Goal: Task Accomplishment & Management: Complete application form

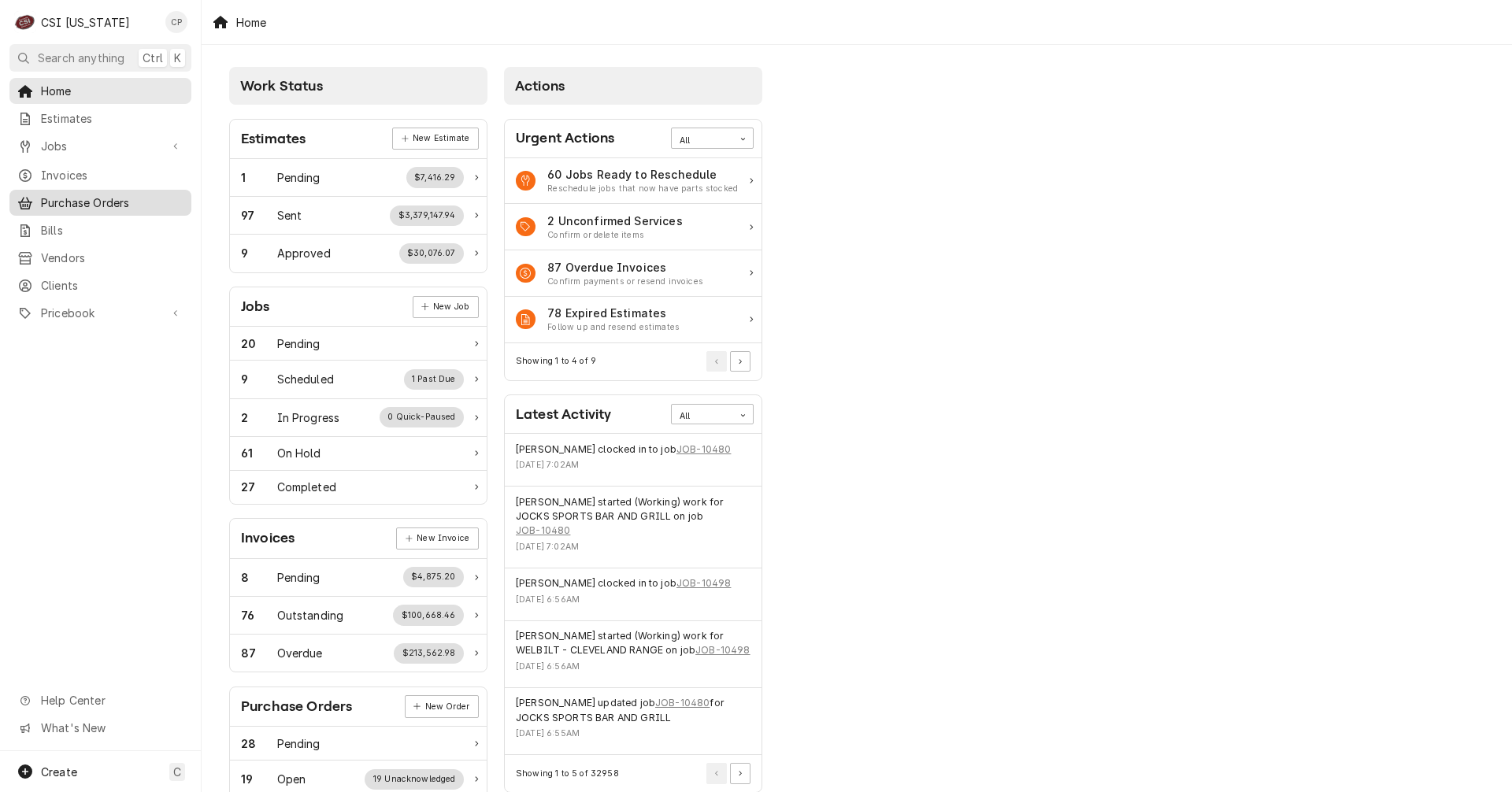
click at [80, 198] on span "Purchase Orders" at bounding box center [112, 203] width 142 height 17
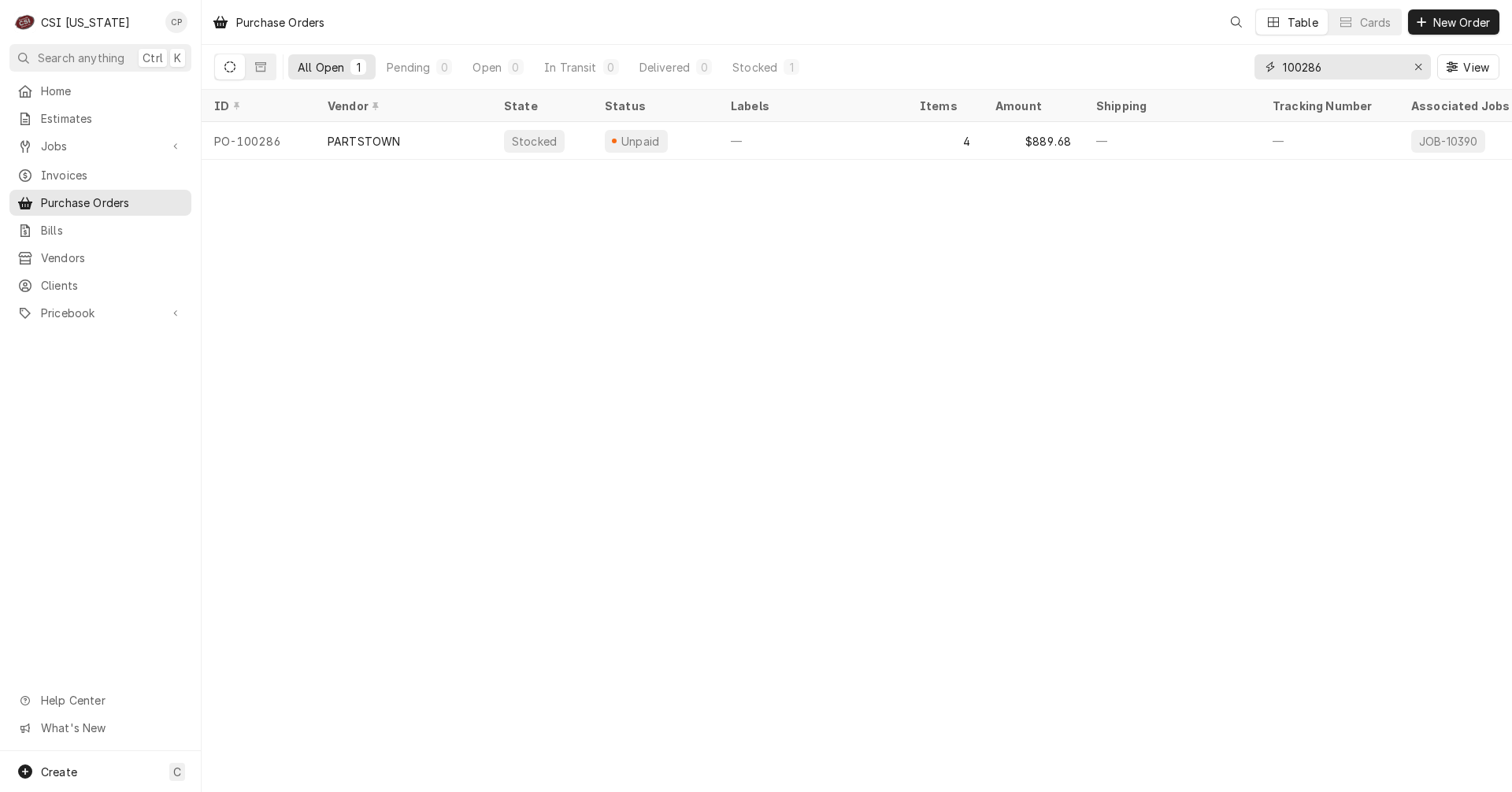
drag, startPoint x: 1337, startPoint y: 66, endPoint x: 1142, endPoint y: 80, distance: 195.5
click at [1142, 80] on div "All Open 1 Pending 0 Open 0 In Transit 0 Delivered 0 Stocked 1 100286 View" at bounding box center [856, 66] width 1285 height 44
type input "1"
click at [1282, 63] on input "00286" at bounding box center [1341, 67] width 118 height 25
type input "100286"
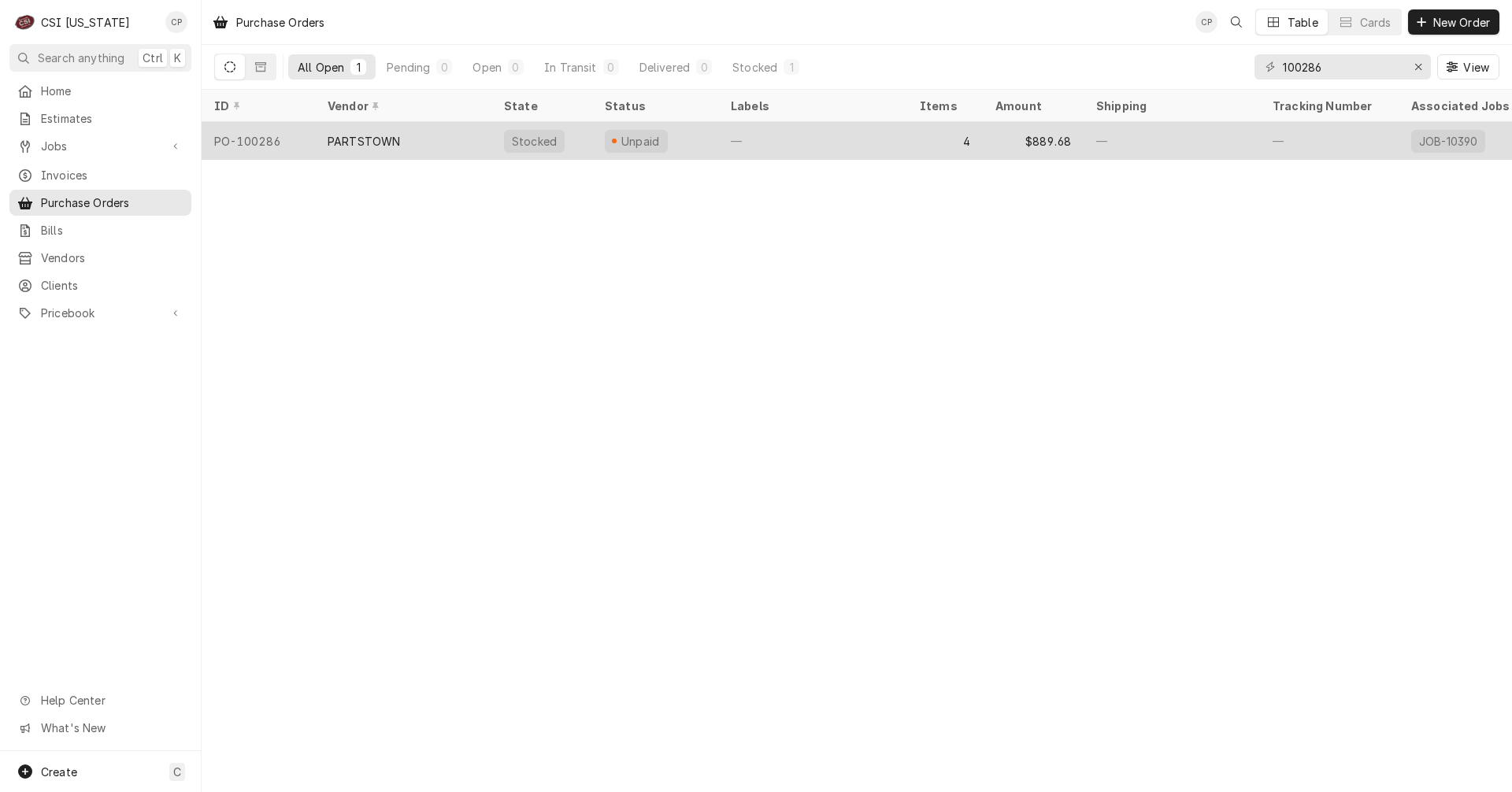
click at [426, 146] on div "PARTSTOWN" at bounding box center [402, 141] width 176 height 38
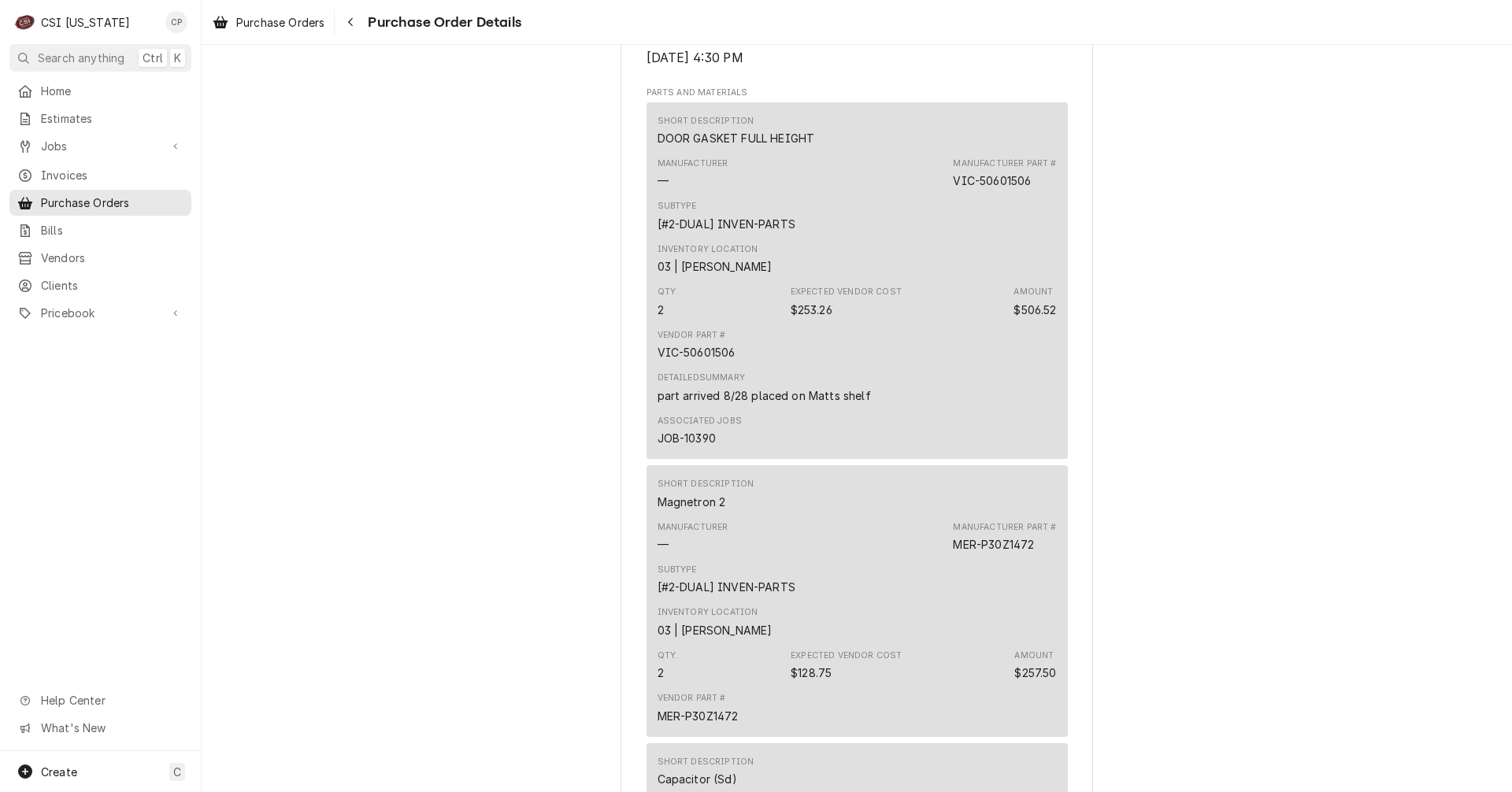
scroll to position [1023, 0]
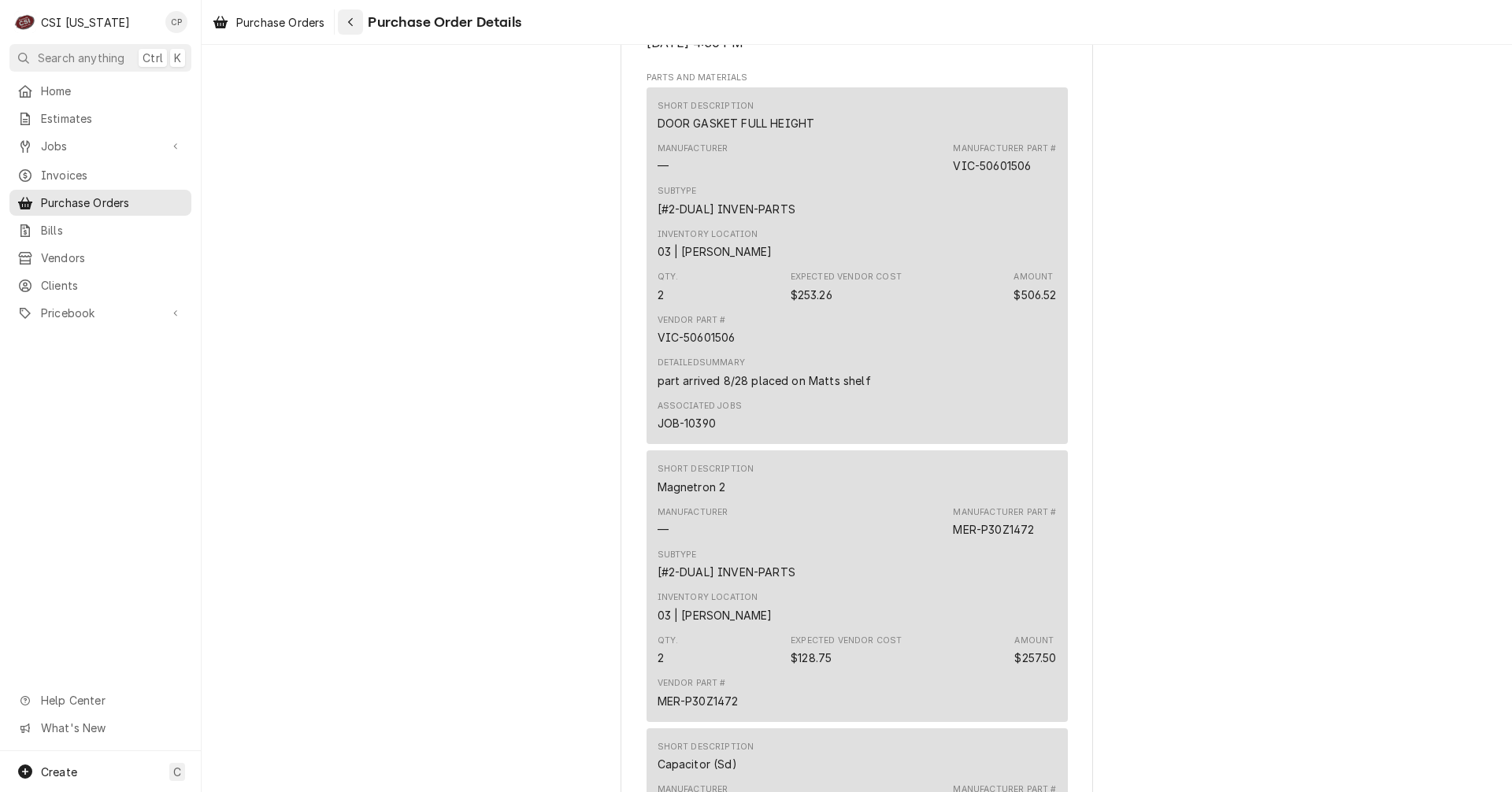
click at [354, 22] on icon "Navigate back" at bounding box center [350, 22] width 7 height 11
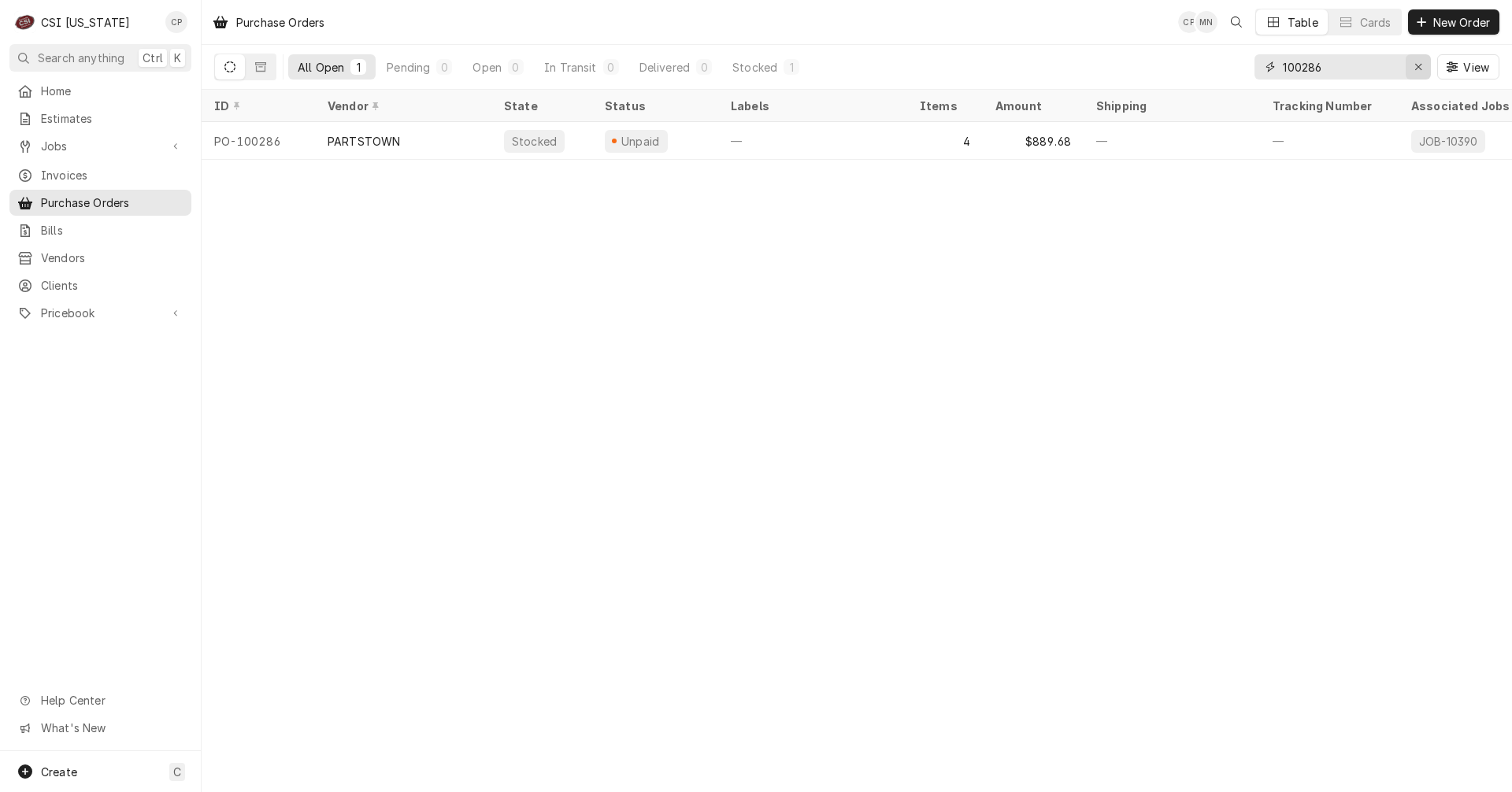
click at [1421, 65] on icon "Erase input" at bounding box center [1419, 66] width 8 height 11
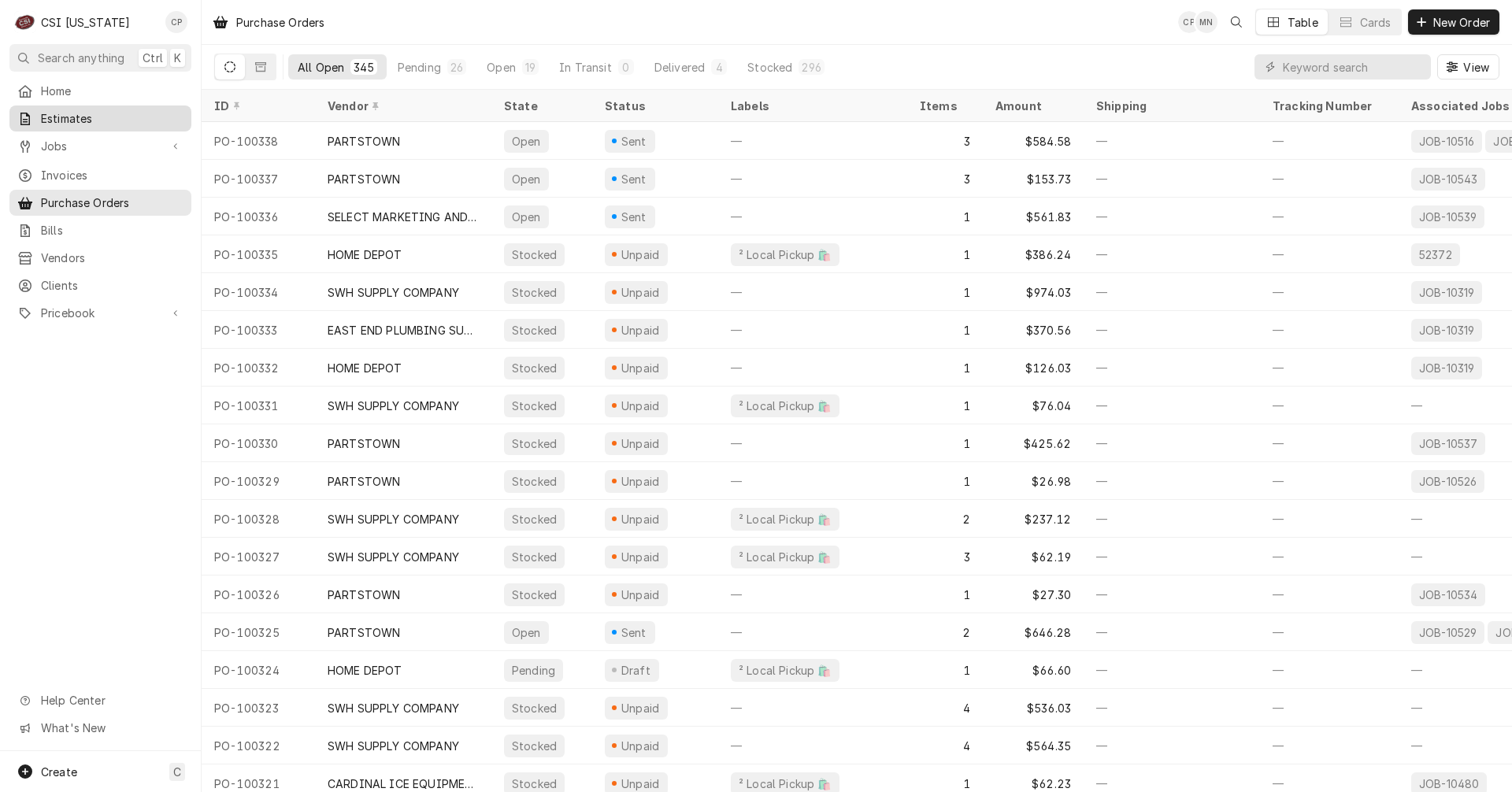
click at [86, 114] on span "Estimates" at bounding box center [112, 119] width 142 height 17
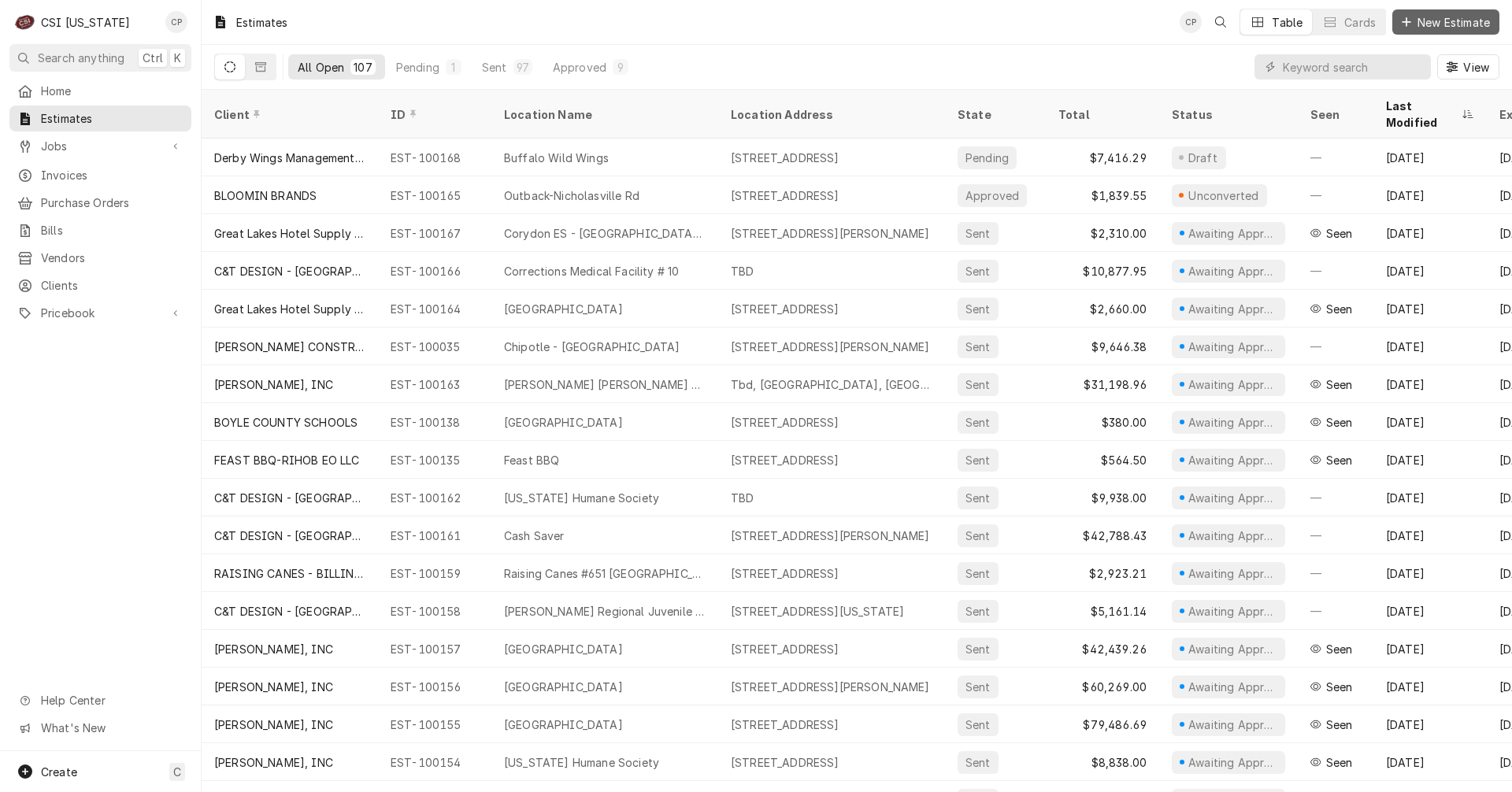
click at [1467, 27] on span "New Estimate" at bounding box center [1454, 23] width 79 height 17
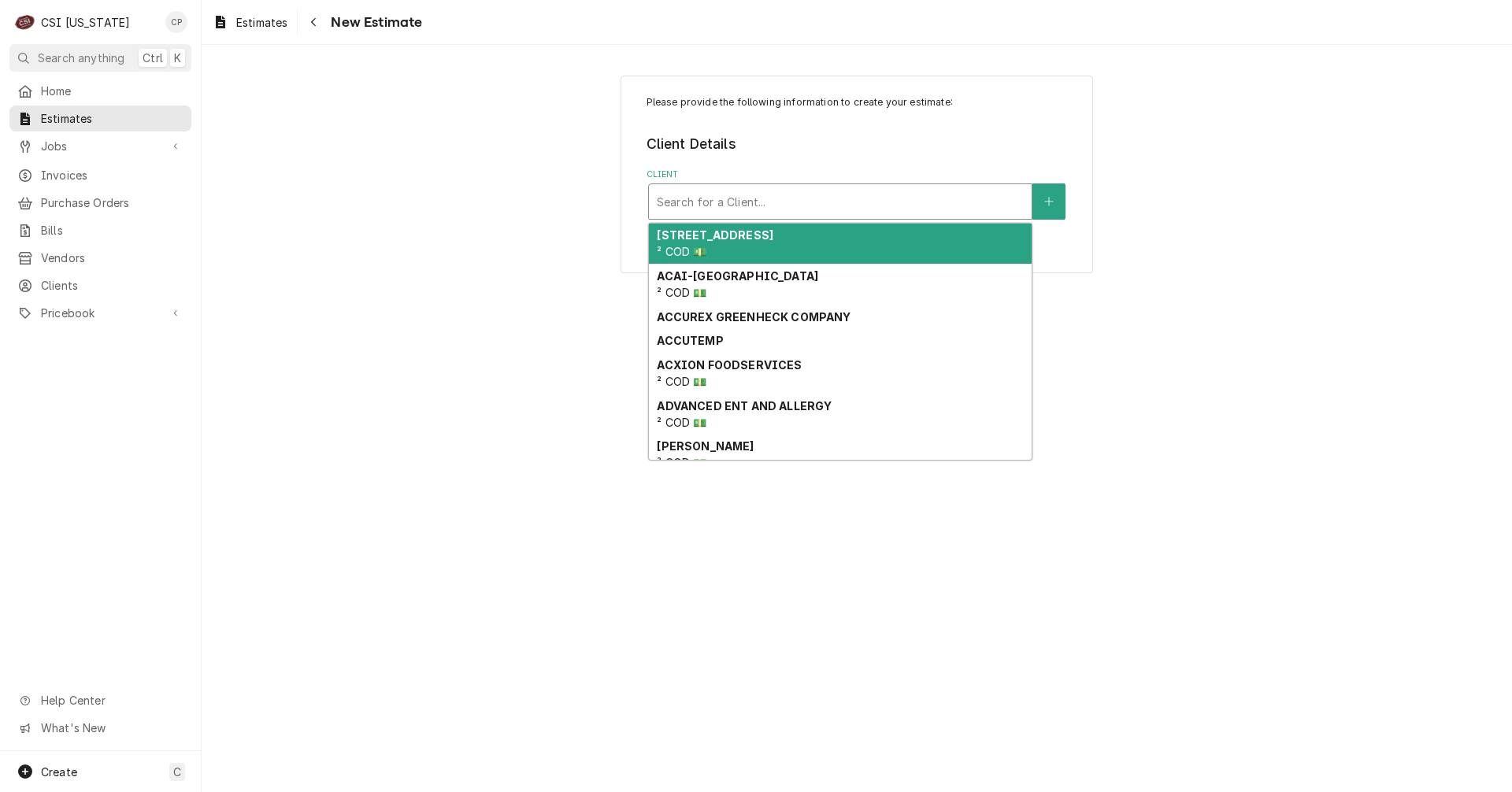
click at [690, 194] on div "Client" at bounding box center [840, 202] width 367 height 29
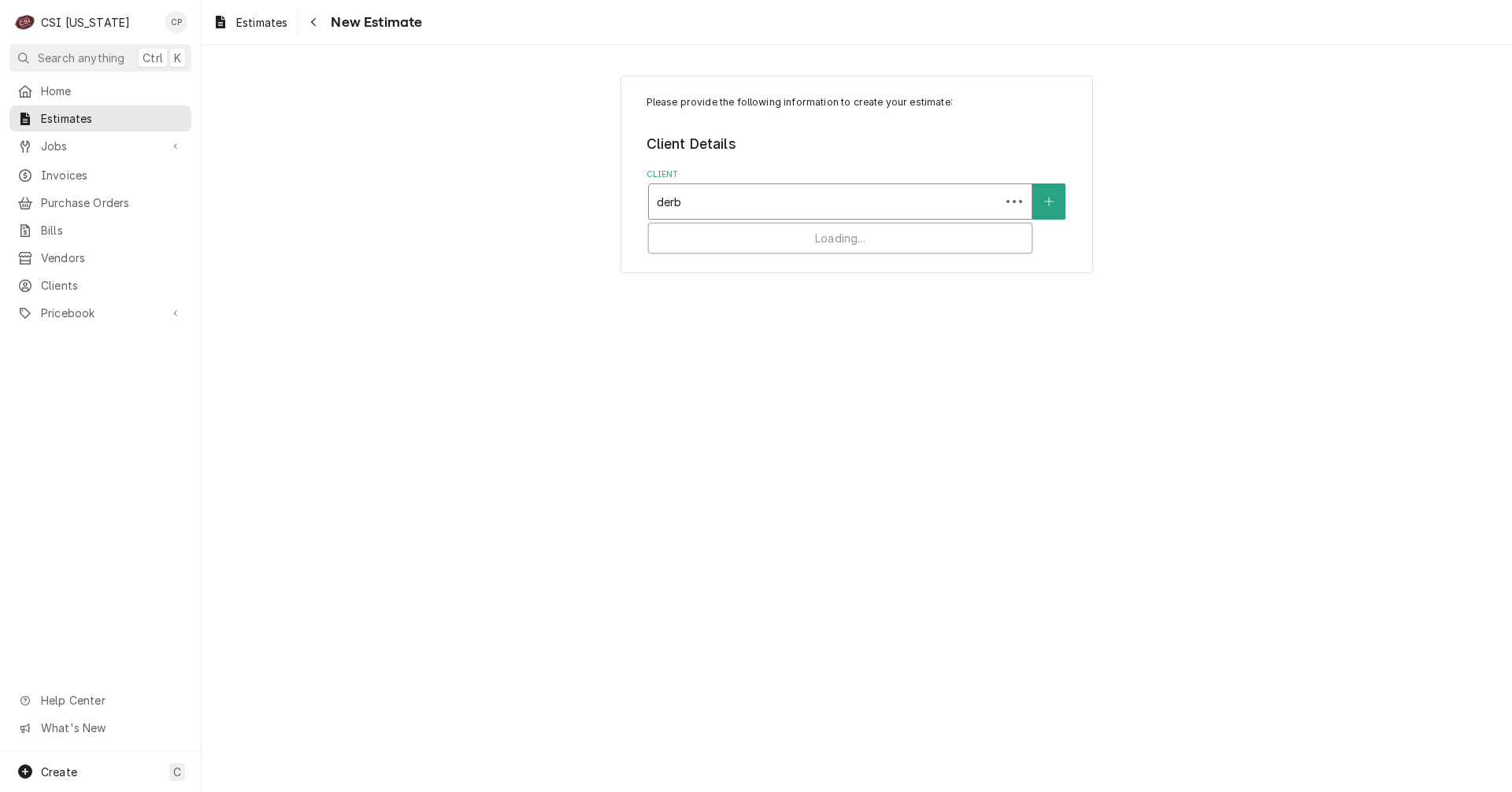
type input "derby"
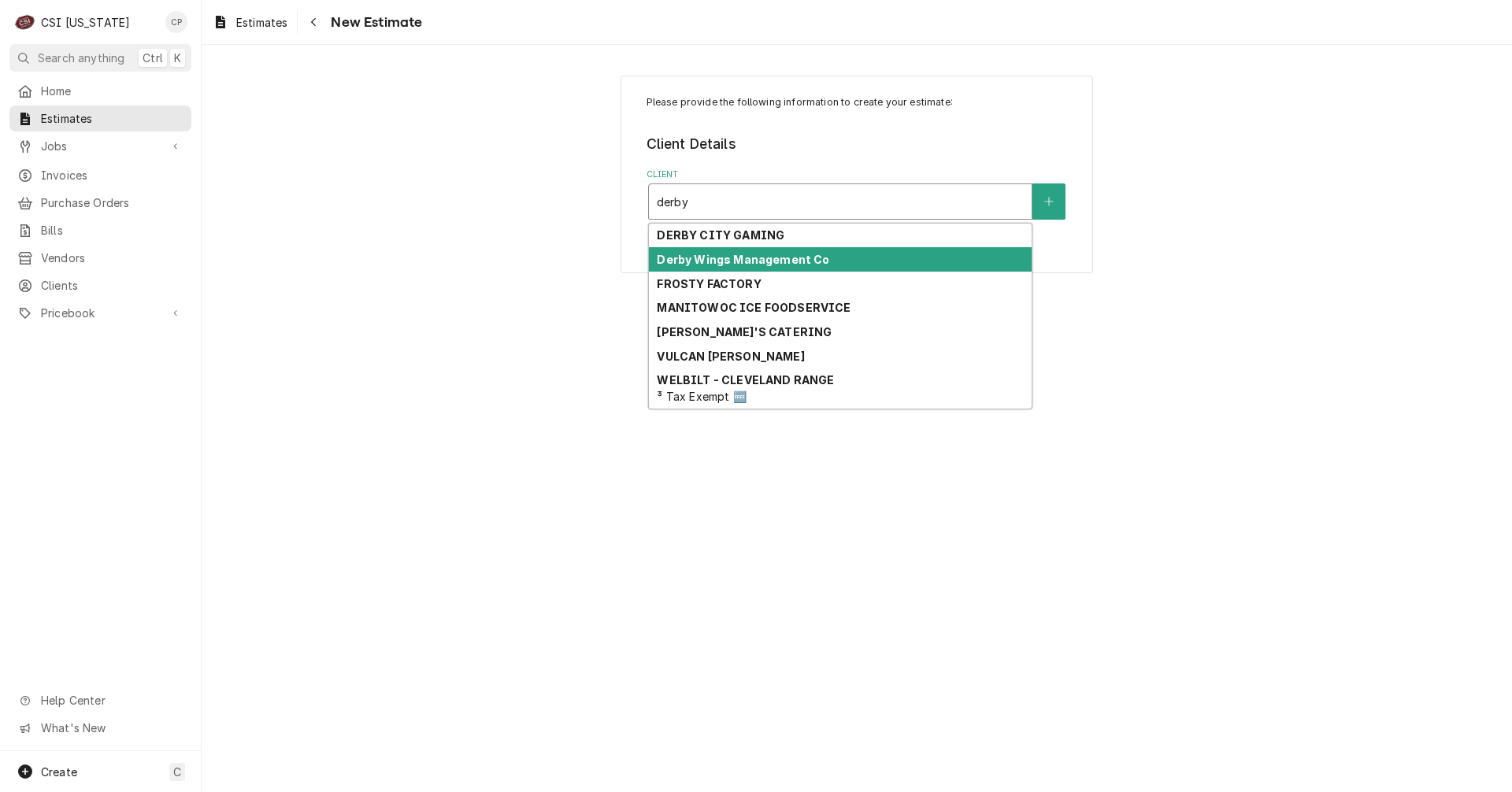
click at [782, 263] on strong "Derby Wings Management Co" at bounding box center [743, 259] width 173 height 13
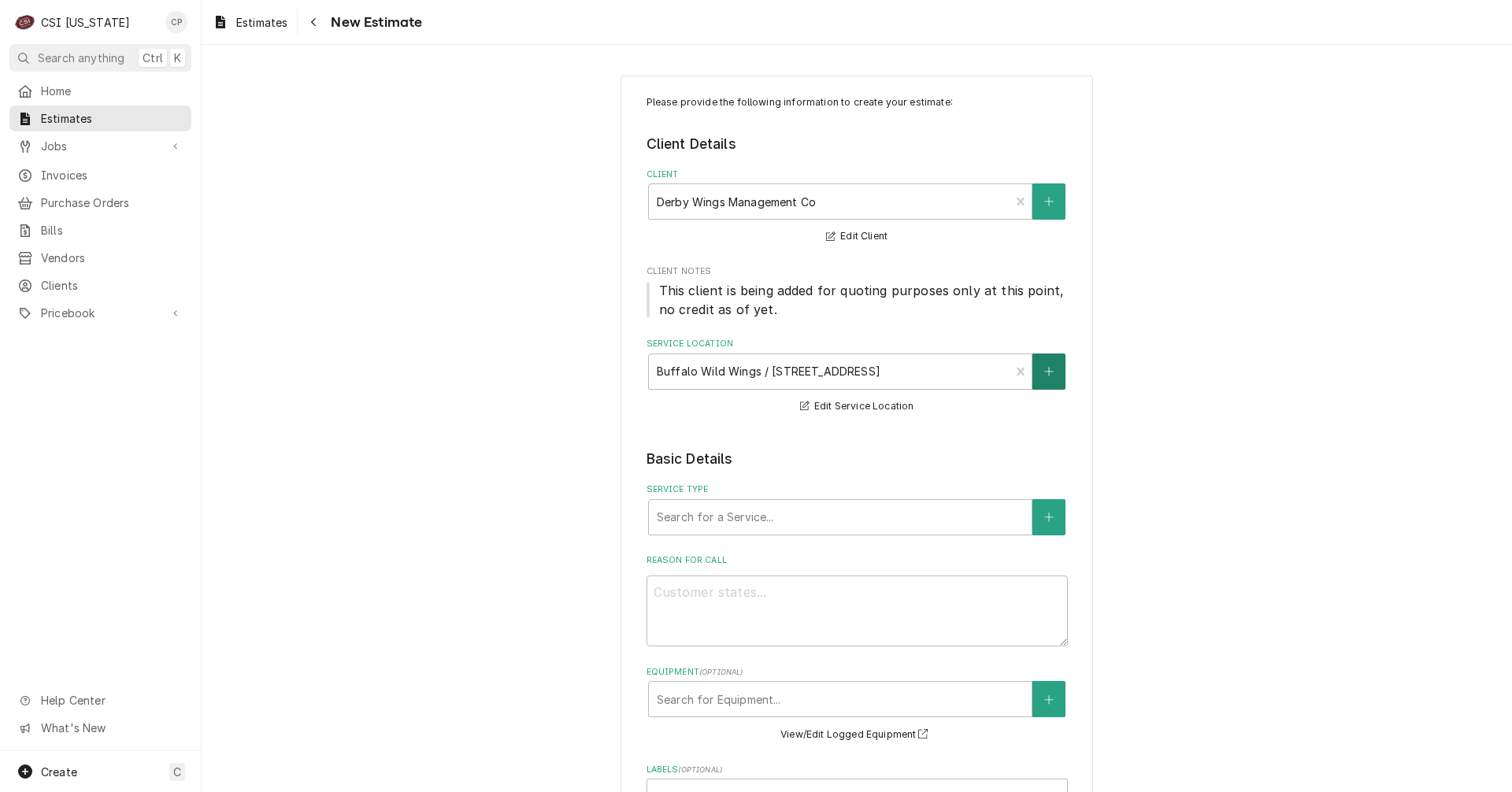
click at [1046, 378] on button "Service Location" at bounding box center [1048, 371] width 33 height 36
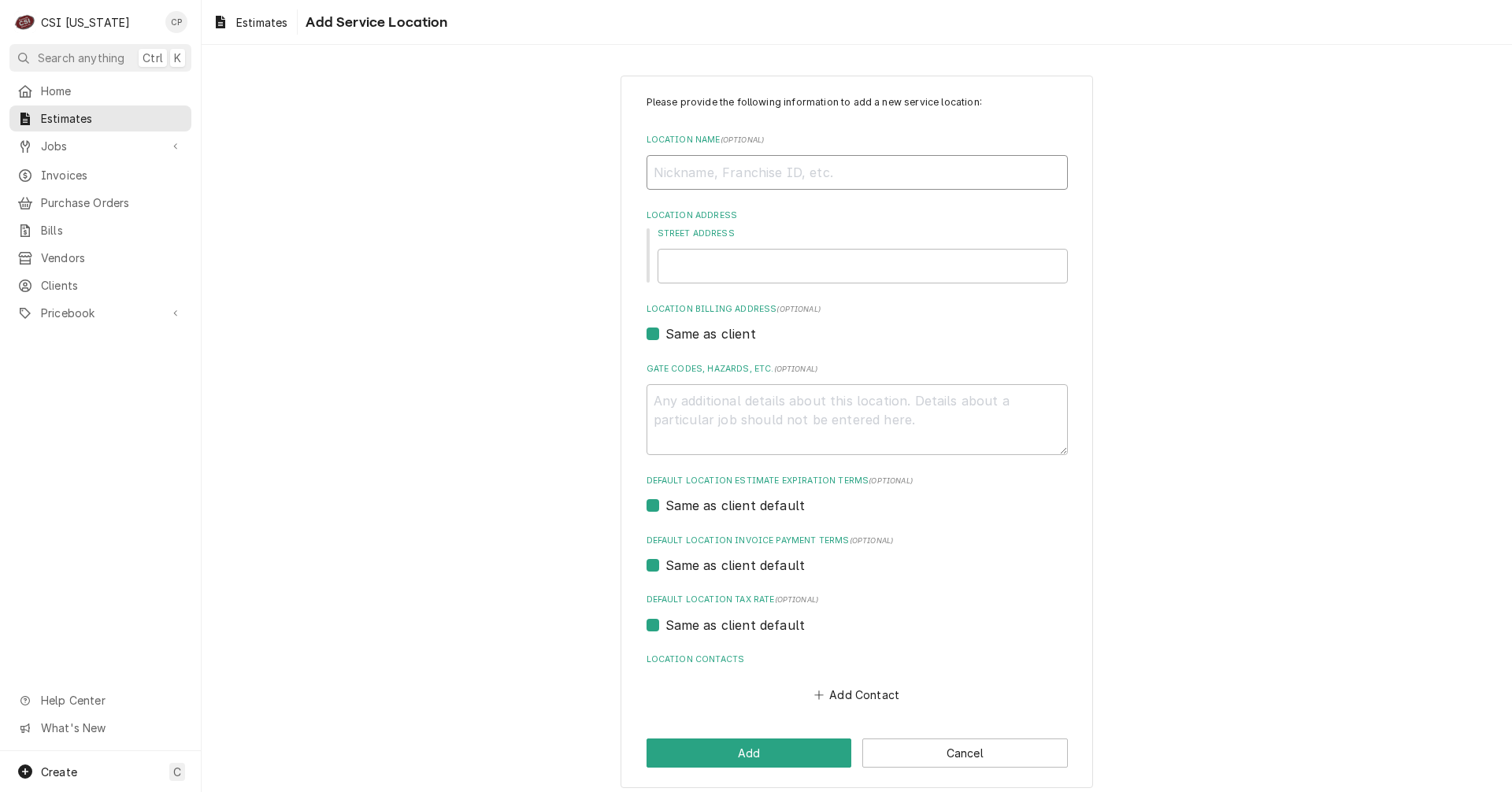
click at [707, 172] on input "Location Name ( optional )" at bounding box center [857, 172] width 421 height 35
type textarea "x"
type input "B"
type textarea "x"
type input "Bu"
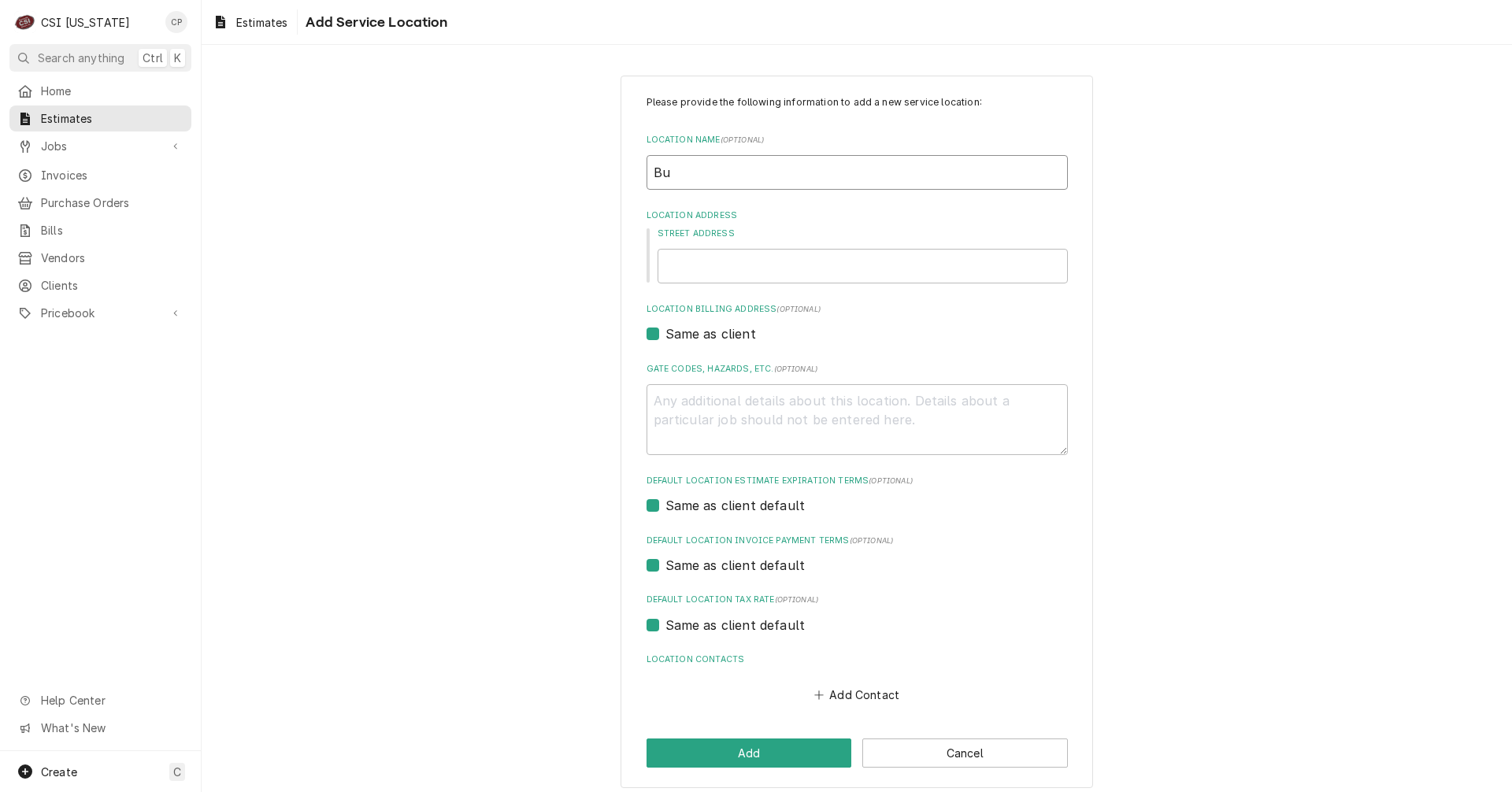
type textarea "x"
type input "Buf"
type textarea "x"
type input "Buff"
type textarea "x"
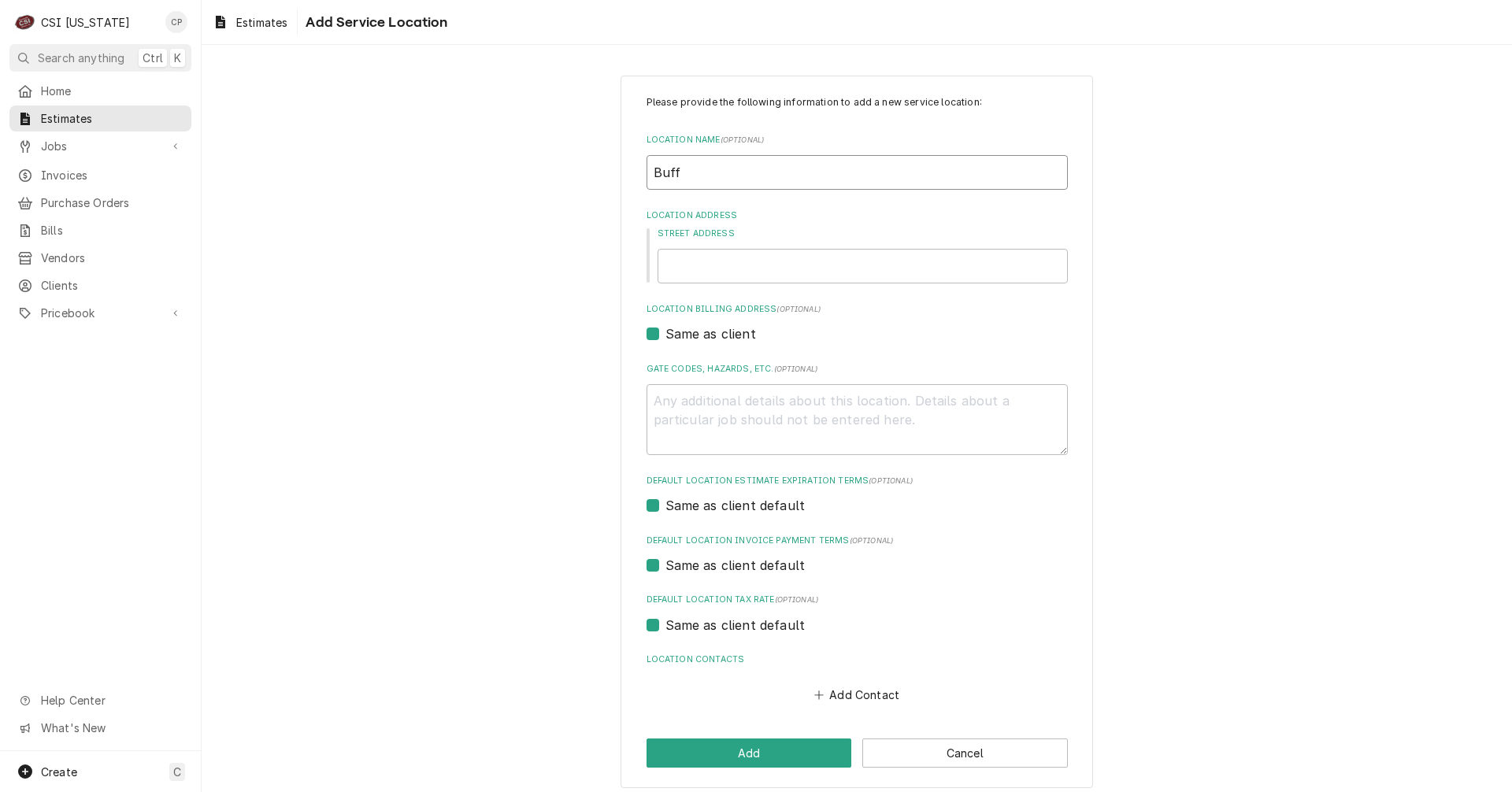
type input "Buffa"
type textarea "x"
type input "Buffal"
type textarea "x"
type input "Buffalo"
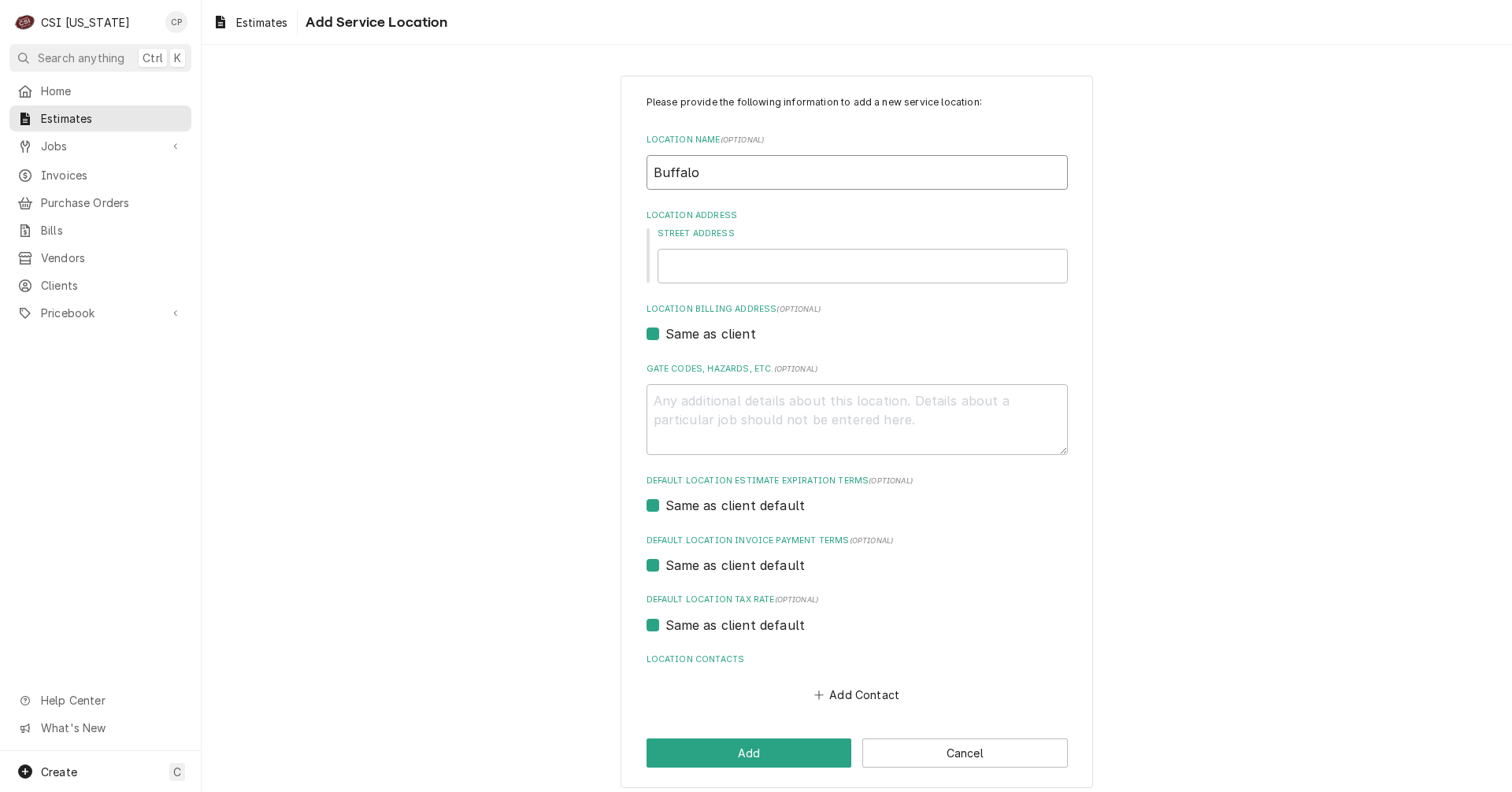
type textarea "x"
type input "Buffalo"
type textarea "x"
type input "Buffalo W"
type textarea "x"
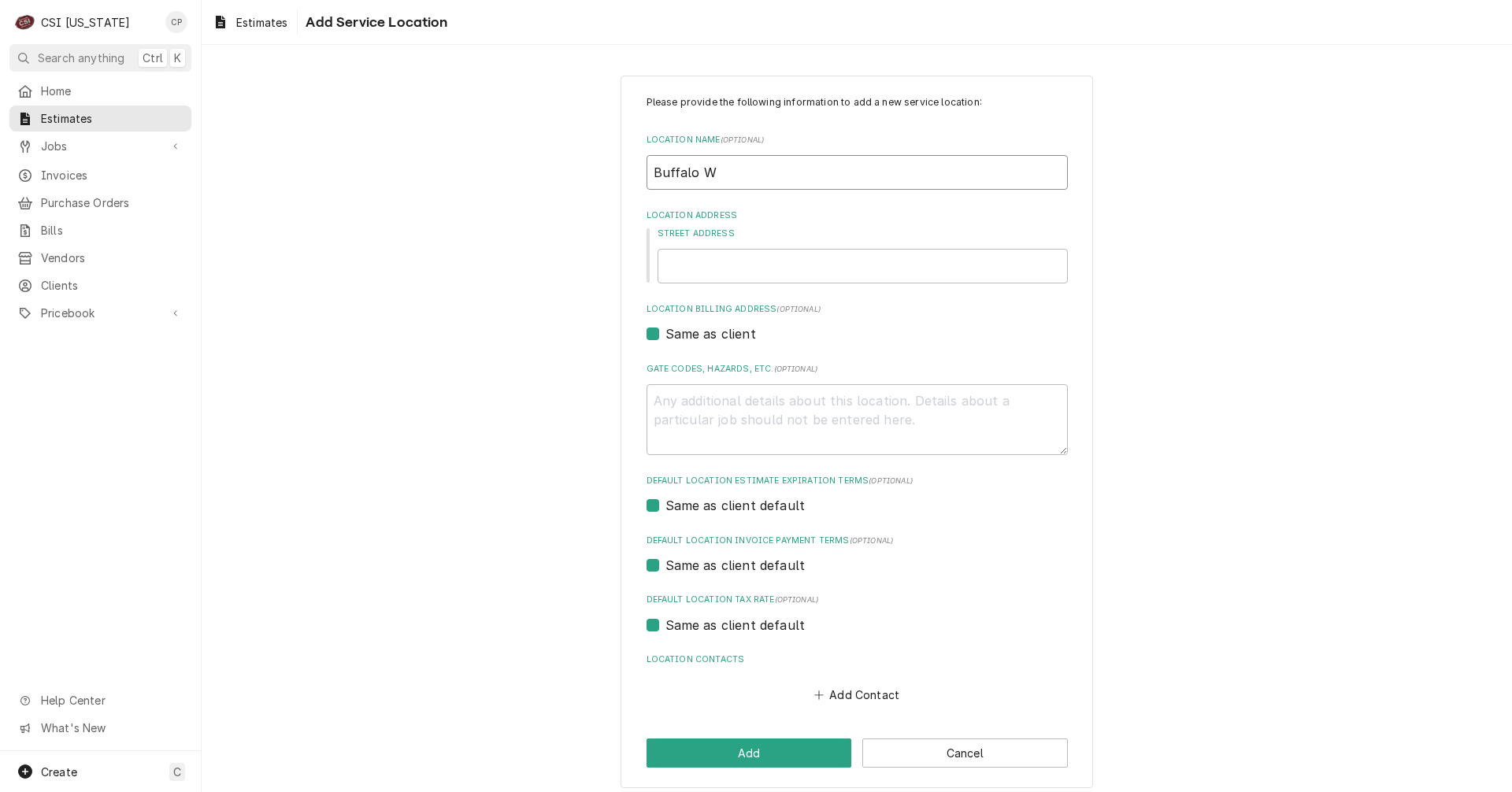
type input "Buffalo Wi"
type textarea "x"
type input "Buffalo Wil"
type textarea "x"
type input "Buffalo Wild"
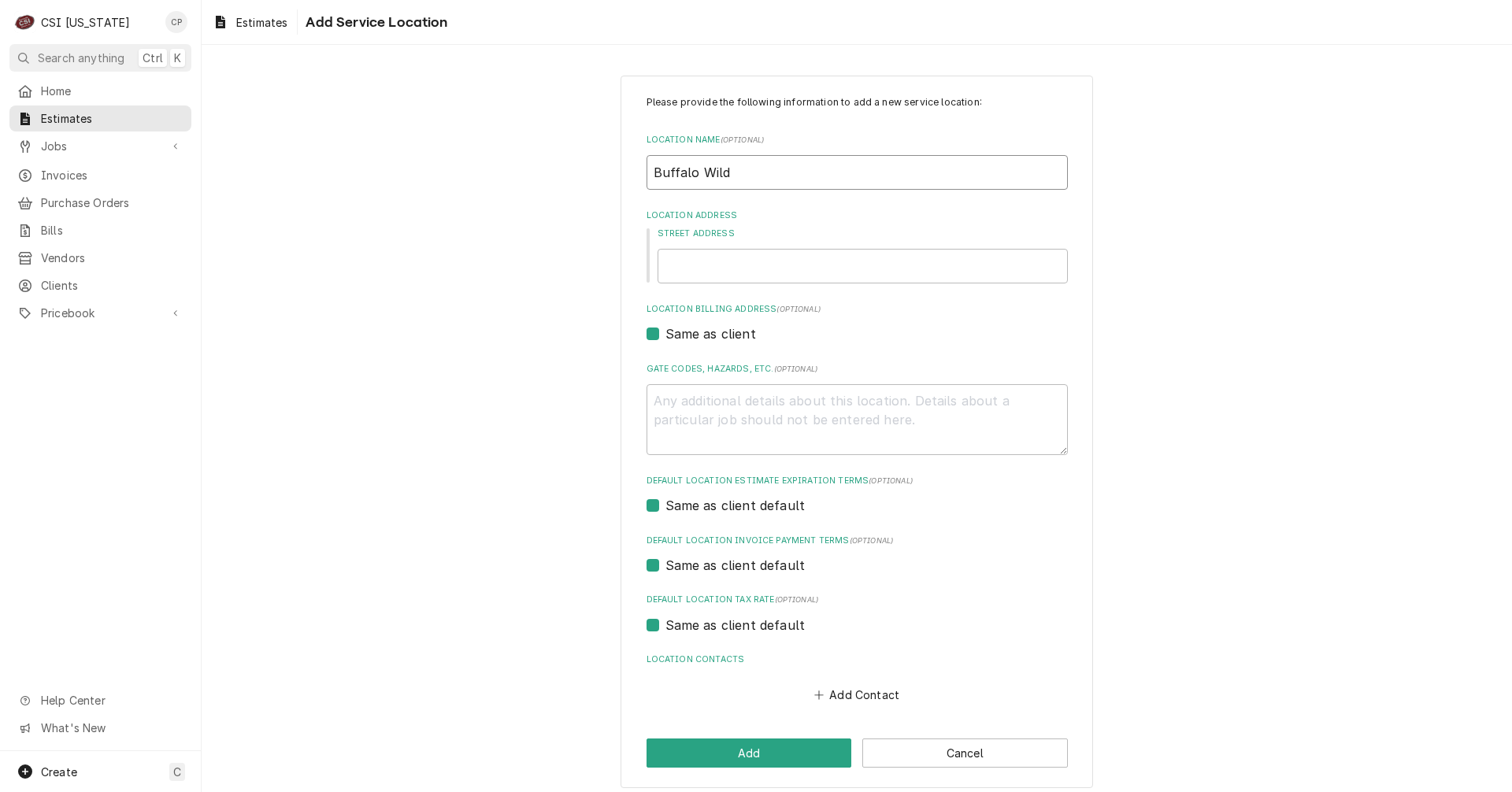
type textarea "x"
type input "Buffalo Wild"
type textarea "x"
type input "Buffalo Wild W"
type textarea "x"
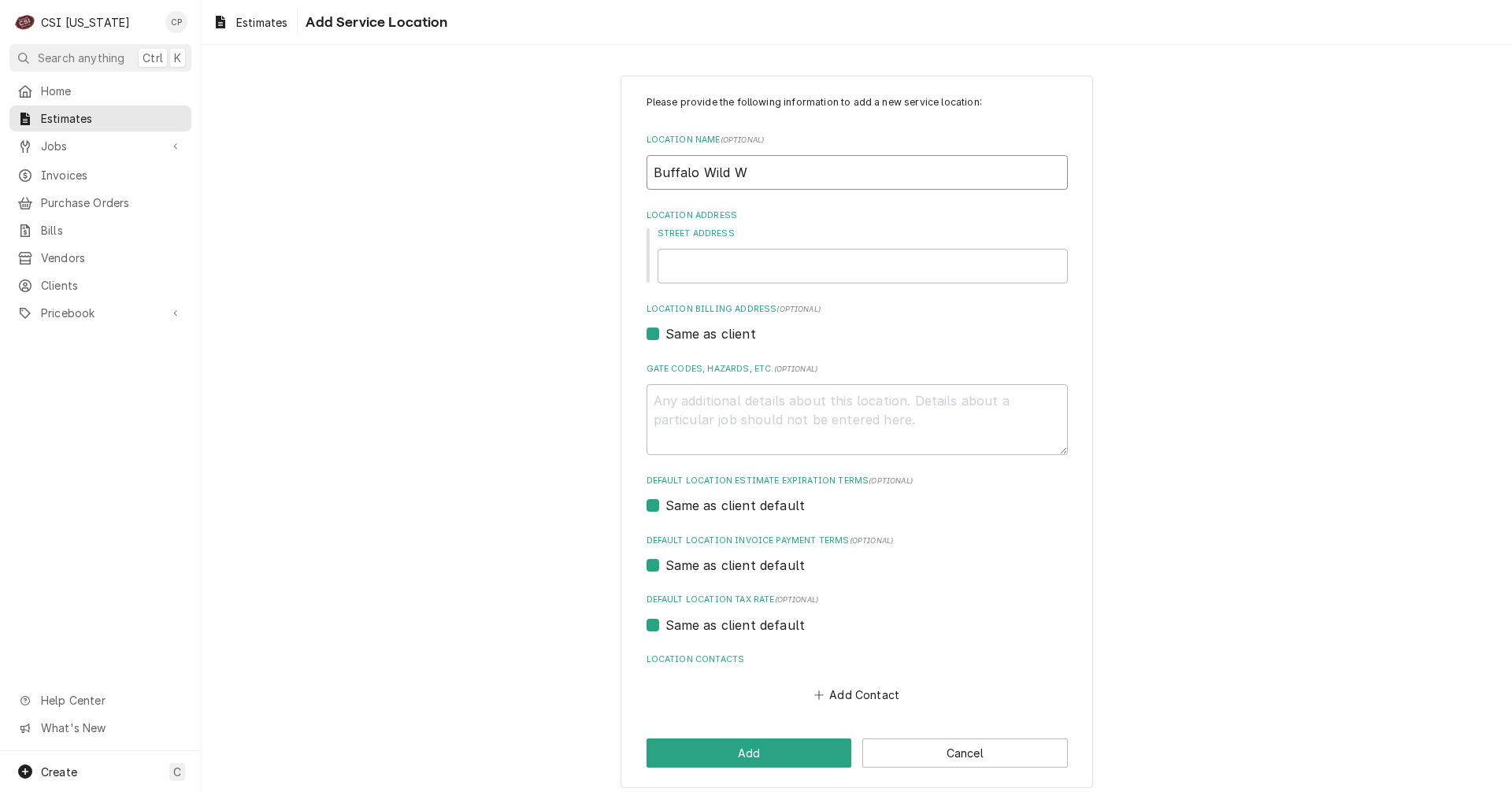
type input "Buffalo Wild Wi"
type textarea "x"
type input "Buffalo Wild Win"
type textarea "x"
type input "Buffalo Wild Wing"
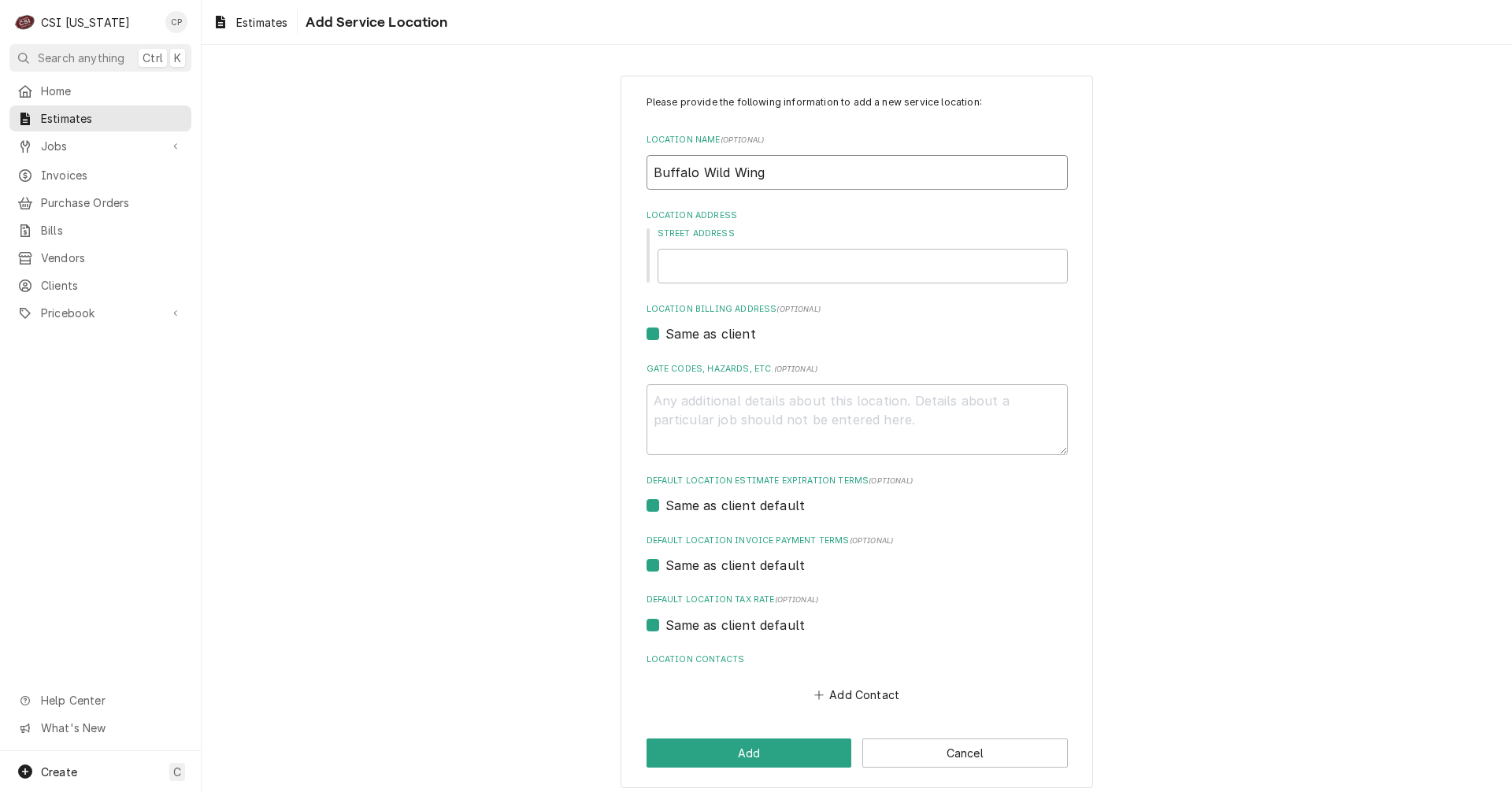
type textarea "x"
type input "Buffalo Wild Winge"
type textarea "x"
type input "Buffalo Wild Wing"
type textarea "x"
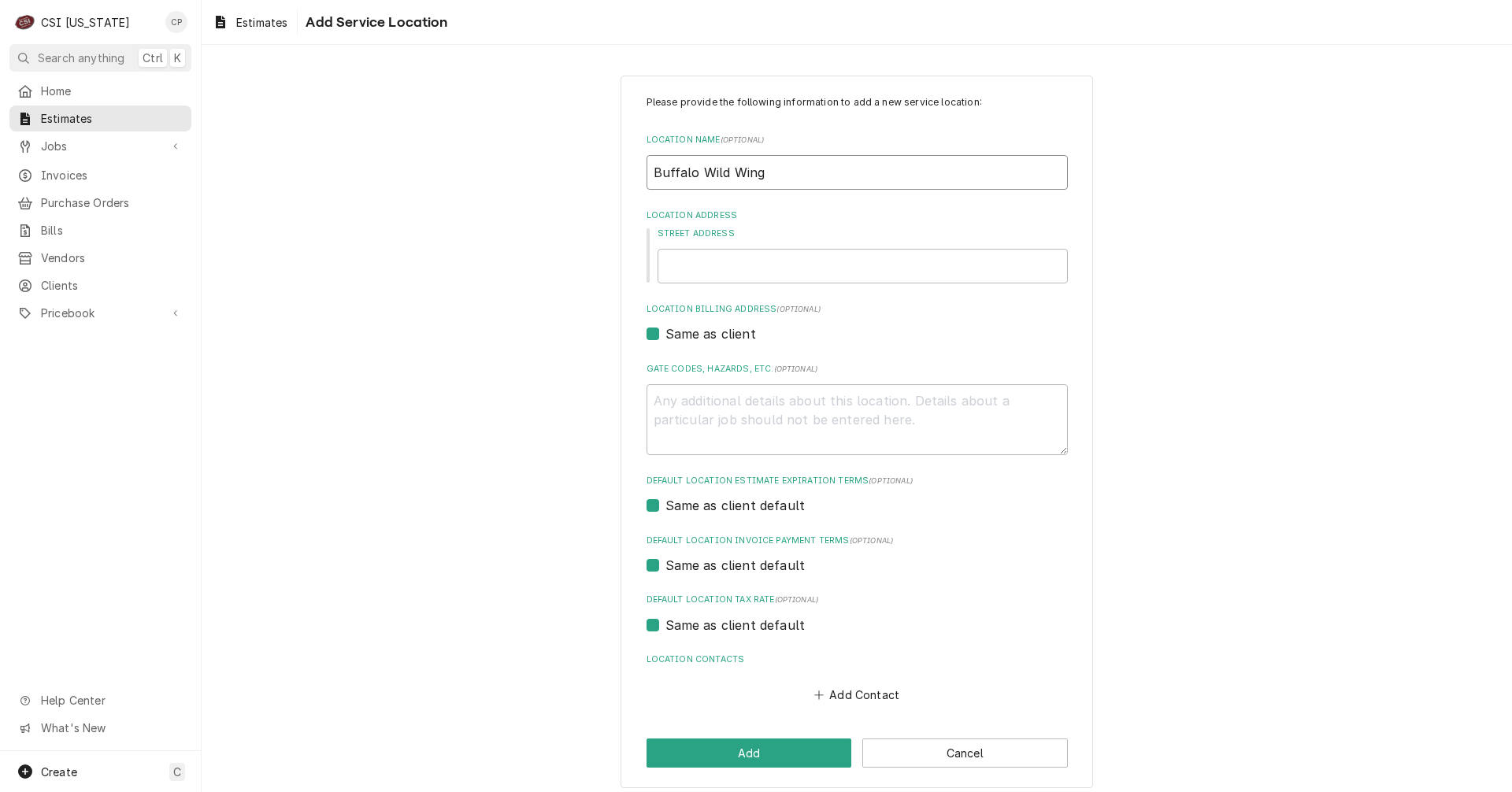
type input "Buffalo Wild Wings"
type textarea "x"
type input "Buffalo Wild Wings"
type textarea "x"
type input "Buffalo Wild Wings -"
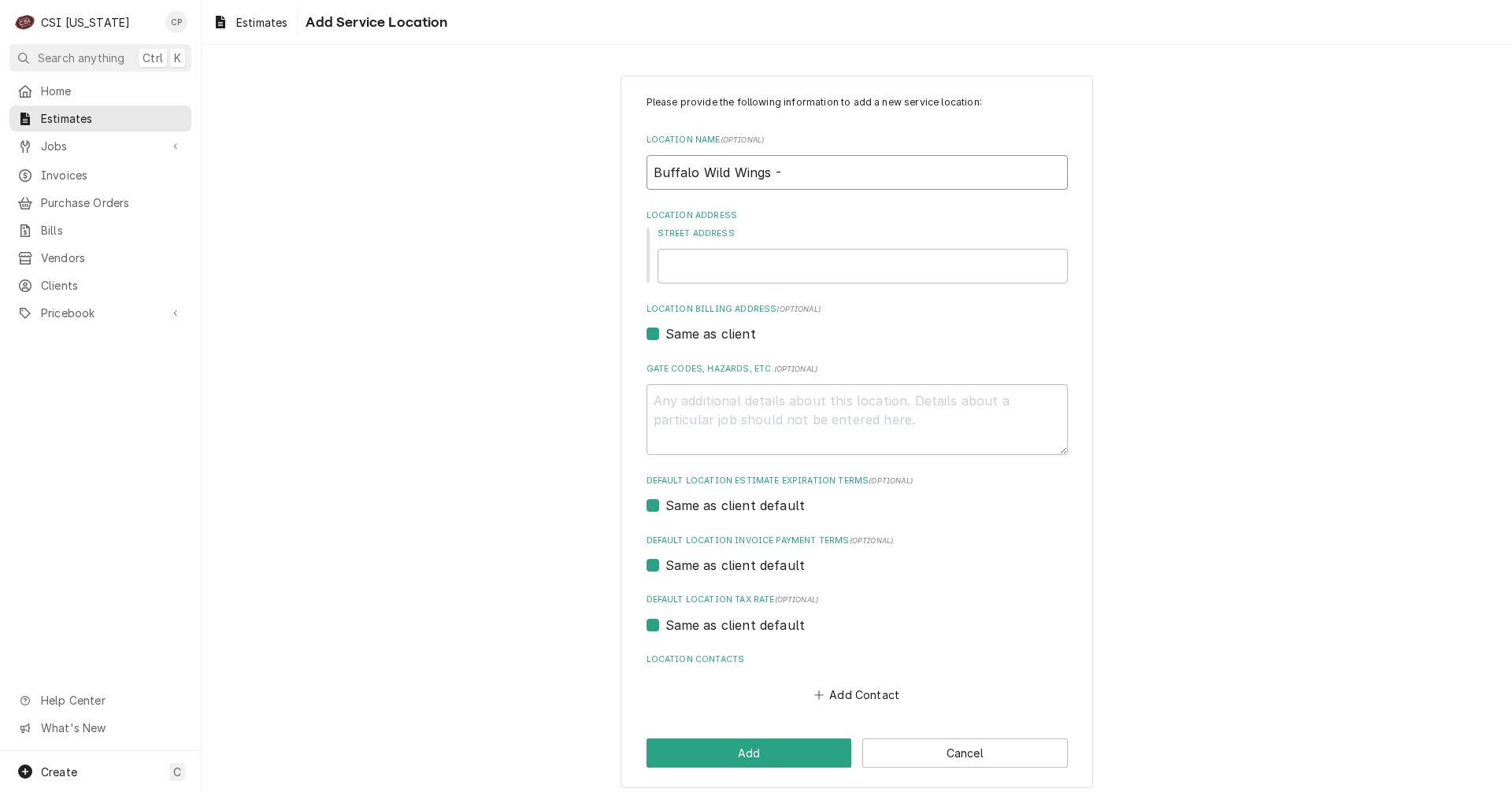
type textarea "x"
type input "Buffalo Wild Wings -"
type textarea "x"
type input "Buffalo Wild Wings - w"
type textarea "x"
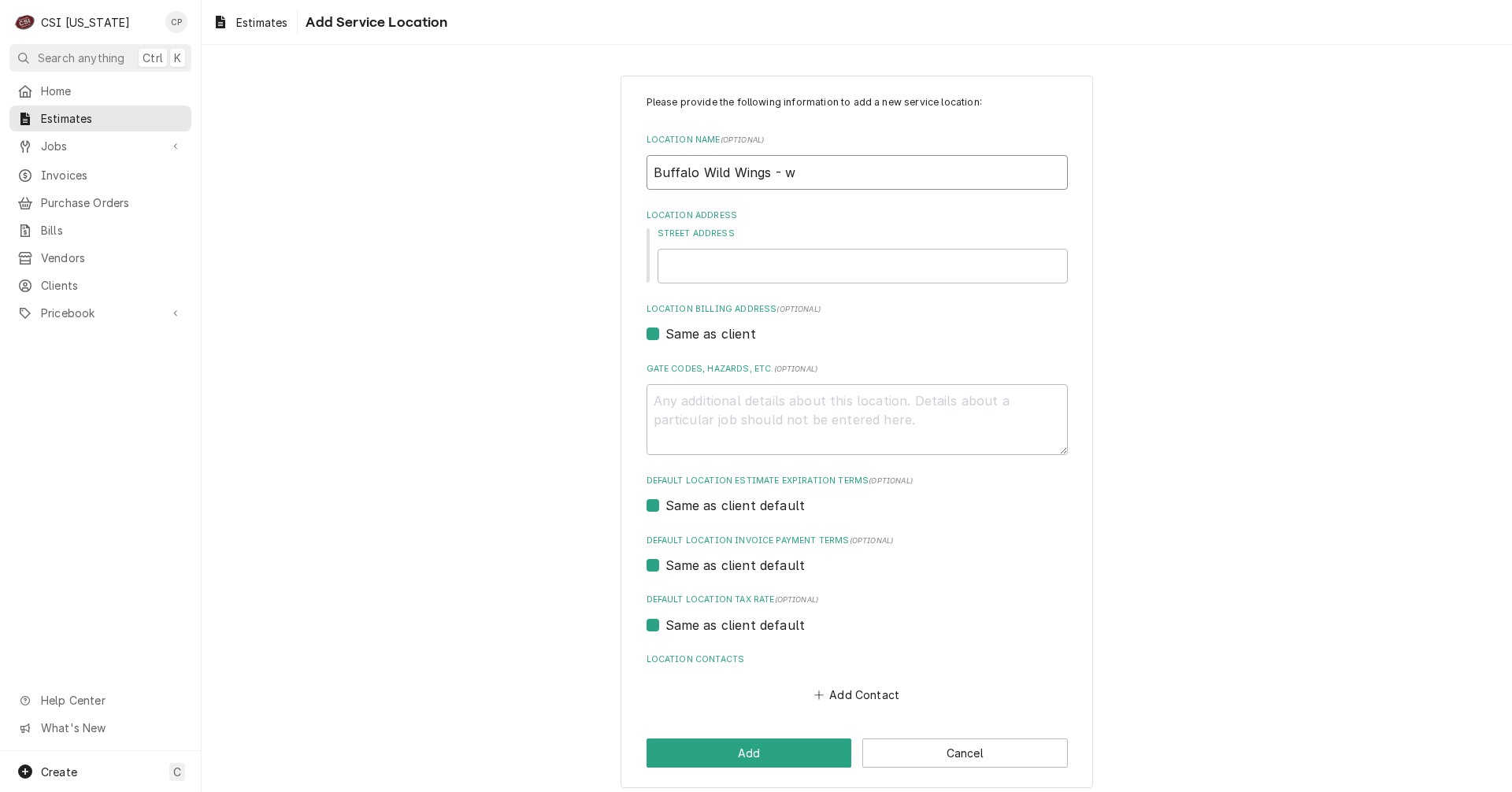
type input "Buffalo Wild Wings - we"
type textarea "x"
type input "Buffalo Wild Wings - w"
type textarea "x"
type input "Buffalo Wild Wings -"
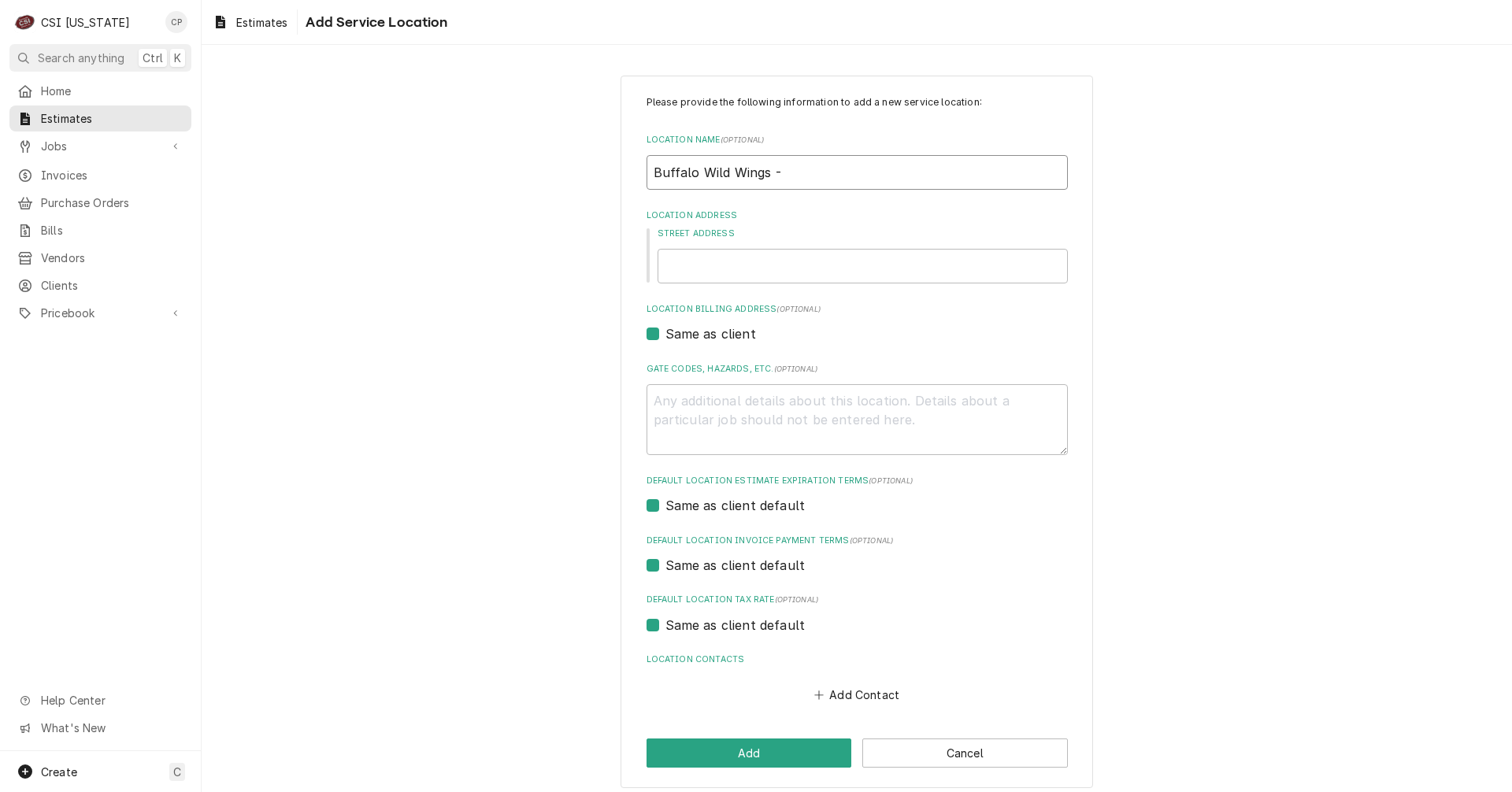
type textarea "x"
type input "Buffalo Wild Wings - W"
type textarea "x"
type input "Buffalo Wild Wings - We"
type textarea "x"
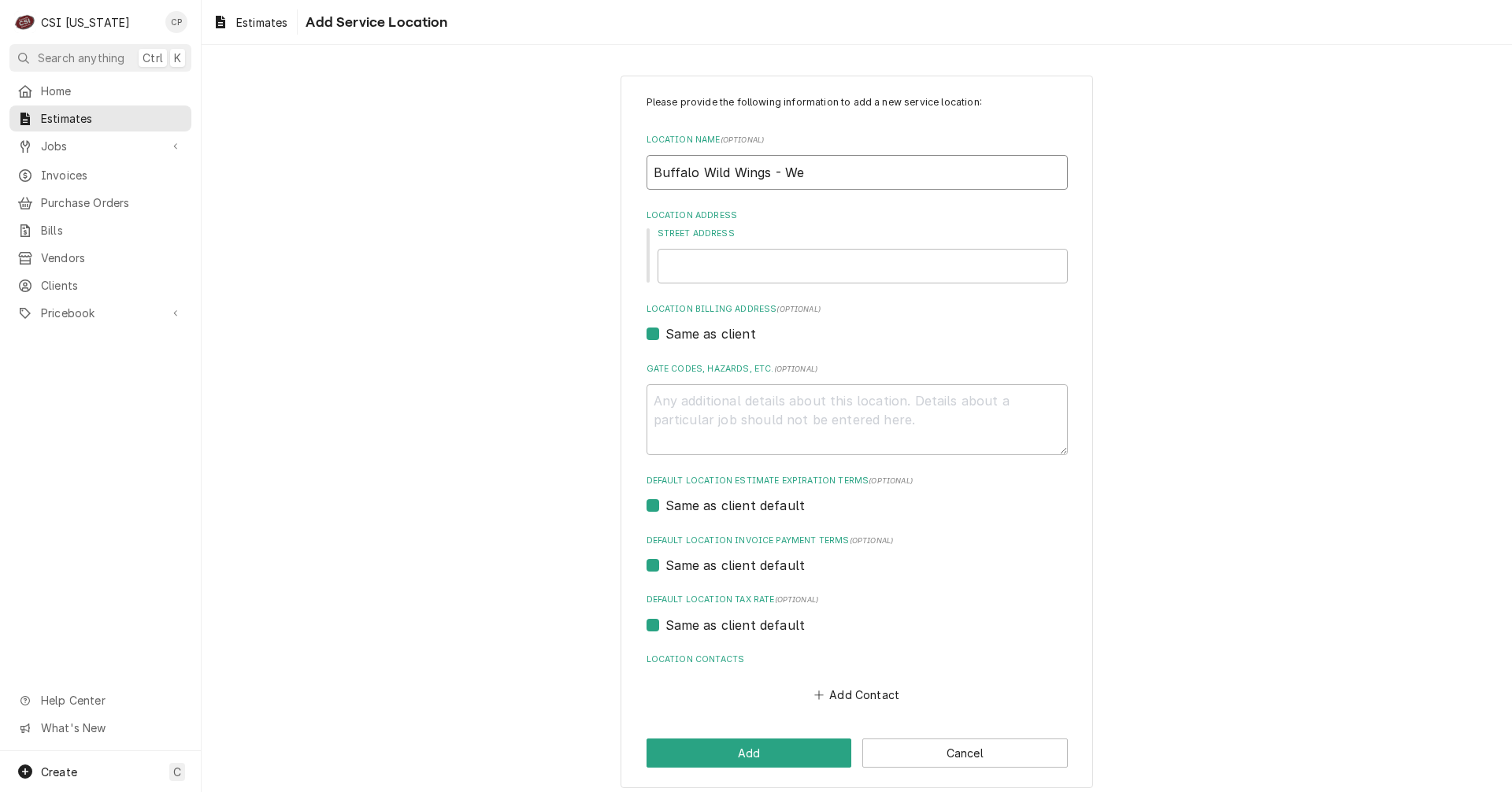
type input "Buffalo Wild Wings - Wes"
type textarea "x"
type input "Buffalo Wild Wings - West"
type textarea "x"
type input "Buffalo Wild Wings - Westp"
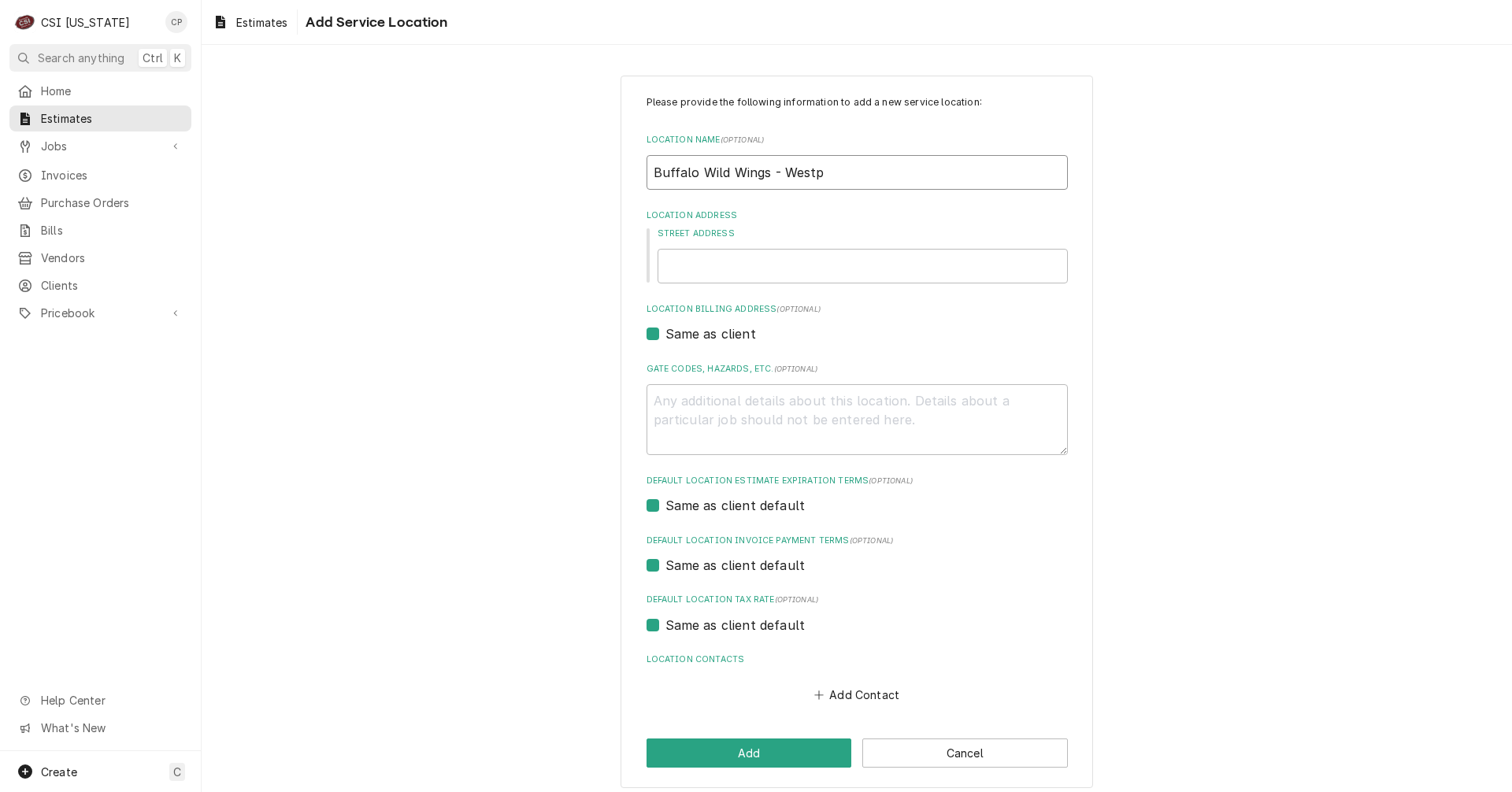
type textarea "x"
type input "Buffalo Wild Wings - Westpo"
type textarea "x"
type input "Buffalo Wild Wings - Westpop"
type textarea "x"
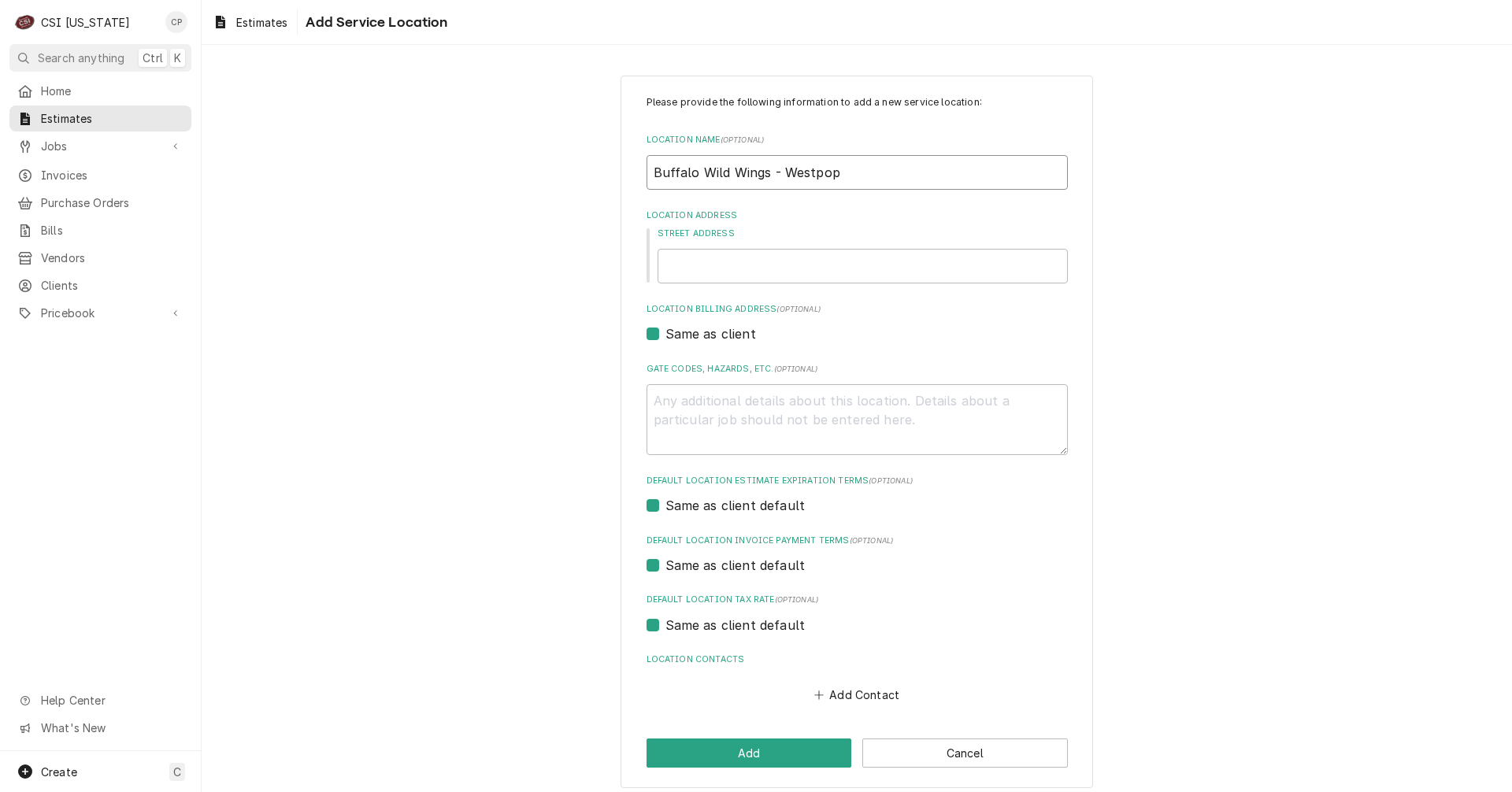
type input "Buffalo Wild Wings - Westpopr"
type textarea "x"
type input "Buffalo Wild Wings - Westpop"
type textarea "x"
type input "Buffalo Wild Wings - Westpo"
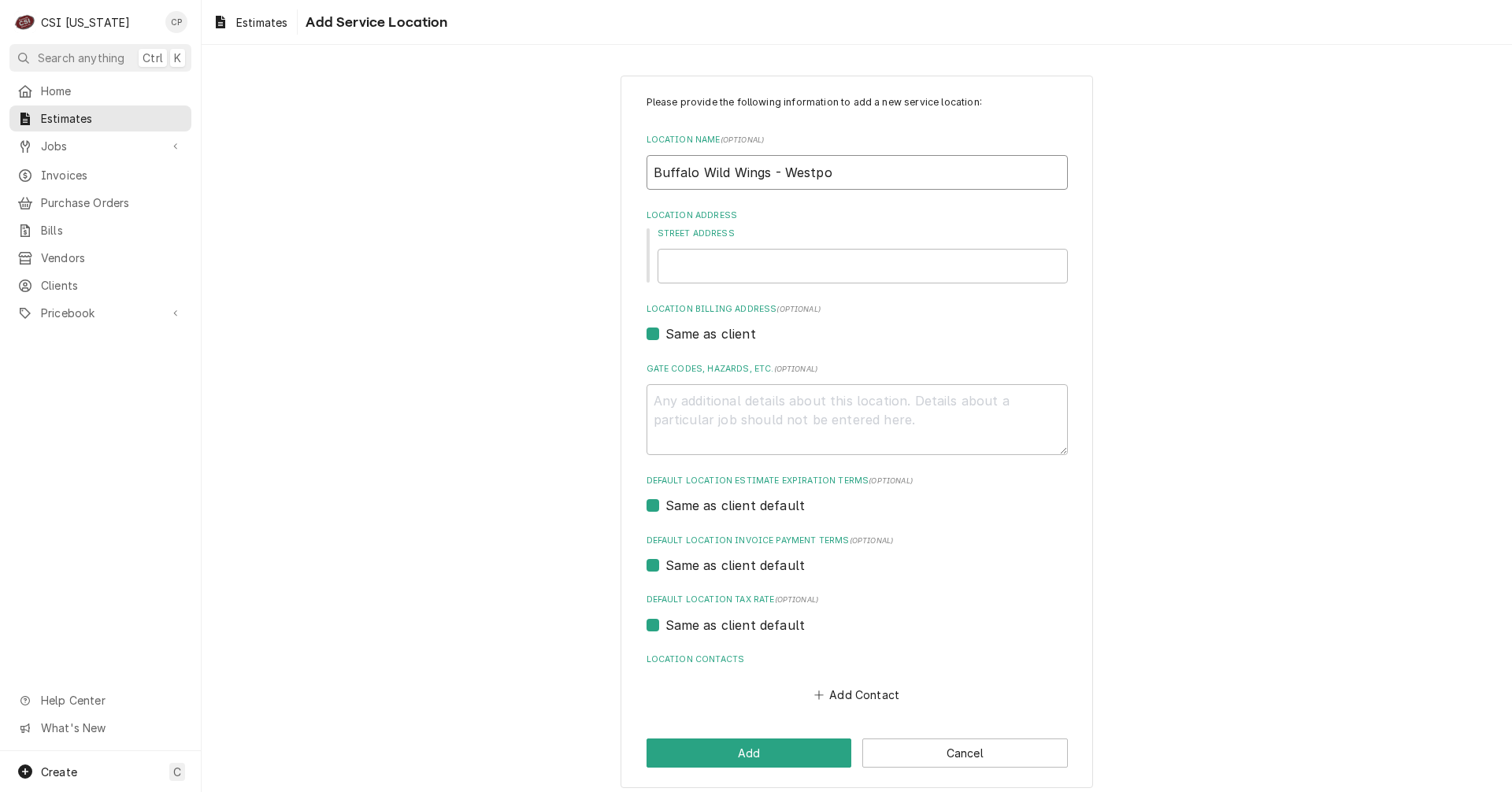
type textarea "x"
type input "Buffalo Wild Wings - Westpor"
type textarea "x"
type input "Buffalo Wild Wings - Westport"
type textarea "x"
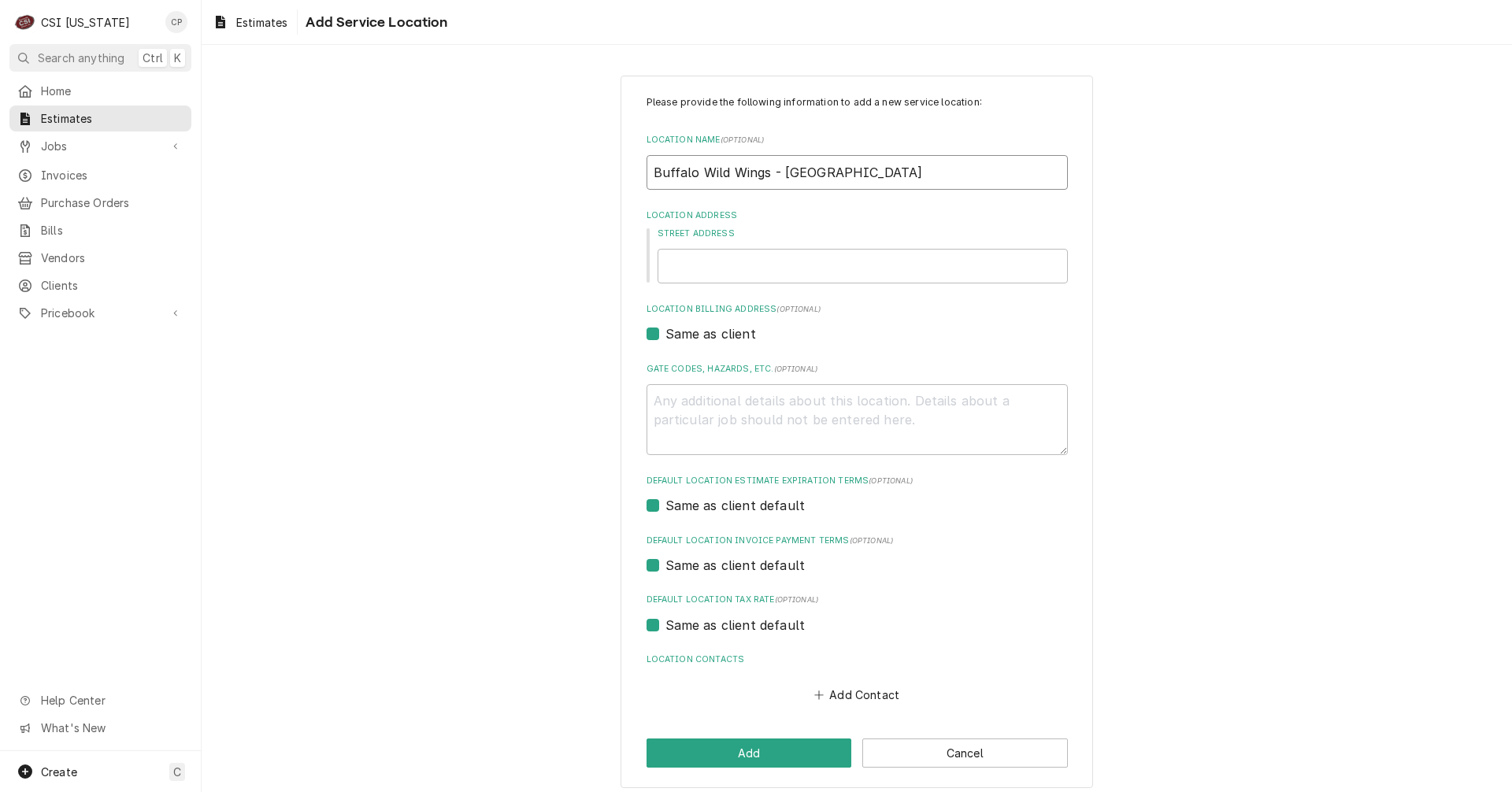
type input "Buffalo Wild Wings - Westport"
type textarea "x"
type input "Buffalo Wild Wings - Westport R"
type textarea "x"
type input "Buffalo Wild Wings - Westport Rd"
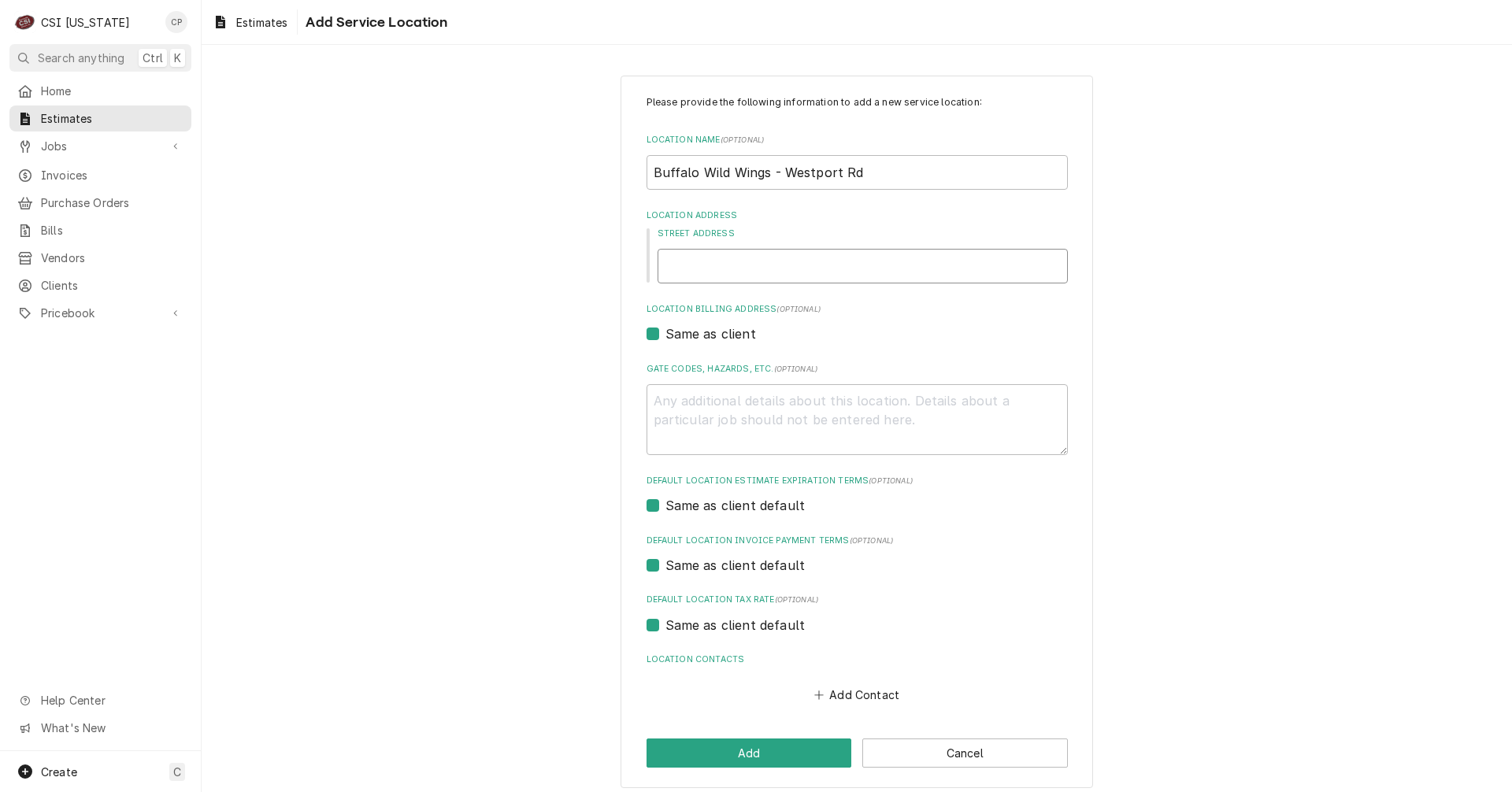
click at [689, 266] on input "Street Address" at bounding box center [862, 266] width 410 height 35
click at [844, 276] on input "Street Address" at bounding box center [862, 266] width 410 height 35
type textarea "x"
type input "1"
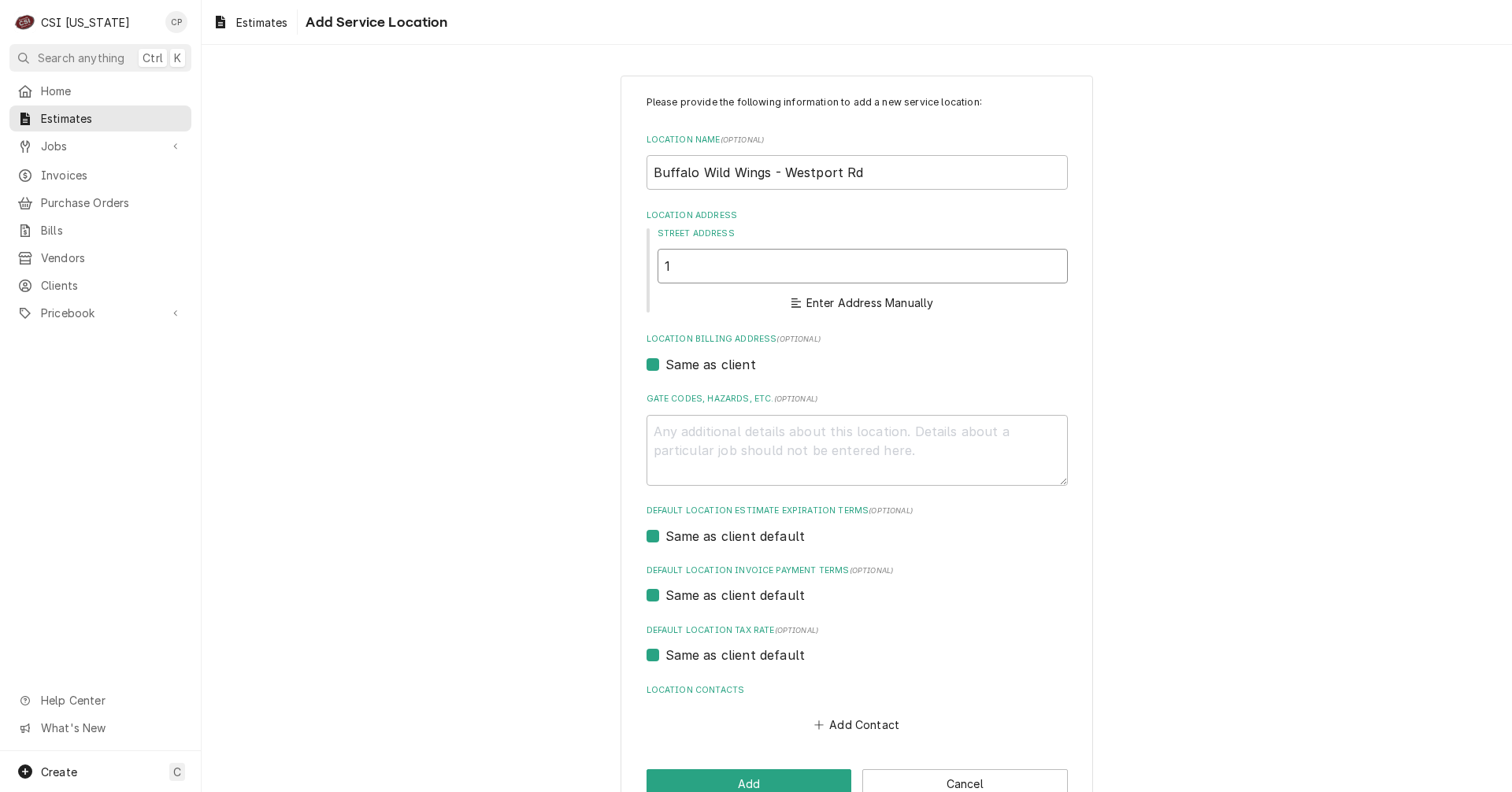
type textarea "x"
type input "10"
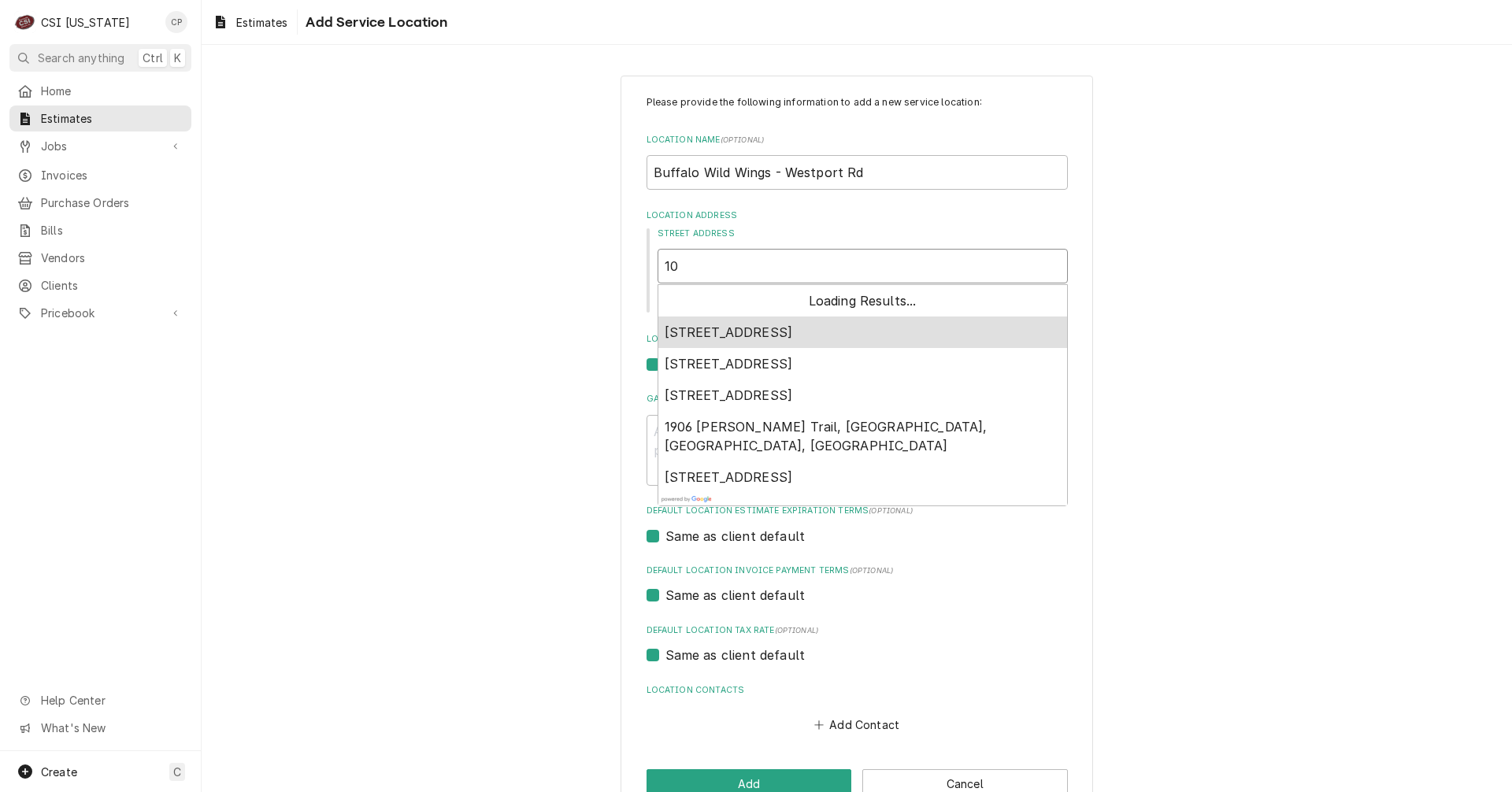
type textarea "x"
type input "102"
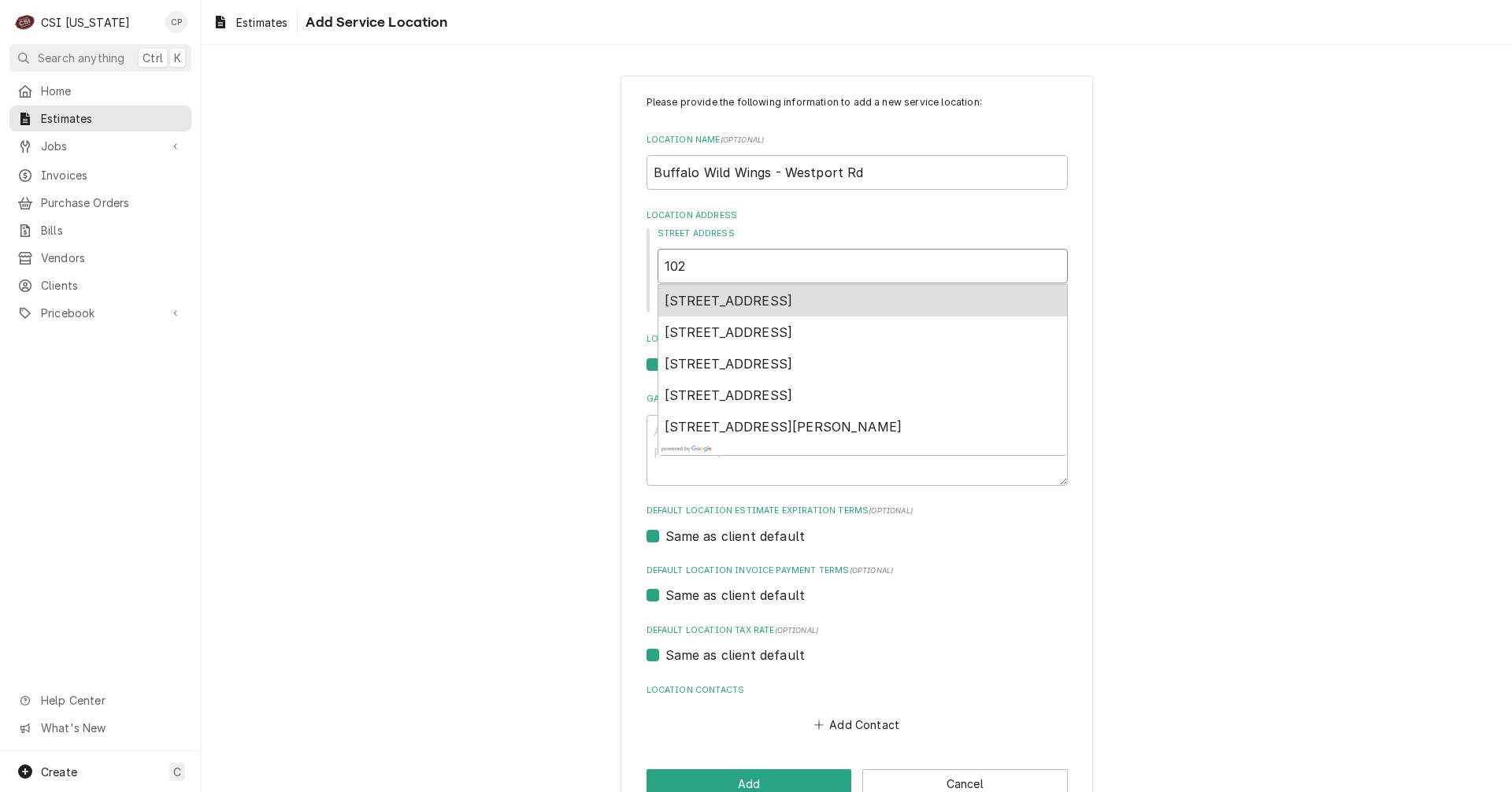
type textarea "x"
type input "1020"
type textarea "x"
type input "10206"
type textarea "x"
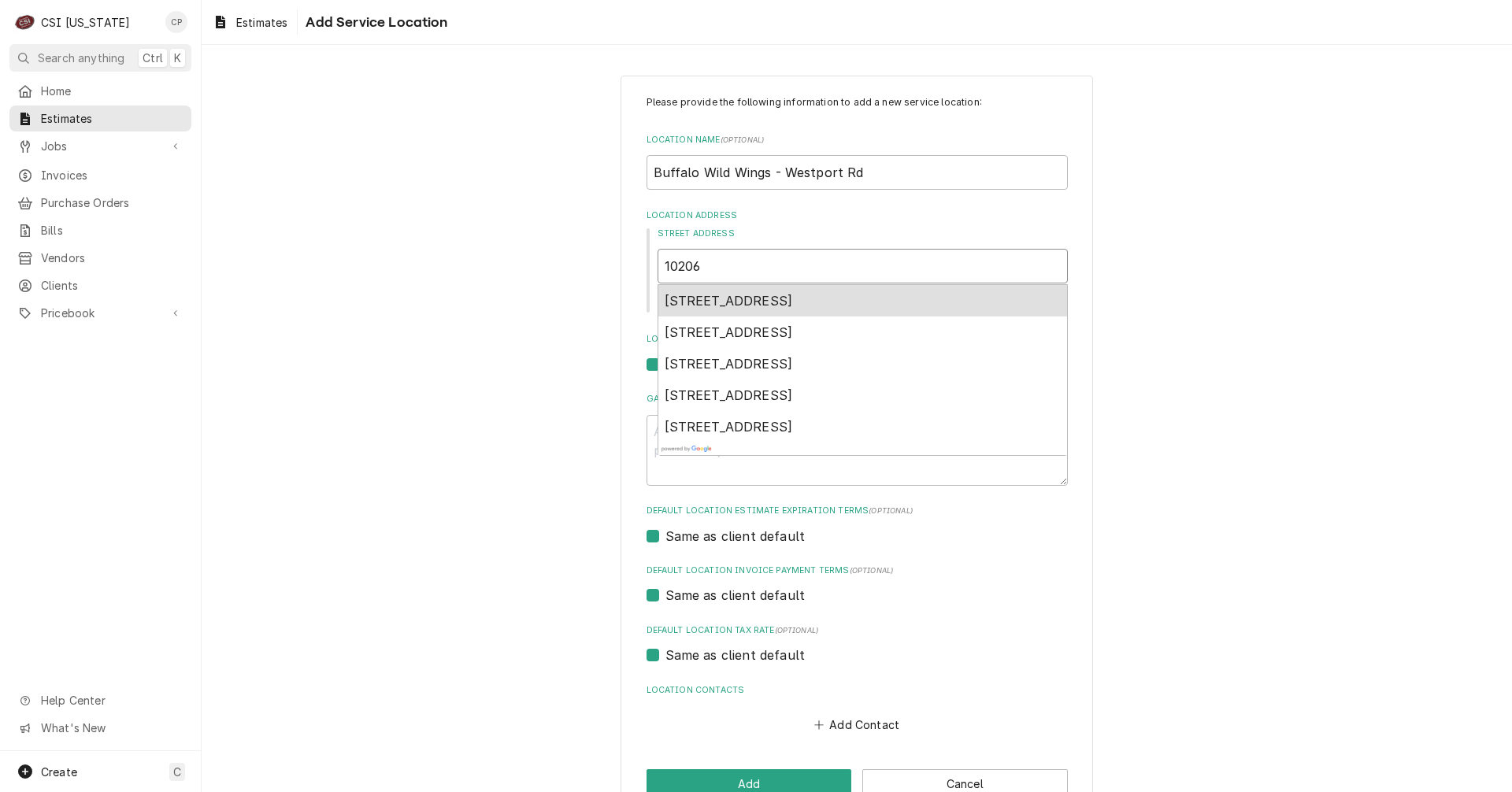
type input "10206"
type textarea "x"
type input "10206 w"
type textarea "x"
type input "10206 we"
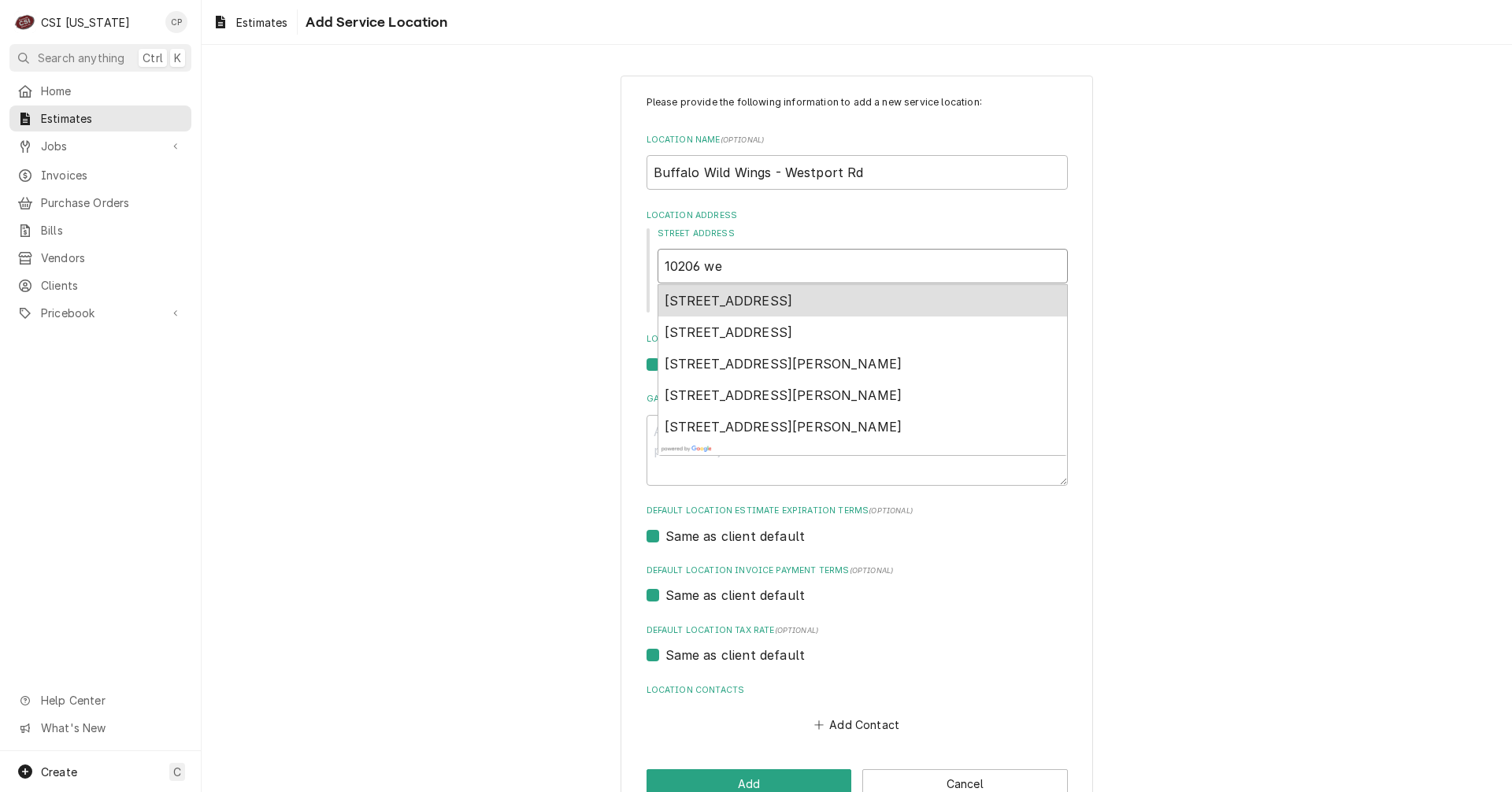
type textarea "x"
type input "10206 wes"
type textarea "x"
type input "10206 west"
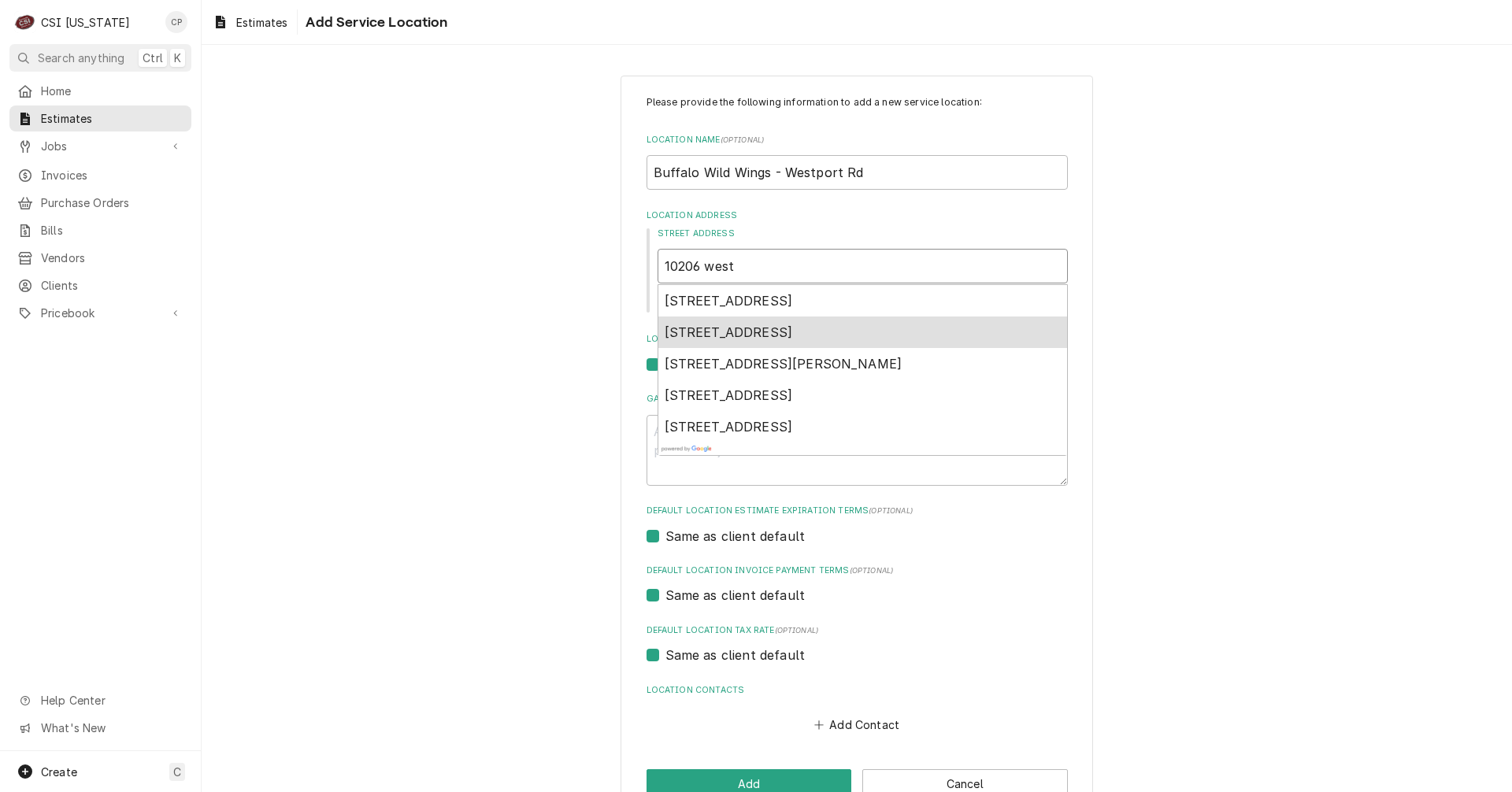
click at [775, 338] on span "10206 Westport Road, Louisville, KY, USA" at bounding box center [728, 332] width 128 height 16
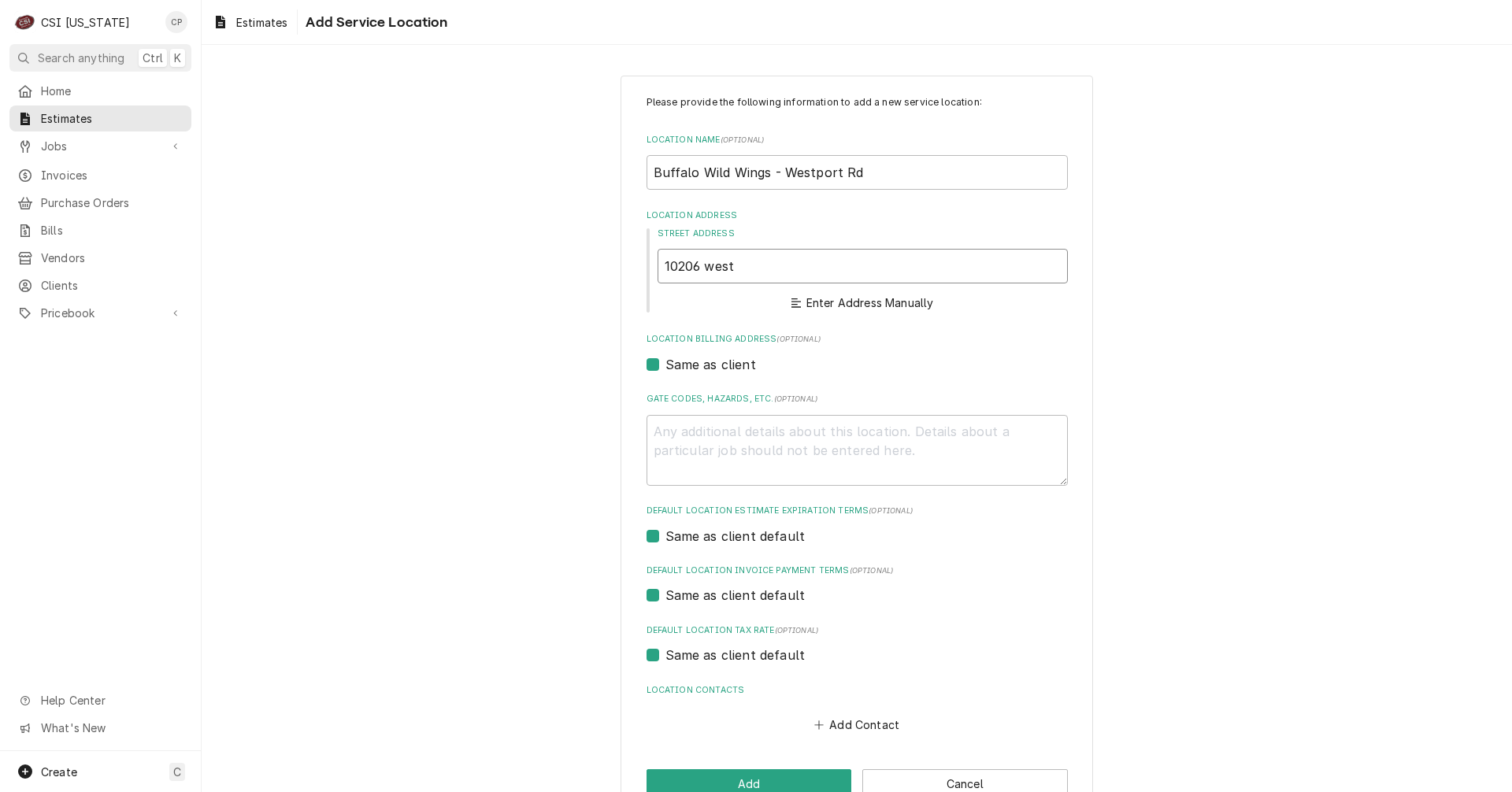
type textarea "x"
type input "10206 Westport Rd"
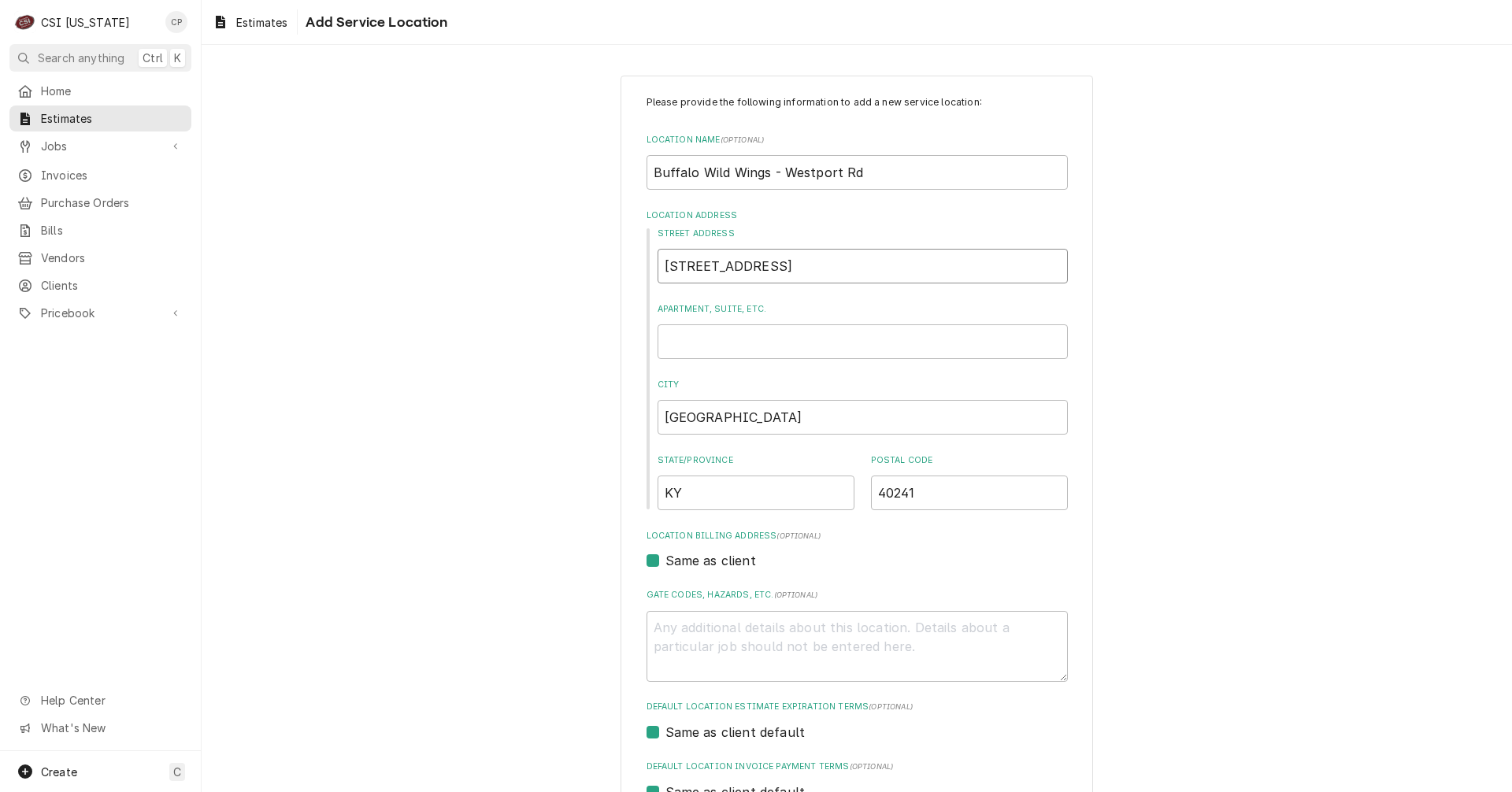
type textarea "x"
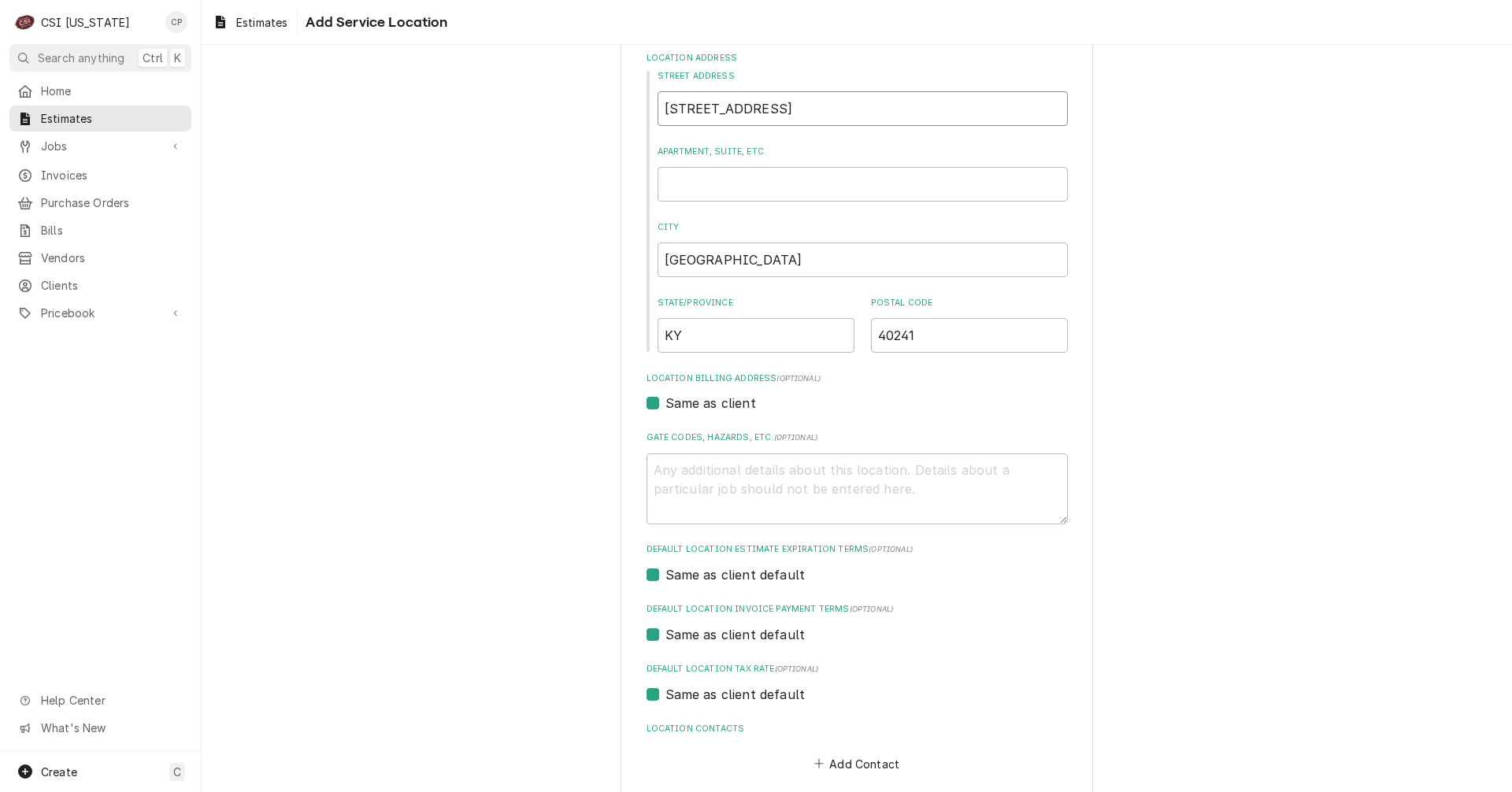
scroll to position [237, 0]
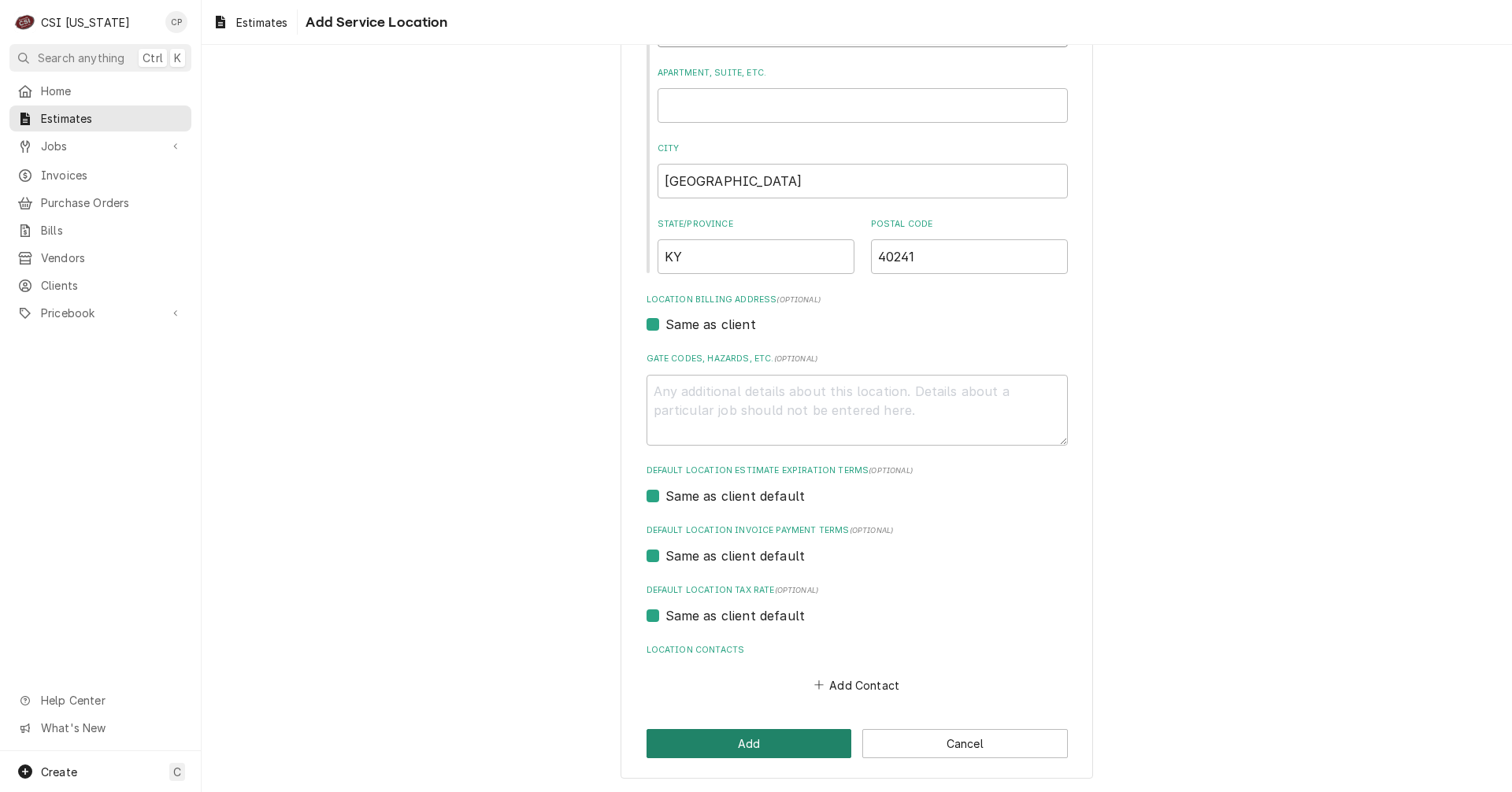
type input "10206 Westport Rd"
click at [737, 745] on button "Add" at bounding box center [749, 743] width 205 height 29
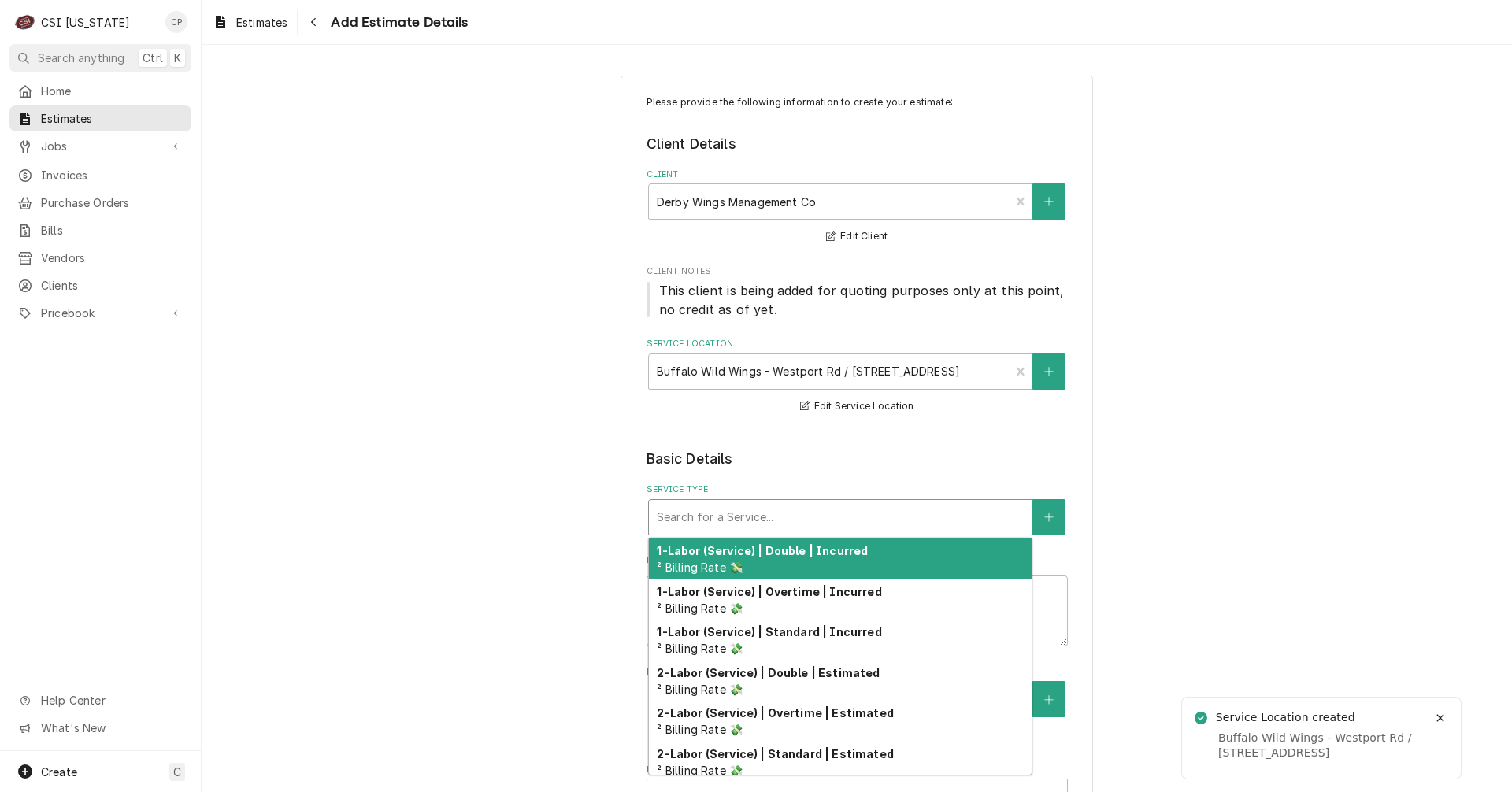
click at [722, 526] on div "Service Type" at bounding box center [840, 518] width 367 height 29
type textarea "x"
type input "b"
type textarea "x"
type input "bo"
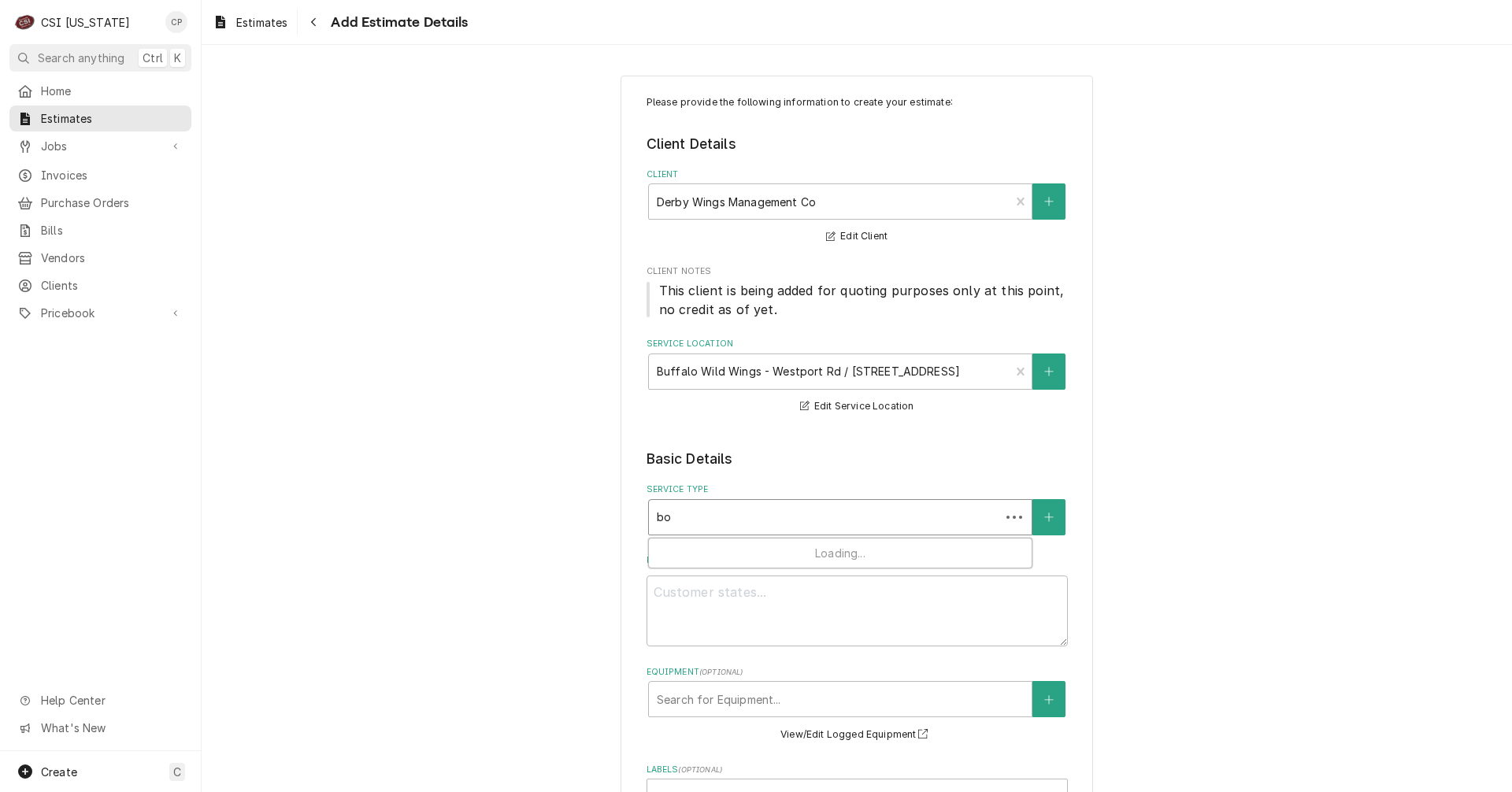
type textarea "x"
type input "bol"
type textarea "x"
type input "bold"
type textarea "x"
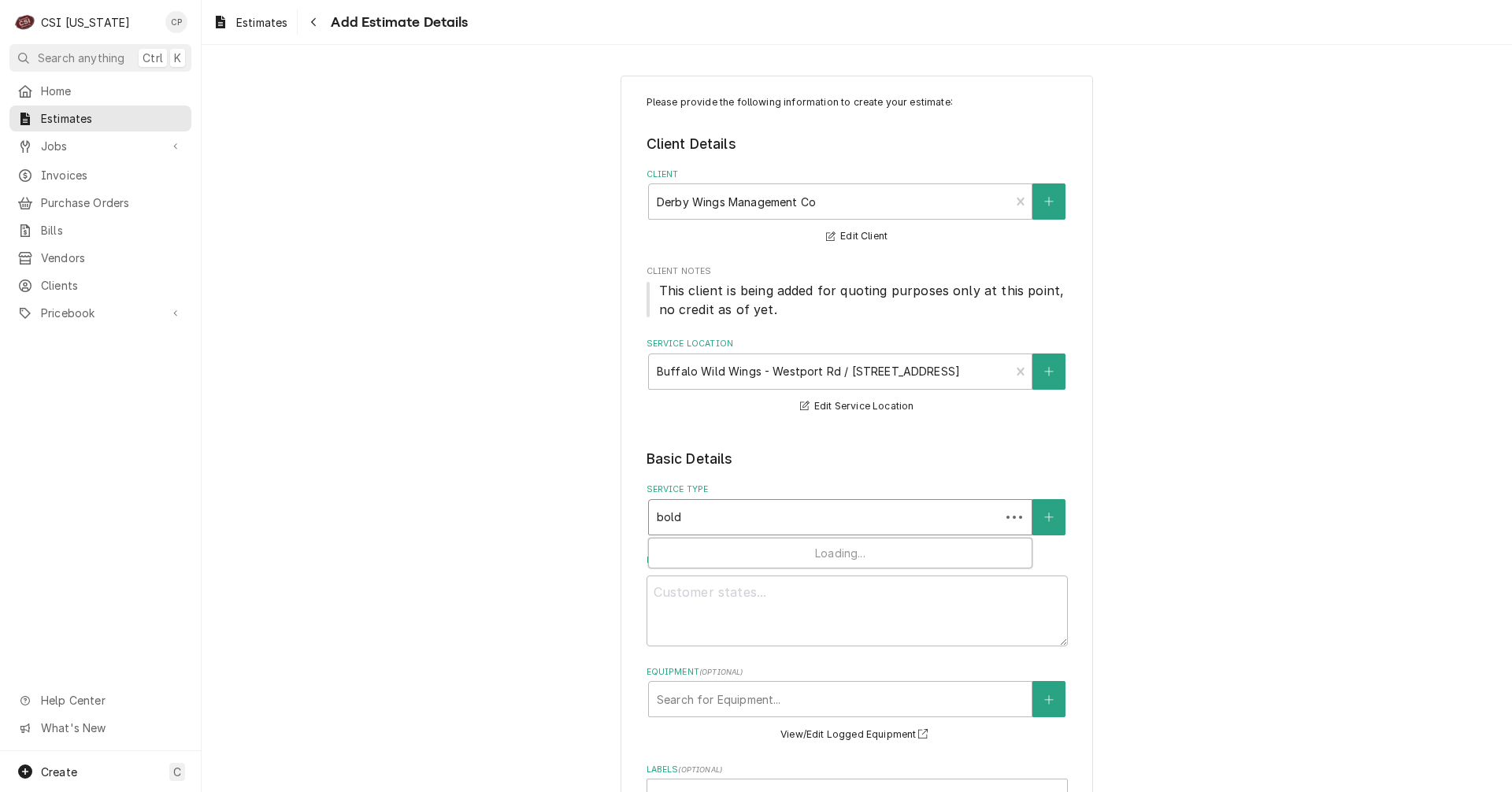
type input "boldt"
type textarea "x"
type input "bold"
type textarea "x"
type input "bol"
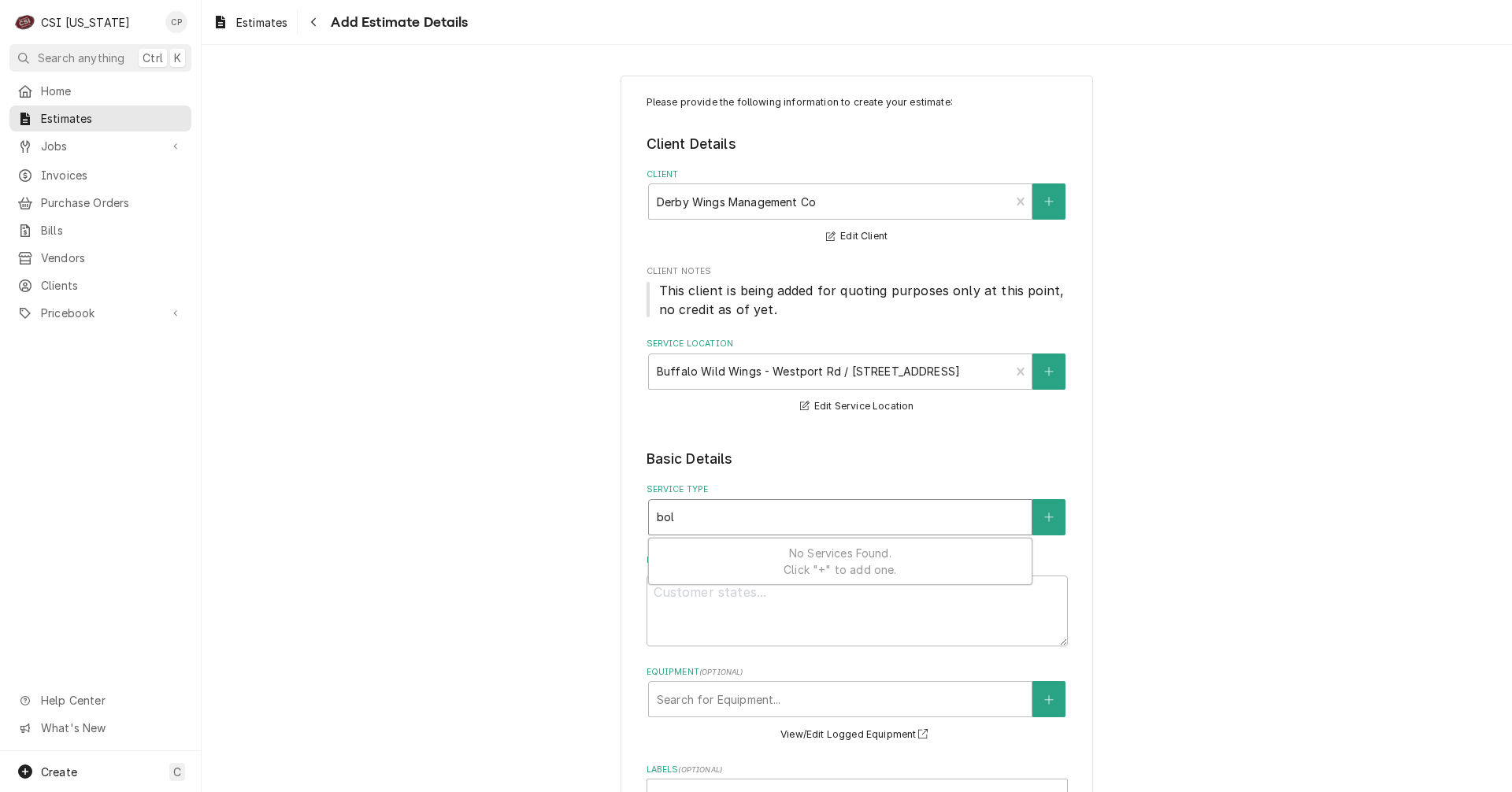
type textarea "x"
type input "bolt"
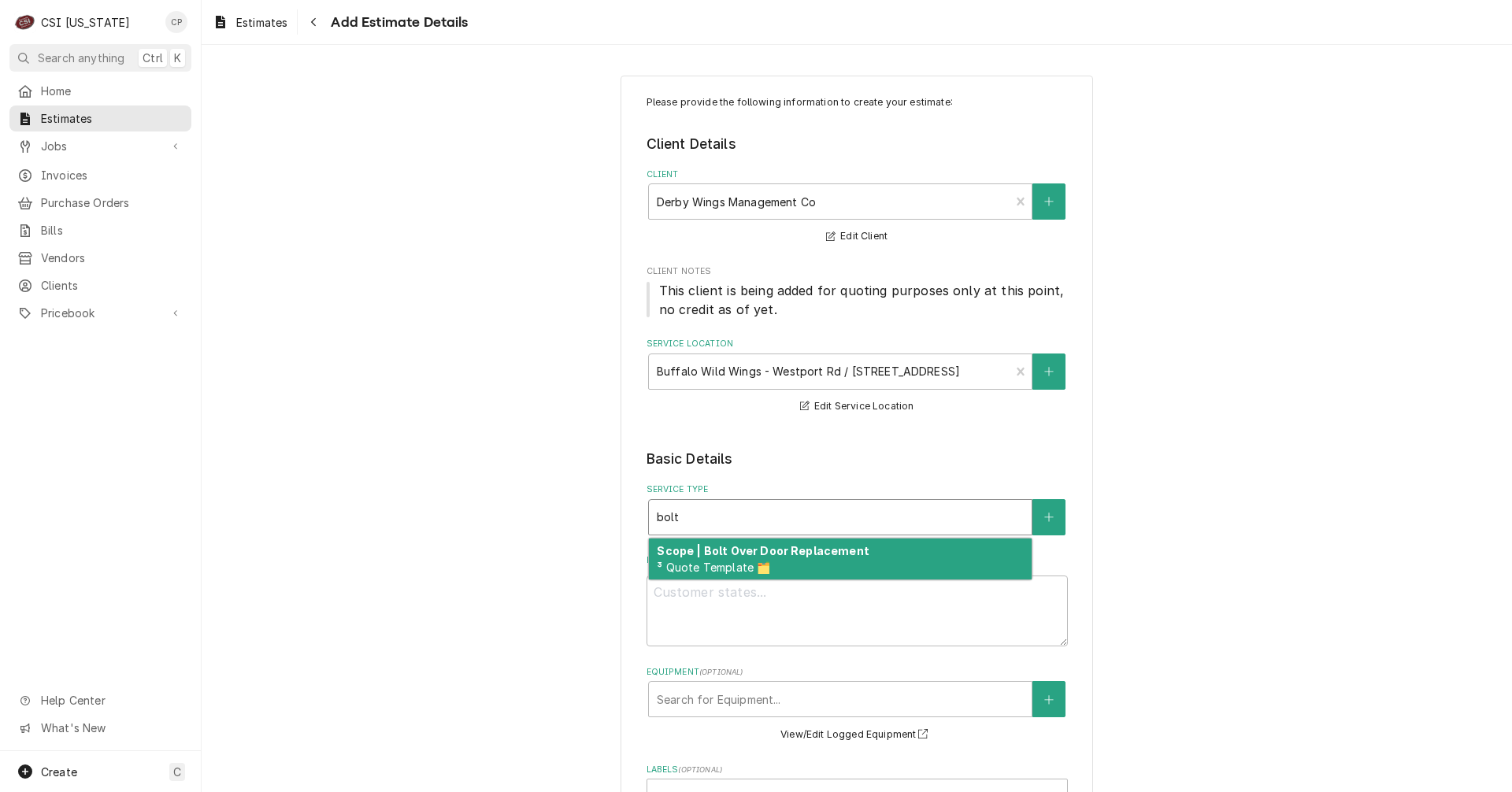
click at [736, 553] on strong "Scope | Bolt Over Door Replacement" at bounding box center [763, 550] width 212 height 13
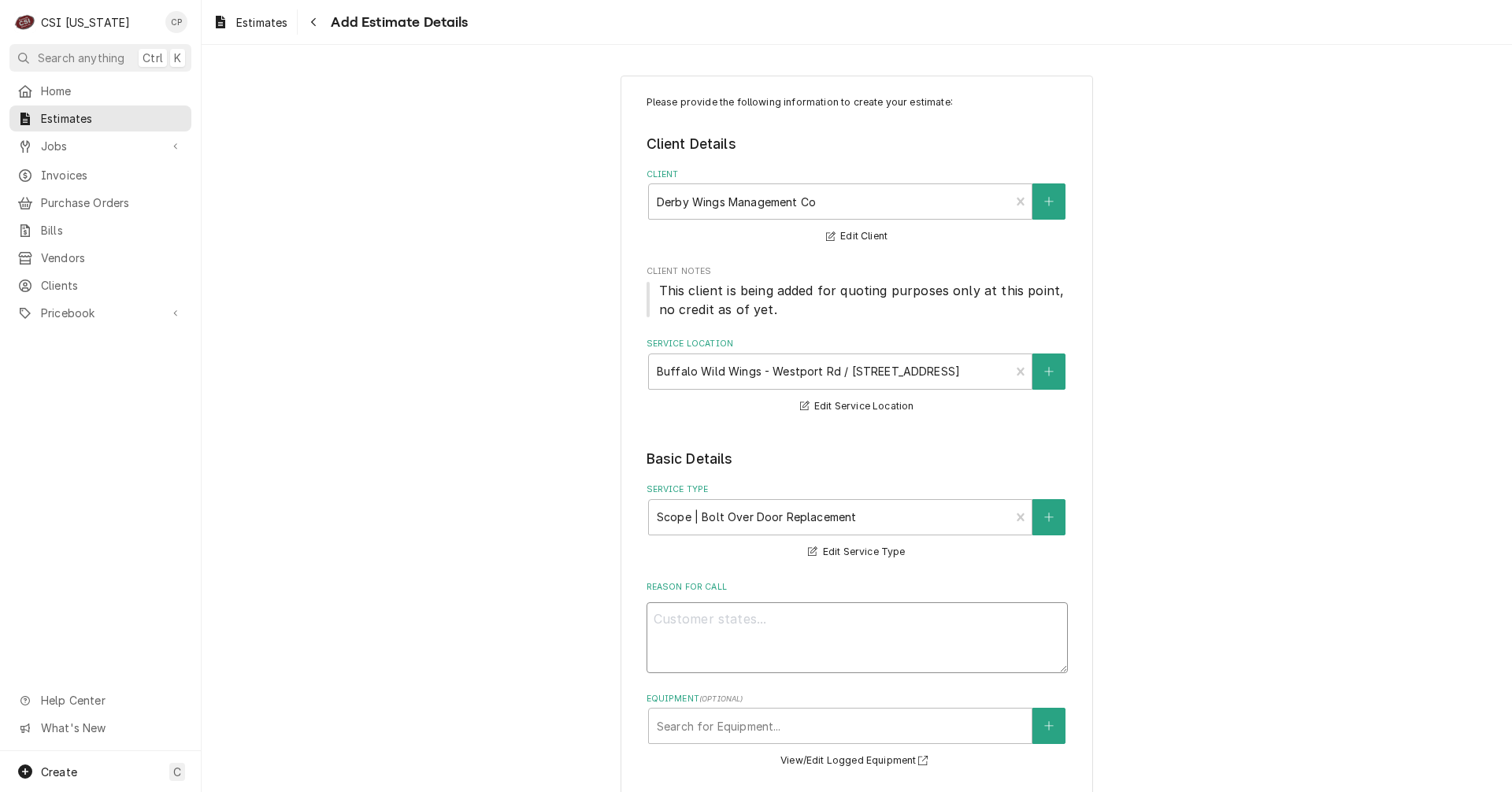
click at [705, 620] on textarea "Reason For Call" at bounding box center [857, 637] width 421 height 71
type textarea "x"
type textarea "R"
type textarea "x"
type textarea "Re"
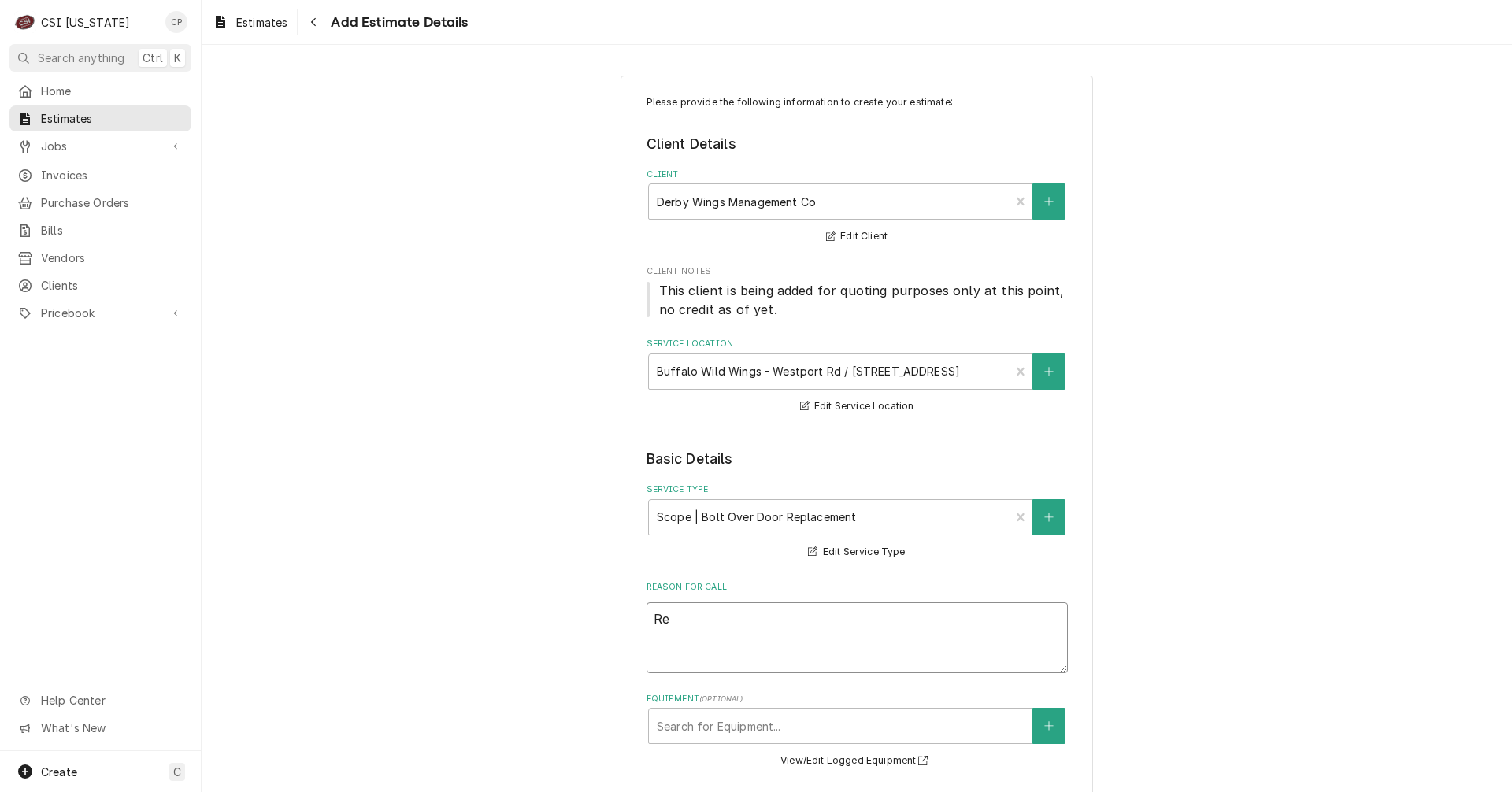
type textarea "x"
type textarea "Rep"
type textarea "x"
type textarea "Repl"
type textarea "x"
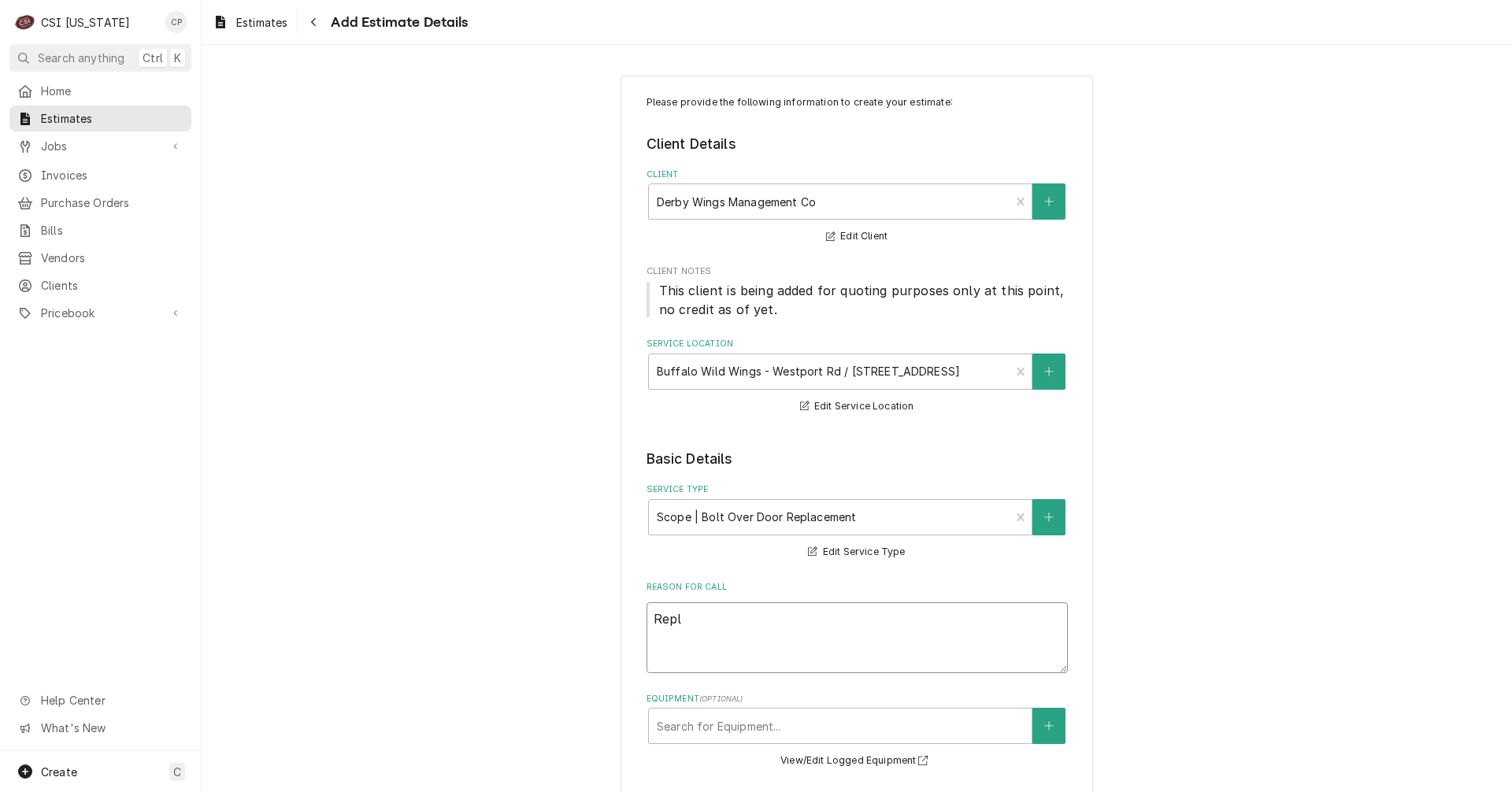
type textarea "Repla"
type textarea "x"
type textarea "Replac"
type textarea "x"
type textarea "Replace"
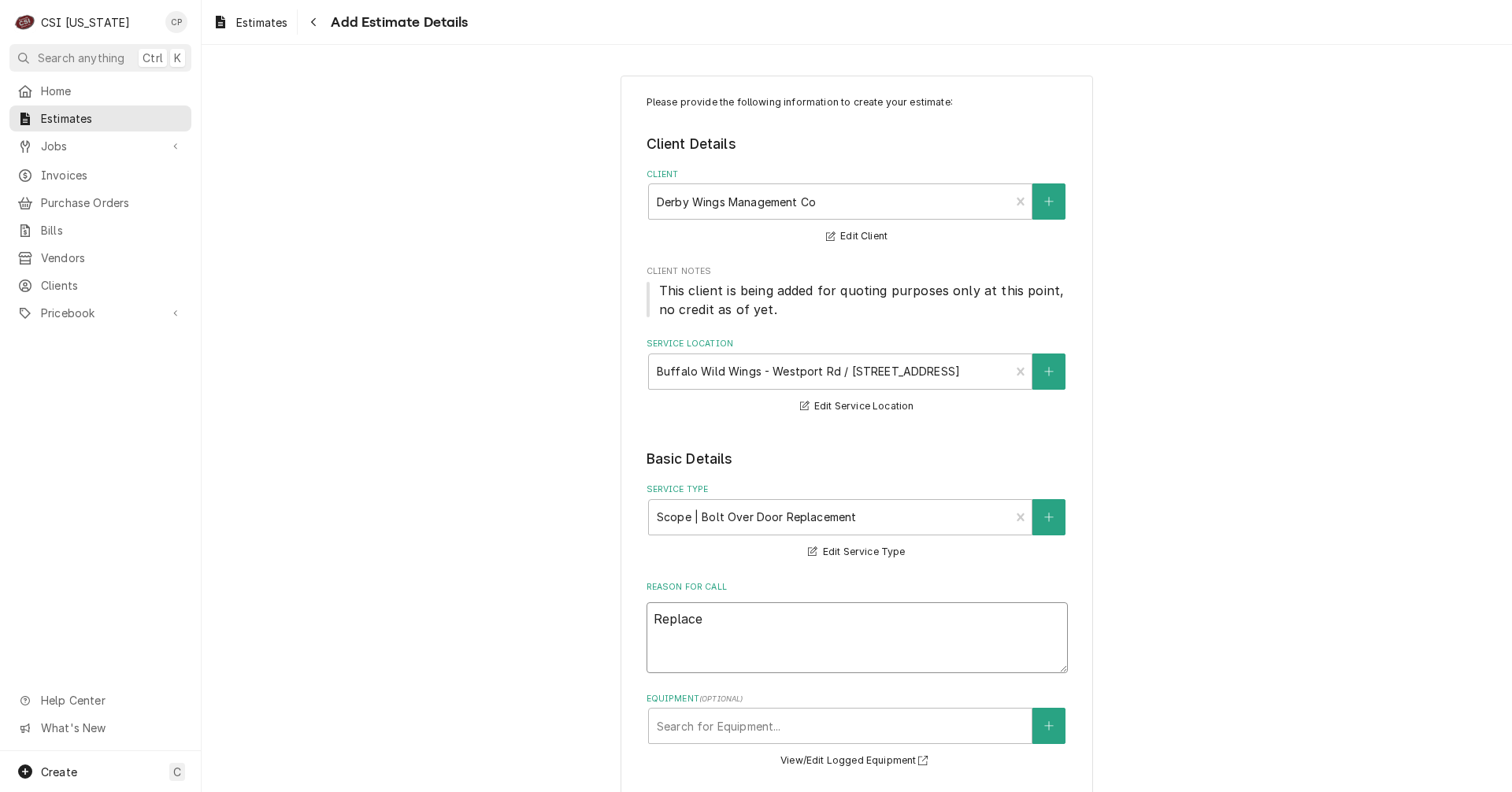
type textarea "x"
type textarea "Replaced"
type textarea "x"
type textarea "Replace"
type textarea "x"
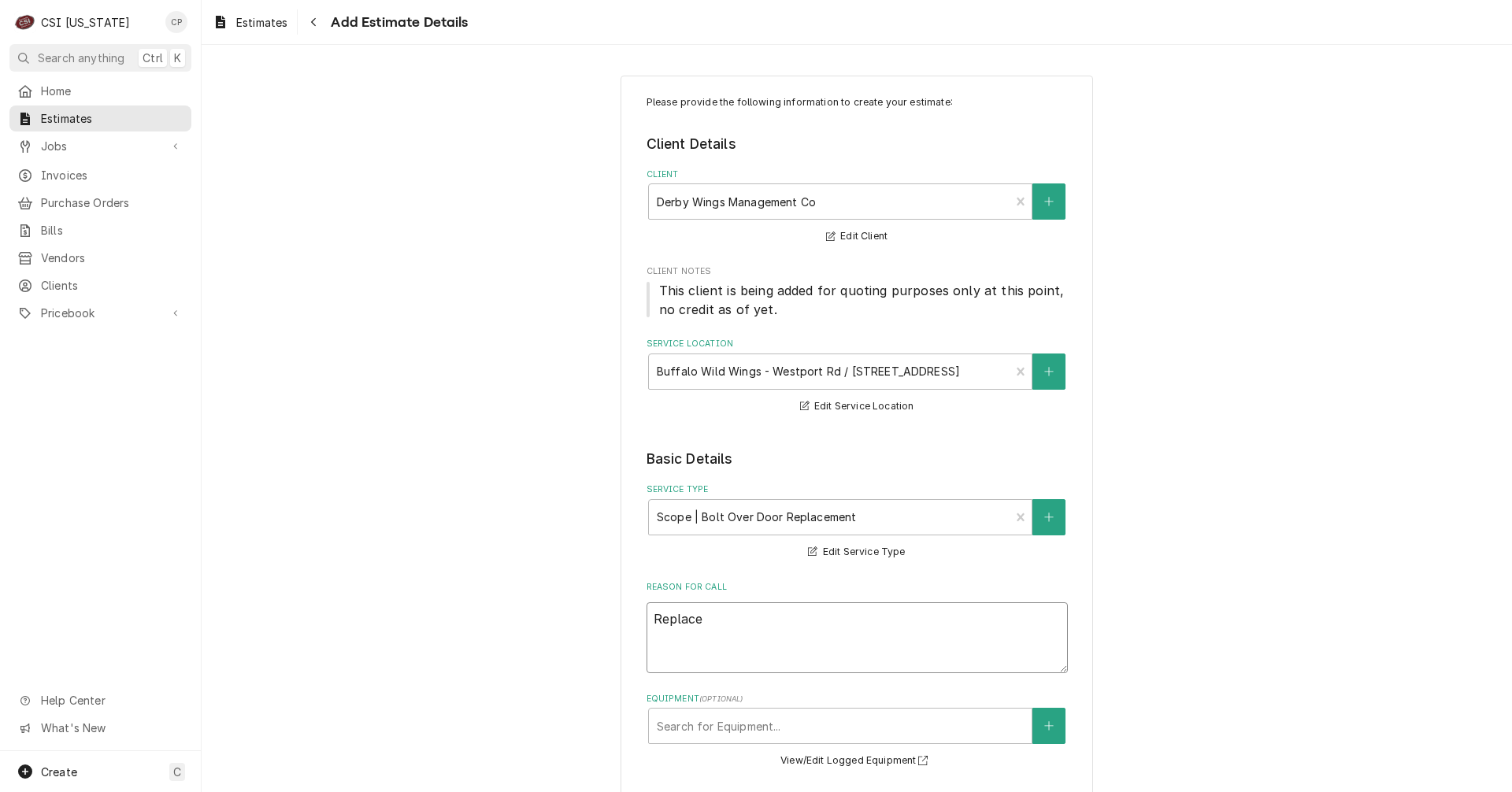
type textarea "Replace"
type textarea "x"
type textarea "Replace c"
type textarea "x"
type textarea "Replace cu"
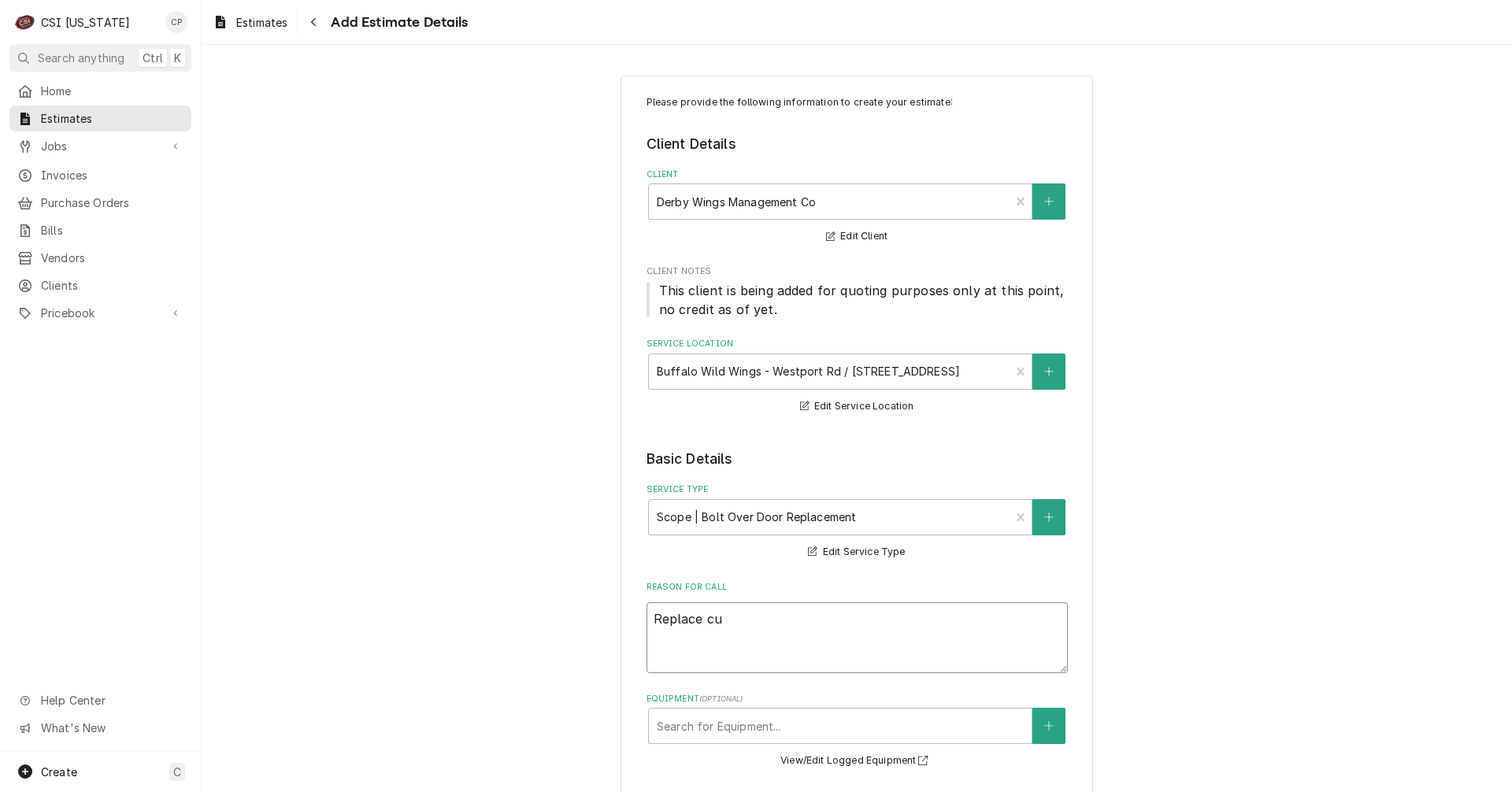
type textarea "x"
type textarea "Replace cus"
type textarea "x"
type textarea "Replace cust"
type textarea "x"
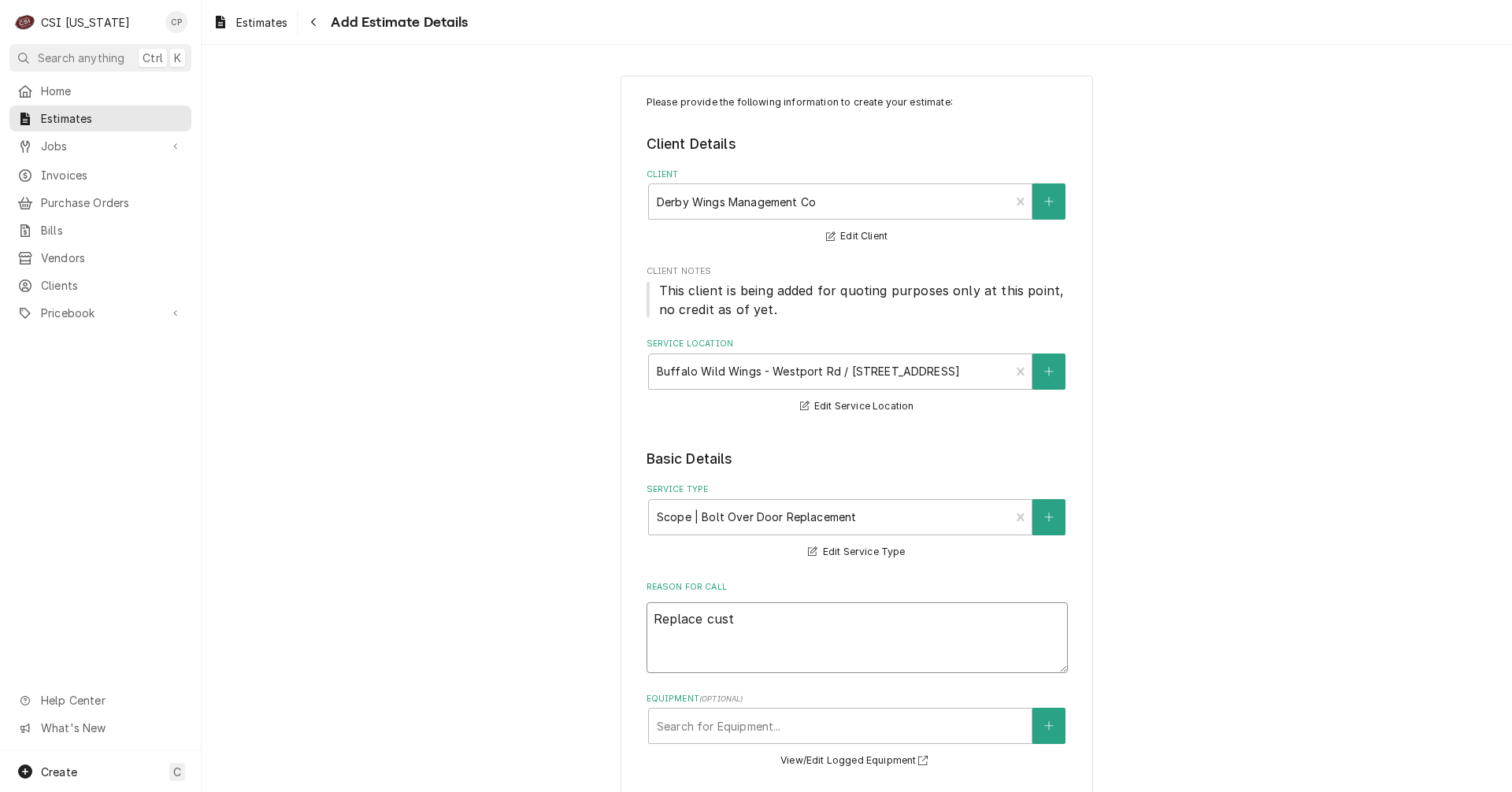
type textarea "Replace custo"
type textarea "x"
type textarea "Replace custom"
type textarea "x"
type textarea "Replace custome"
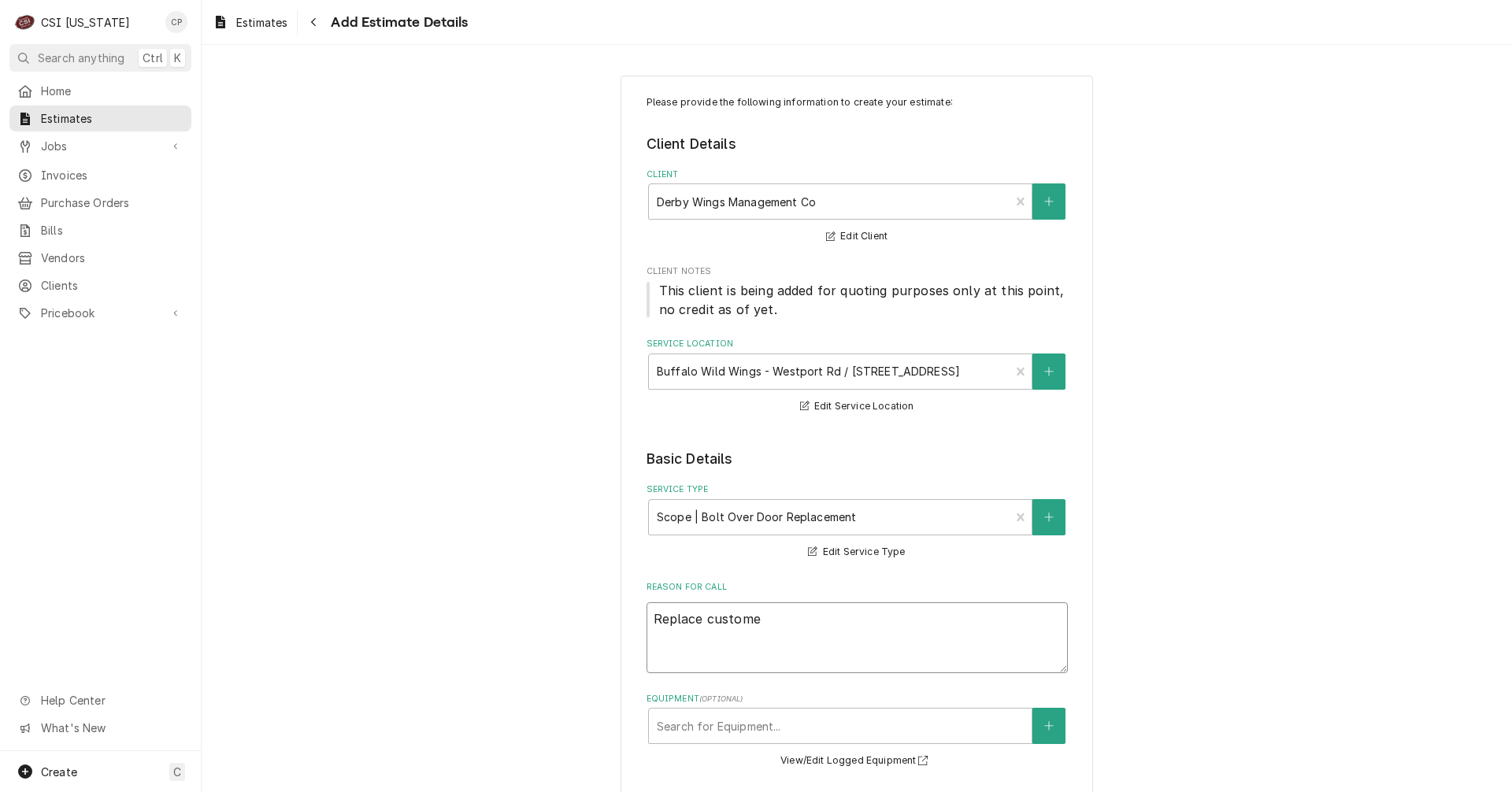
type textarea "x"
type textarea "Replace customer"
type textarea "x"
type textarea "Replace customers"
type textarea "x"
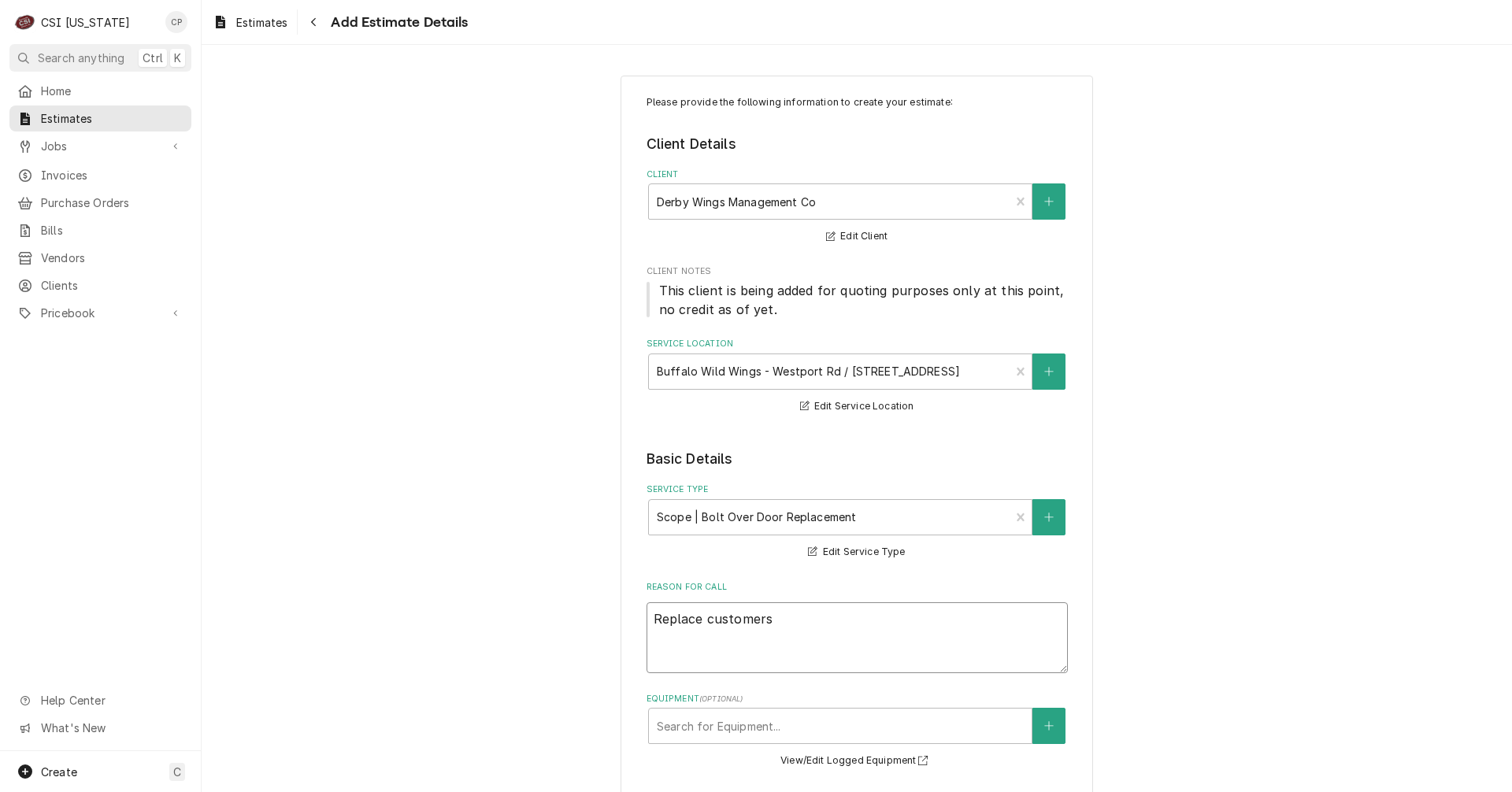
type textarea "Replace customers"
type textarea "x"
type textarea "Replace customers f"
type textarea "x"
type textarea "Replace customers fr"
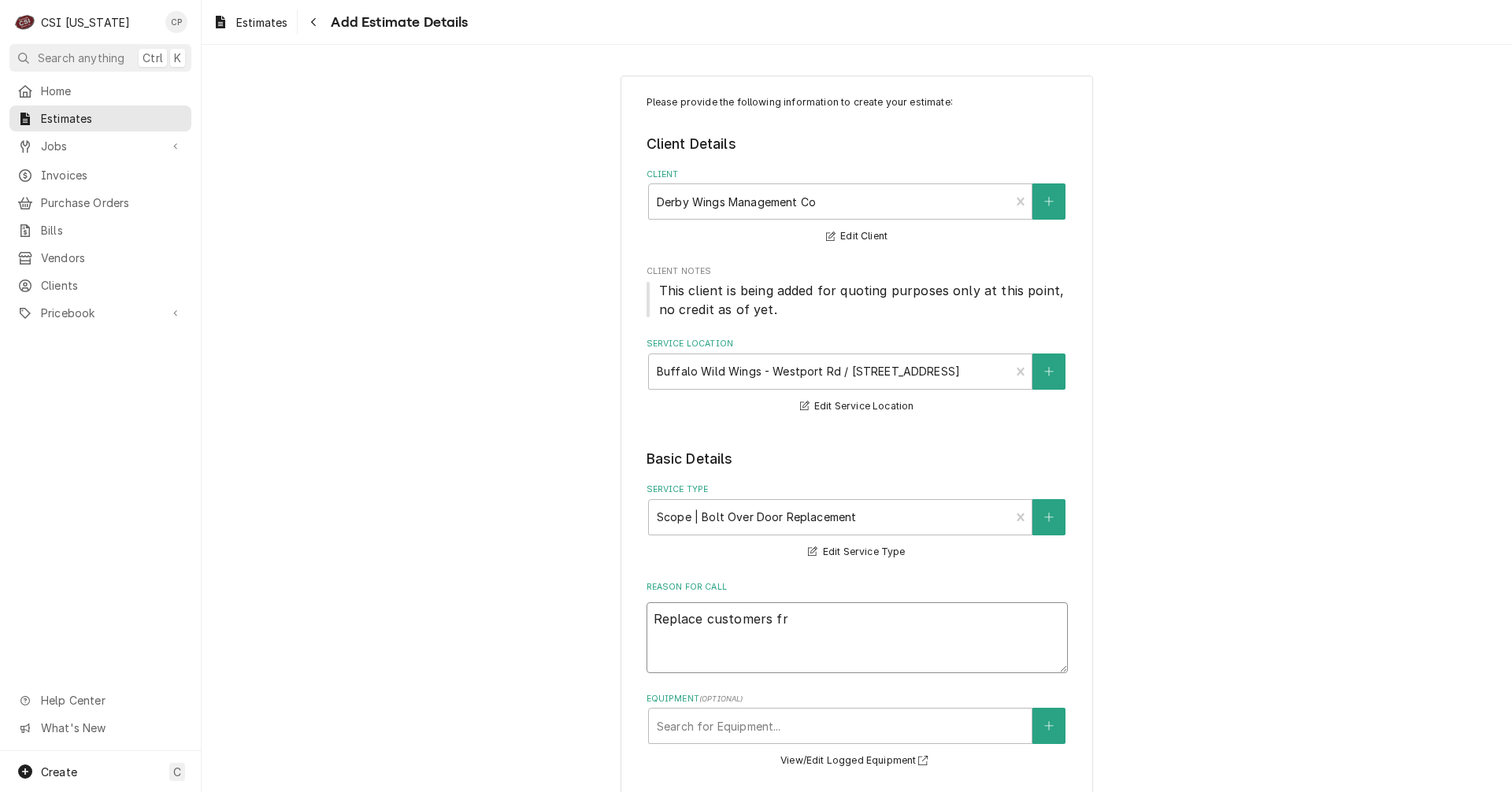
type textarea "x"
type textarea "Replace customers fre"
type textarea "x"
type textarea "Replace customers free"
type textarea "x"
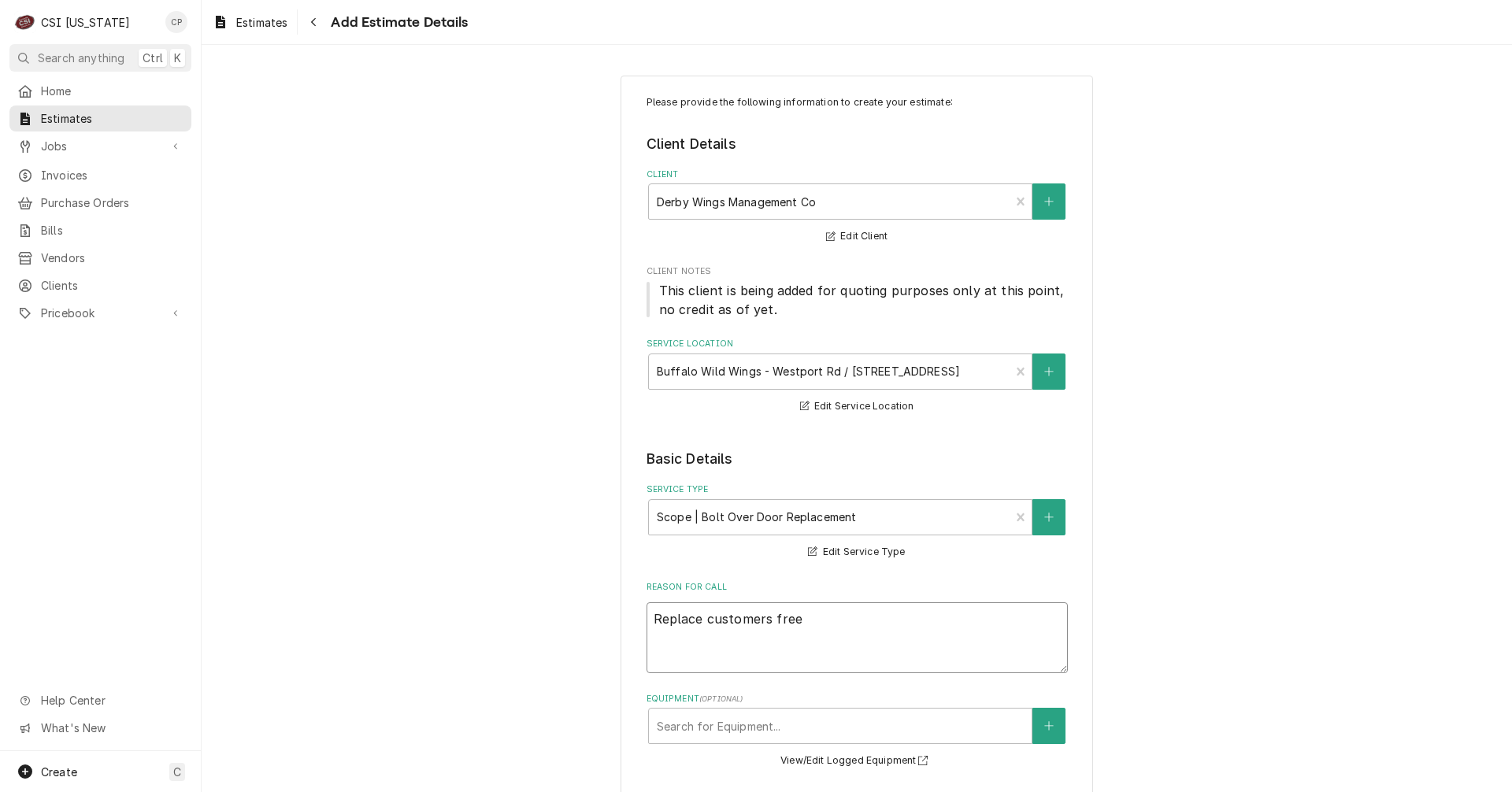
type textarea "Replace customers freez"
type textarea "x"
type textarea "Replace customers freeze"
type textarea "x"
type textarea "Replace customers freezer"
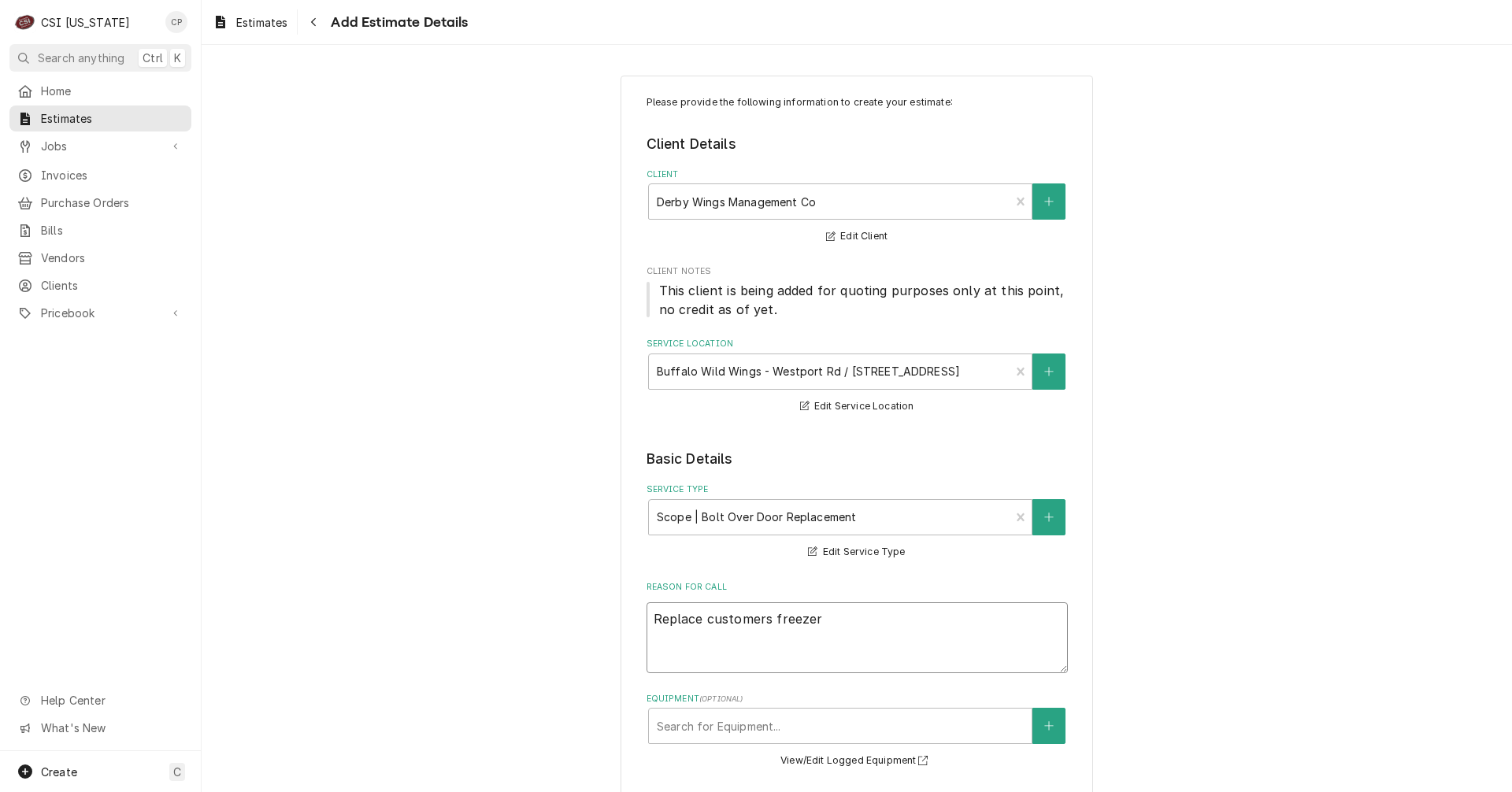
type textarea "x"
type textarea "Replace customers freezer"
type textarea "x"
type textarea "Replace customers freezer d"
type textarea "x"
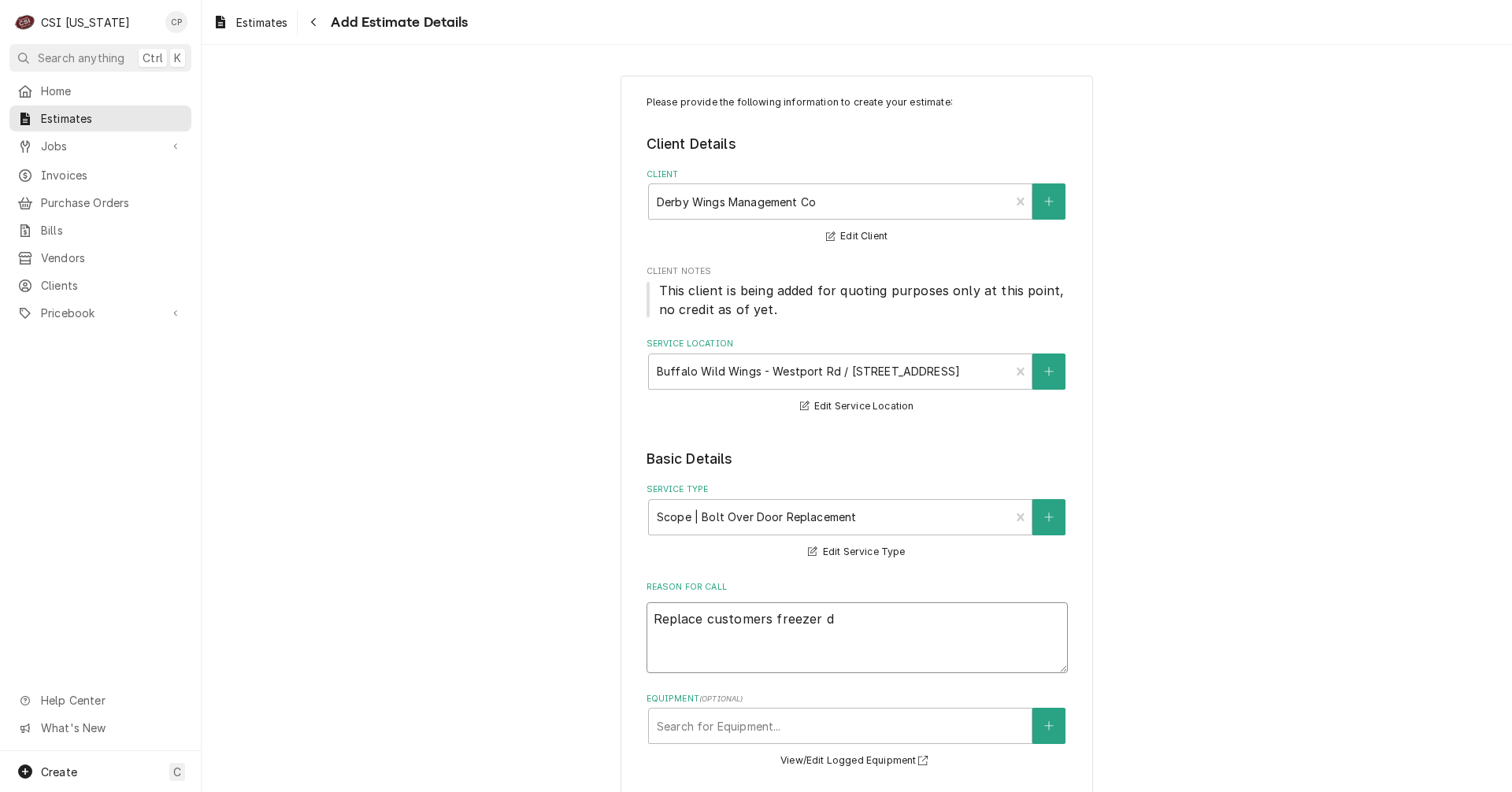
type textarea "Replace customers freezer do"
type textarea "x"
type textarea "Replace customers freezer doo"
type textarea "x"
type textarea "Replace customers freezer door"
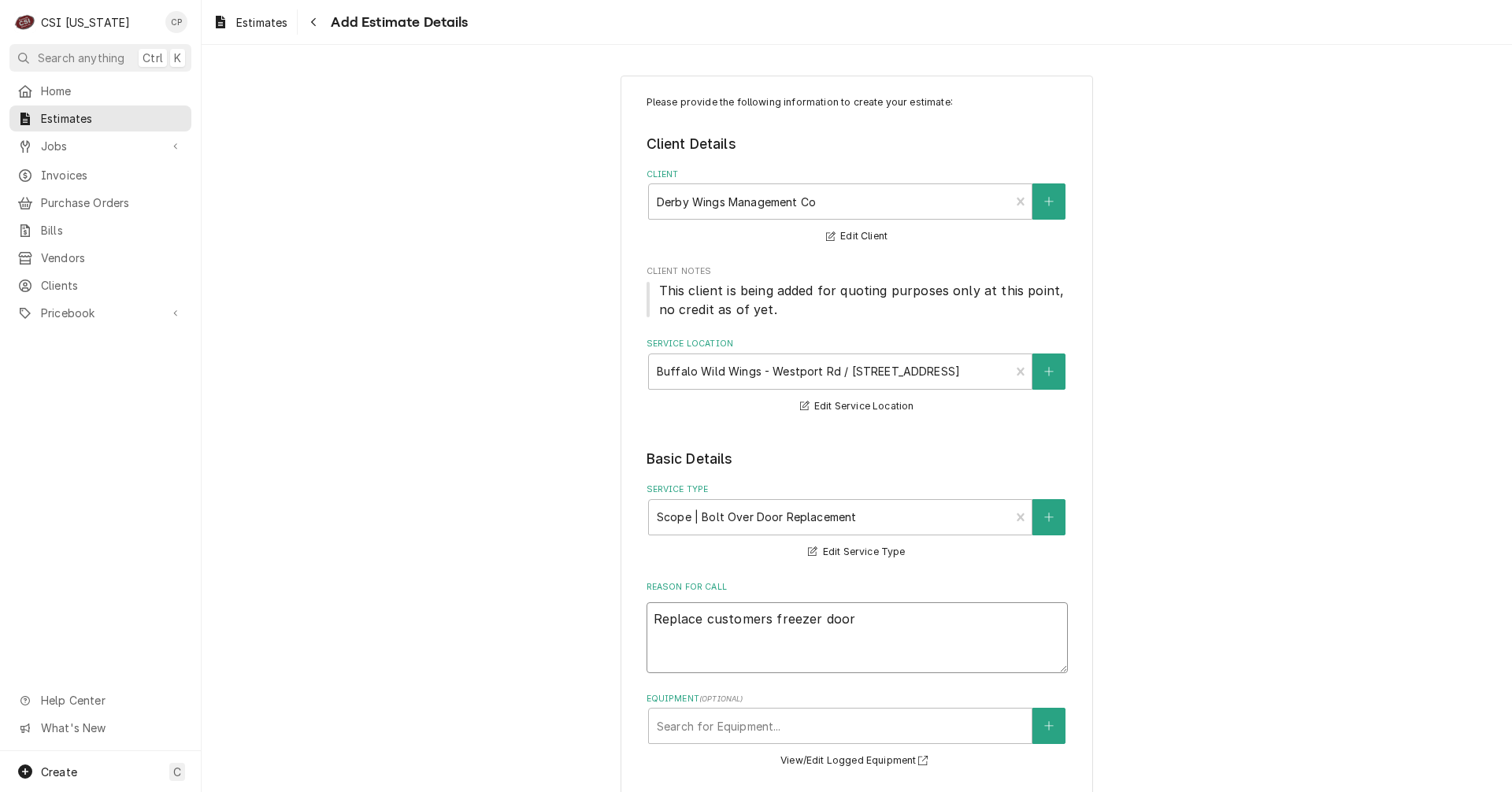
type textarea "x"
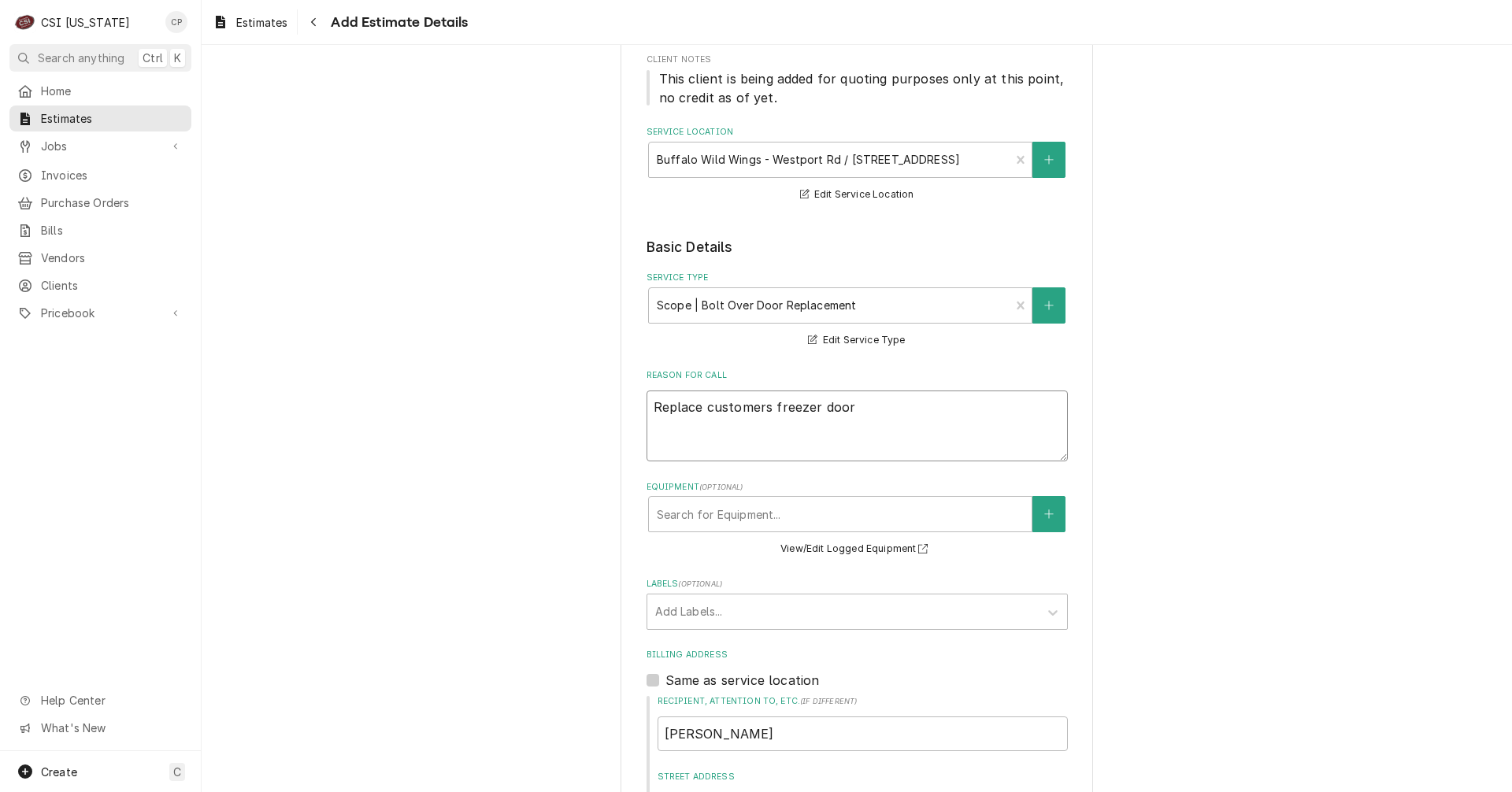
scroll to position [237, 0]
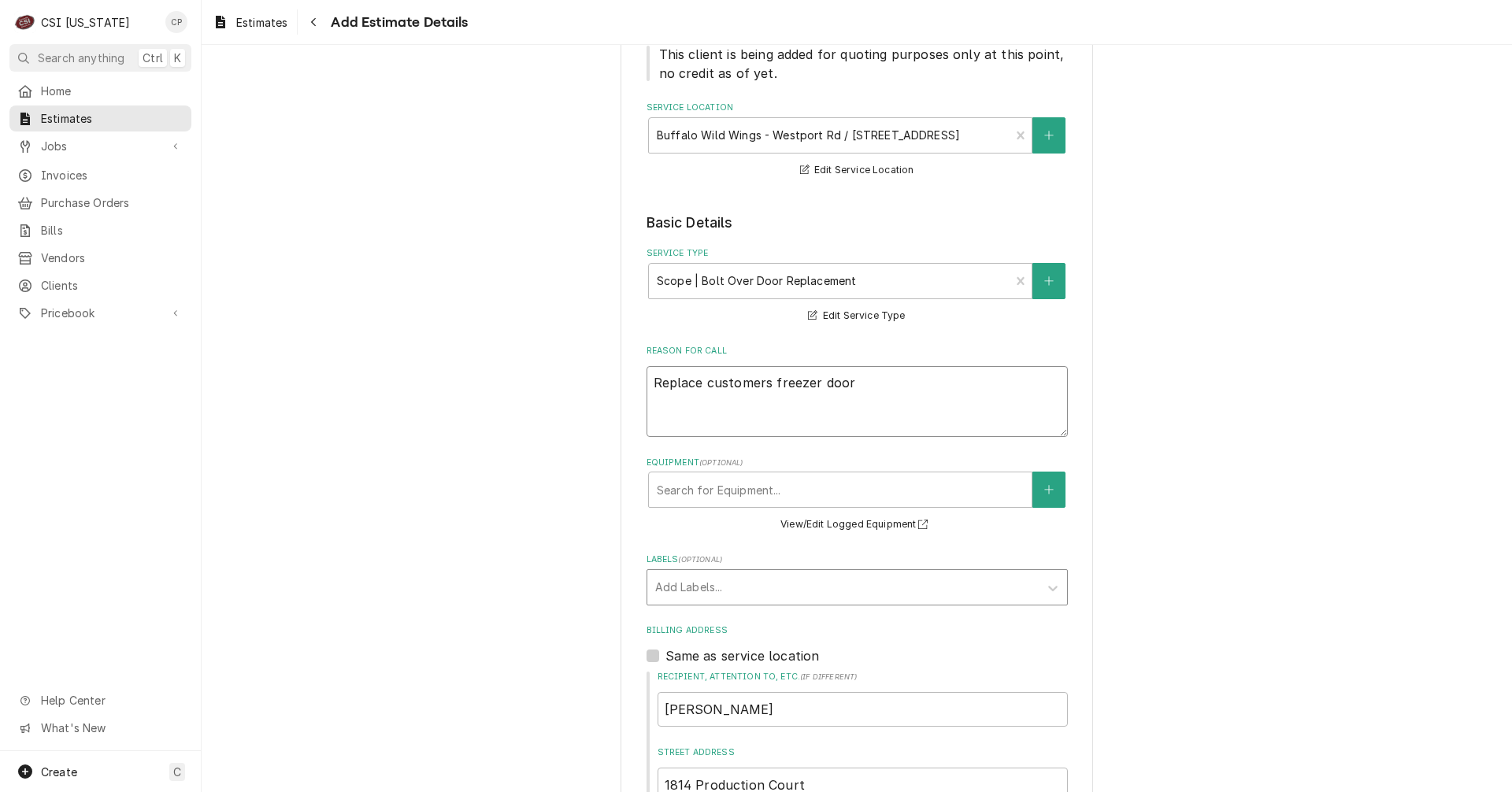
type textarea "Replace customers freezer door"
click at [695, 586] on div "Labels" at bounding box center [843, 587] width 375 height 29
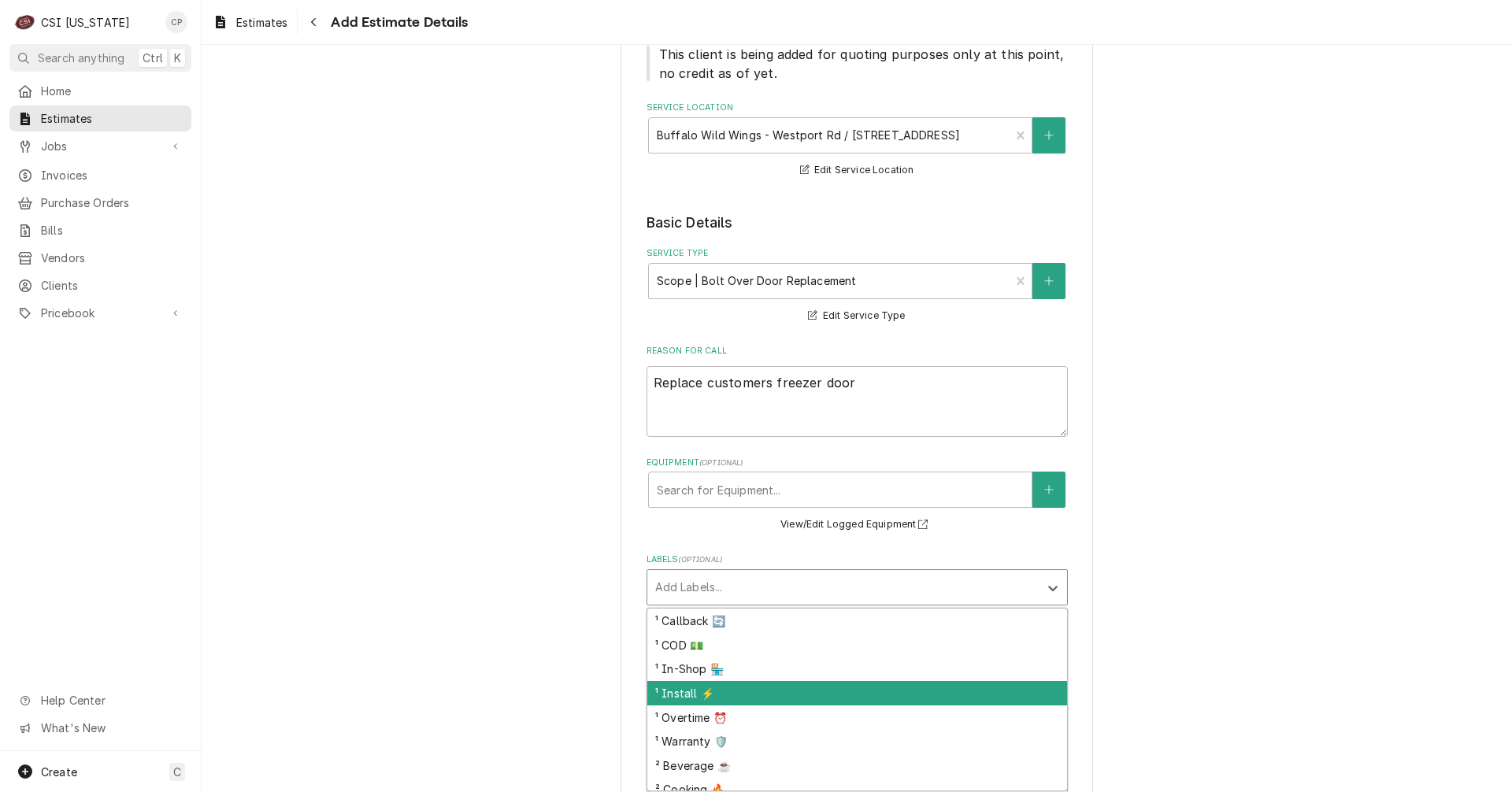
click at [697, 699] on div "¹ Install ⚡️" at bounding box center [857, 693] width 419 height 24
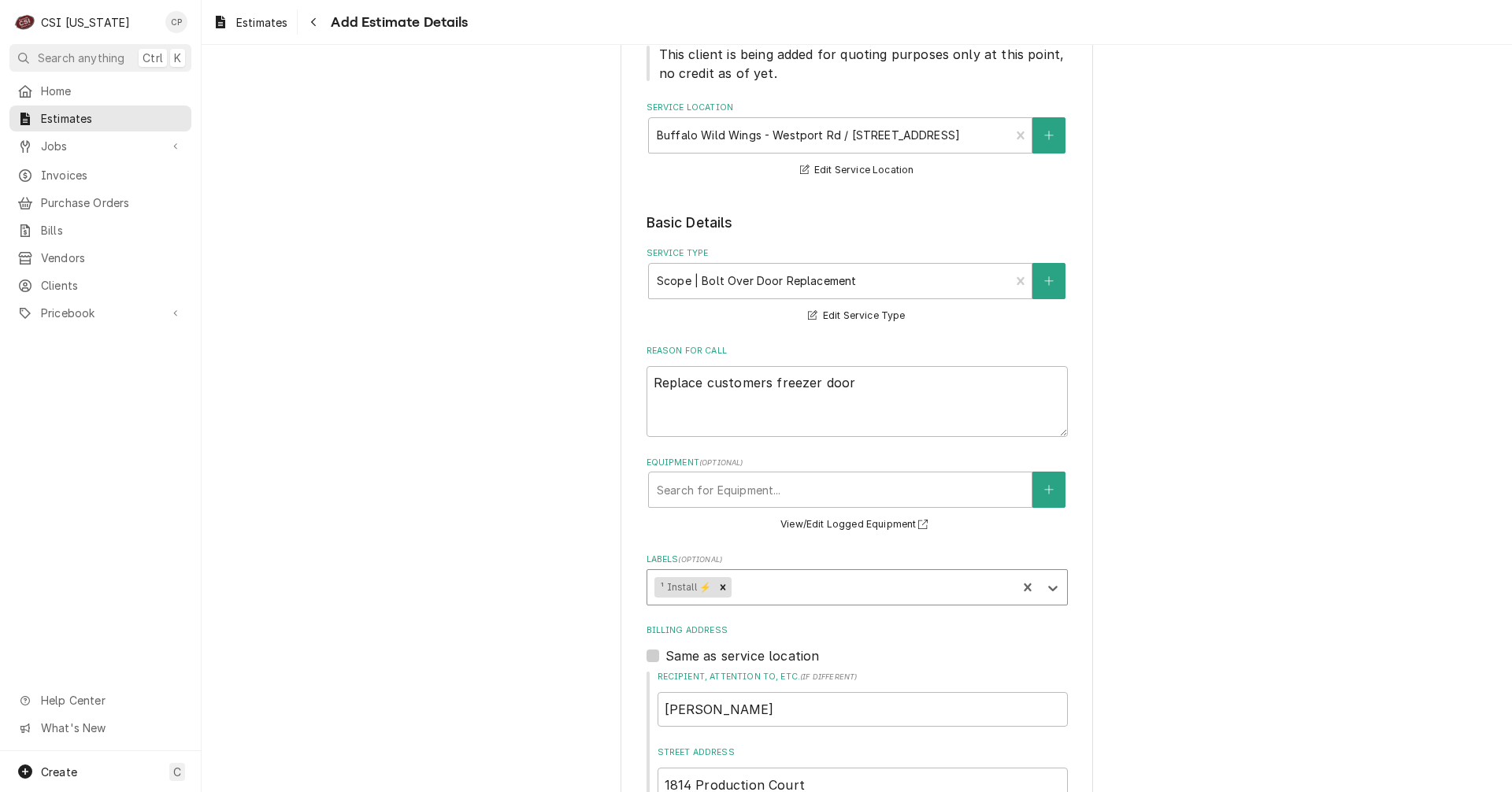
type textarea "x"
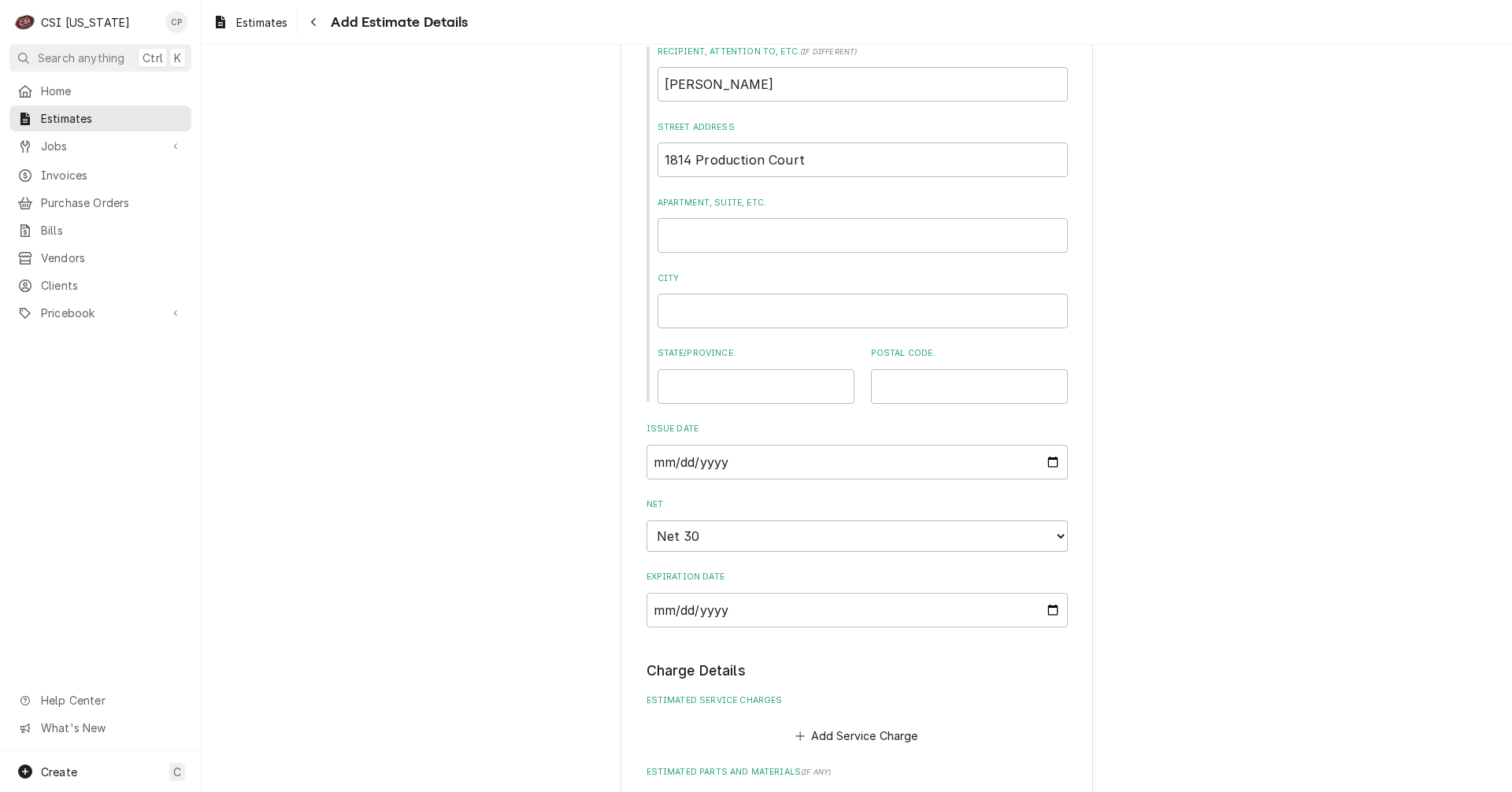
scroll to position [1102, 0]
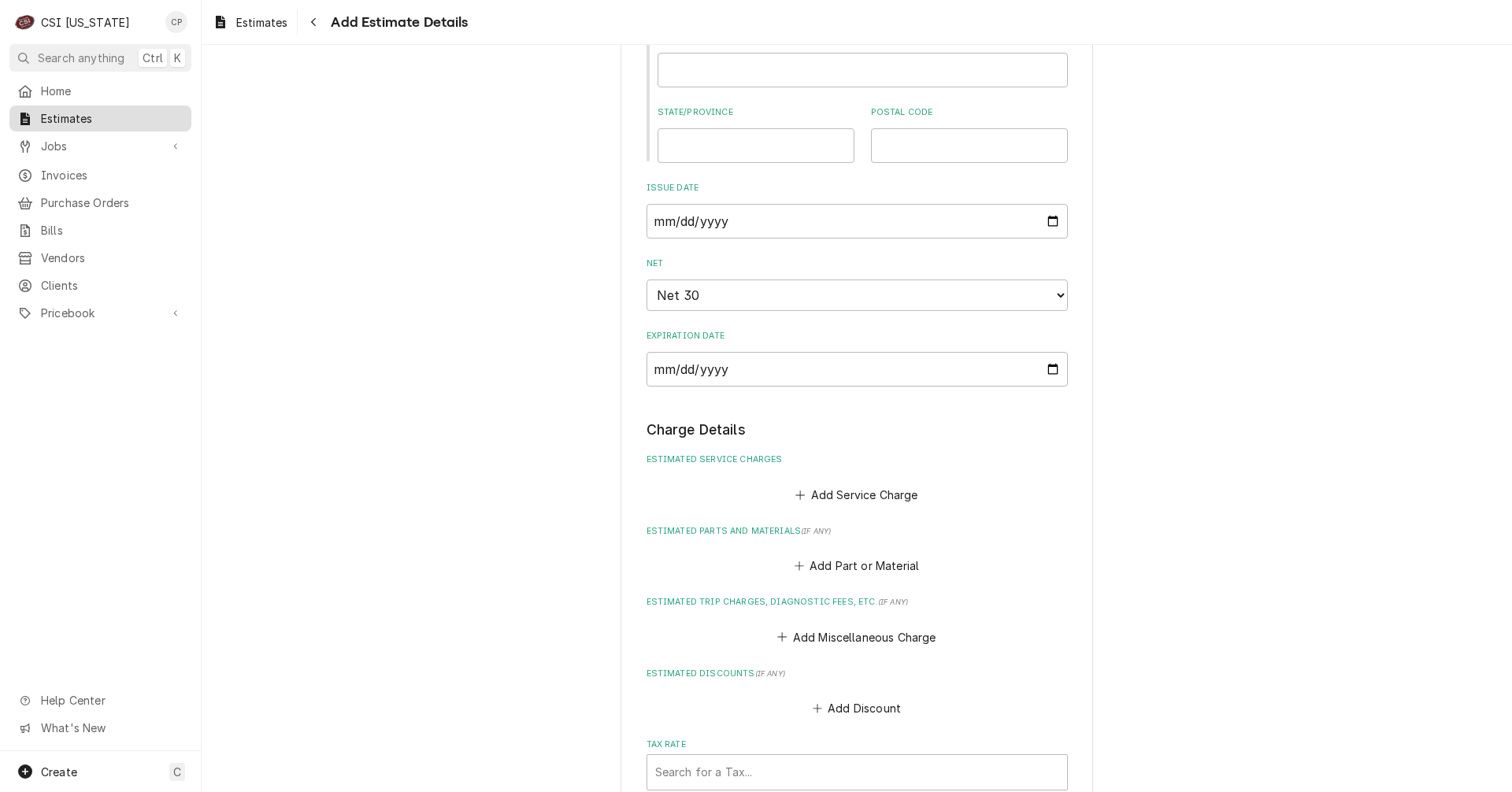
click at [80, 117] on span "Estimates" at bounding box center [112, 119] width 142 height 17
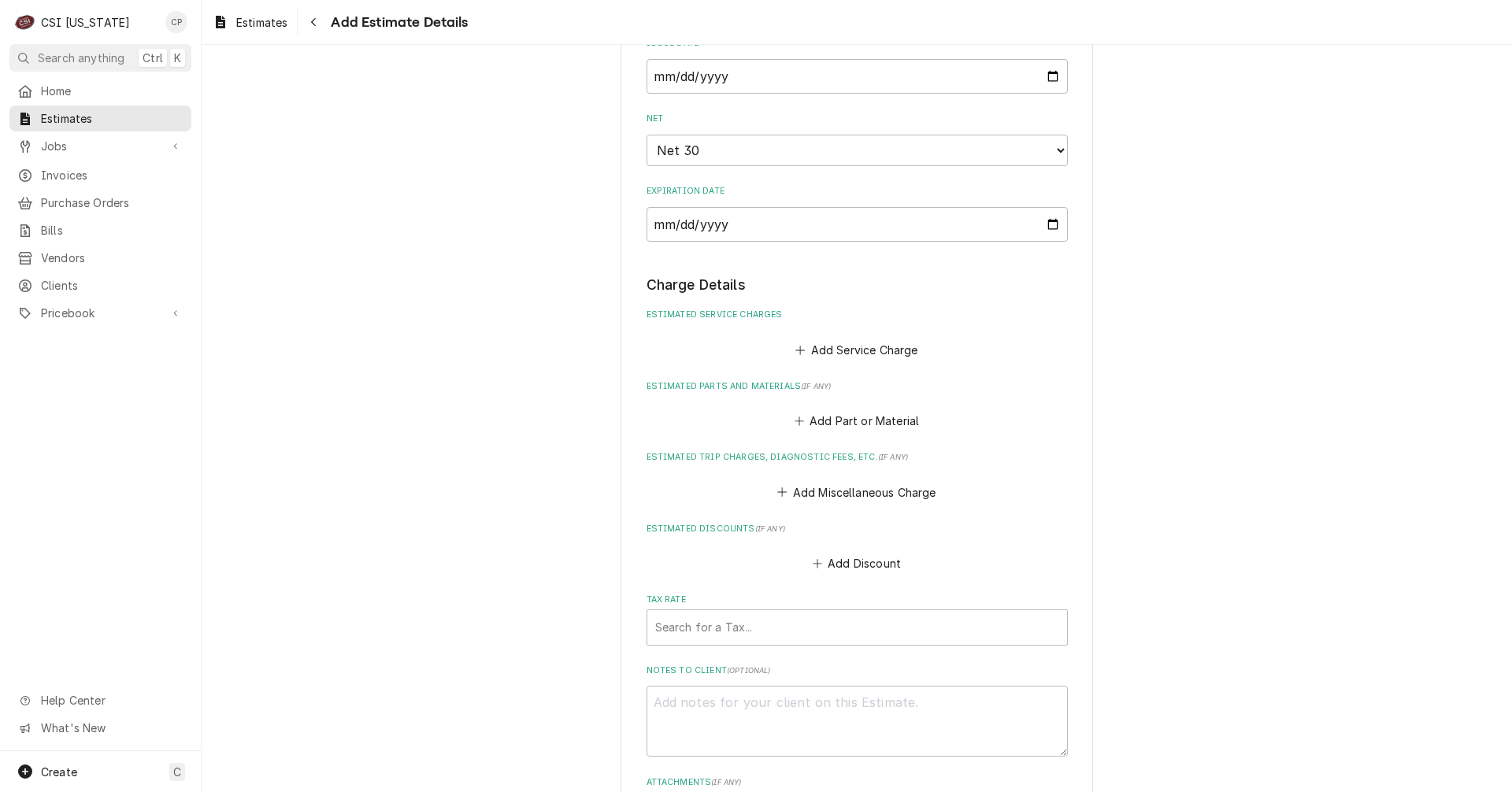
scroll to position [1259, 0]
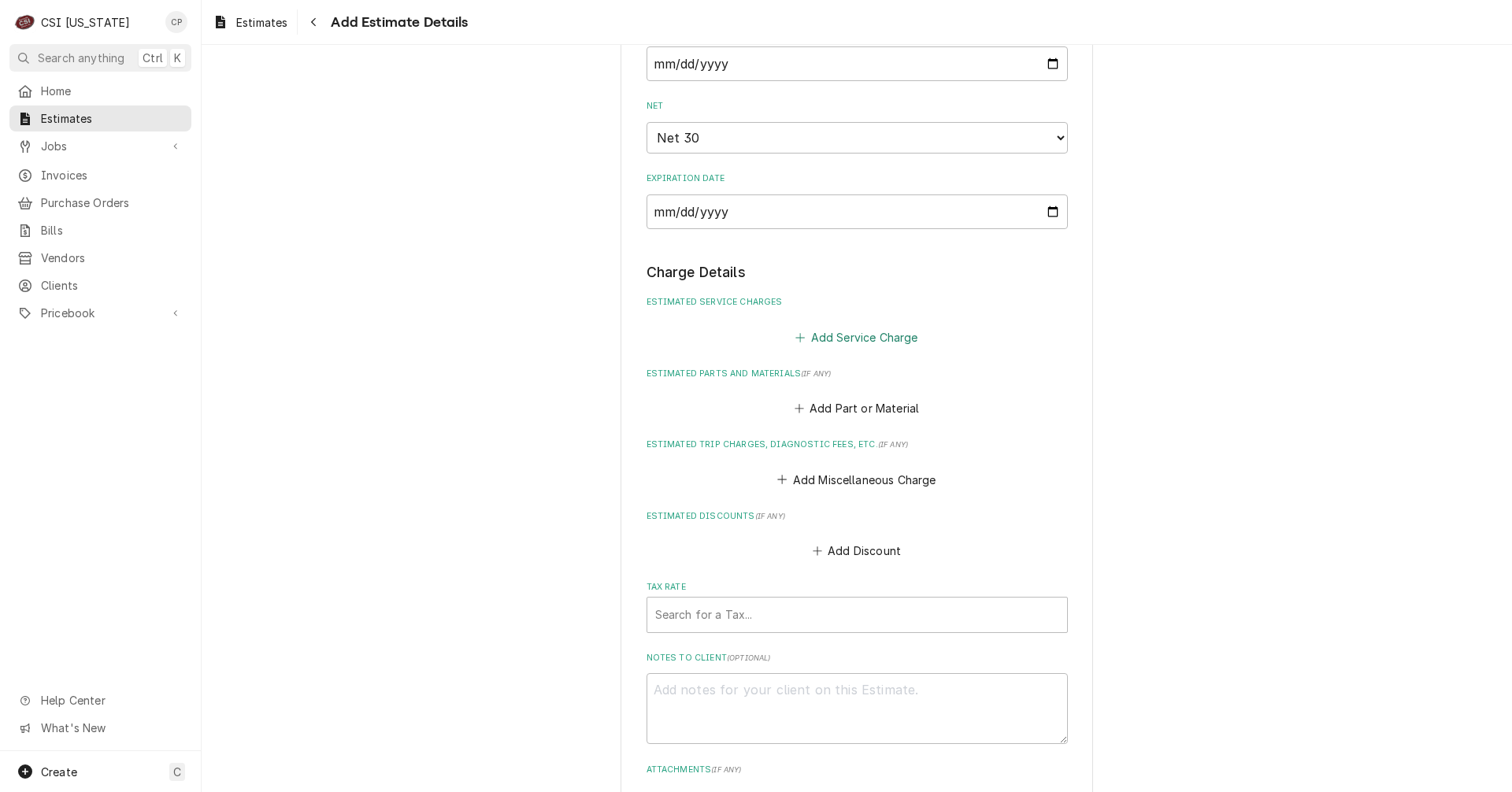
click at [842, 338] on button "Add Service Charge" at bounding box center [856, 337] width 127 height 22
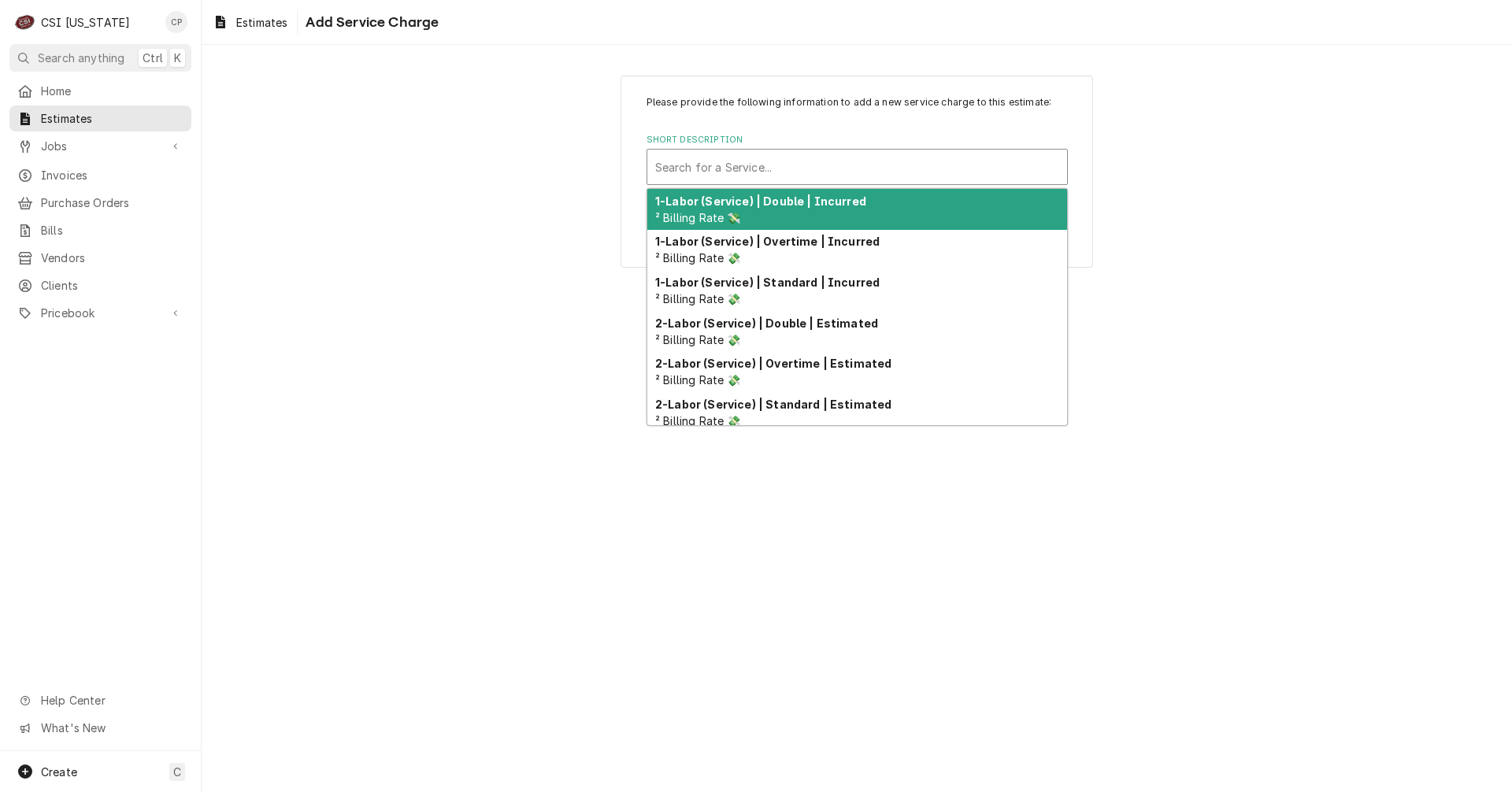
click at [705, 167] on div "Short Description" at bounding box center [857, 167] width 404 height 29
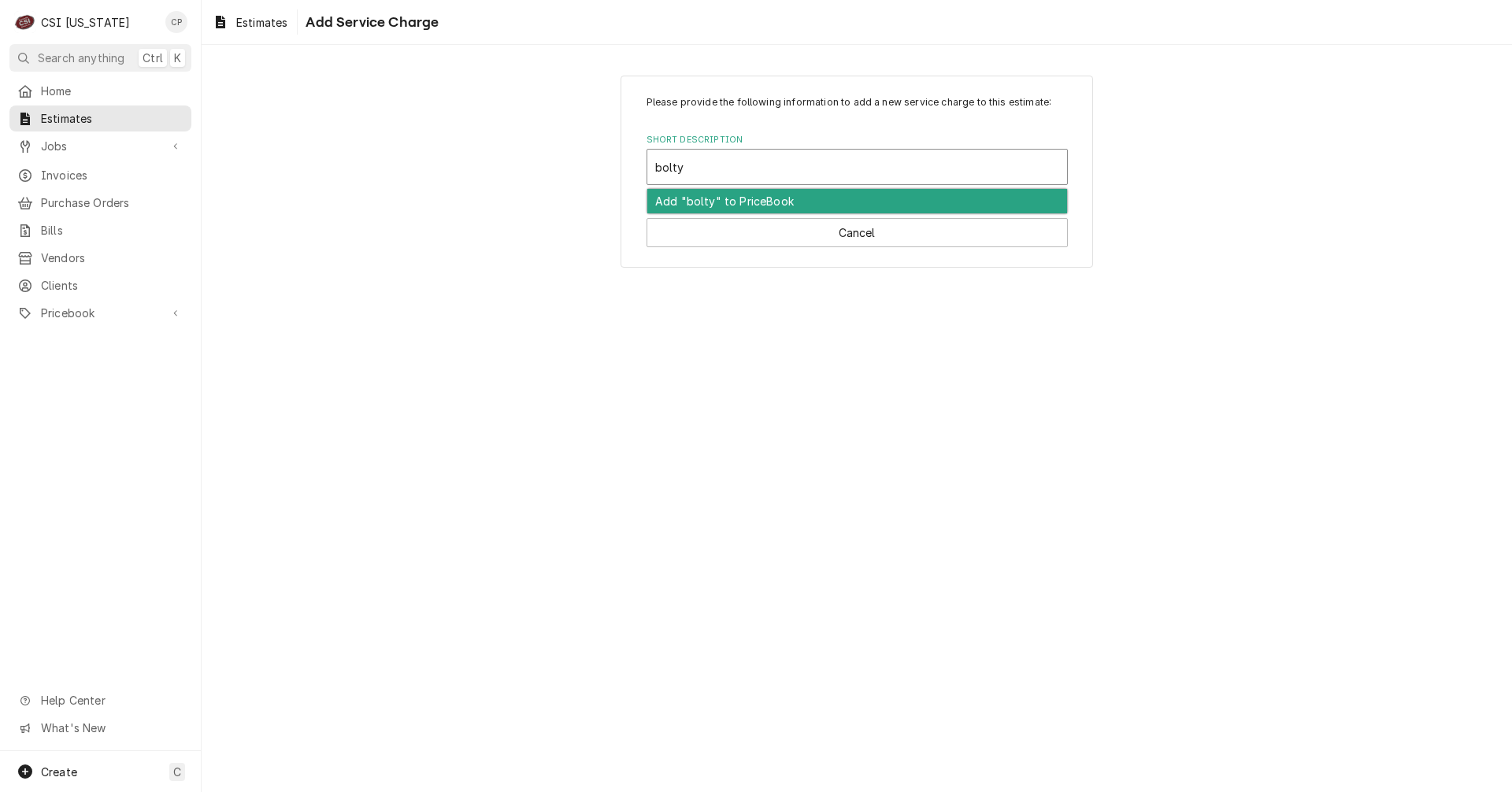
type input "bolt"
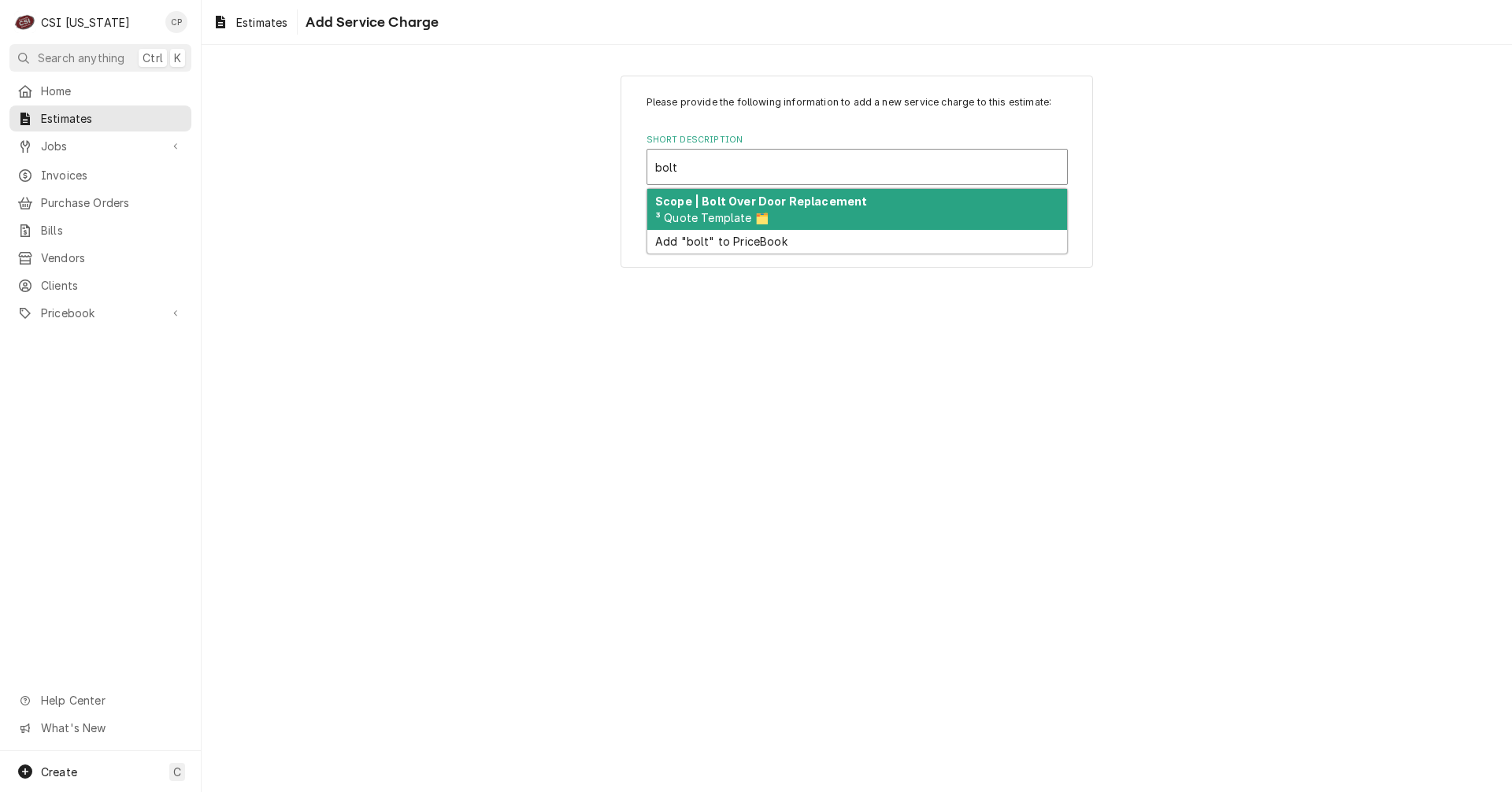
click at [733, 211] on span "³ Quote Template 🗂️" at bounding box center [711, 218] width 114 height 13
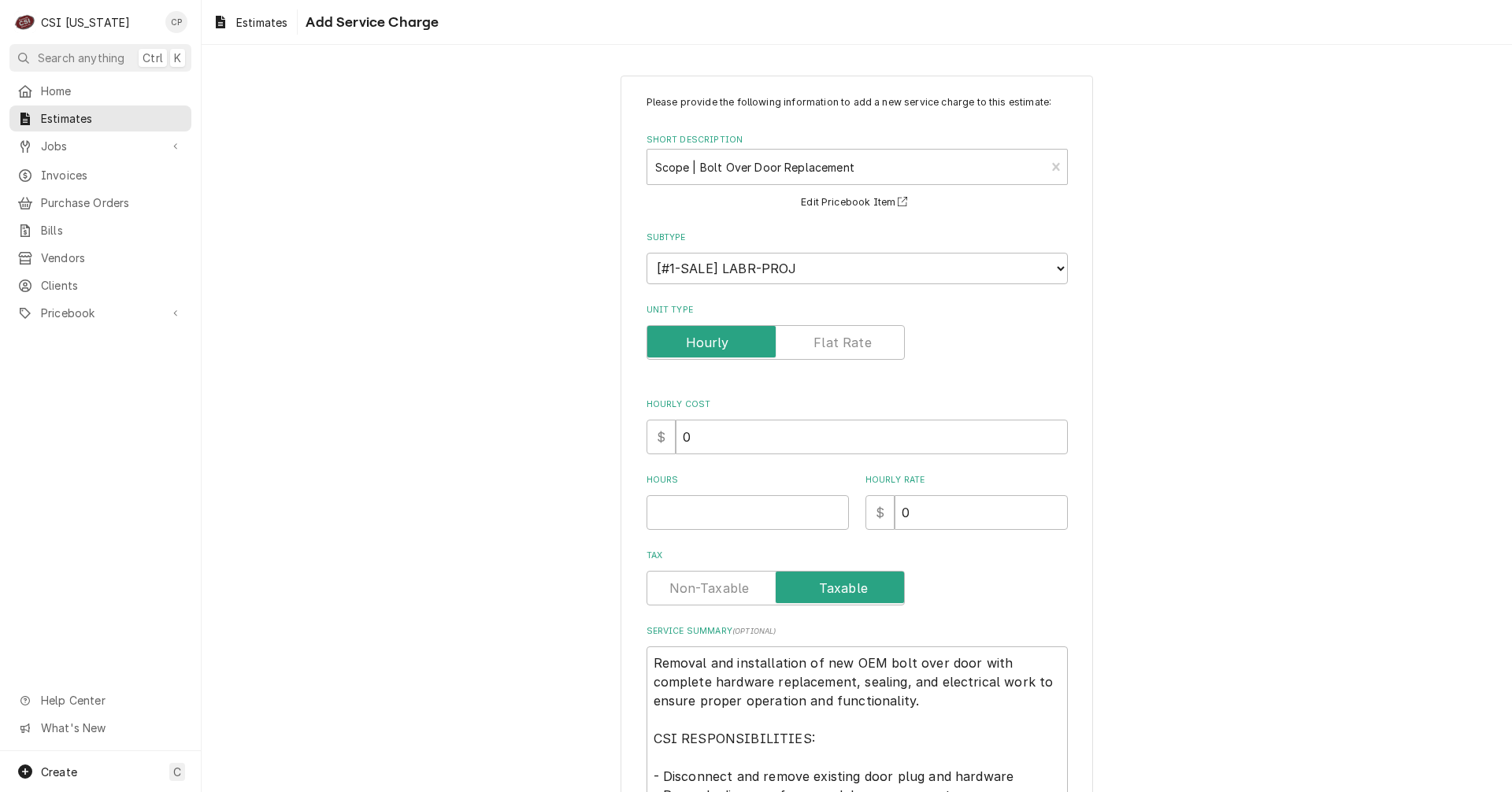
type textarea "x"
click at [828, 350] on label "Unit Type" at bounding box center [775, 342] width 258 height 35
click at [828, 350] on input "Unit Type" at bounding box center [775, 342] width 244 height 35
checkbox input "true"
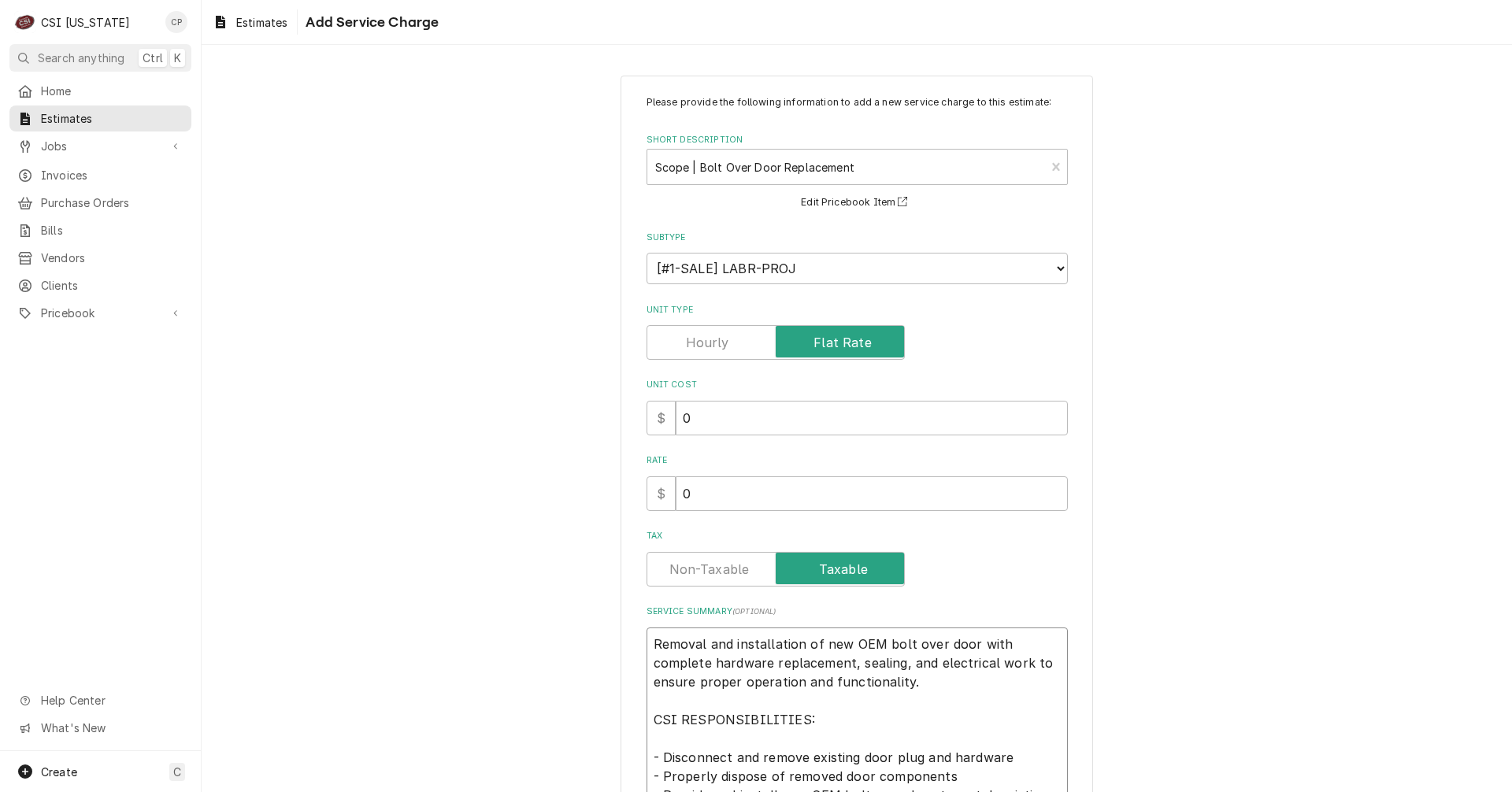
scroll to position [343, 0]
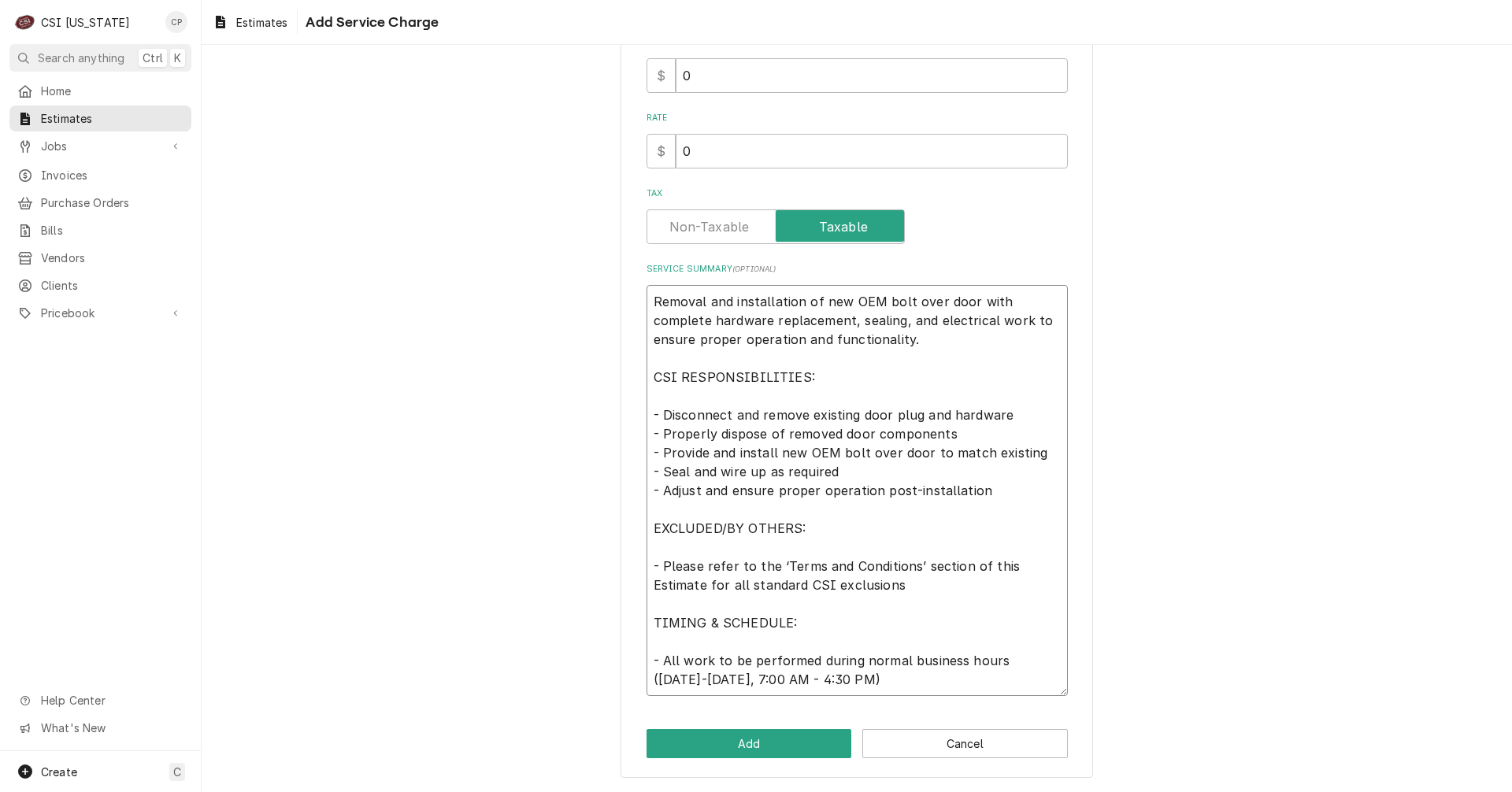
drag, startPoint x: 646, startPoint y: 641, endPoint x: 1062, endPoint y: 829, distance: 456.5
click at [1062, 791] on html "C CSI Kentucky CP Search anything Ctrl K Home Estimates Jobs Jobs Job Series In…" at bounding box center [756, 396] width 1512 height 792
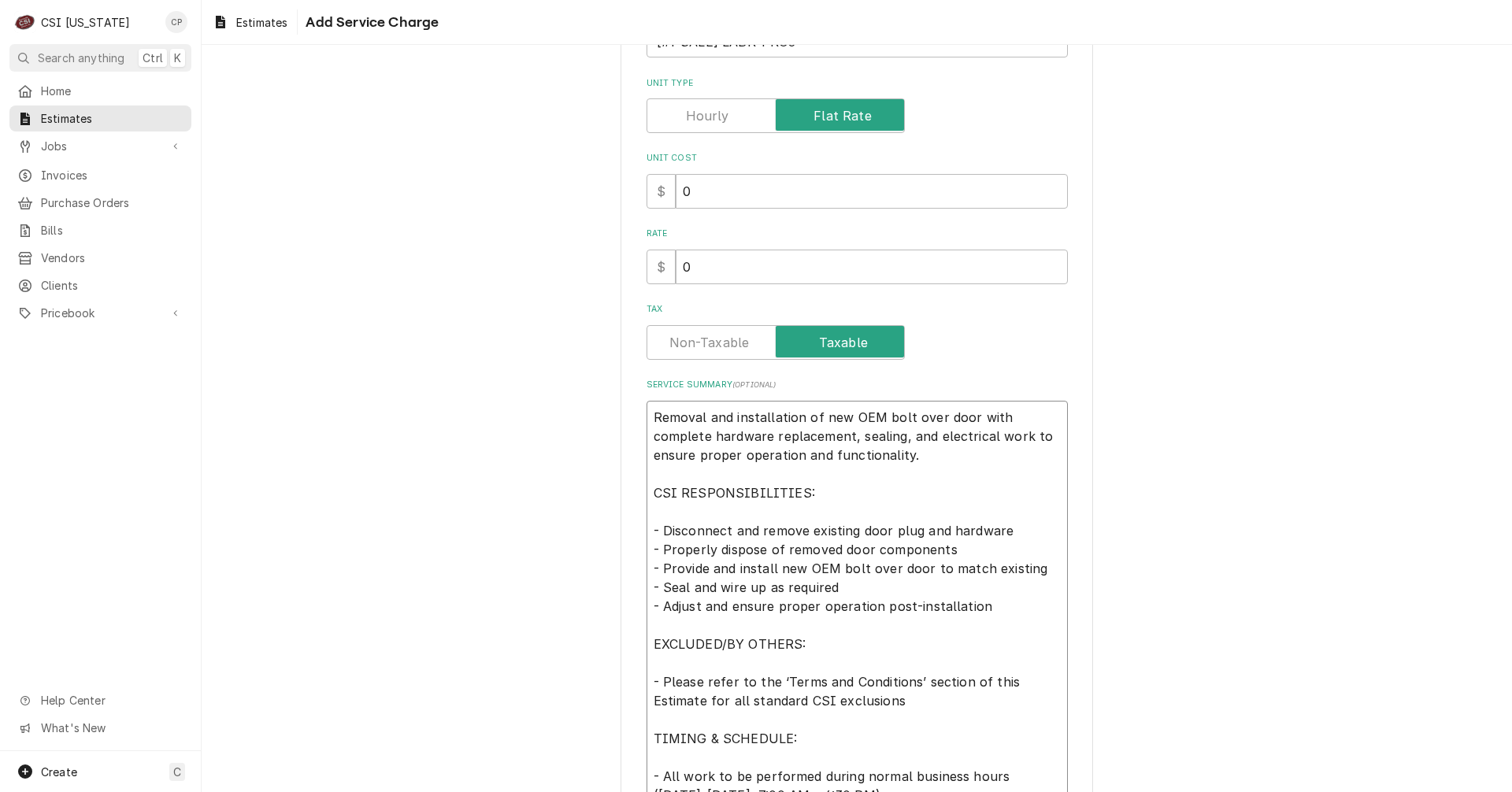
scroll to position [0, 0]
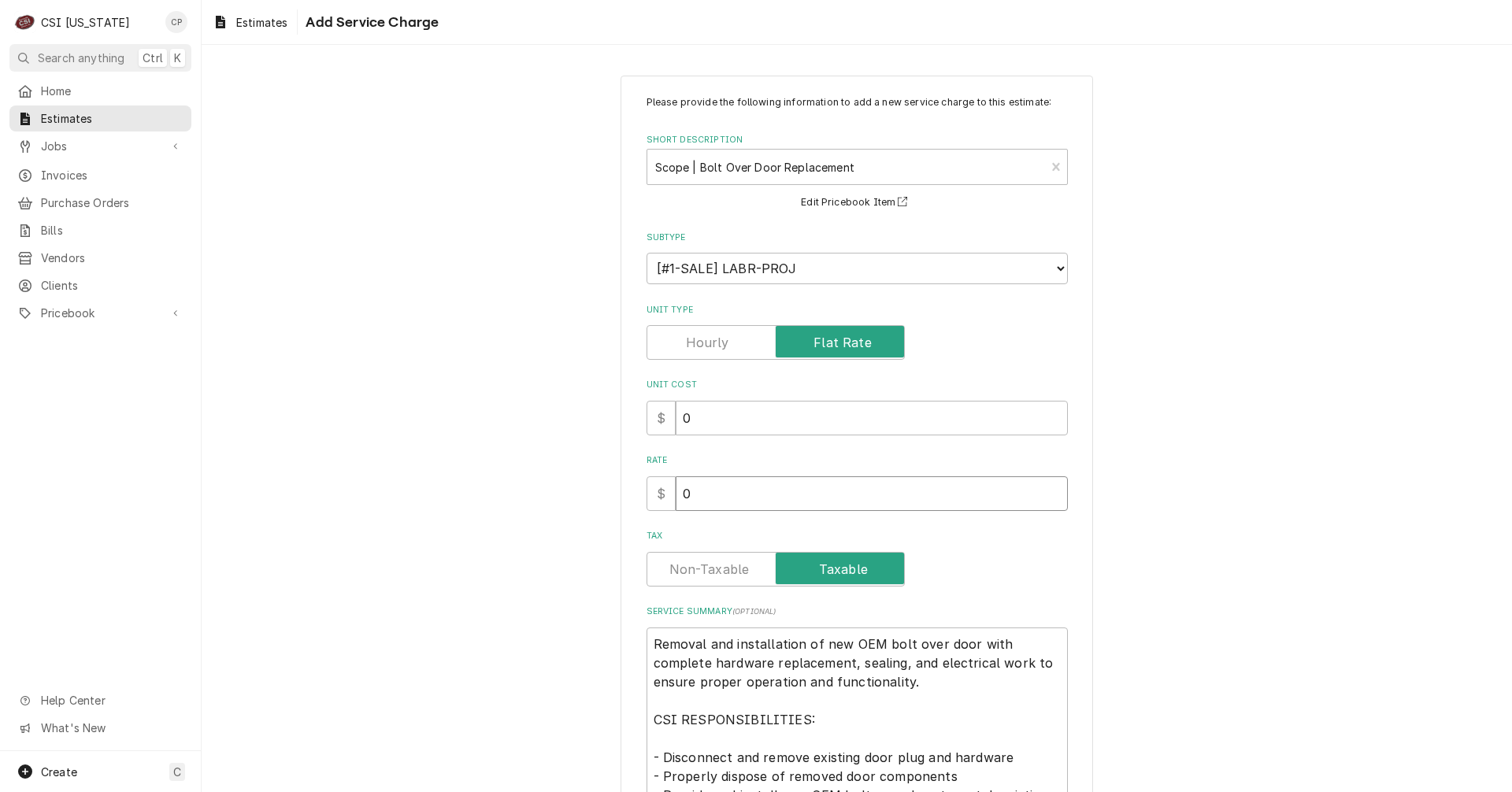
drag, startPoint x: 725, startPoint y: 494, endPoint x: 651, endPoint y: 506, distance: 75.0
click at [651, 506] on div "$ 0" at bounding box center [857, 493] width 421 height 35
type textarea "x"
type input "2"
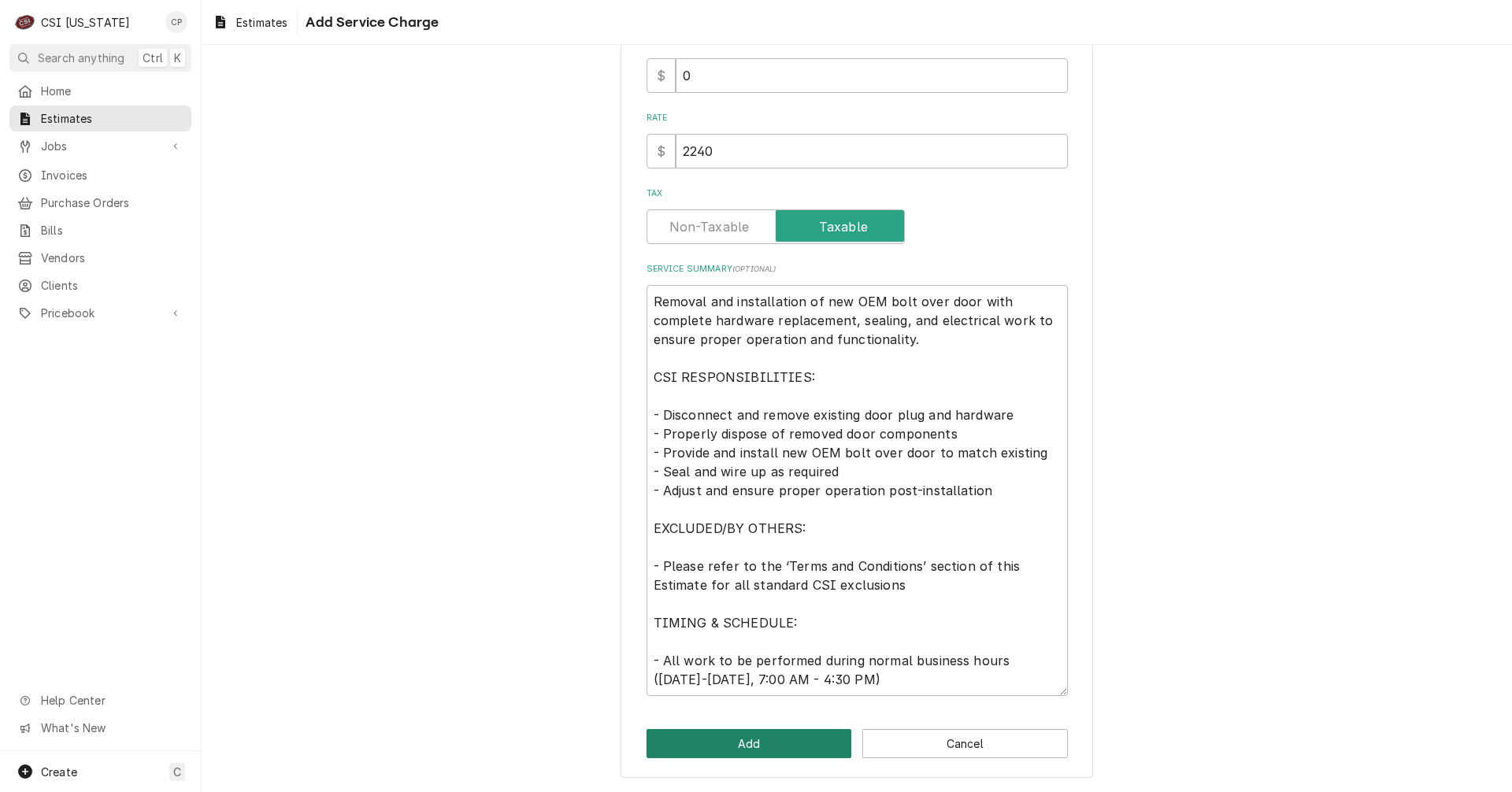
click at [744, 747] on button "Add" at bounding box center [749, 743] width 205 height 29
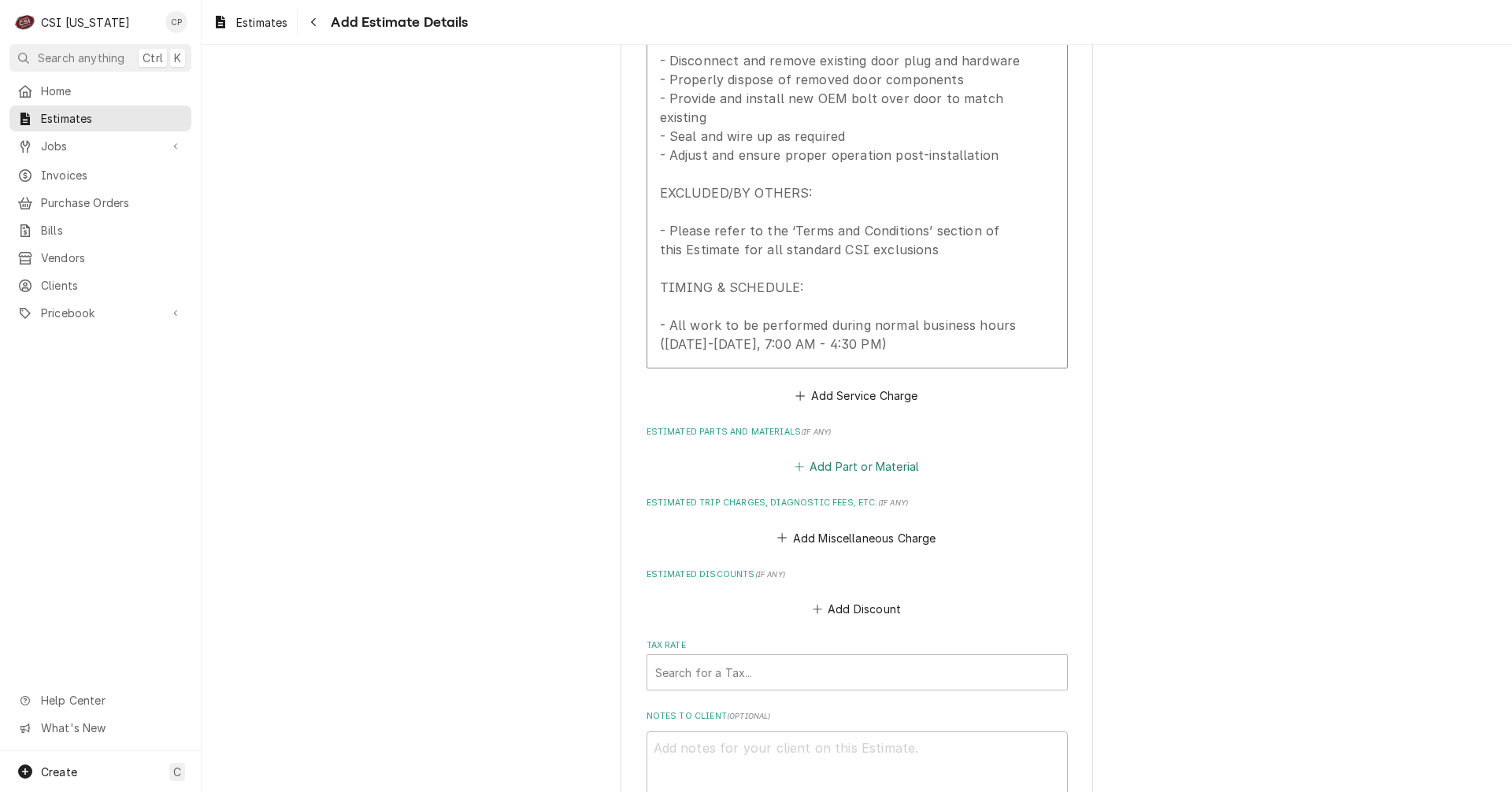
scroll to position [1870, 0]
click at [831, 473] on button "Add Part or Material" at bounding box center [856, 466] width 130 height 22
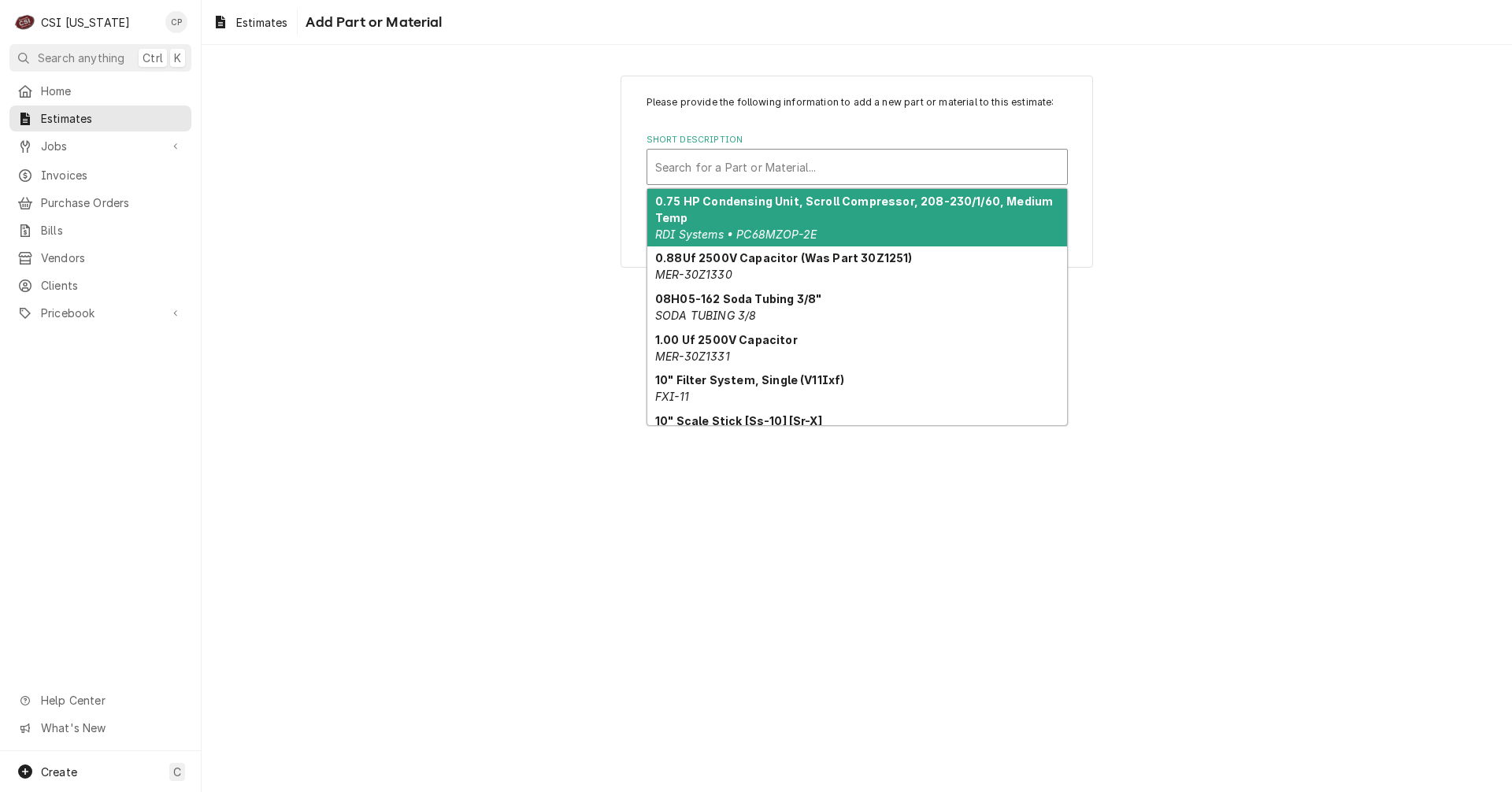
click at [816, 165] on div "Short Description" at bounding box center [857, 167] width 404 height 29
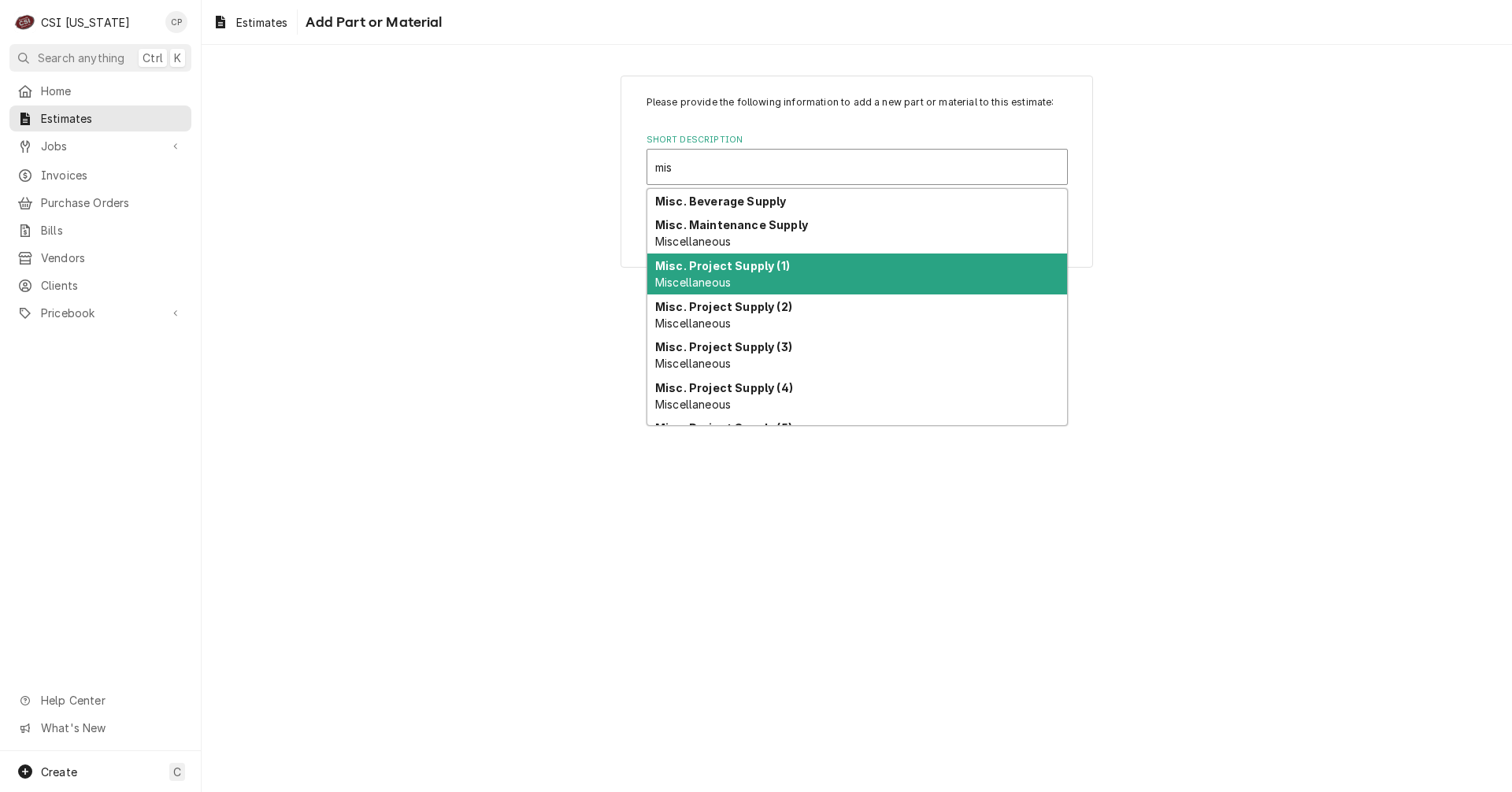
click at [720, 278] on span "Miscellaneous" at bounding box center [693, 282] width 76 height 13
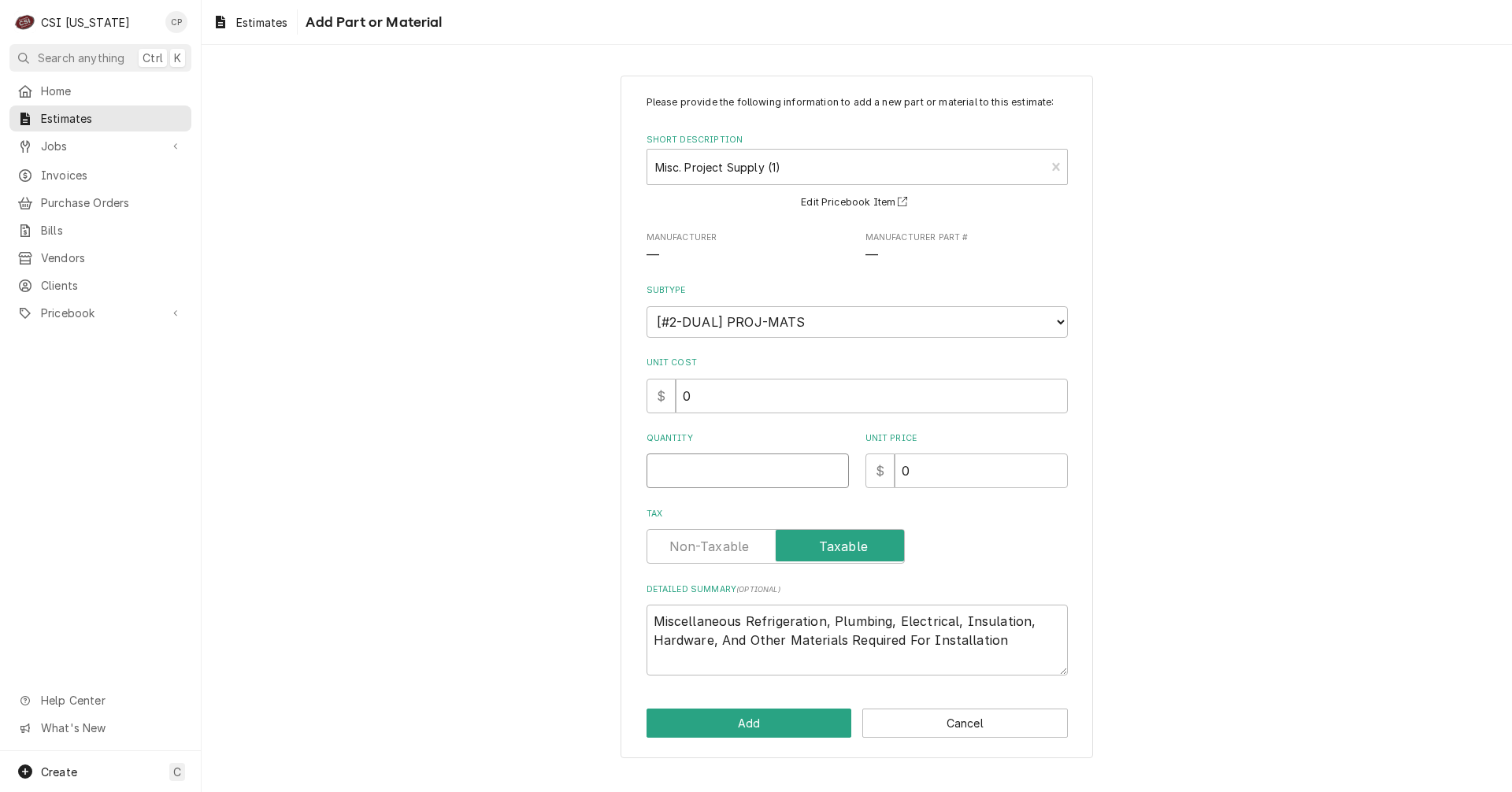
click at [677, 467] on input "Quantity" at bounding box center [748, 470] width 202 height 35
drag, startPoint x: 1031, startPoint y: 643, endPoint x: 637, endPoint y: 614, distance: 395.1
click at [637, 614] on div "Please provide the following information to add a new part or material to this …" at bounding box center [856, 417] width 472 height 683
paste textarea "Bolt-over Freezer door section - Right Hinge, 4" Sill Hardware, sweep, 2" Dial …"
click at [749, 731] on button "Add" at bounding box center [749, 723] width 205 height 29
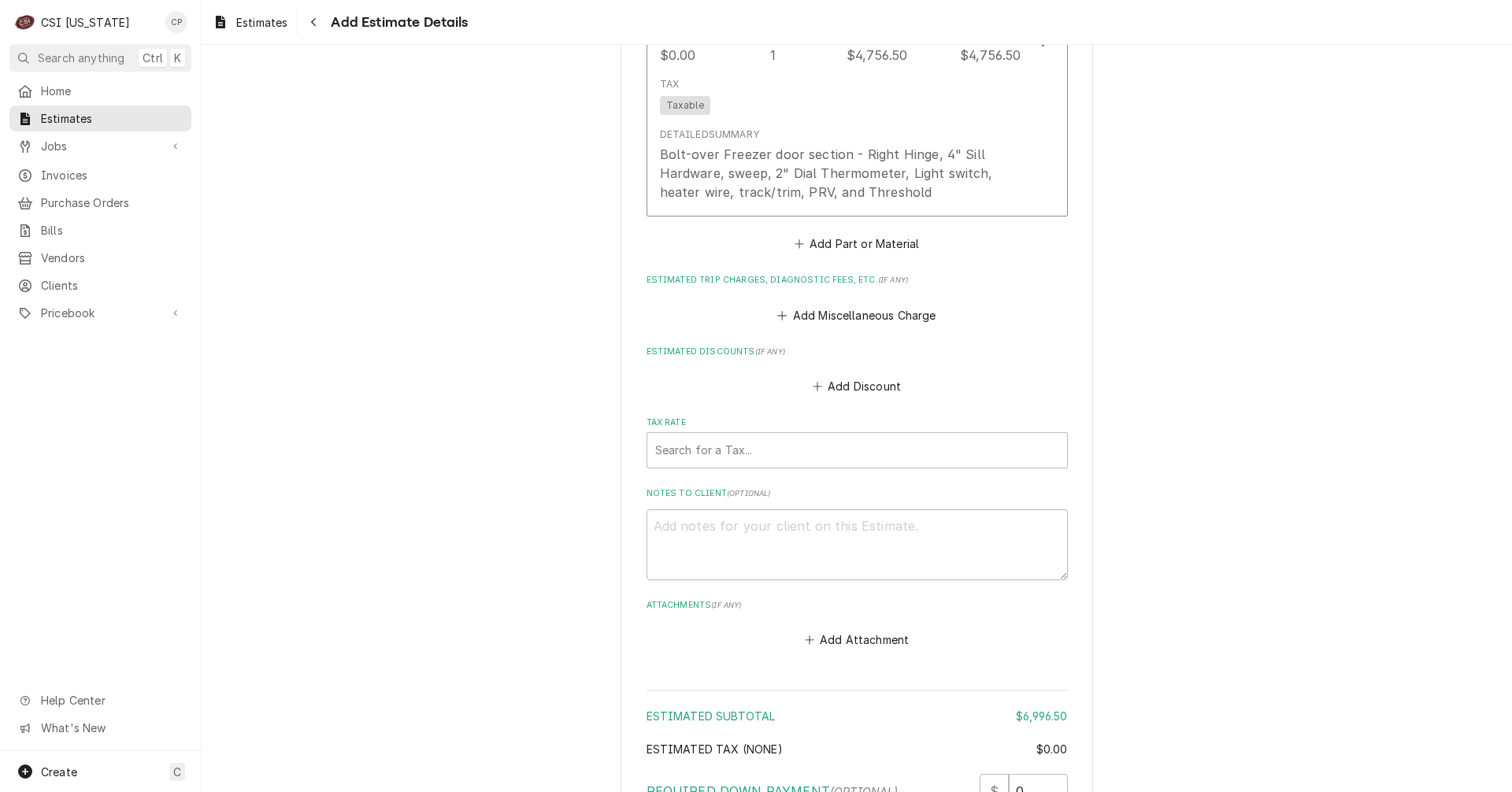
scroll to position [2451, 0]
drag, startPoint x: 713, startPoint y: 419, endPoint x: 711, endPoint y: 437, distance: 18.1
click at [712, 419] on label "Tax Rate" at bounding box center [857, 422] width 421 height 13
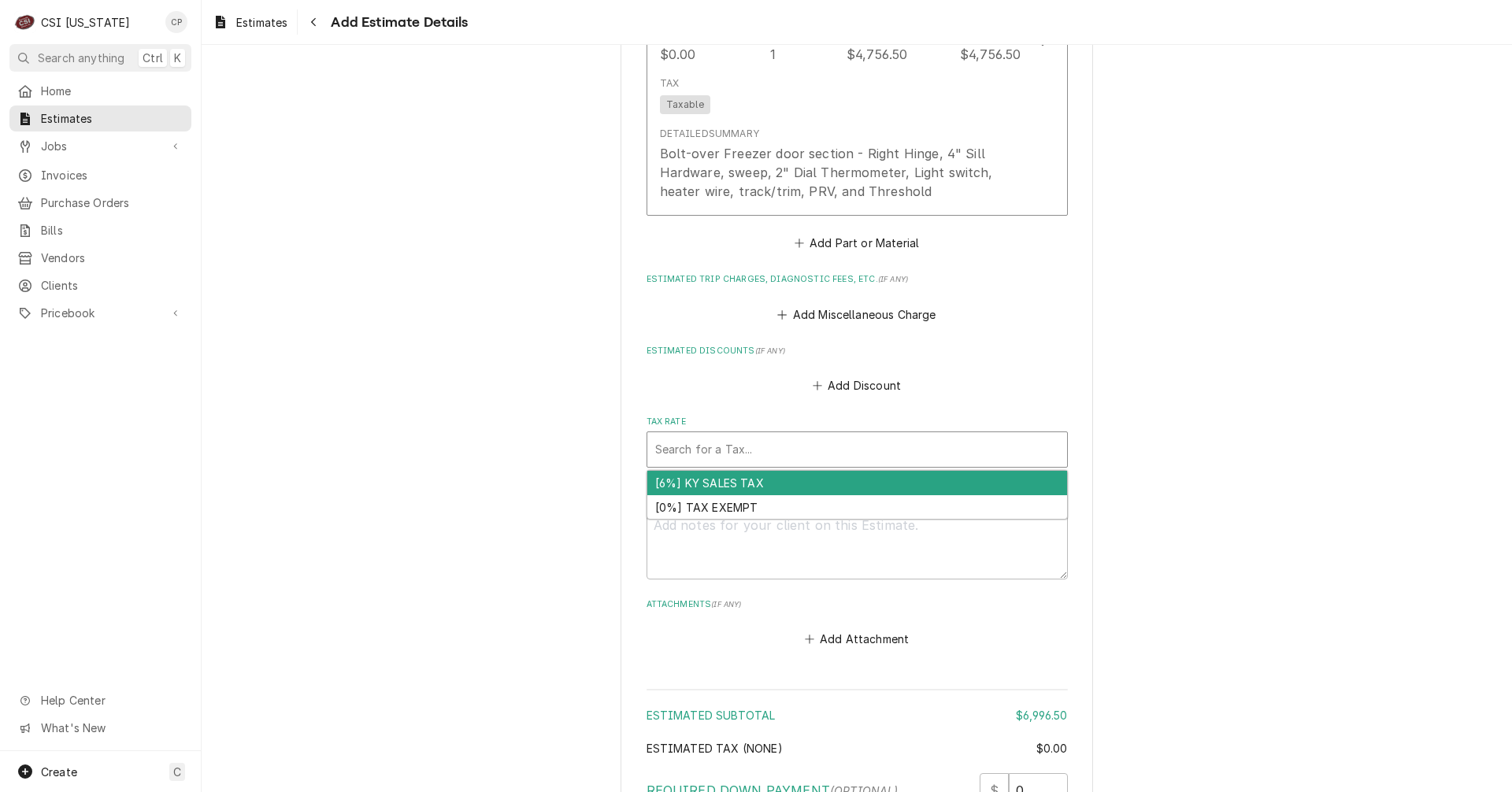
click at [711, 444] on div "Tax Rate" at bounding box center [857, 449] width 404 height 29
click at [701, 484] on div "[6%] KY SALES TAX" at bounding box center [857, 482] width 419 height 24
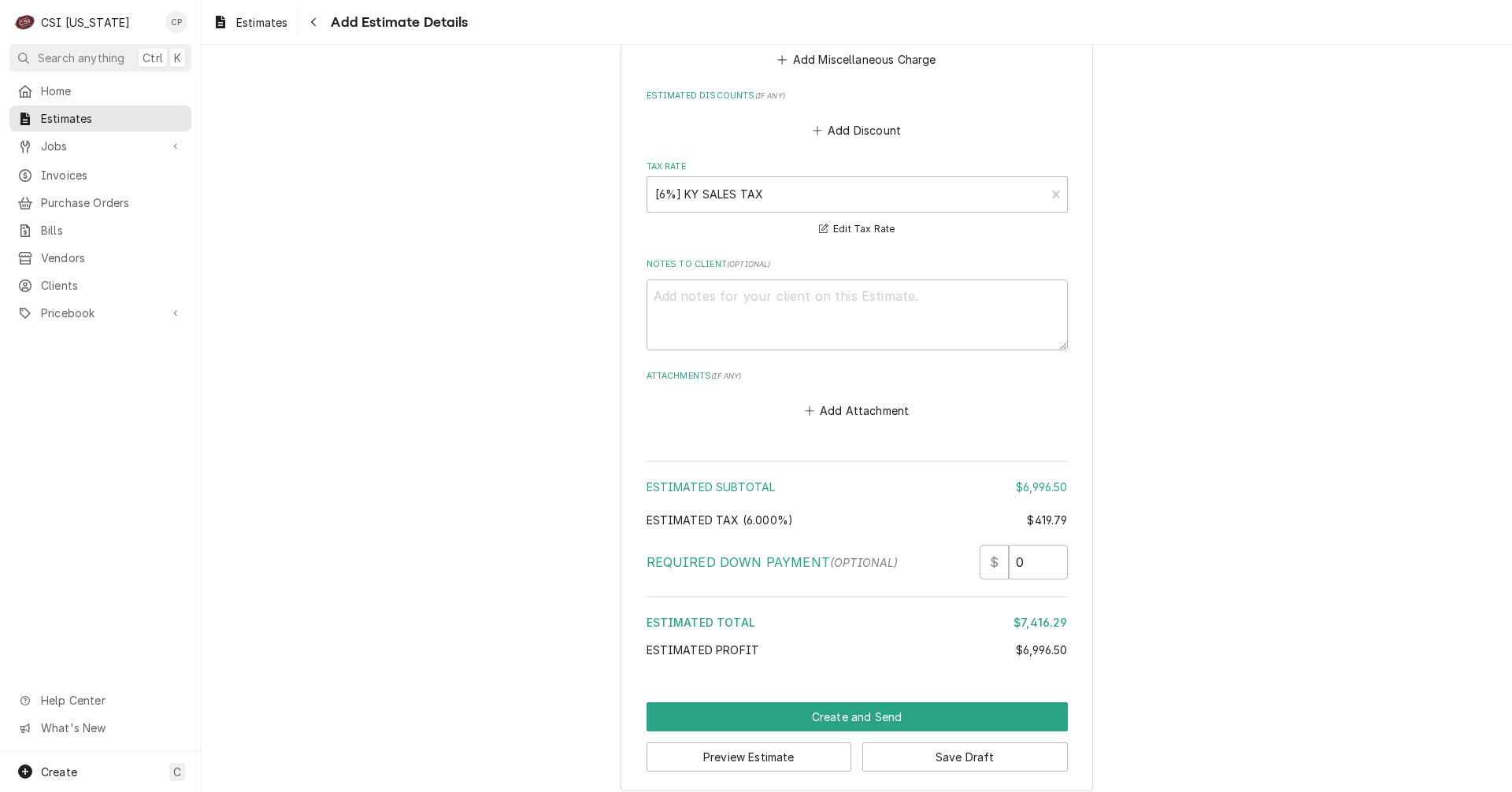
scroll to position [2719, 0]
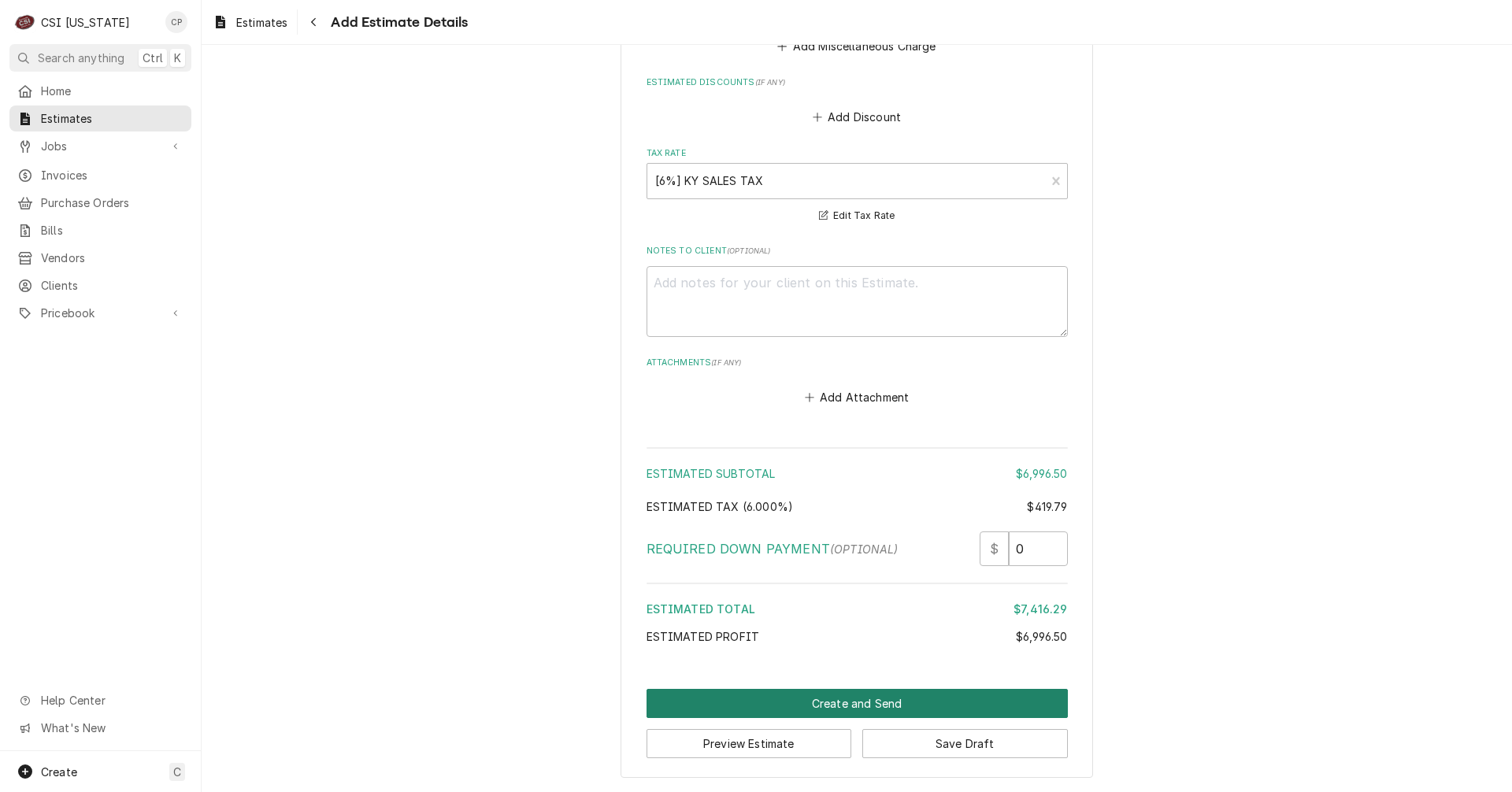
click at [844, 707] on button "Create and Send" at bounding box center [857, 703] width 421 height 29
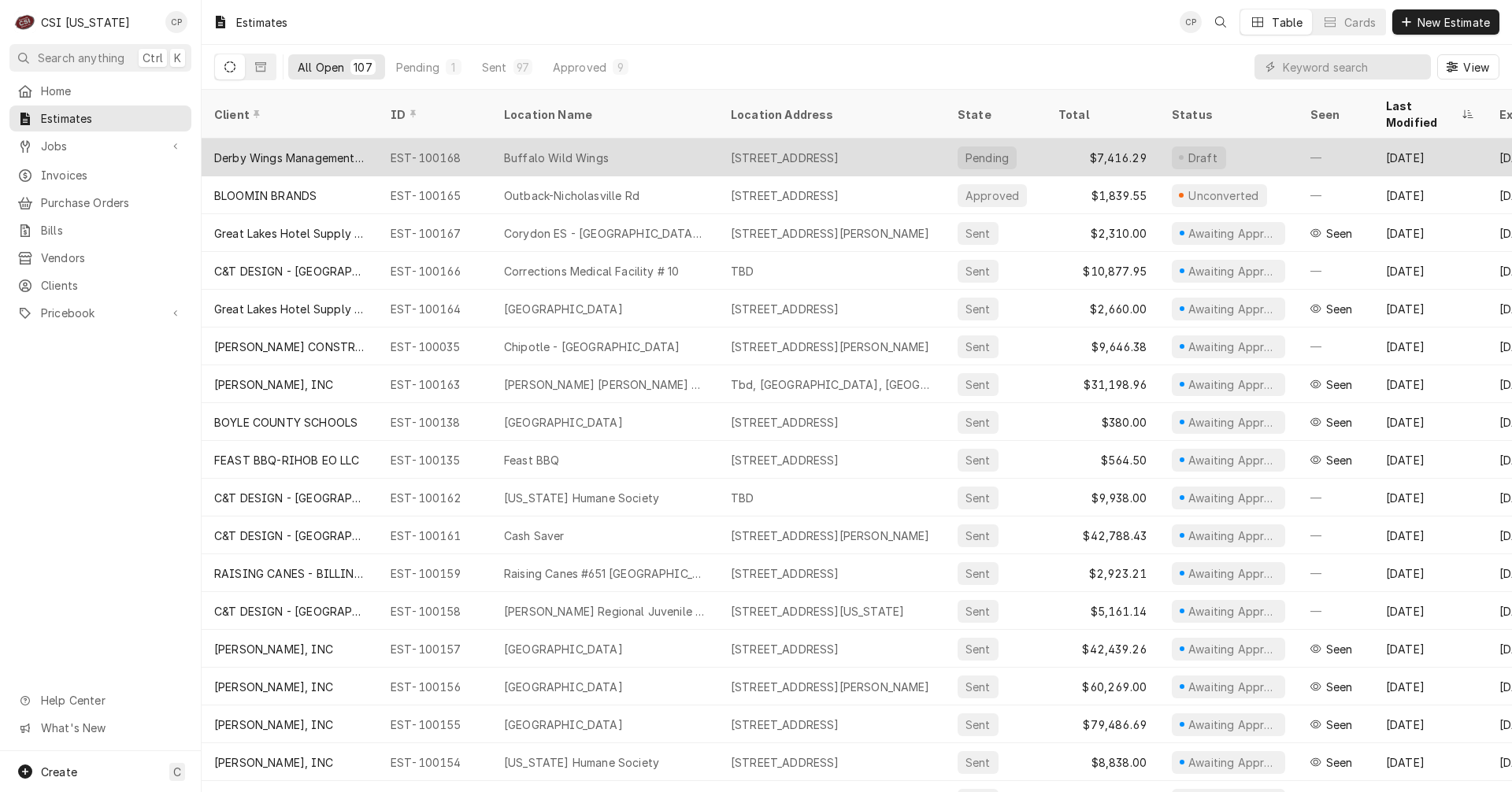
click at [570, 146] on div "Buffalo Wild Wings" at bounding box center [604, 157] width 226 height 38
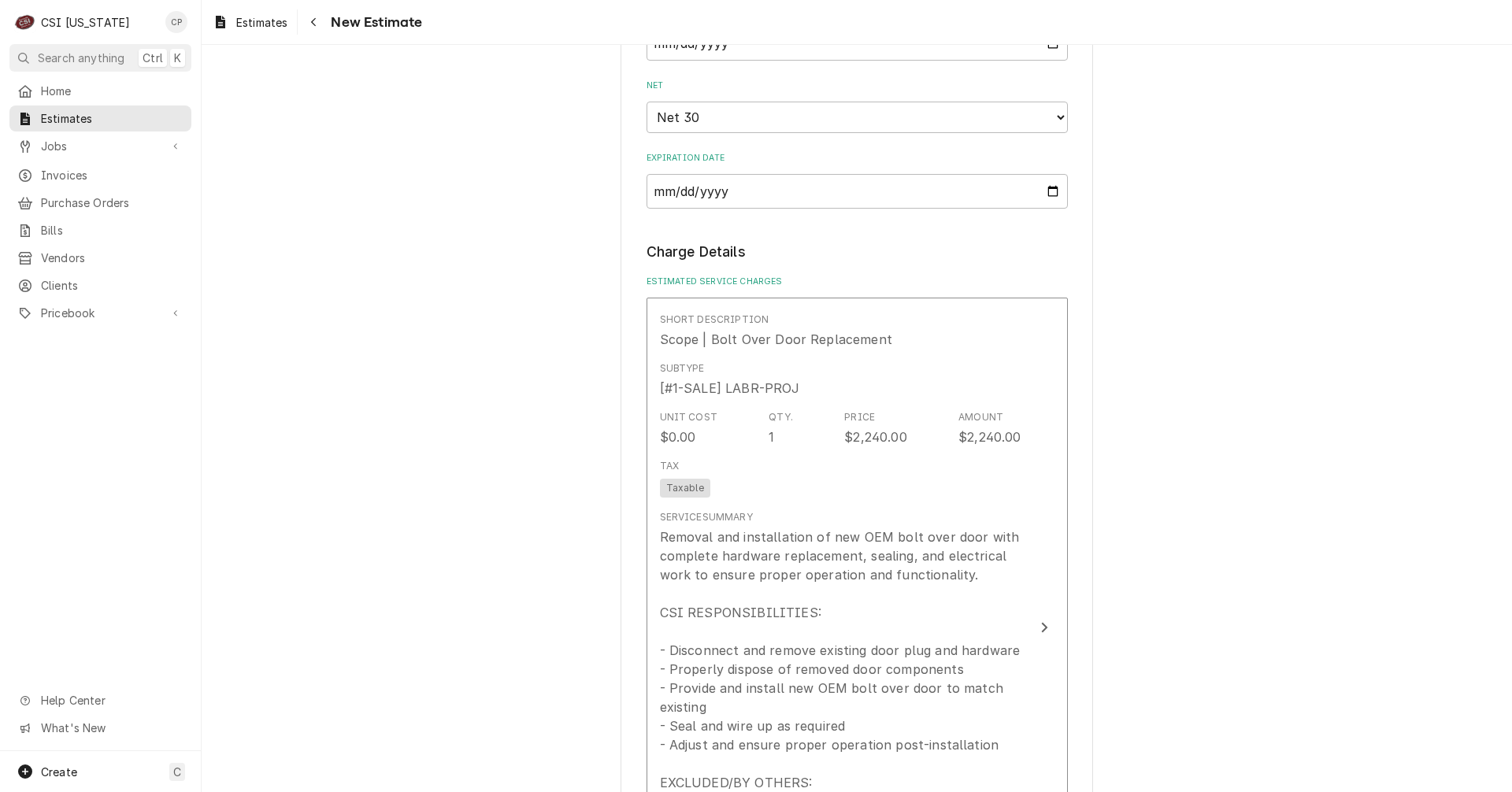
scroll to position [1496, 0]
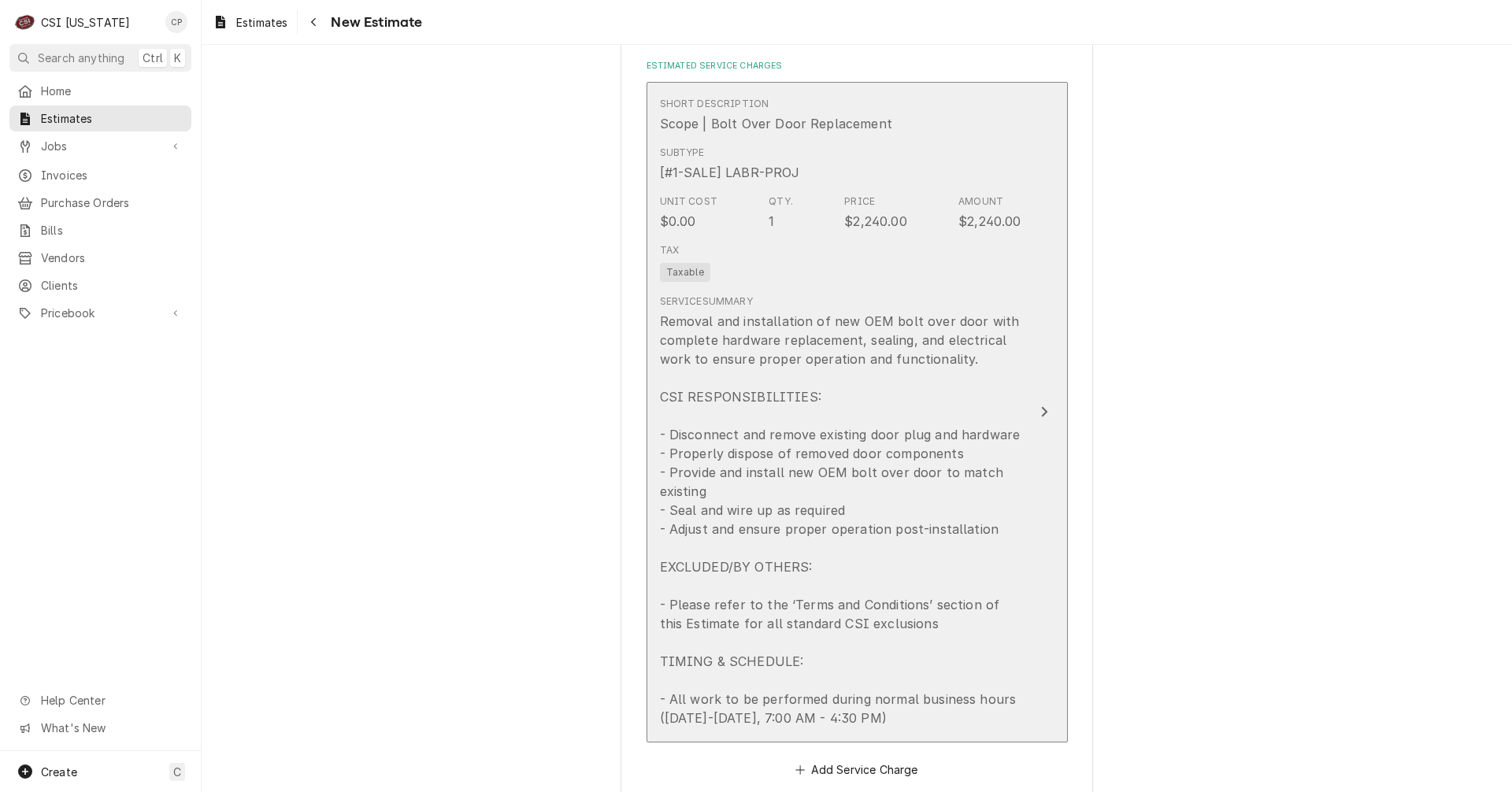
click at [1041, 414] on icon "Update Line Item" at bounding box center [1043, 412] width 6 height 10
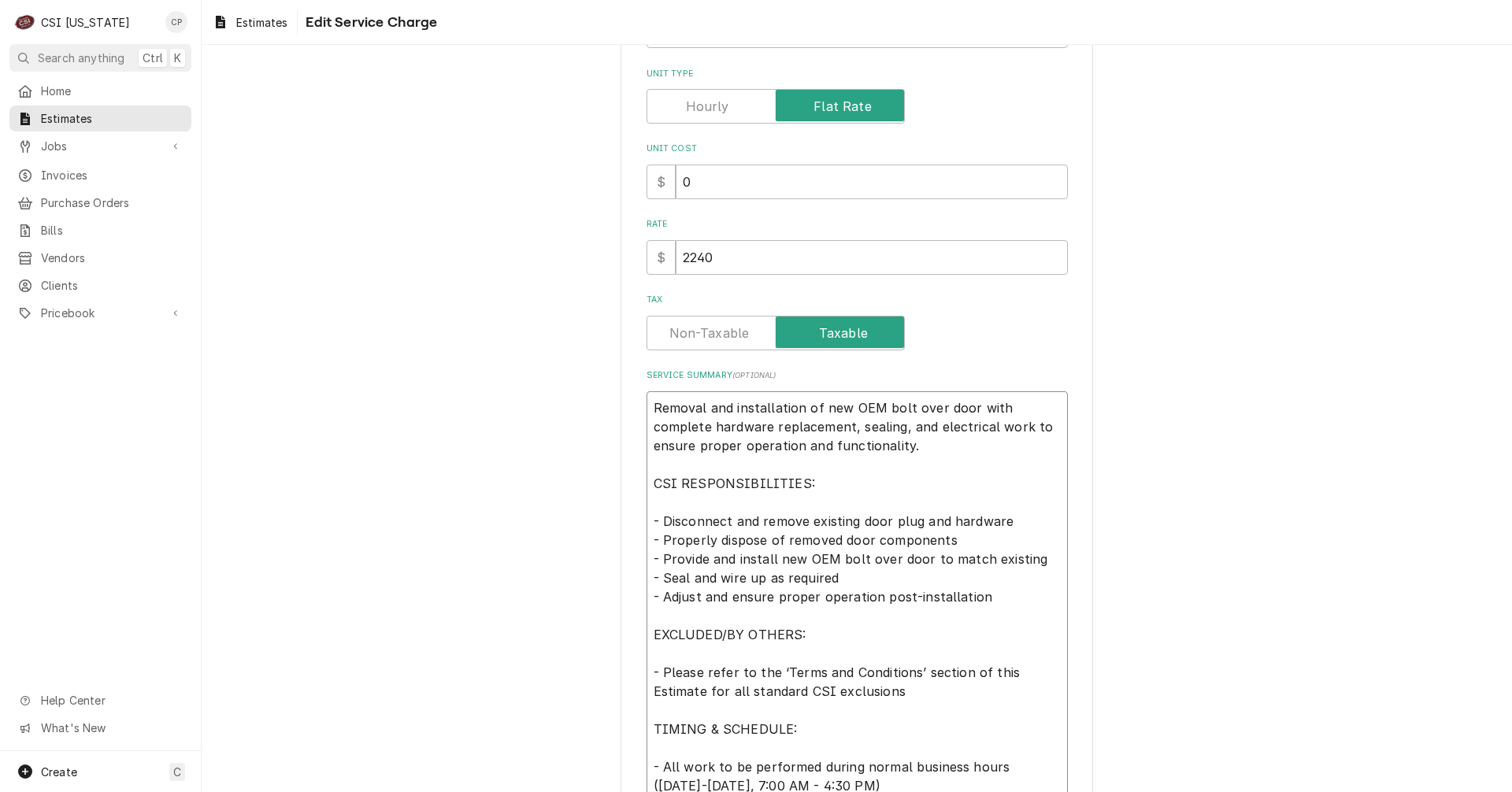
scroll to position [382, 0]
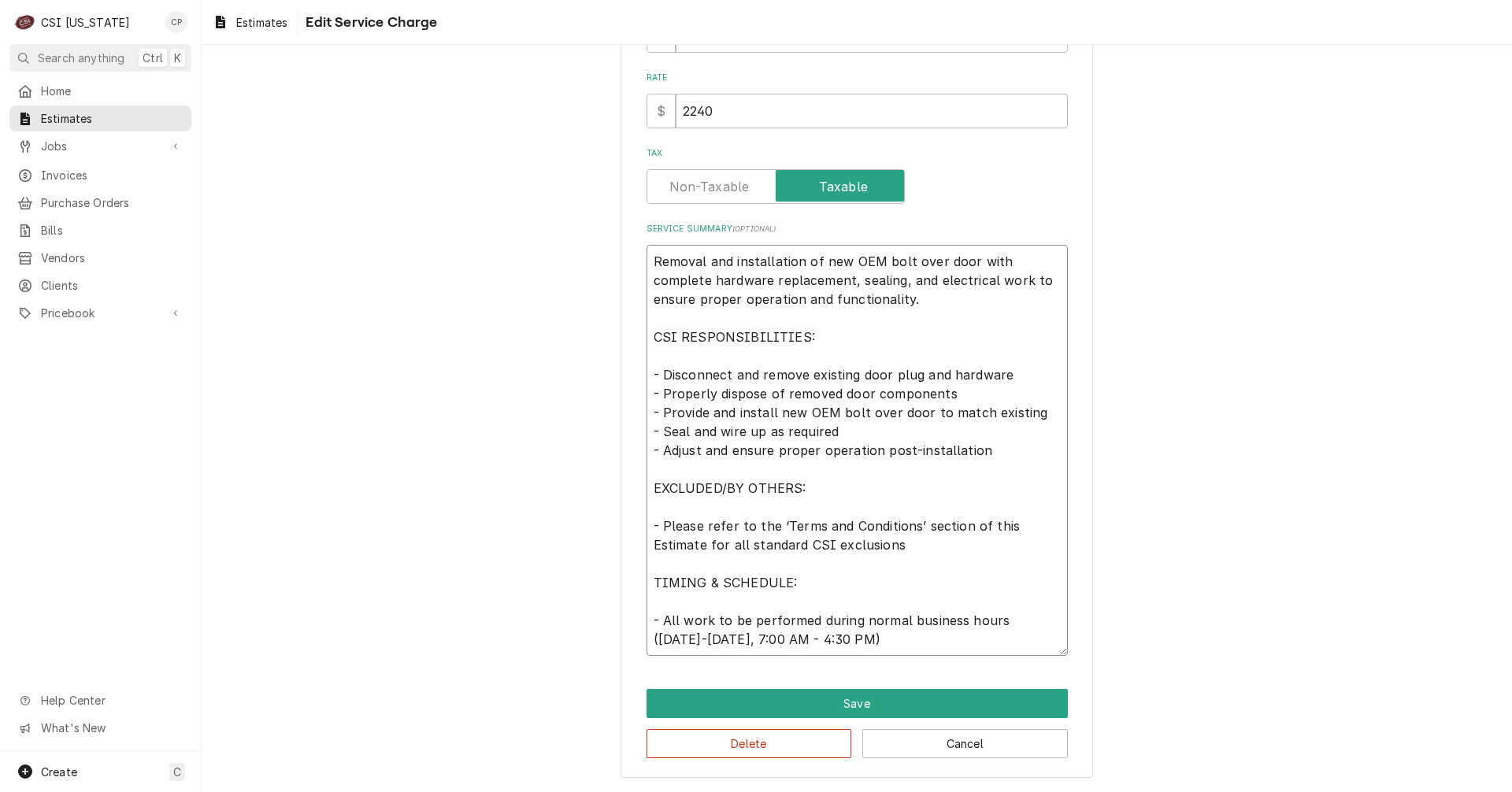
drag, startPoint x: 644, startPoint y: 404, endPoint x: 986, endPoint y: 829, distance: 545.5
click at [986, 791] on html "C CSI [US_STATE] CP Search anything Ctrl K Home Estimates Jobs Jobs Job Series …" at bounding box center [756, 396] width 1512 height 792
click at [950, 747] on button "Cancel" at bounding box center [965, 743] width 205 height 29
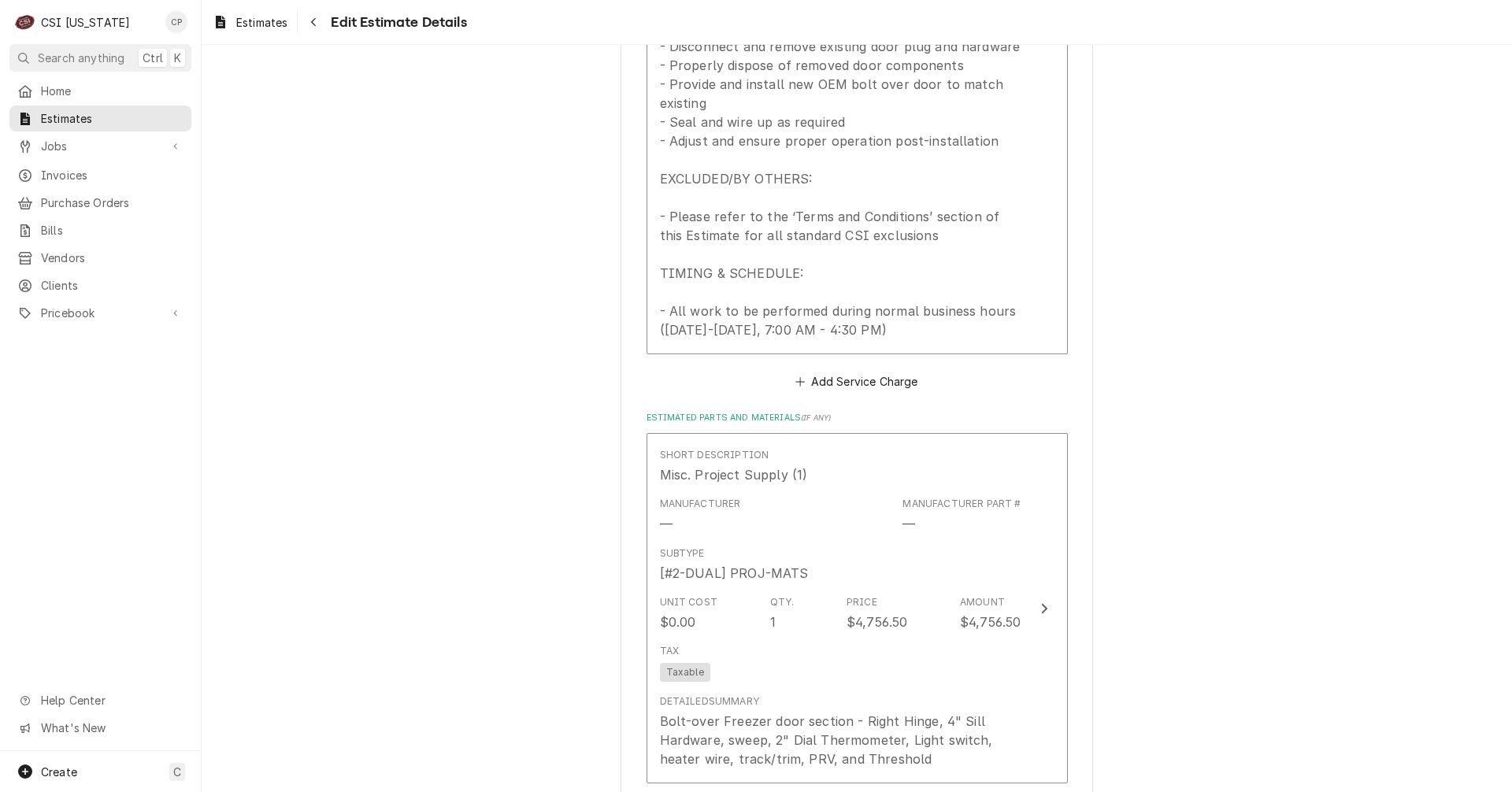
scroll to position [1948, 0]
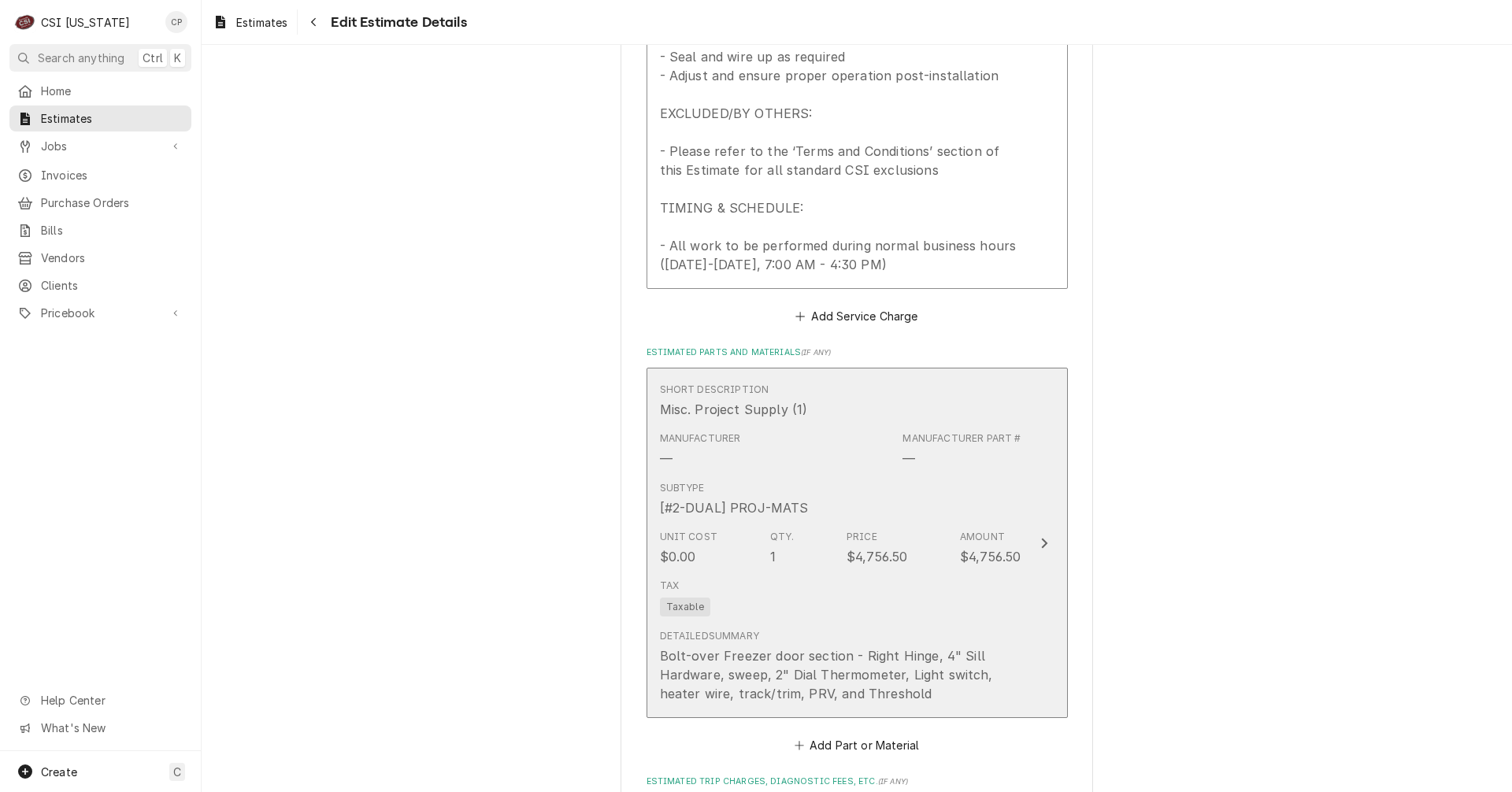
click at [1041, 541] on icon "Update Line Item" at bounding box center [1043, 543] width 6 height 10
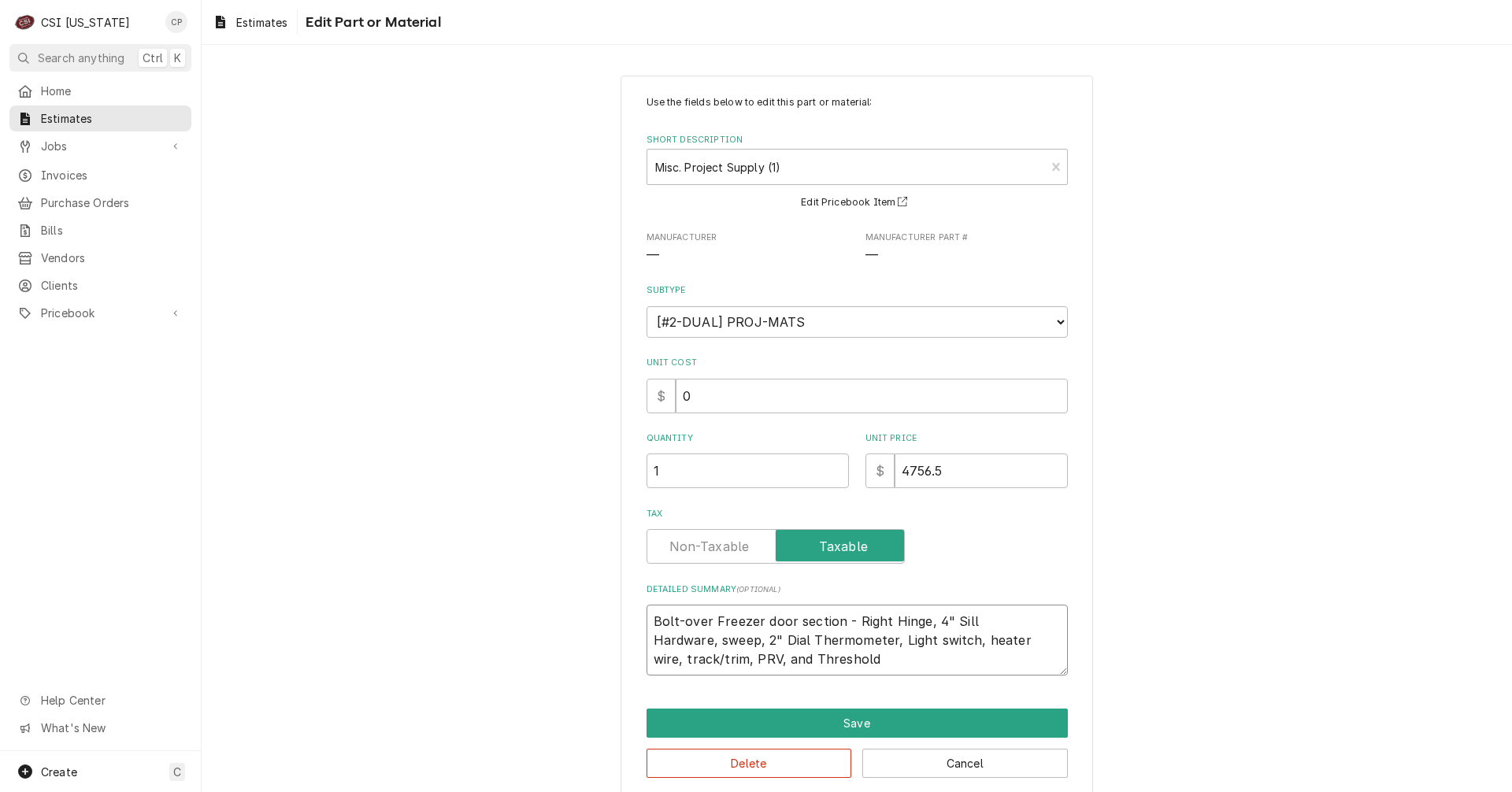
drag, startPoint x: 848, startPoint y: 664, endPoint x: 620, endPoint y: 594, distance: 238.5
click at [620, 594] on div "Use the fields below to edit this part or material: Short Description Misc. Pro…" at bounding box center [856, 437] width 472 height 722
click at [470, 566] on div "Use the fields below to edit this part or material: Short Description Misc. Pro…" at bounding box center [856, 436] width 1310 height 750
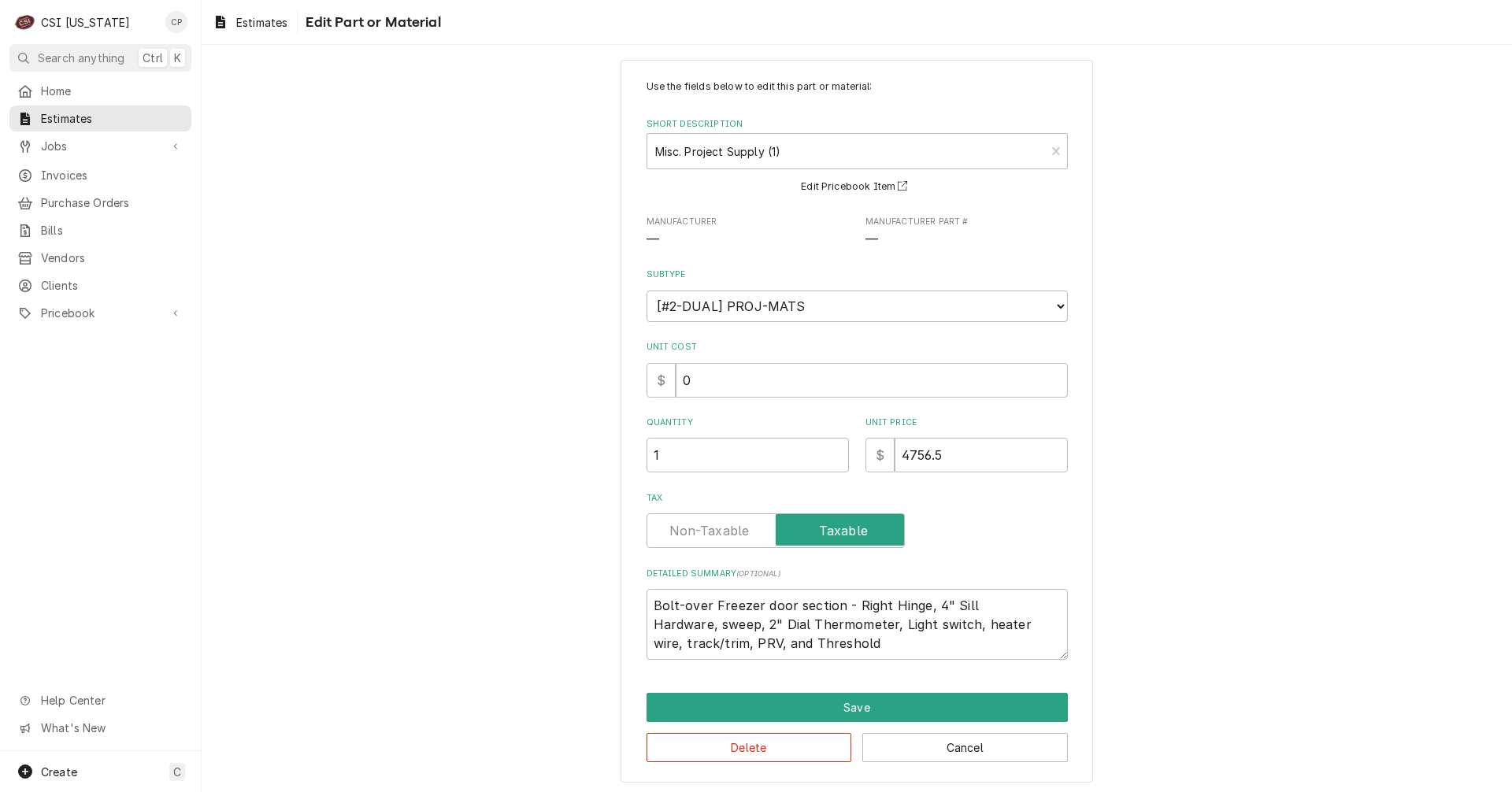
scroll to position [19, 0]
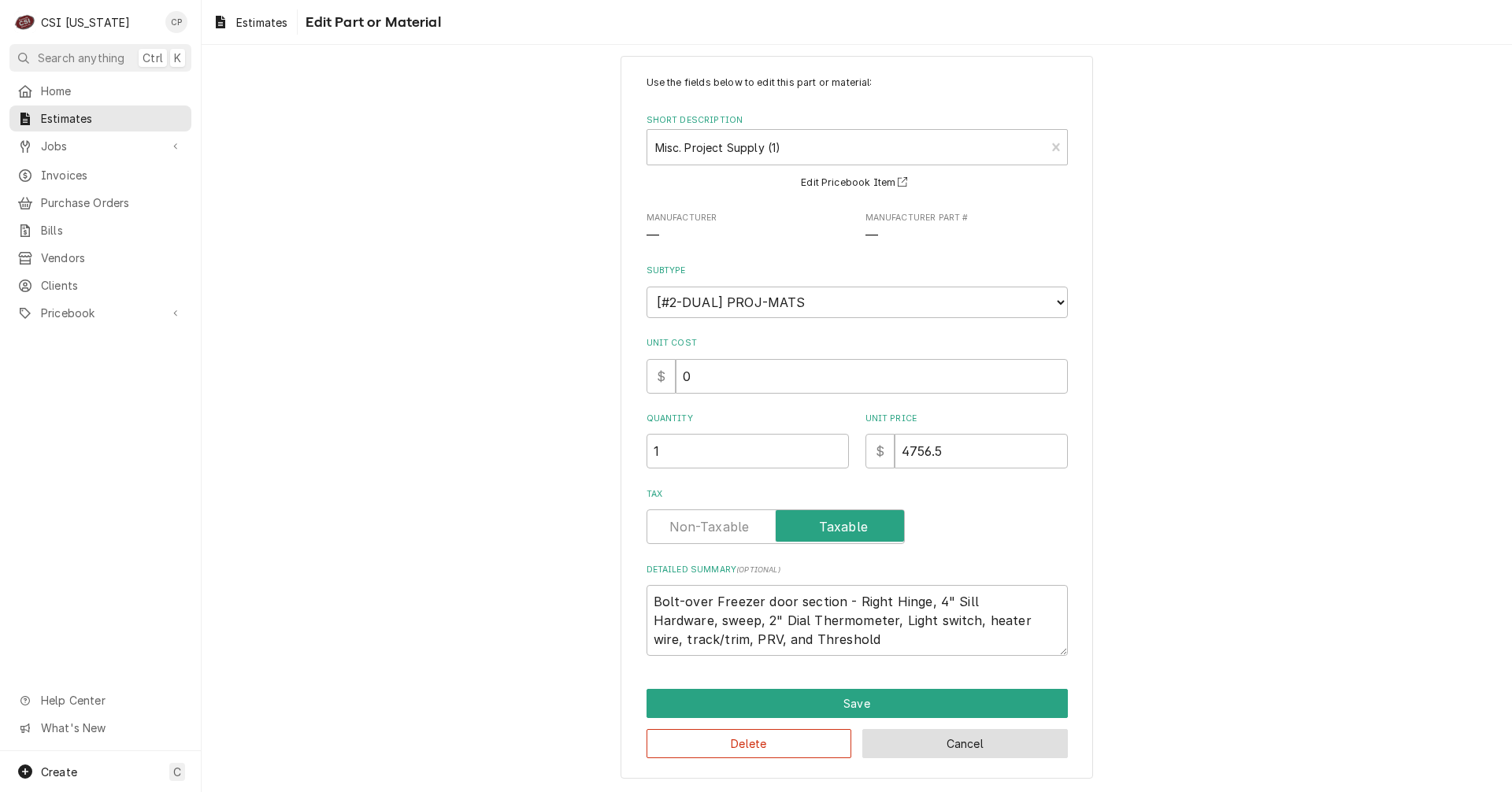
click at [967, 748] on button "Cancel" at bounding box center [965, 743] width 205 height 29
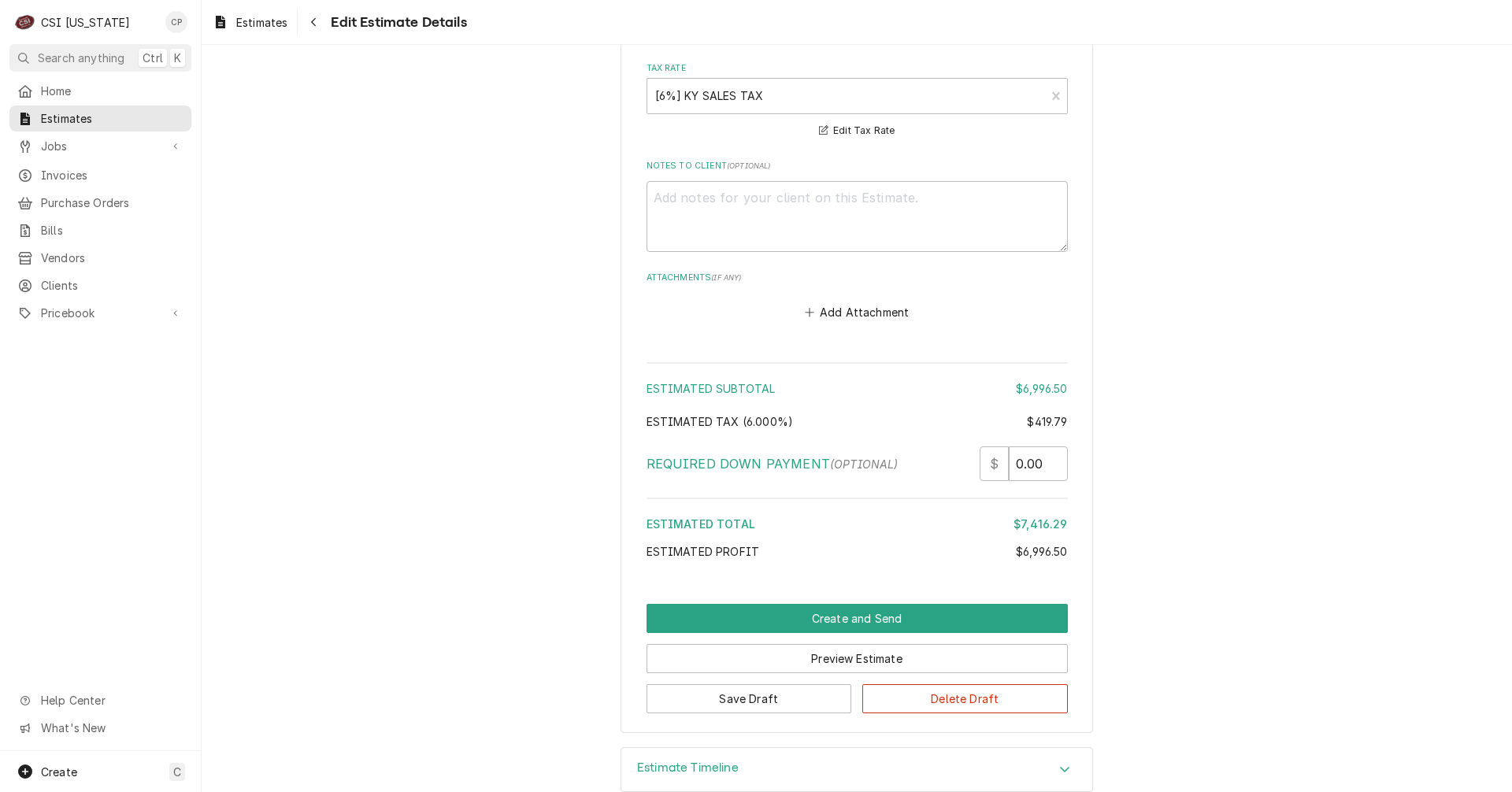
scroll to position [2834, 0]
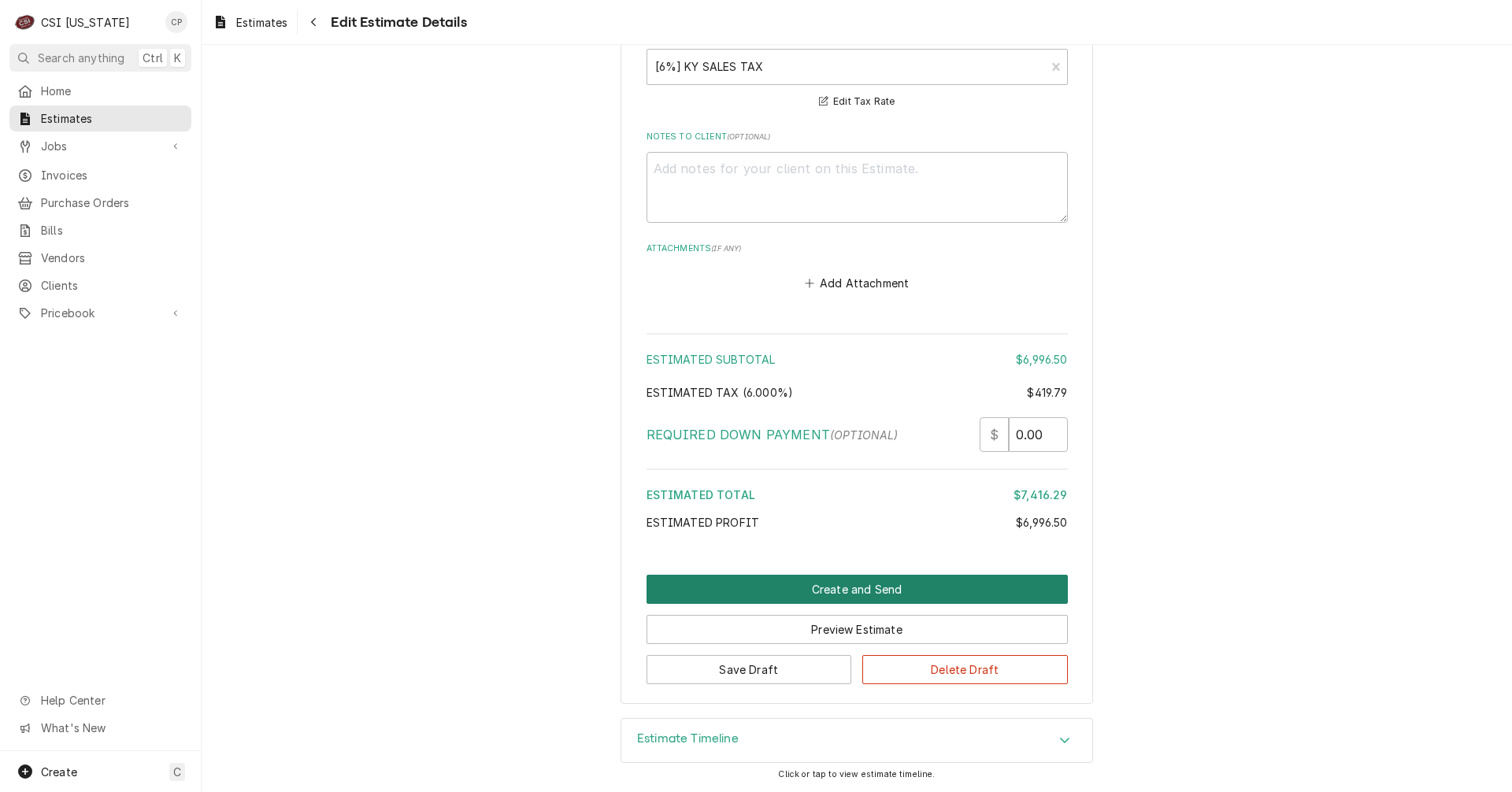
click at [858, 591] on button "Create and Send" at bounding box center [857, 589] width 421 height 29
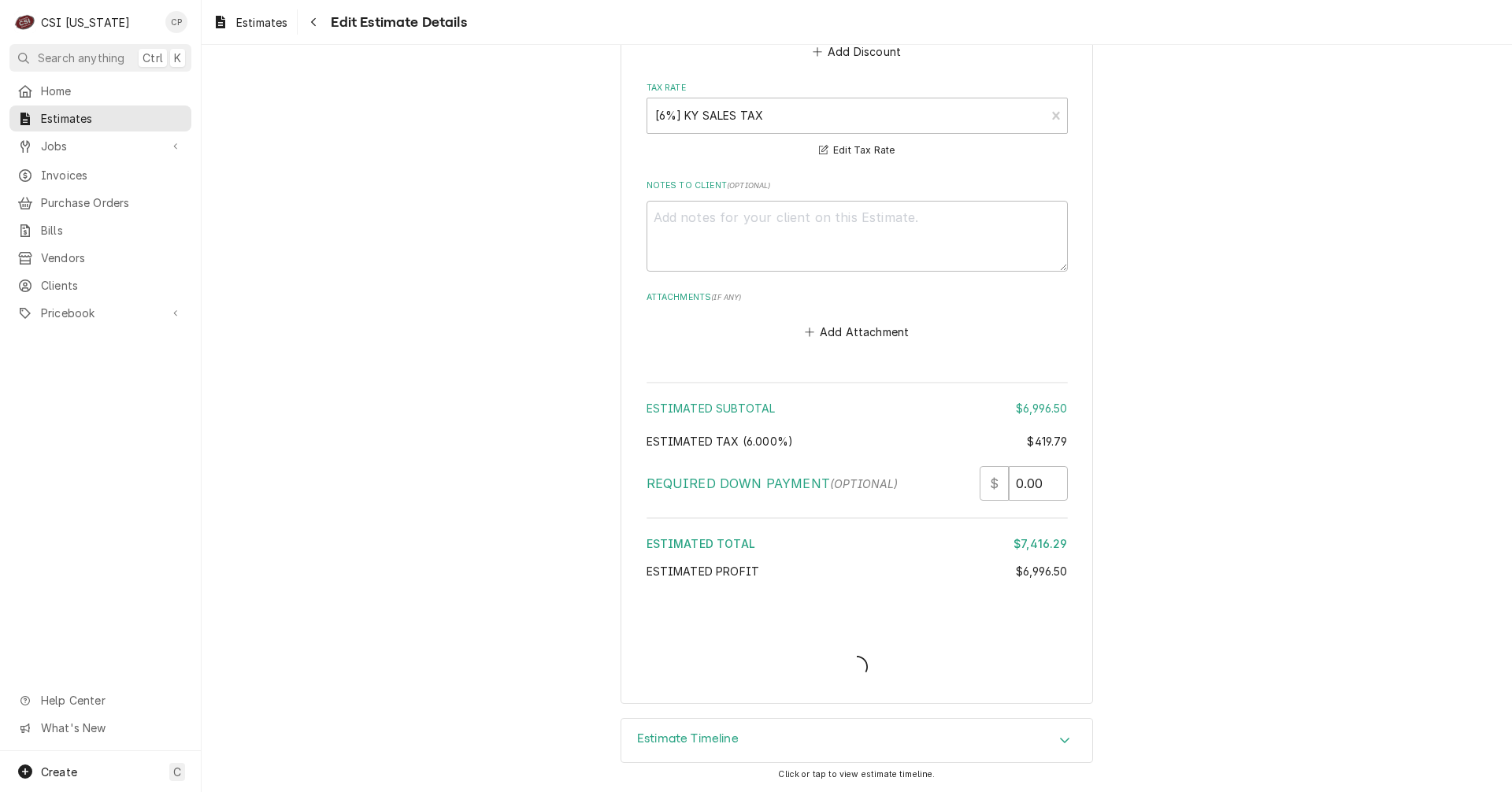
scroll to position [2785, 0]
type textarea "x"
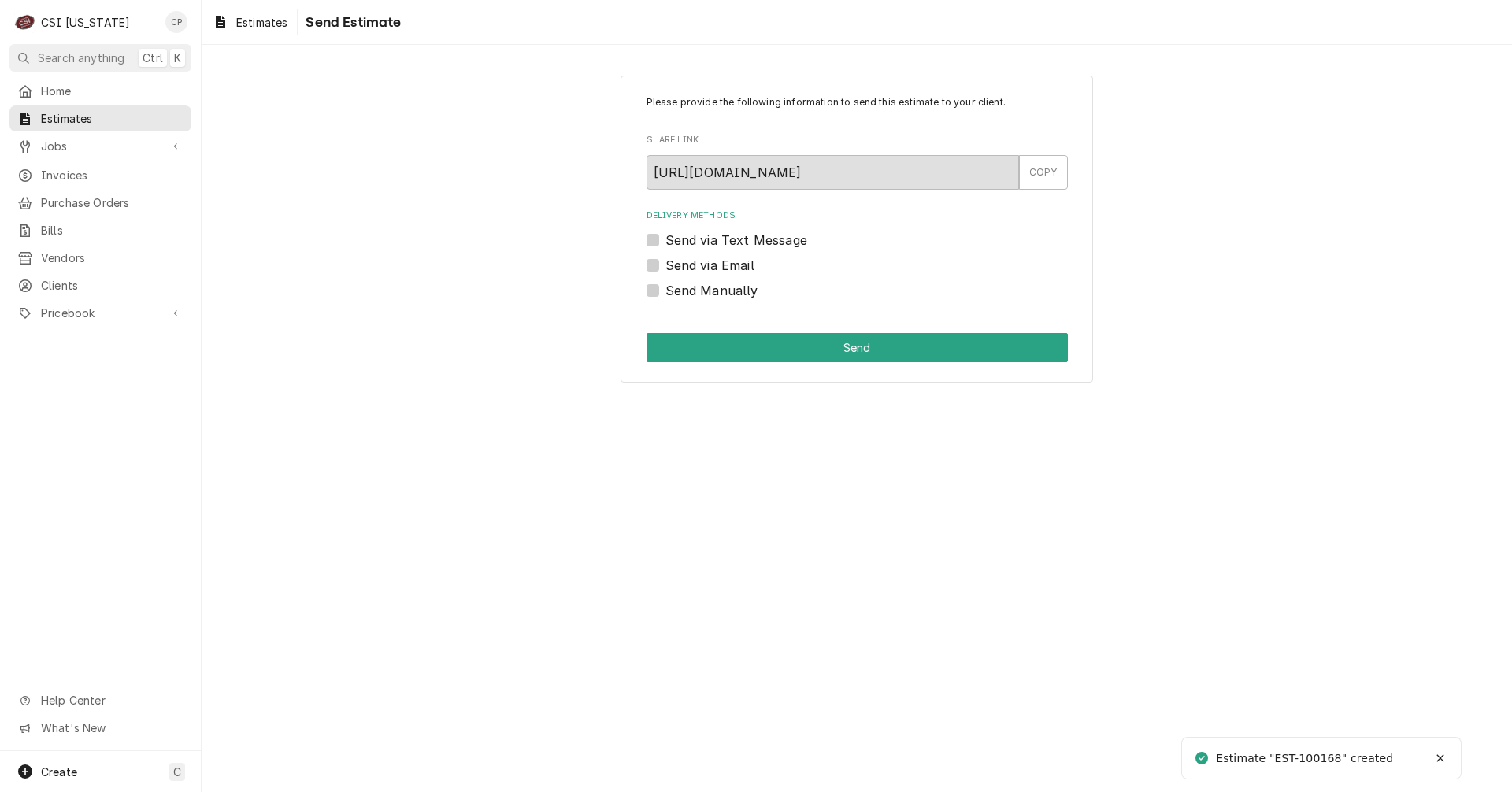
click at [665, 263] on label "Send via Email" at bounding box center [710, 265] width 89 height 19
click at [665, 263] on input "Send via Email" at bounding box center [876, 273] width 421 height 35
checkbox input "true"
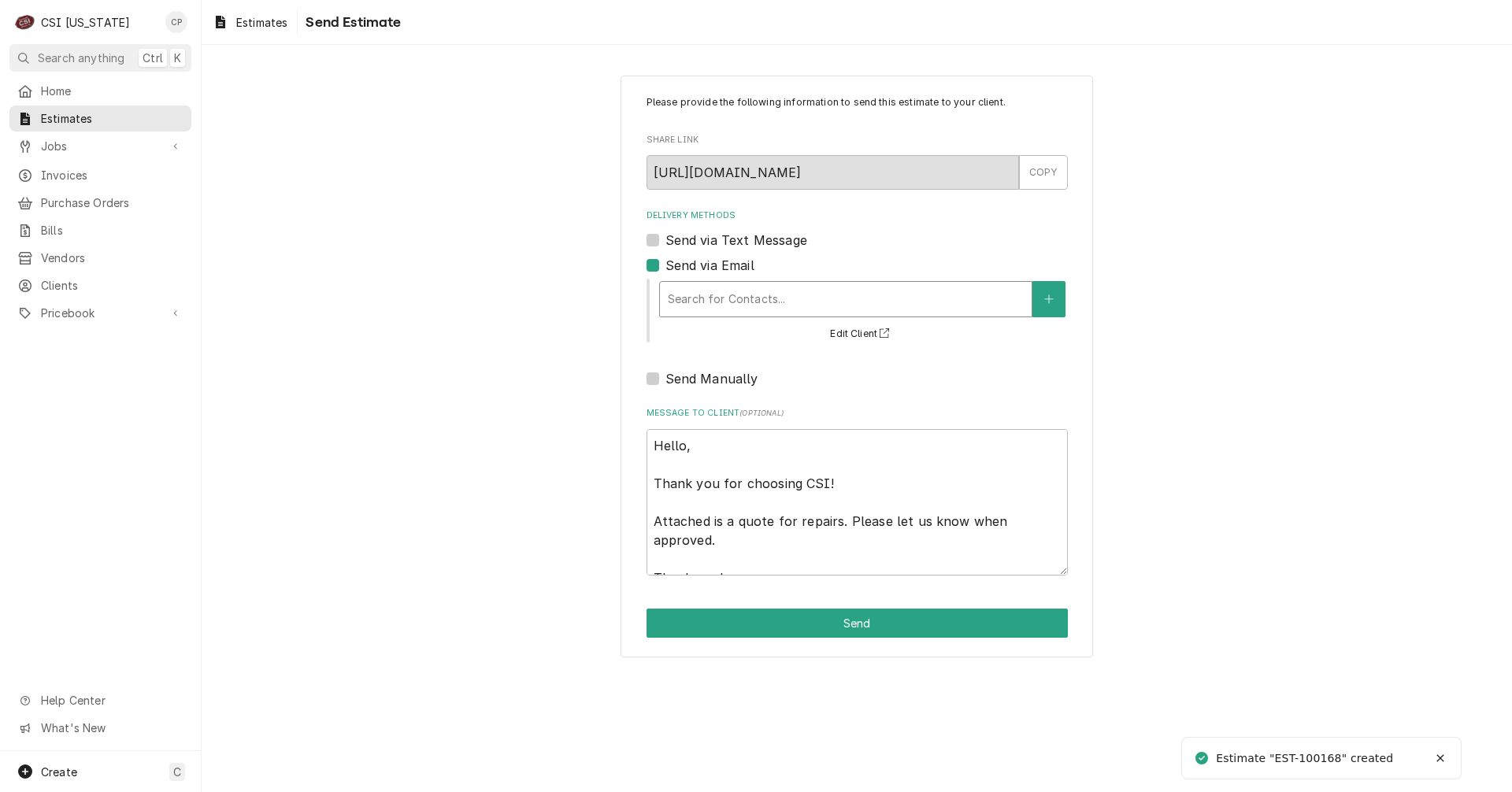
click at [777, 301] on div "Delivery Methods" at bounding box center [845, 300] width 356 height 29
click at [1051, 294] on icon "Create New Contact" at bounding box center [1048, 299] width 9 height 11
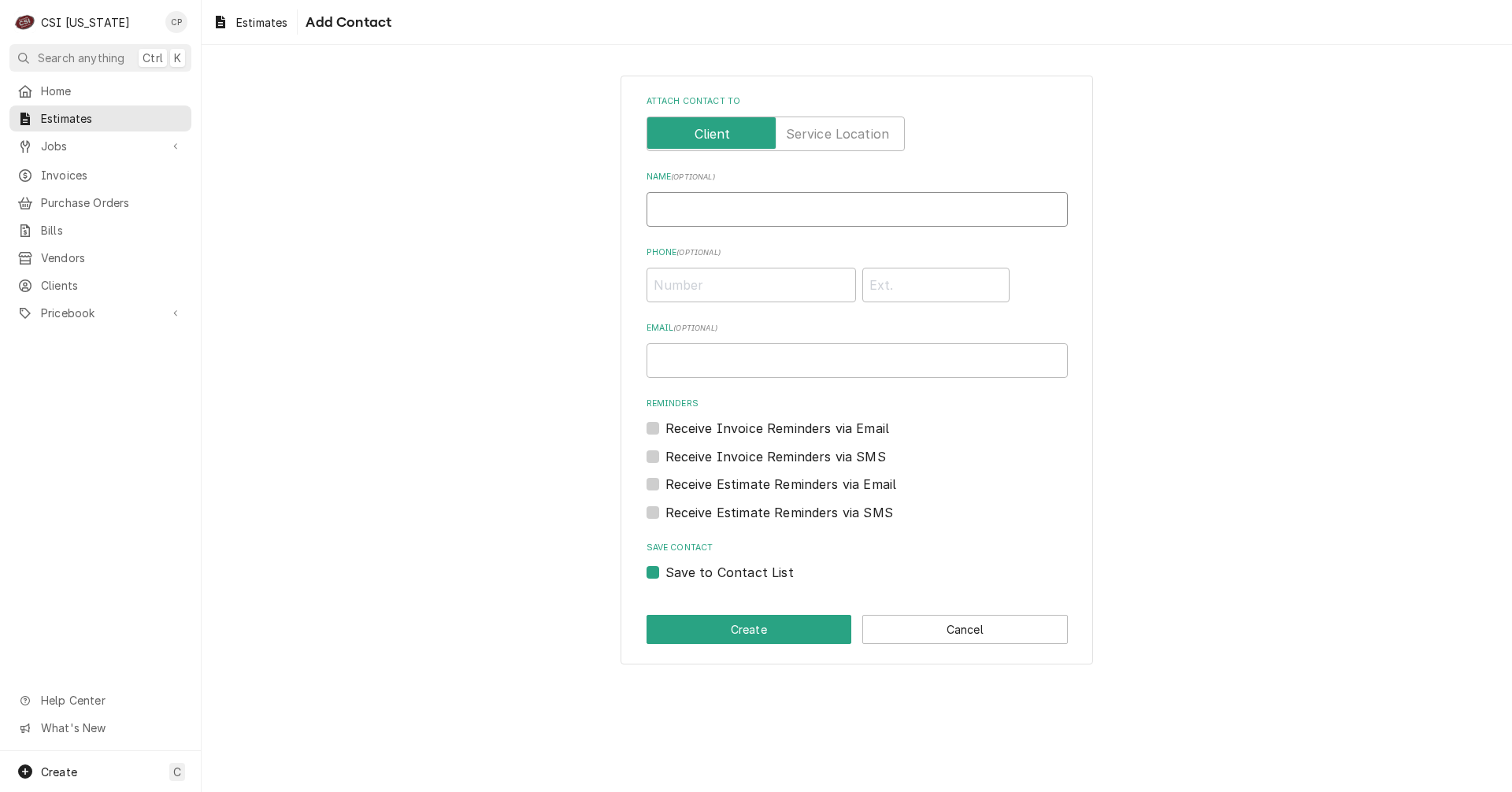
click at [807, 222] on input "Name ( optional )" at bounding box center [857, 209] width 421 height 35
type input "[PERSON_NAME]"
type input "(502) 721-0301"
click at [791, 359] on input "Email ( optional )" at bounding box center [857, 360] width 421 height 35
click at [790, 359] on input "Email ( optional )" at bounding box center [857, 360] width 421 height 35
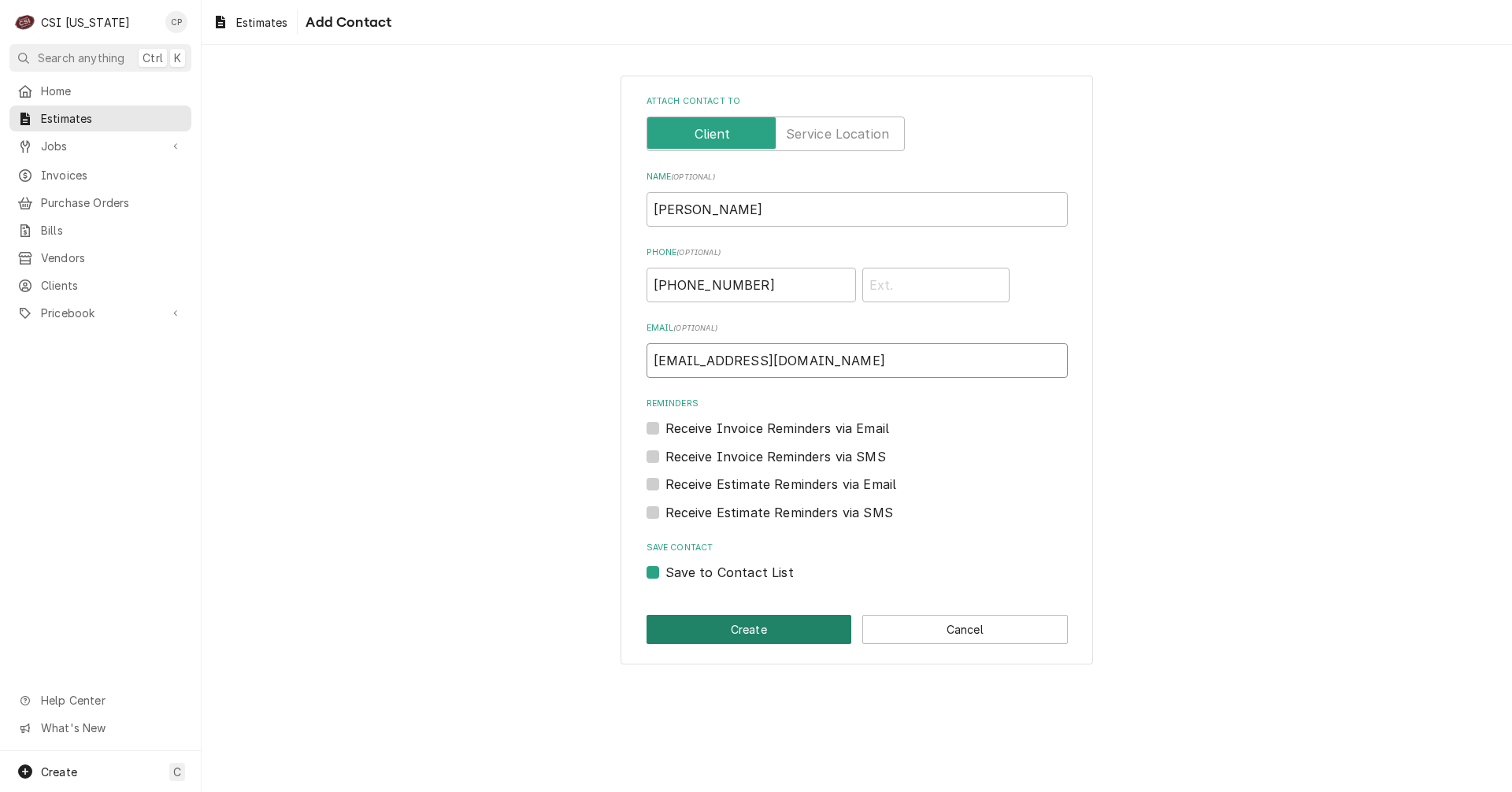
type input "[EMAIL_ADDRESS][DOMAIN_NAME]"
click at [751, 630] on button "Create" at bounding box center [749, 629] width 205 height 29
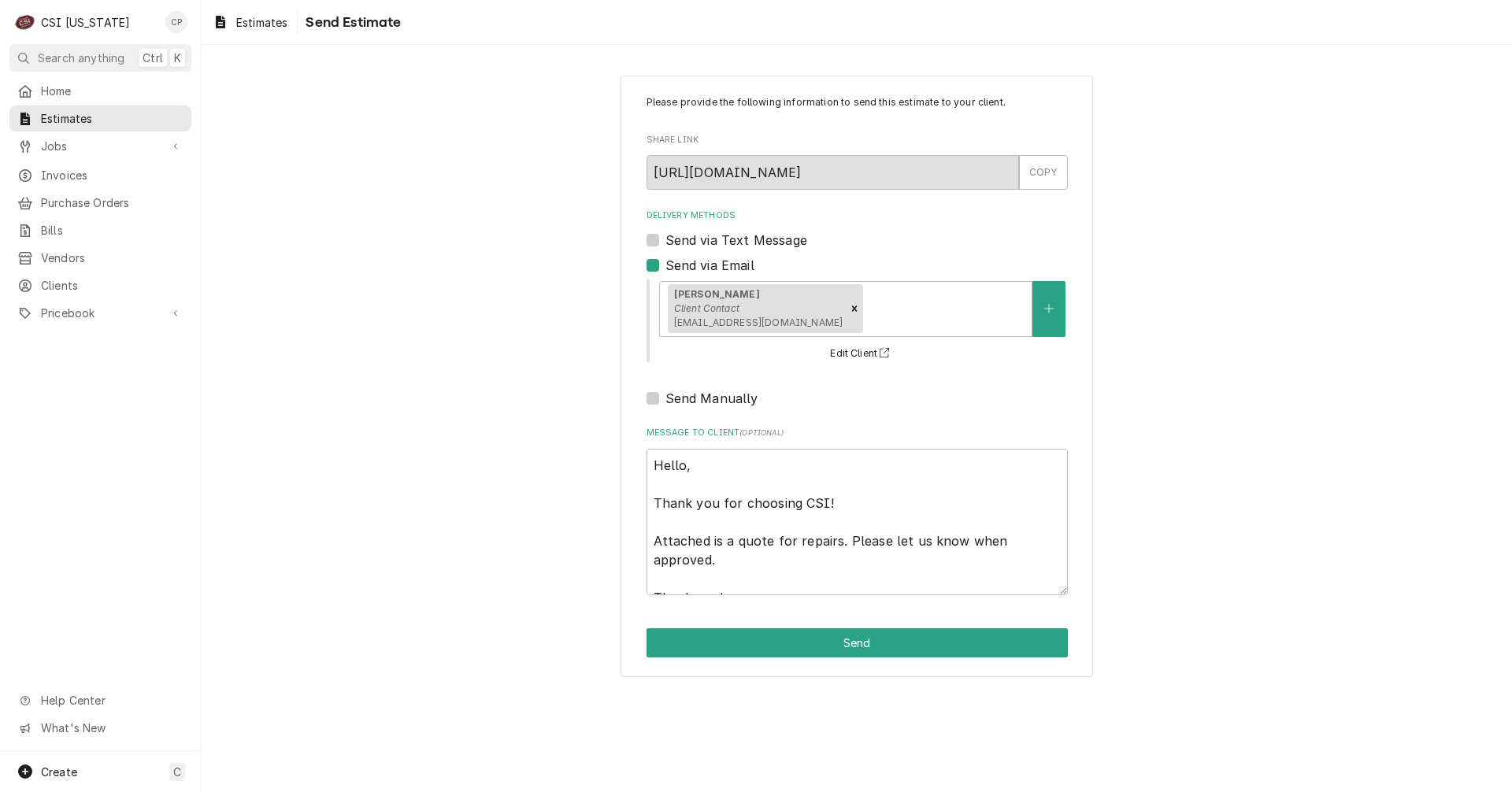
scroll to position [19, 0]
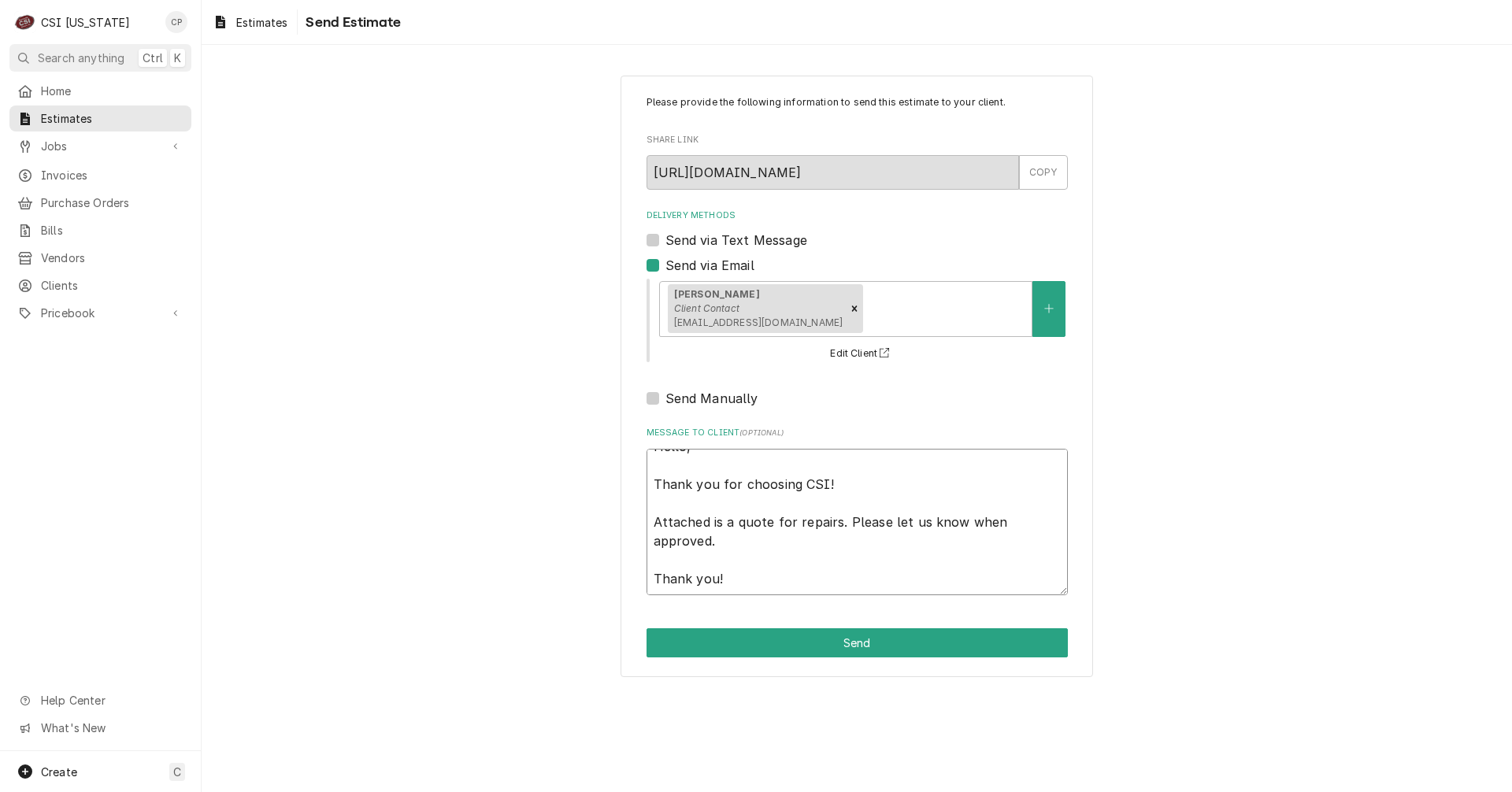
drag, startPoint x: 796, startPoint y: 523, endPoint x: 1019, endPoint y: 545, distance: 224.1
click at [1019, 545] on textarea "Hello, Thank you for choosing CSI! Attached is a quote for repairs. Please let …" at bounding box center [857, 522] width 421 height 146
type textarea "x"
type textarea "Hello, Thank you for choosing CSI! Attached is a quote for t Thank you!"
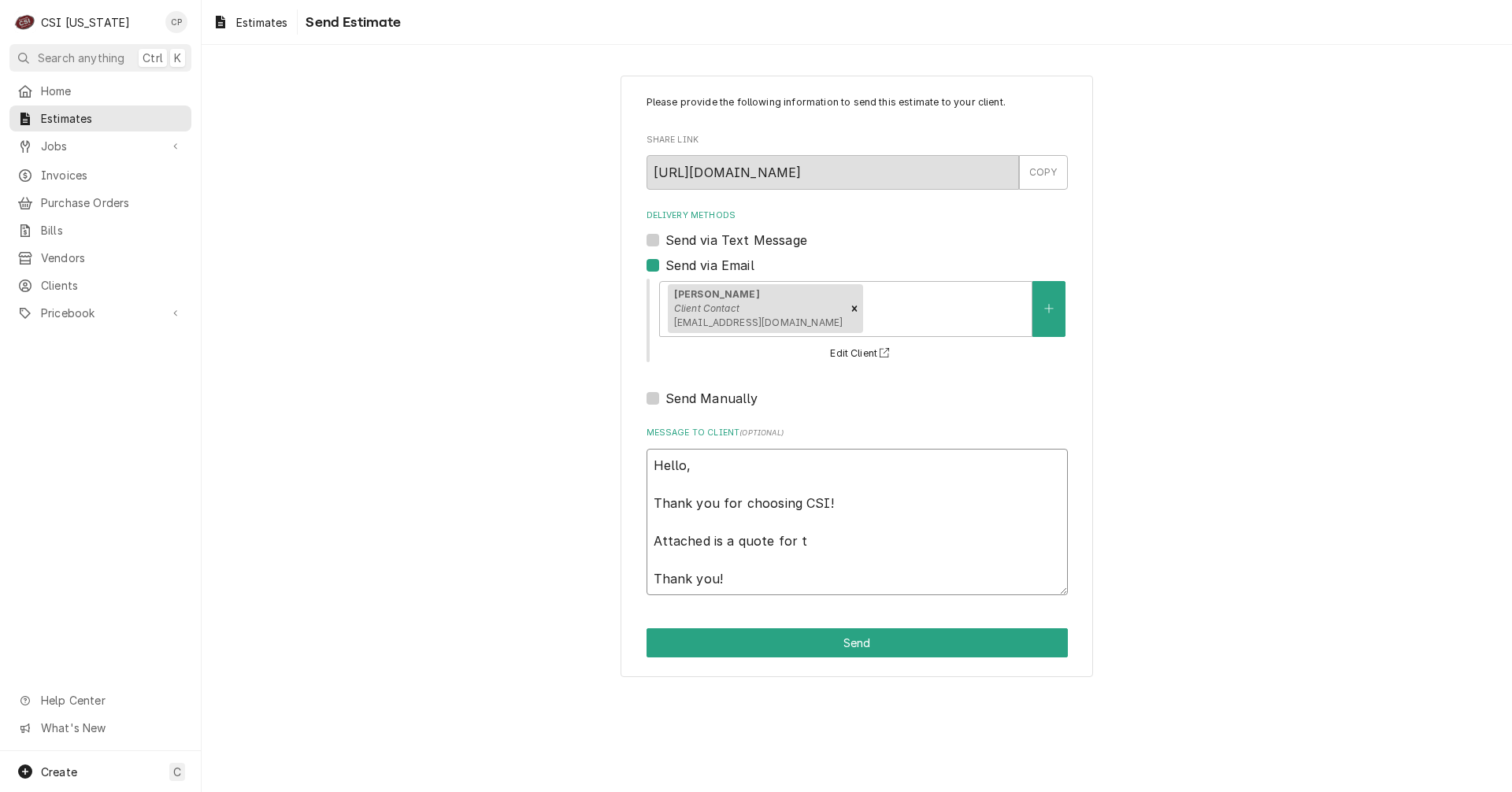
type textarea "x"
type textarea "Hello, Thank you for choosing CSI! Attached is a quote for th Thank you!"
type textarea "x"
type textarea "Hello, Thank you for choosing CSI! Attached is a quote for the Thank you!"
type textarea "x"
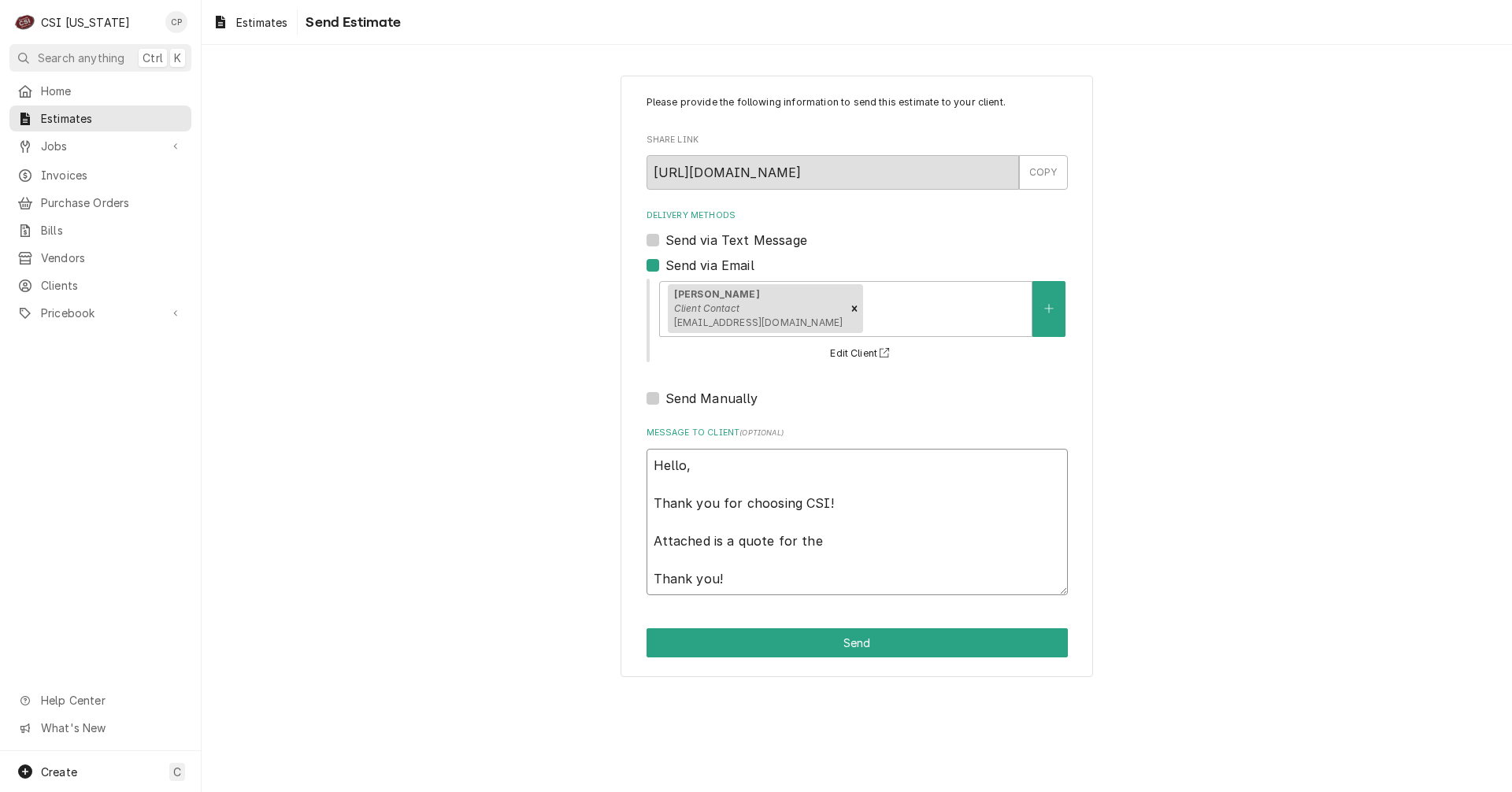
type textarea "Hello, Thank you for choosing CSI! Attached is a quote for the Thank you!"
type textarea "x"
type textarea "Hello, Thank you for choosing CSI! Attached is a quote for the r Thank you!"
type textarea "x"
type textarea "Hello, Thank you for choosing CSI! Attached is a quote for the re Thank you!"
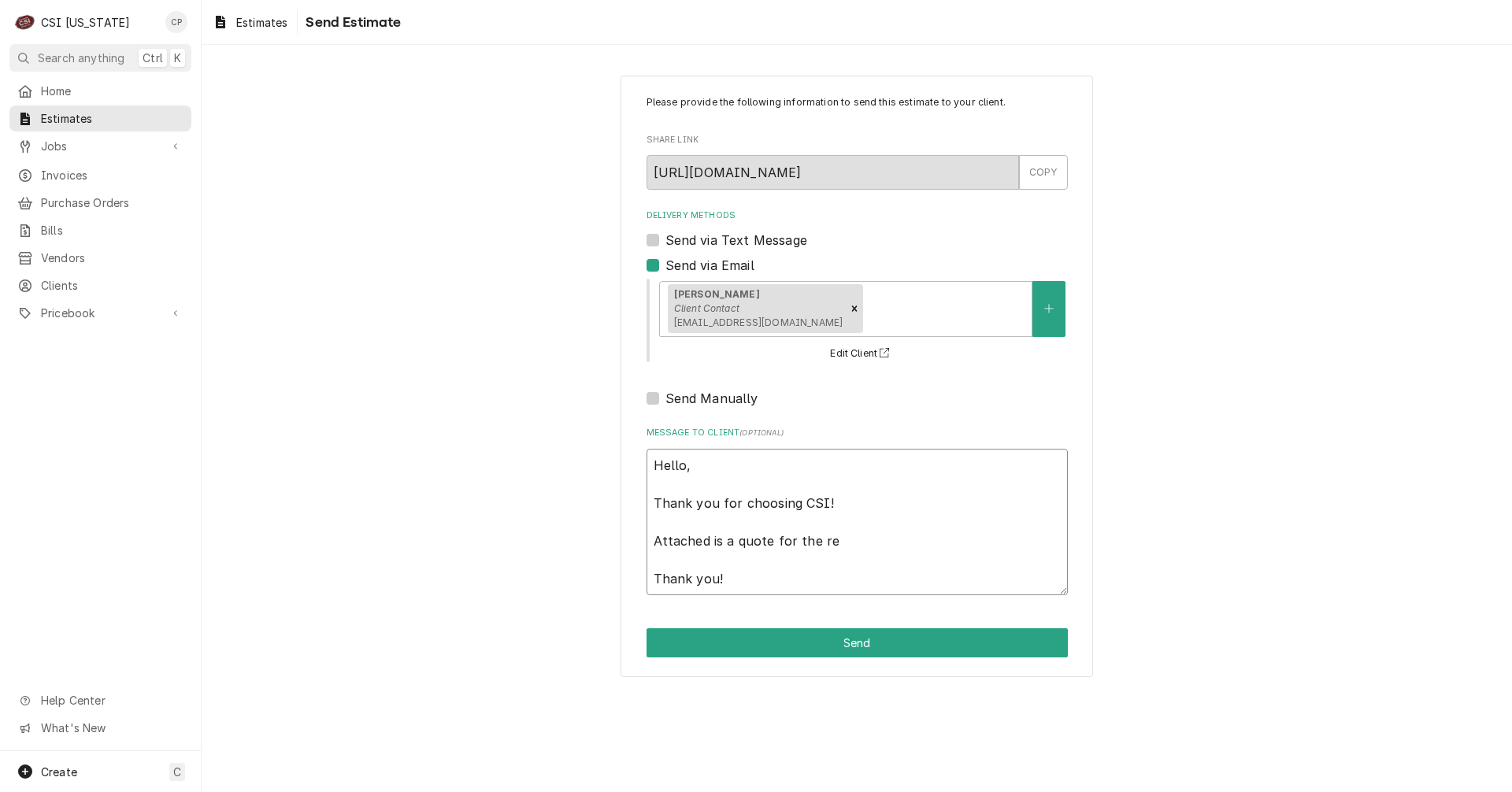
type textarea "x"
type textarea "Hello, Thank you for choosing CSI! Attached is a quote for the rep Thank you!"
type textarea "x"
type textarea "Hello, Thank you for choosing CSI! Attached is a quote for the repl Thank you!"
type textarea "x"
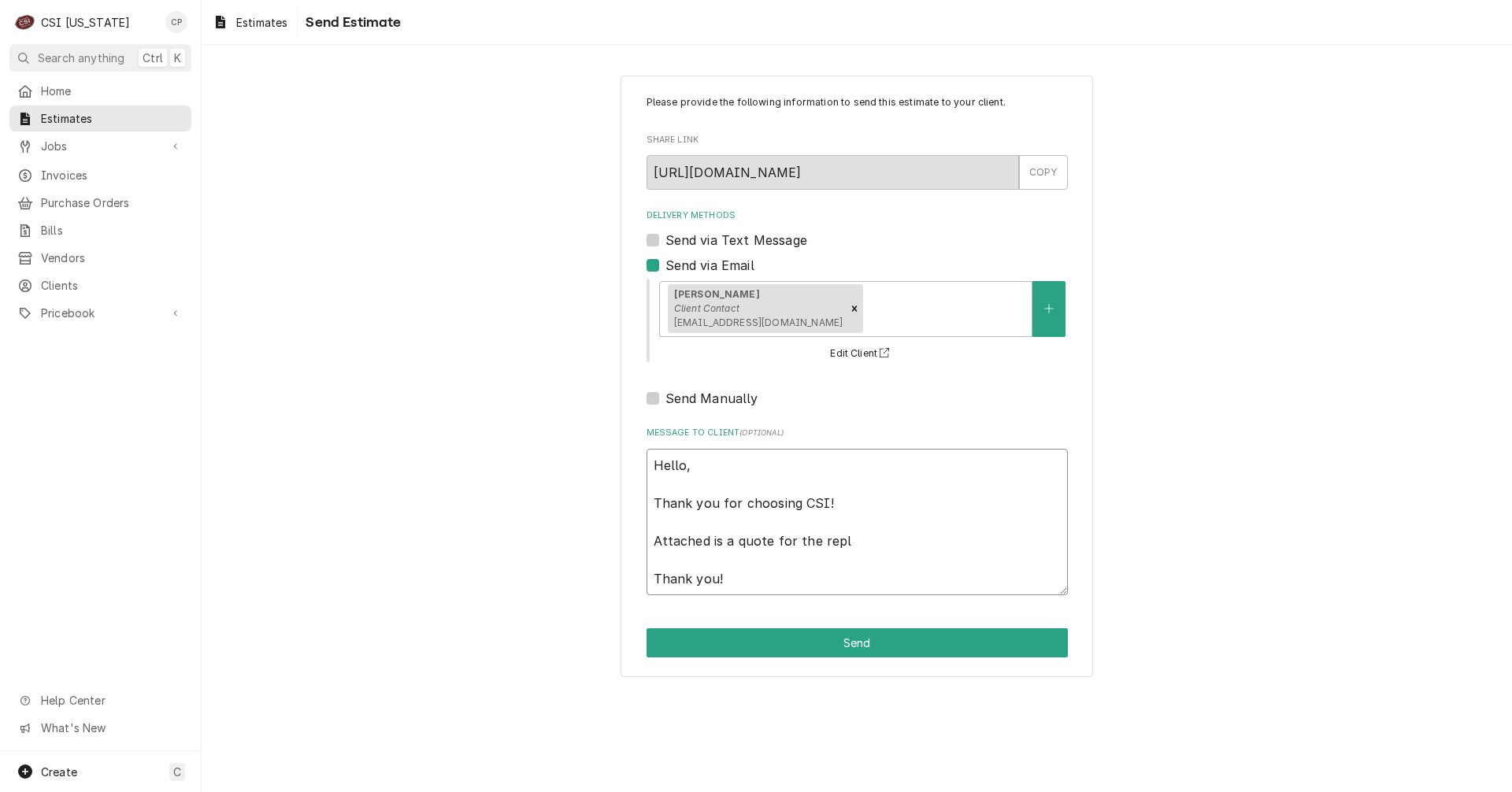
type textarea "Hello, Thank you for choosing CSI! Attached is a quote for the repla Thank you!"
type textarea "x"
type textarea "Hello, Thank you for choosing CSI! Attached is a quote for the replac Thank you!"
type textarea "x"
type textarea "Hello, Thank you for choosing CSI! Attached is a quote for the replace Thank yo…"
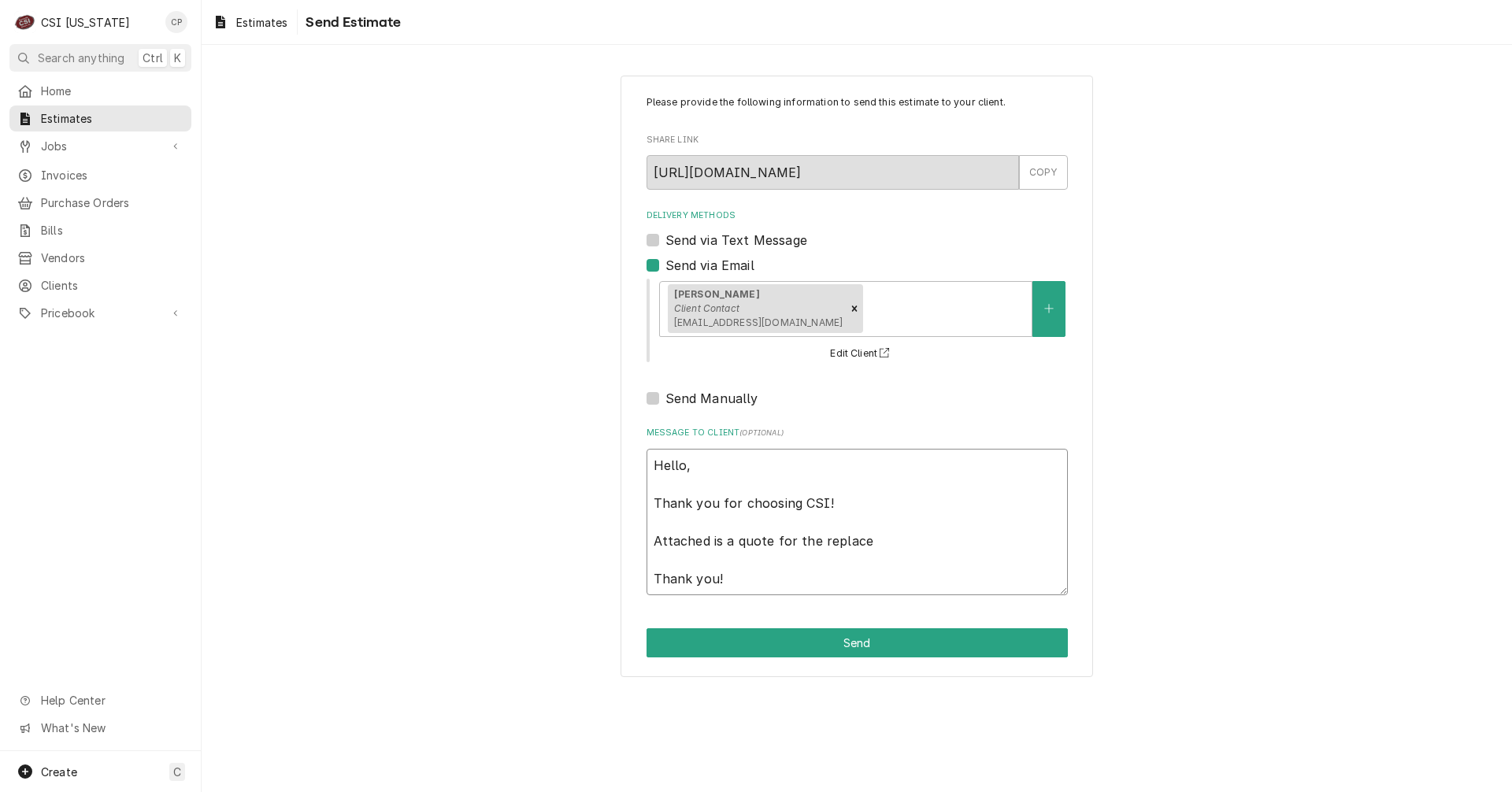
type textarea "x"
type textarea "Hello, Thank you for choosing CSI! Attached is a quote for the replacem Thank y…"
type textarea "x"
type textarea "Hello, Thank you for choosing CSI! Attached is a quote for the replaceme Thank …"
type textarea "x"
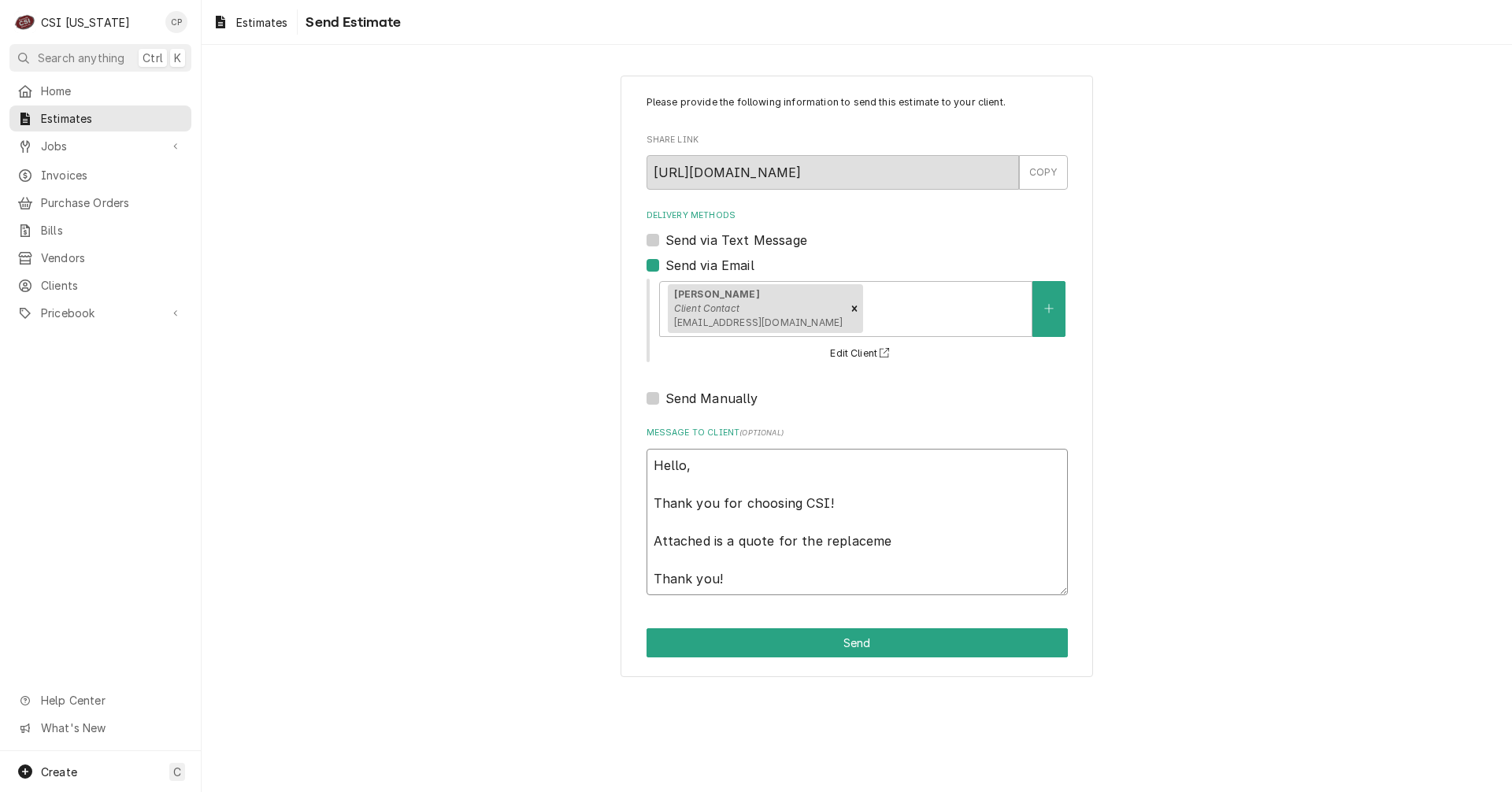
type textarea "Hello, Thank you for choosing CSI! Attached is a quote for the replacemen Thank…"
type textarea "x"
type textarea "Hello, Thank you for choosing CSI! Attached is a quote for the replacement Than…"
type textarea "x"
type textarea "Hello, Thank you for choosing CSI! Attached is a quote for the replacement Than…"
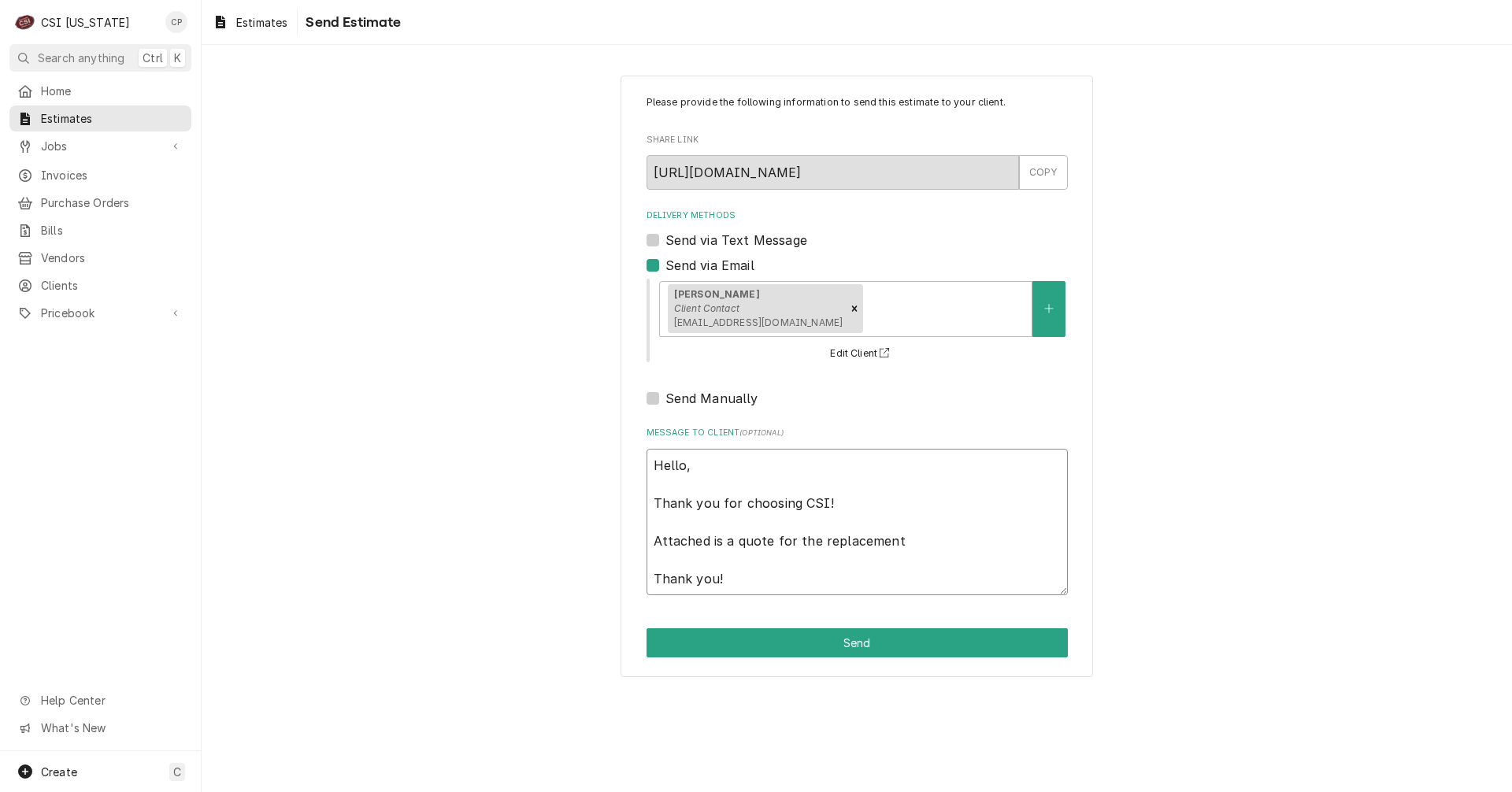
type textarea "x"
type textarea "Hello, Thank you for choosing CSI! Attached is a quote for the replacement o Th…"
type textarea "x"
type textarea "Hello, Thank you for choosing CSI! Attached is a quote for the replacement of T…"
type textarea "x"
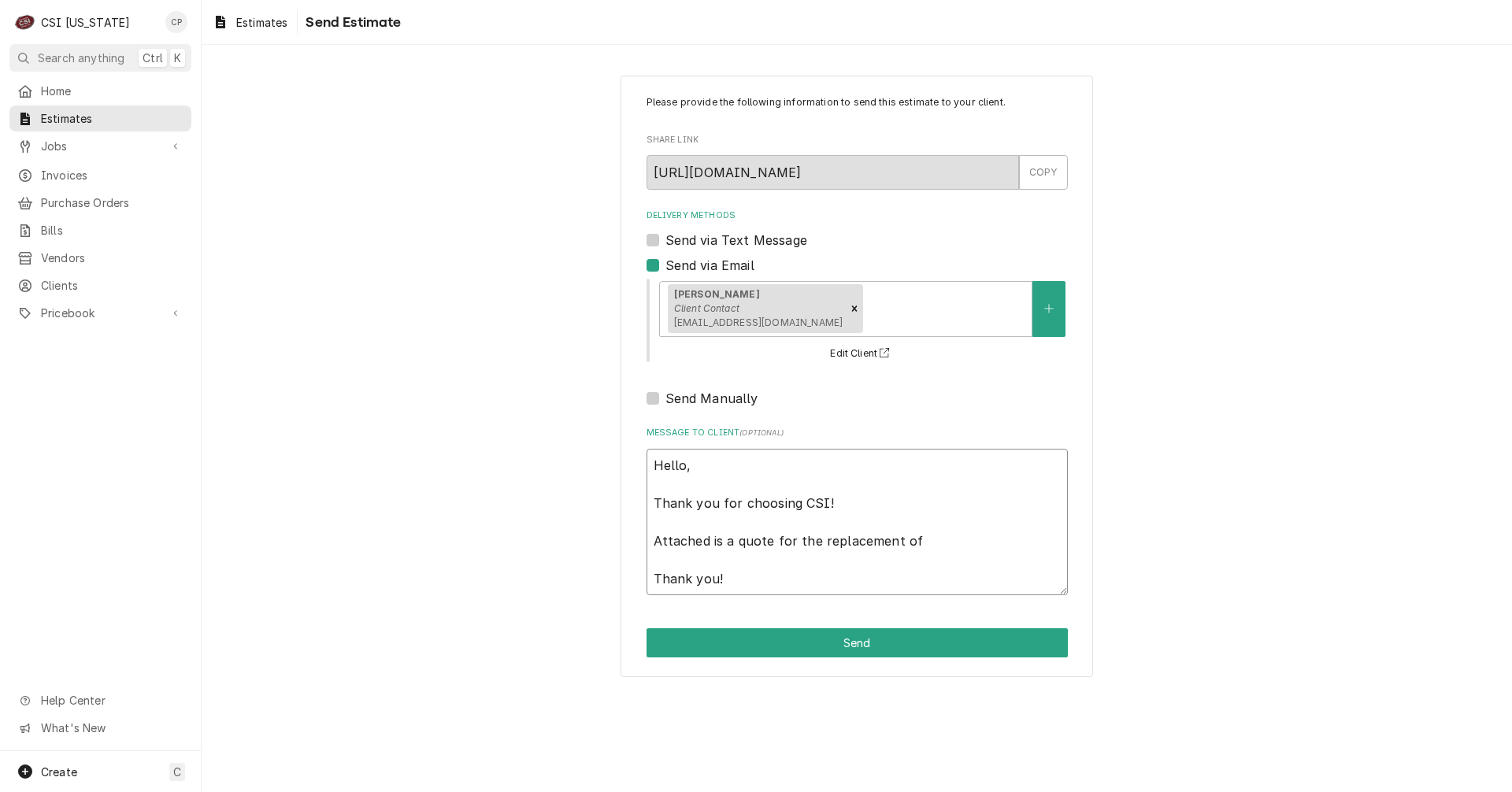
type textarea "Hello, Thank you for choosing CSI! Attached is a quote for the replacement of T…"
type textarea "x"
type textarea "Hello, Thank you for choosing CSI! Attached is a quote for the replacement of t…"
type textarea "x"
type textarea "Hello, Thank you for choosing CSI! Attached is a quote for the replacement of t…"
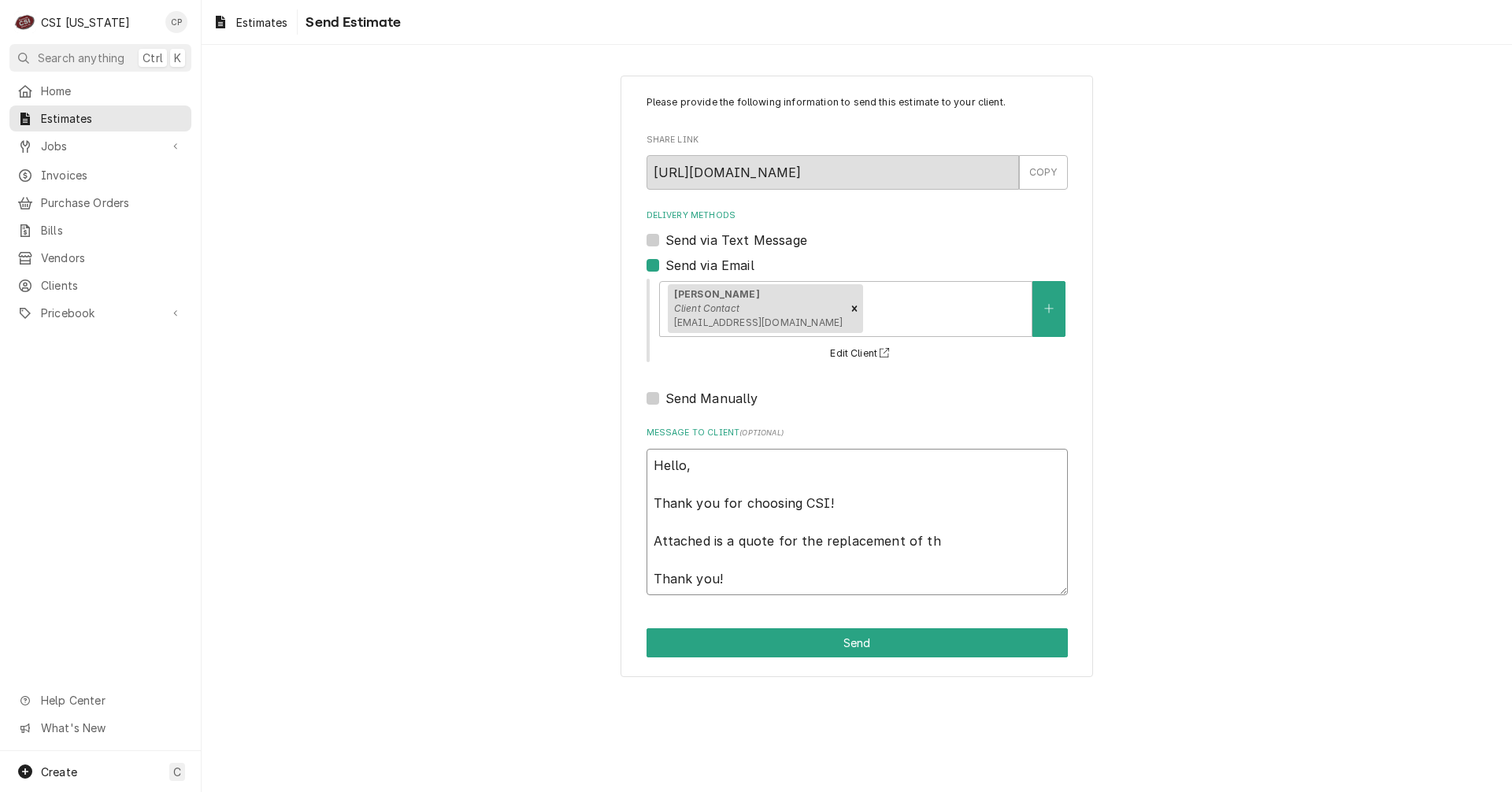
type textarea "x"
type textarea "Hello, Thank you for choosing CSI! Attached is a quote for the replacement of t…"
type textarea "x"
type textarea "Hello, Thank you for choosing CSI! Attached is a quote for the replacement of t…"
type textarea "x"
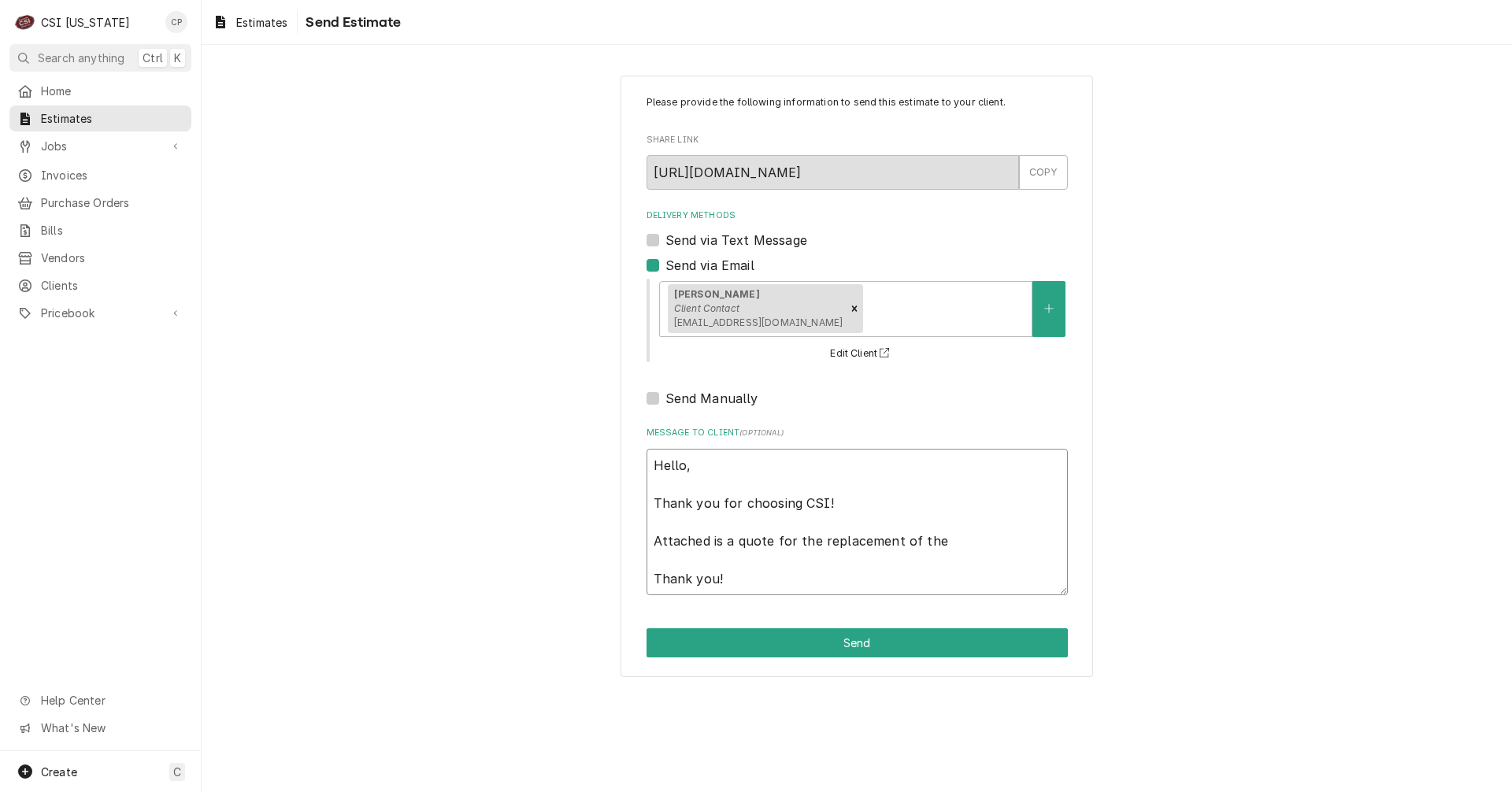
type textarea "Hello, Thank you for choosing CSI! Attached is a quote for the replacement of t…"
type textarea "x"
type textarea "Hello, Thank you for choosing CSI! Attached is a quote for the replacement of t…"
type textarea "x"
type textarea "Hello, Thank you for choosing CSI! Attached is a quote for the replacement of t…"
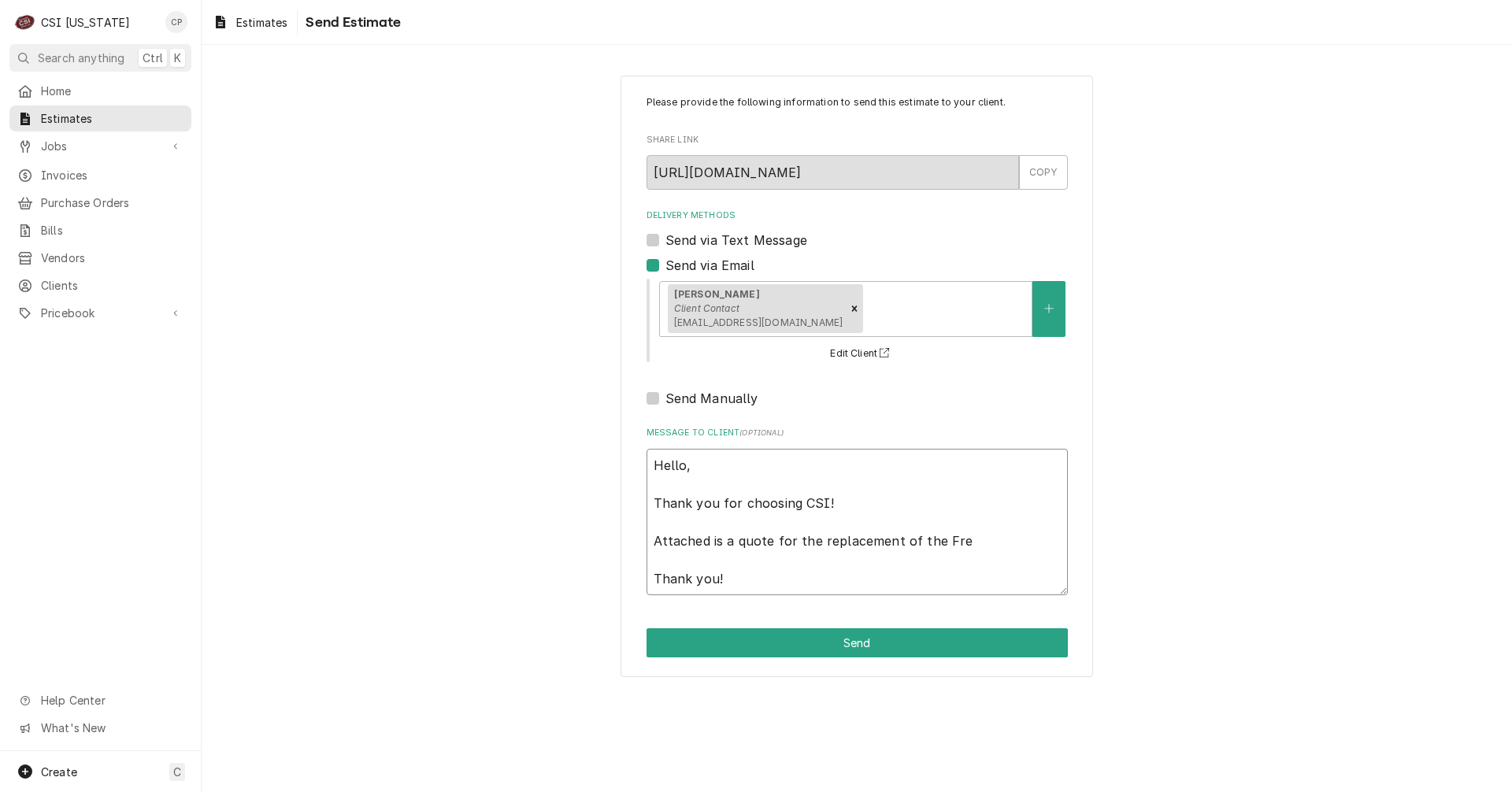
type textarea "x"
type textarea "Hello, Thank you for choosing CSI! Attached is a quote for the replacement of t…"
type textarea "x"
type textarea "Hello, Thank you for choosing CSI! Attached is a quote for the replacement of t…"
type textarea "x"
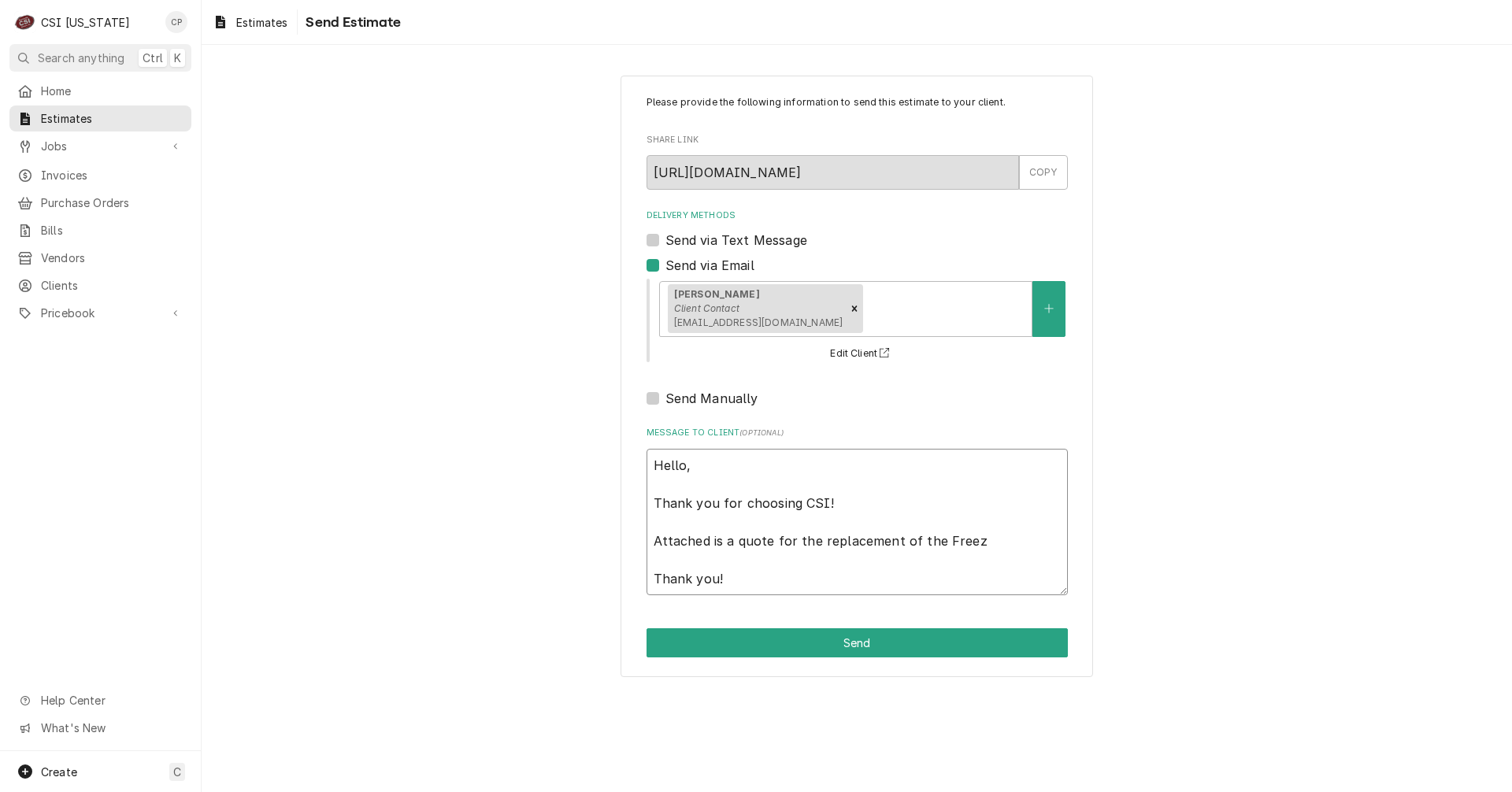
type textarea "Hello, Thank you for choosing CSI! Attached is a quote for the replacement of t…"
type textarea "x"
type textarea "Hello, Thank you for choosing CSI! Attached is a quote for the replacement of t…"
type textarea "x"
type textarea "Hello, Thank you for choosing CSI! Attached is a quote for the replacement of t…"
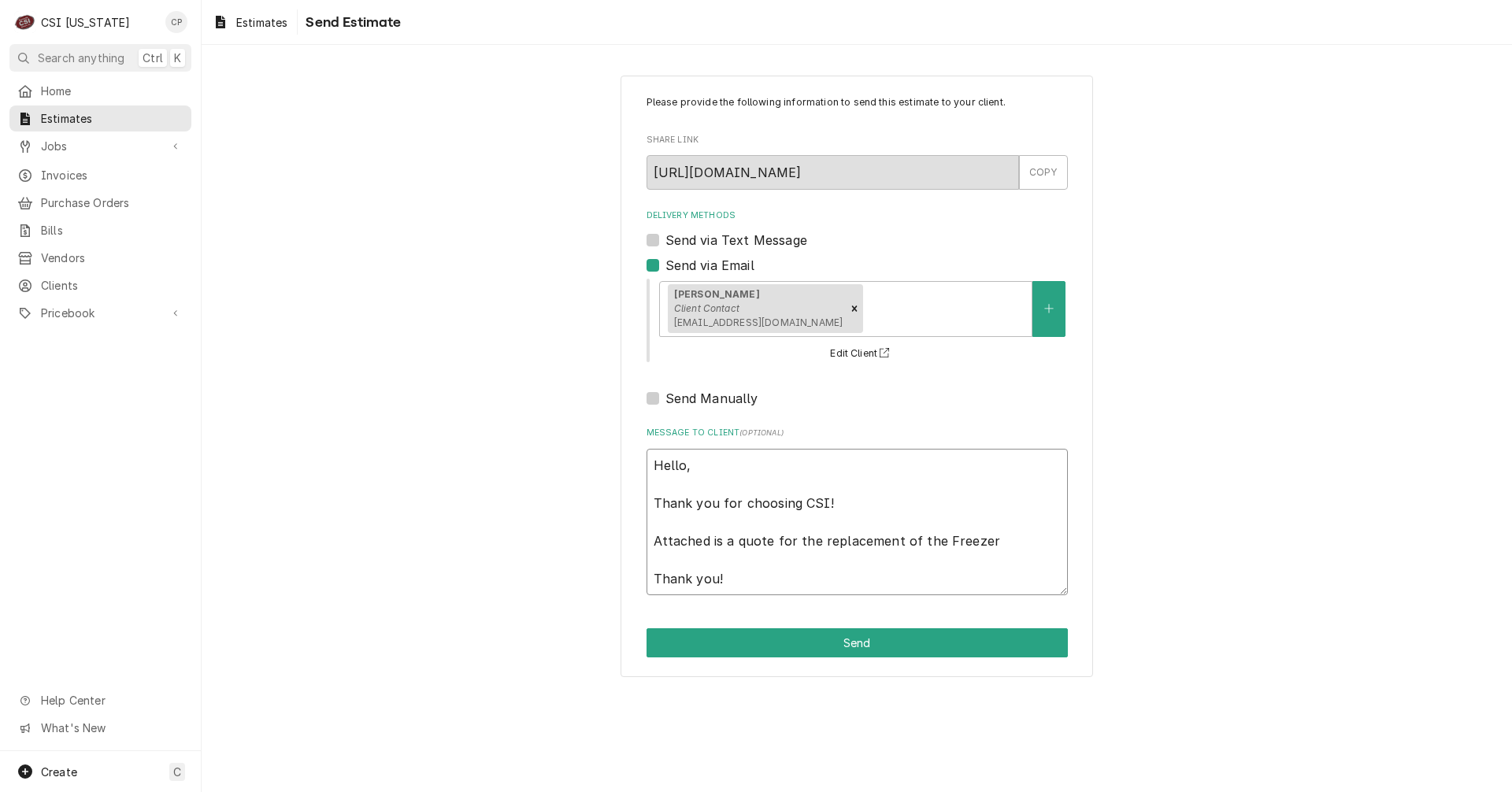
type textarea "x"
type textarea "Hello, Thank you for choosing CSI! Attached is a quote for the replacement of t…"
type textarea "x"
type textarea "Hello, Thank you for choosing CSI! Attached is a quote for the replacement of t…"
type textarea "x"
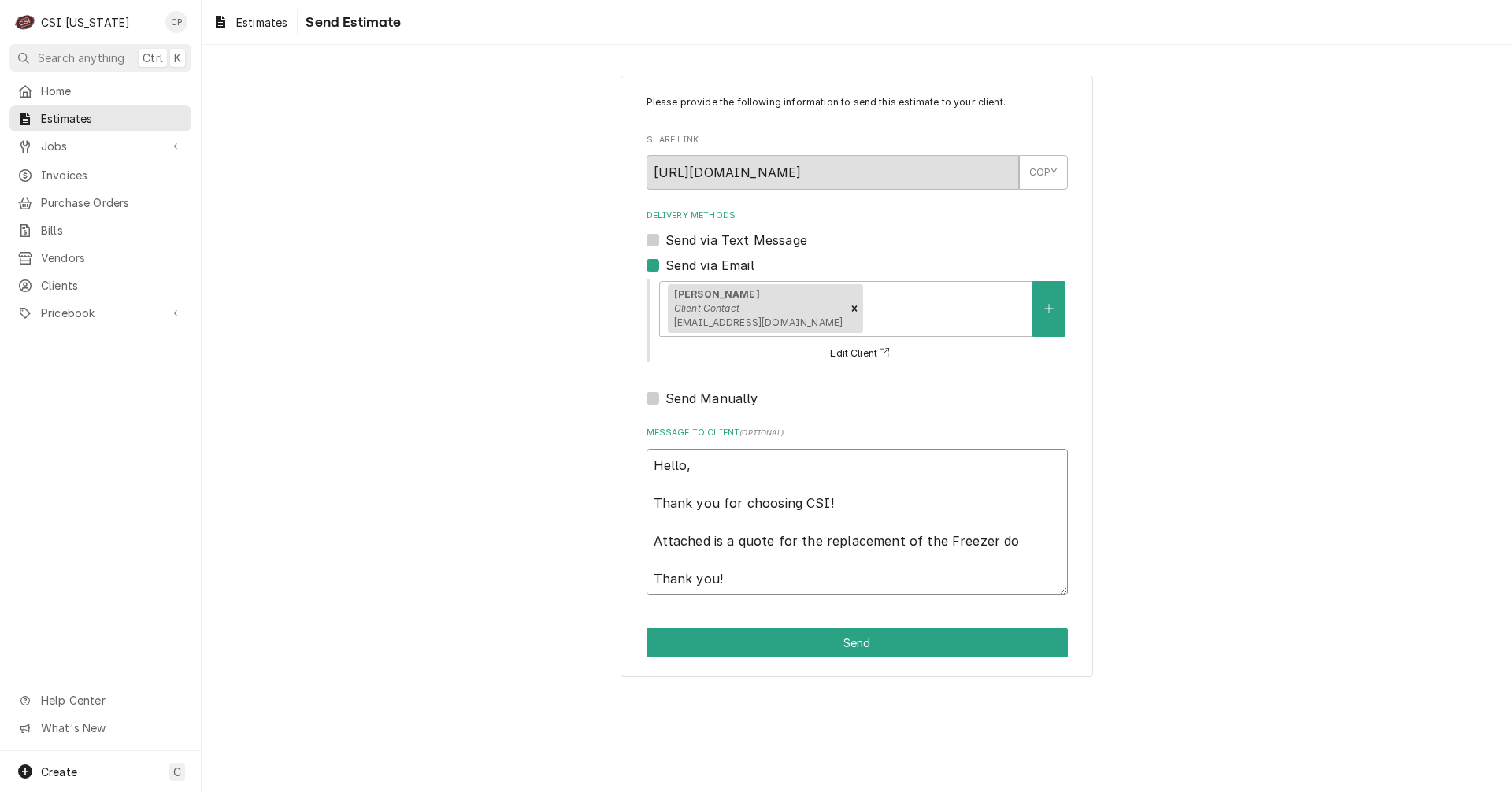
type textarea "Hello, Thank you for choosing CSI! Attached is a quote for the replacement of t…"
type textarea "x"
type textarea "Hello, Thank you for choosing CSI! Attached is a quote for the replacement of t…"
type textarea "x"
type textarea "Hello, Thank you for choosing CSI! Attached is a quote for the replacement of t…"
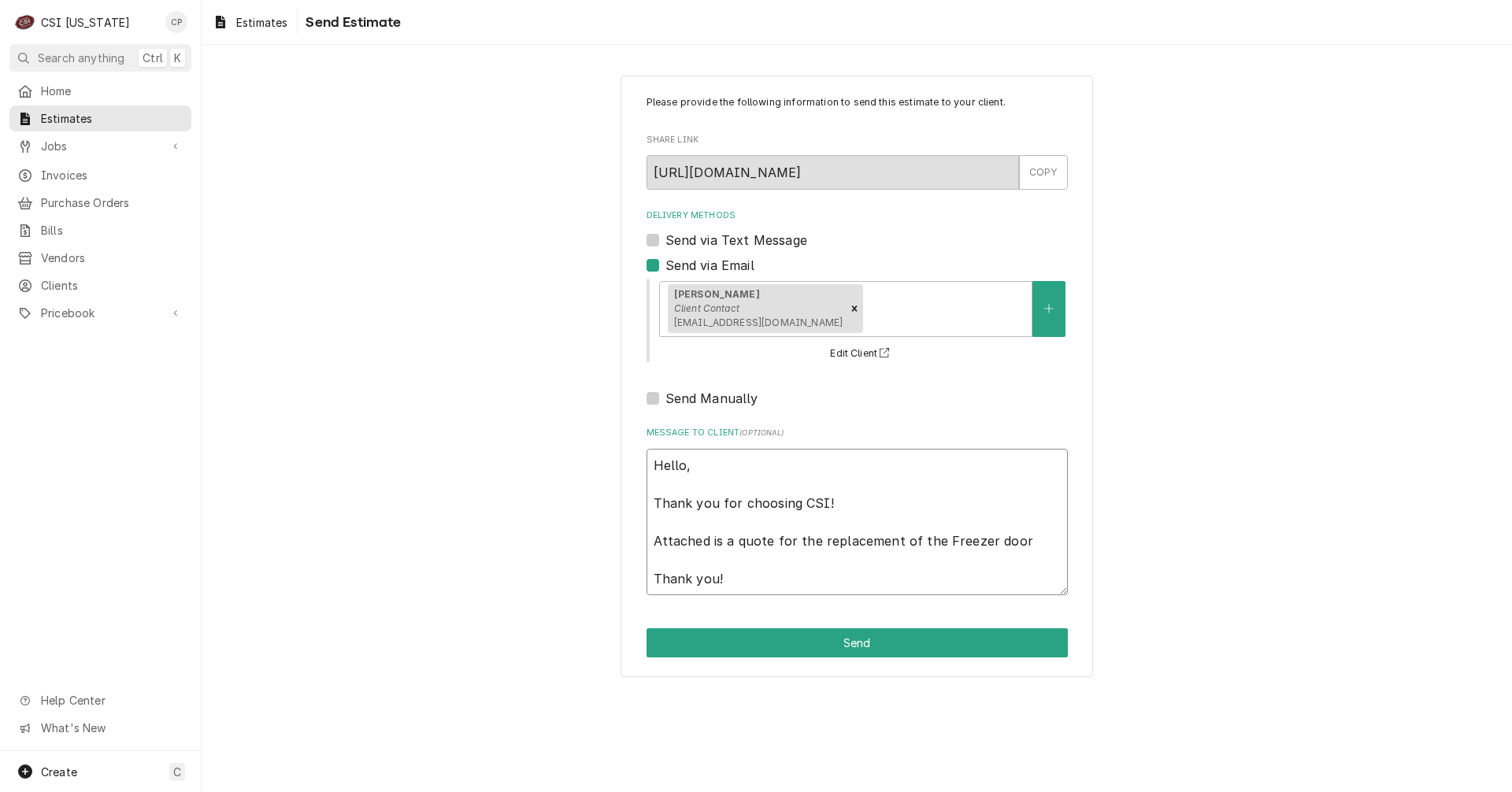
type textarea "x"
type textarea "Hello, Thank you for choosing CSI! Attached is a quote for the replacement of t…"
type textarea "x"
type textarea "Hello, Thank you for choosing CSI! Attached is a quote for the replacement of t…"
type textarea "x"
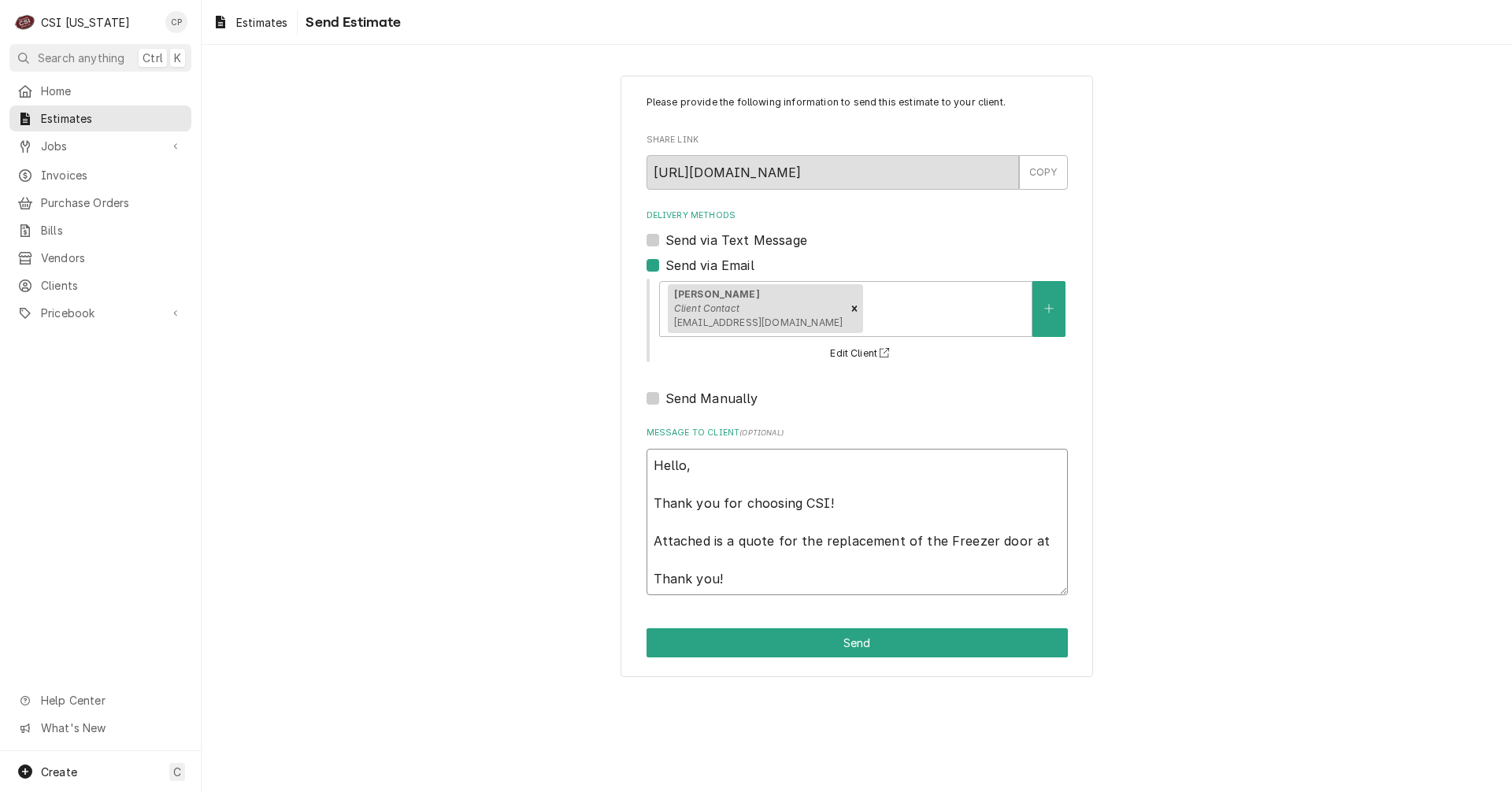
type textarea "Hello, Thank you for choosing CSI! Attached is a quote for the replacement of t…"
type textarea "x"
type textarea "Hello, Thank you for choosing CSI! Attached is a quote for the replacement of t…"
type textarea "x"
type textarea "Hello, Thank you for choosing CSI! Attached is a quote for the replacement of t…"
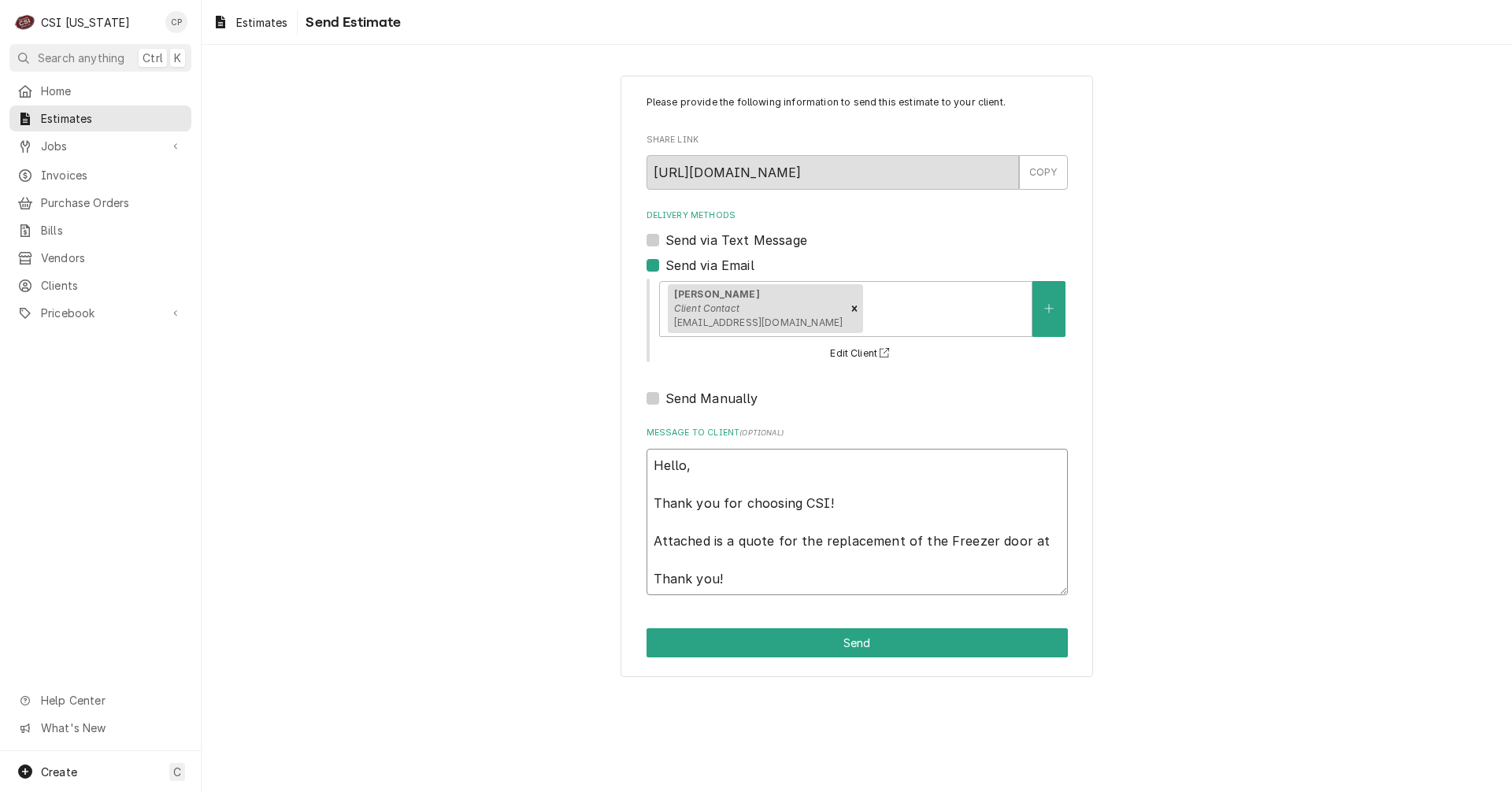
type textarea "x"
type textarea "Hello, Thank you for choosing CSI! Attached is a quote for the replacement of t…"
type textarea "x"
type textarea "Hello, Thank you for choosing CSI! Attached is a quote for the replacement of t…"
type textarea "x"
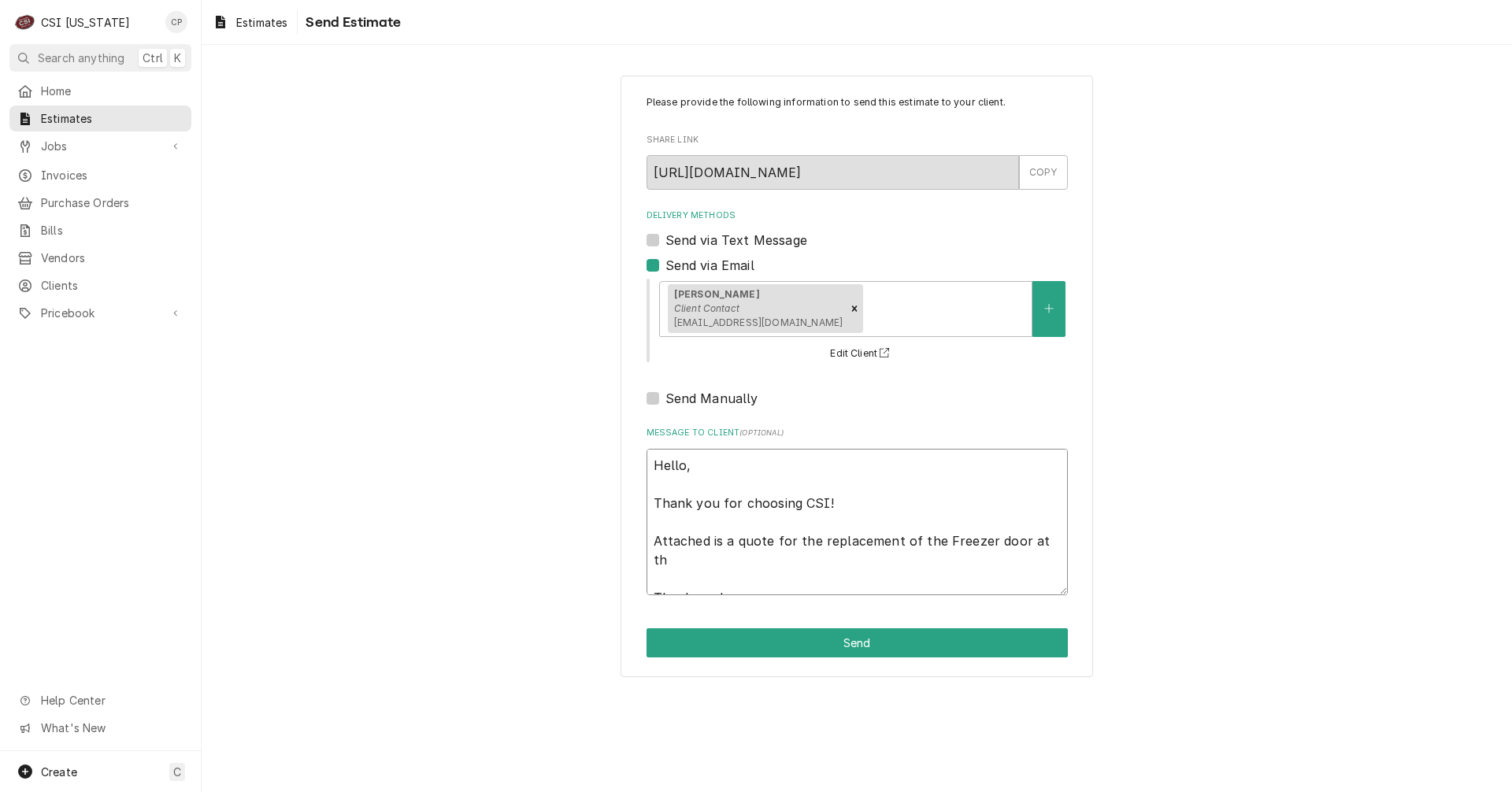
type textarea "Hello, Thank you for choosing CSI! Attached is a quote for the replacement of t…"
type textarea "x"
type textarea "Hello, Thank you for choosing CSI! Attached is a quote for the replacement of t…"
type textarea "x"
type textarea "Hello, Thank you for choosing CSI! Attached is a quote for the replacement of t…"
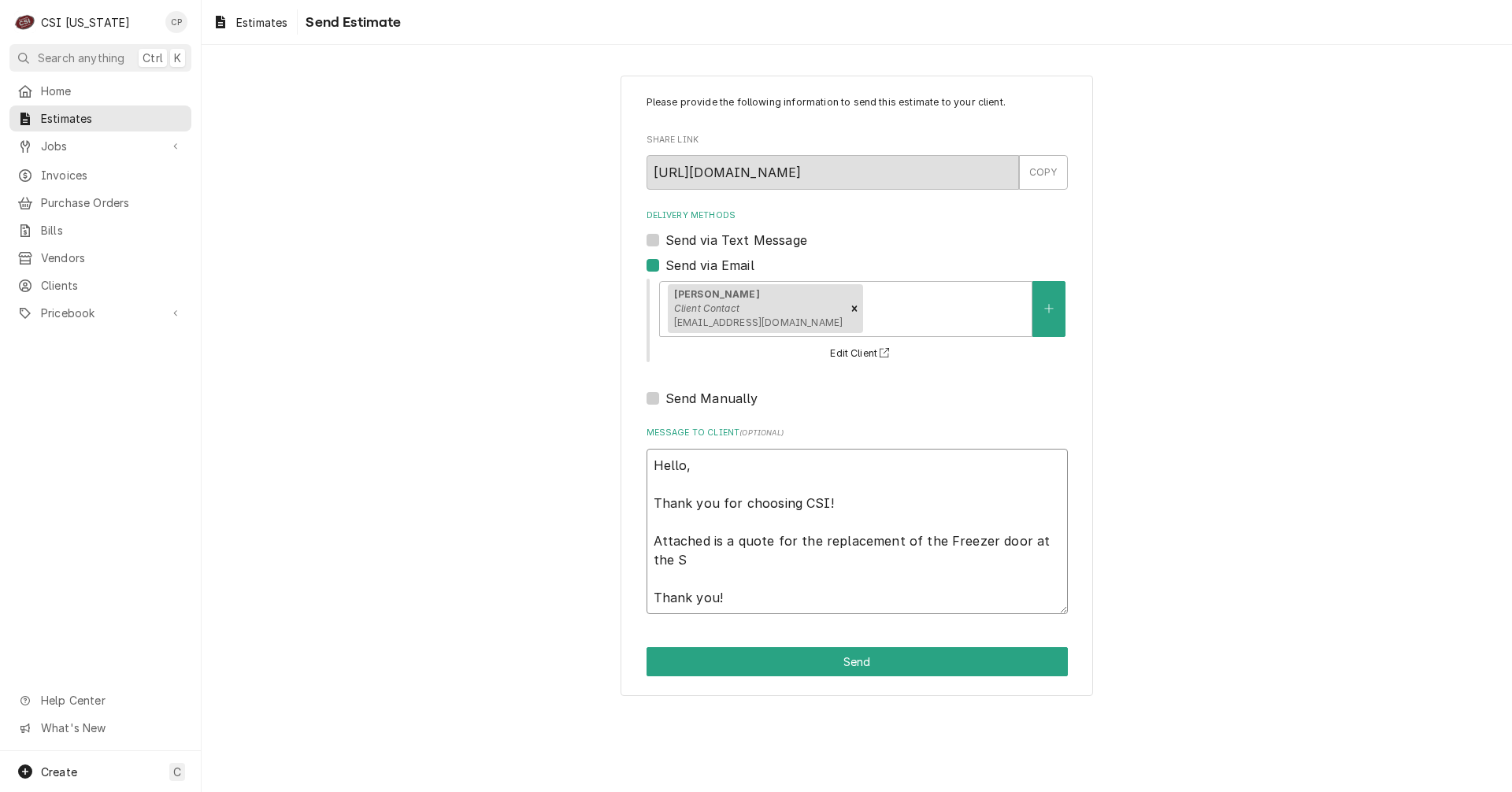
type textarea "x"
type textarea "Hello, Thank you for choosing CSI! Attached is a quote for the replacement of t…"
type textarea "x"
type textarea "Hello, Thank you for choosing CSI! Attached is a quote for the replacement of t…"
type textarea "x"
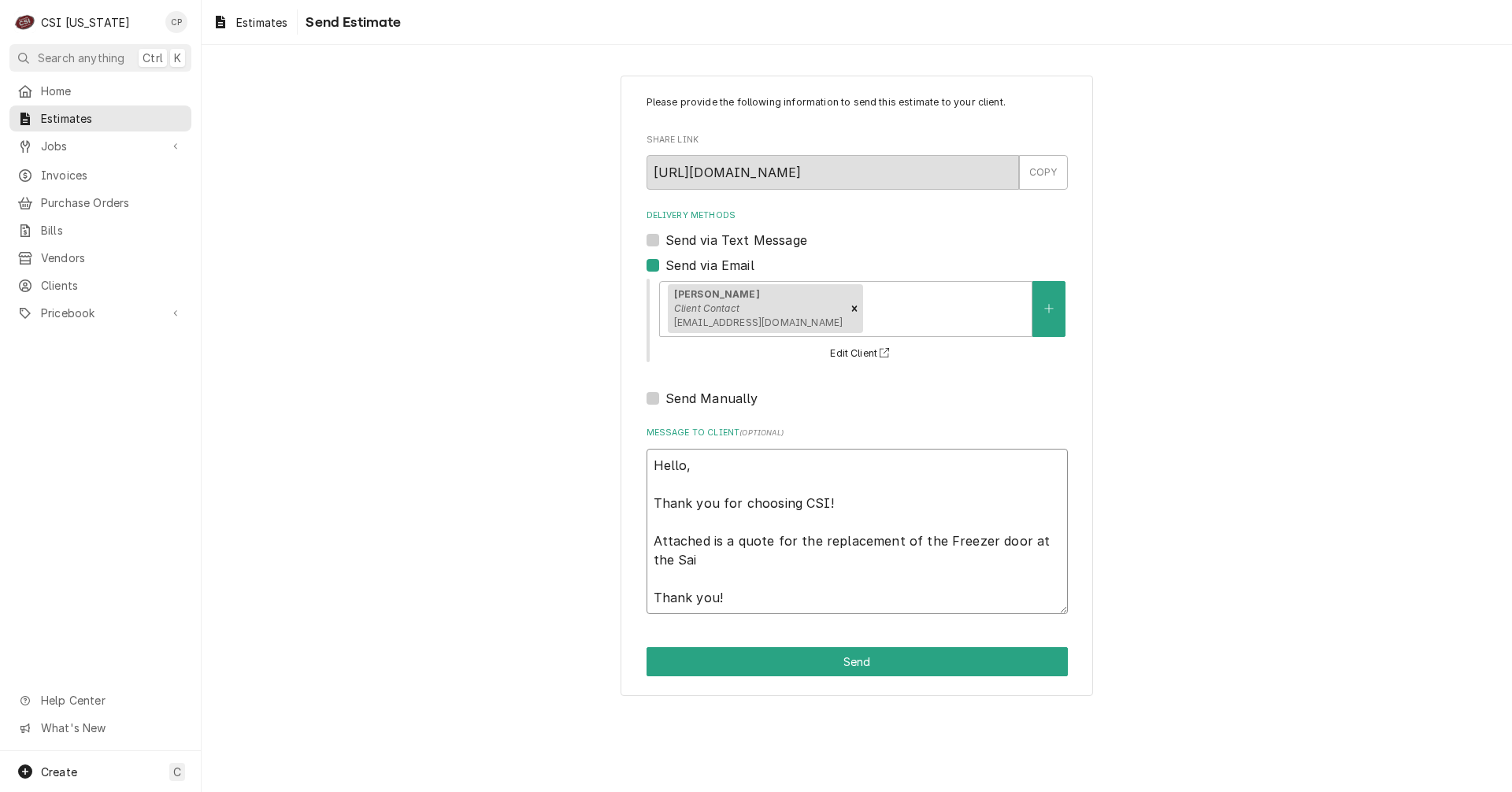
type textarea "Hello, Thank you for choosing CSI! Attached is a quote for the replacement of t…"
type textarea "x"
type textarea "Hello, Thank you for choosing CSI! Attached is a quote for the replacement of t…"
type textarea "x"
type textarea "Hello, Thank you for choosing CSI! Attached is a quote for the replacement of t…"
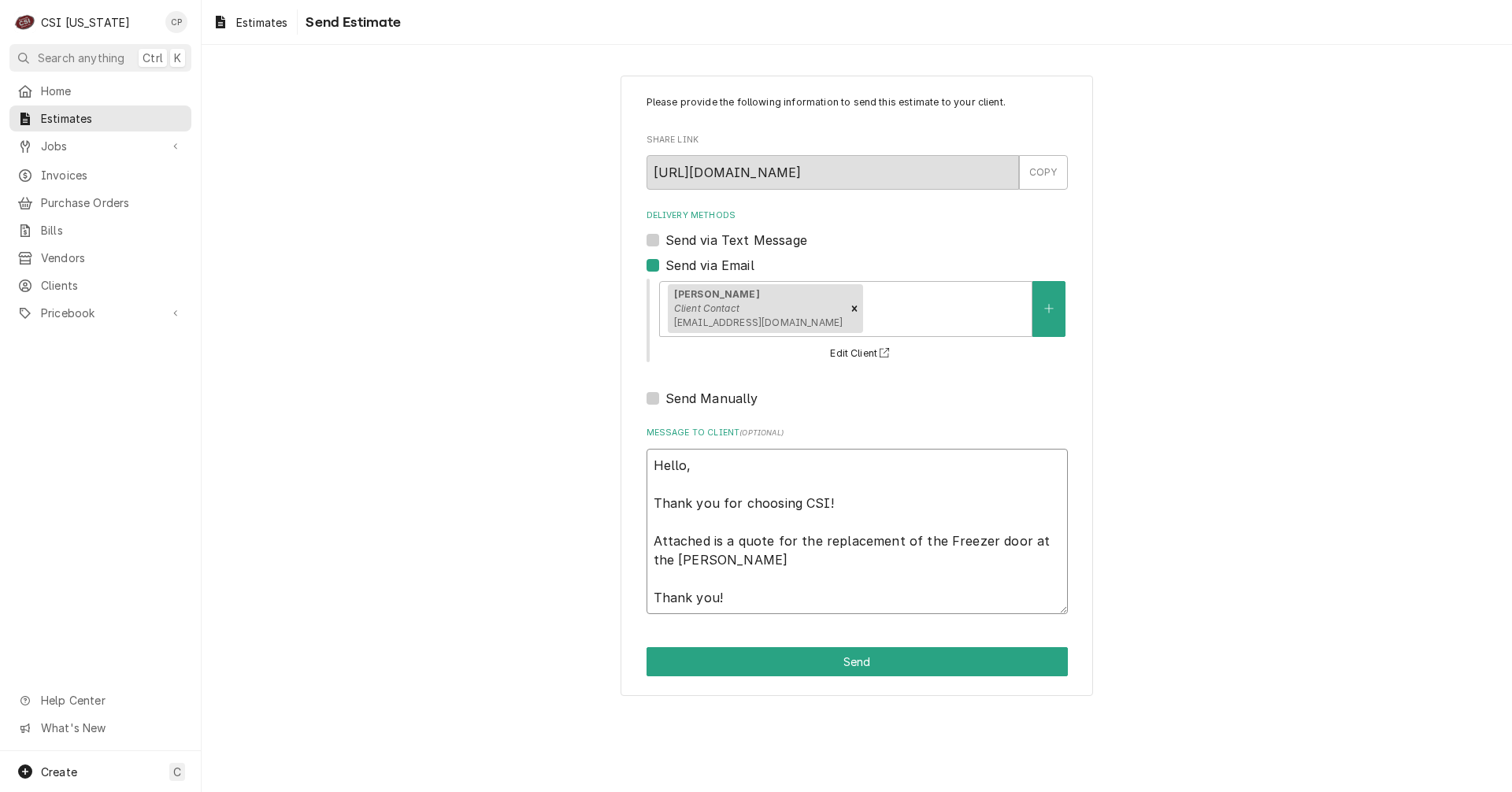
type textarea "x"
type textarea "Hello, Thank you for choosing CSI! Attached is a quote for the replacement of t…"
type textarea "x"
type textarea "Hello, Thank you for choosing CSI! Attached is a quote for the replacement of t…"
type textarea "x"
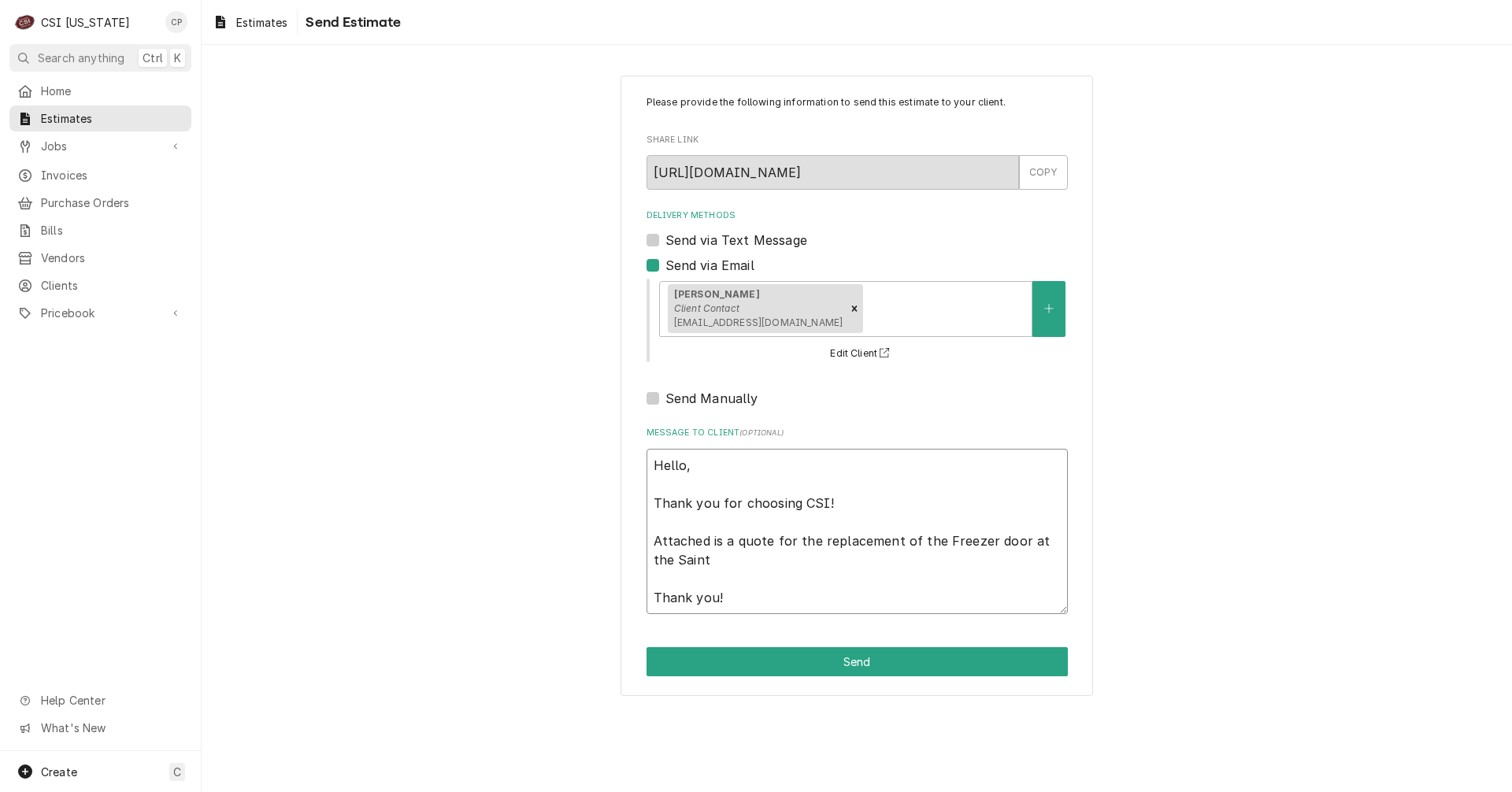
type textarea "Hello, Thank you for choosing CSI! Attached is a quote for the replacement of t…"
type textarea "x"
type textarea "Hello, Thank you for choosing CSI! Attached is a quote for the replacement of t…"
type textarea "x"
type textarea "Hello, Thank you for choosing CSI! Attached is a quote for the replacement of t…"
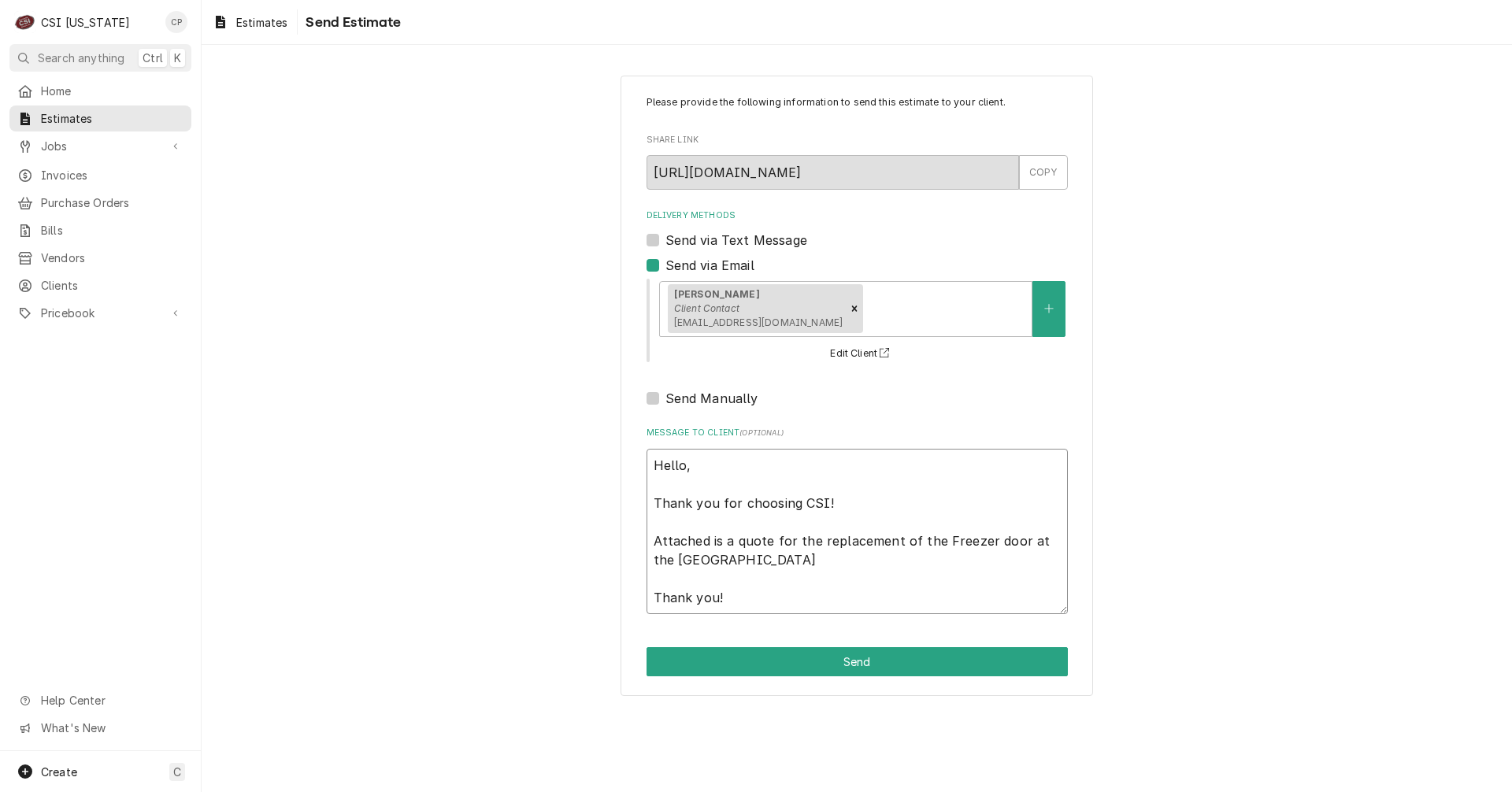
type textarea "x"
type textarea "Hello, Thank you for choosing CSI! Attached is a quote for the replacement of t…"
type textarea "x"
type textarea "Hello, Thank you for choosing CSI! Attached is a quote for the replacement of t…"
type textarea "x"
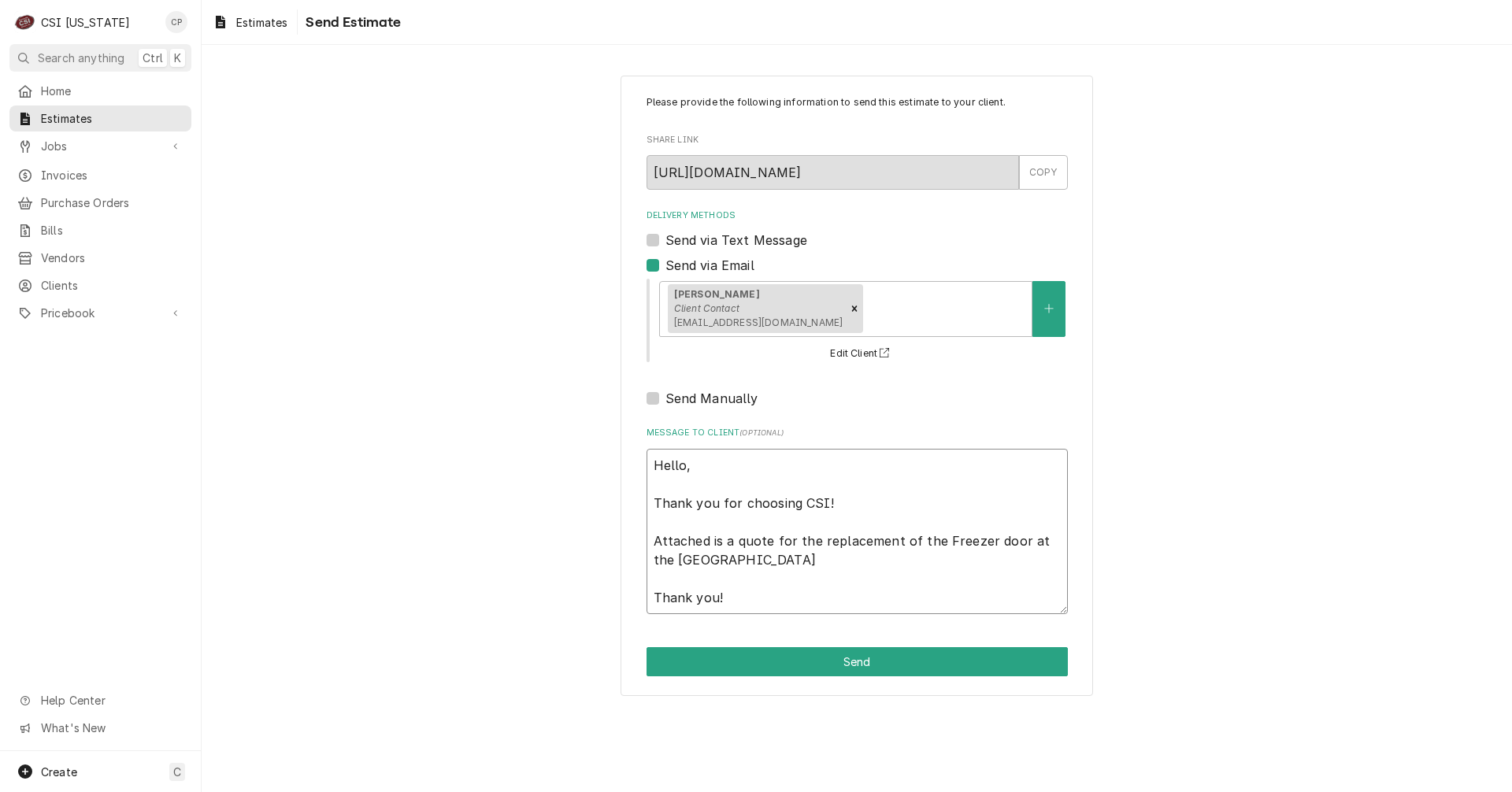
type textarea "Hello, Thank you for choosing CSI! Attached is a quote for the replacement of t…"
type textarea "x"
type textarea "Hello, Thank you for choosing CSI! Attached is a quote for the replacement of t…"
type textarea "x"
type textarea "Hello, Thank you for choosing CSI! Attached is a quote for the replacement of t…"
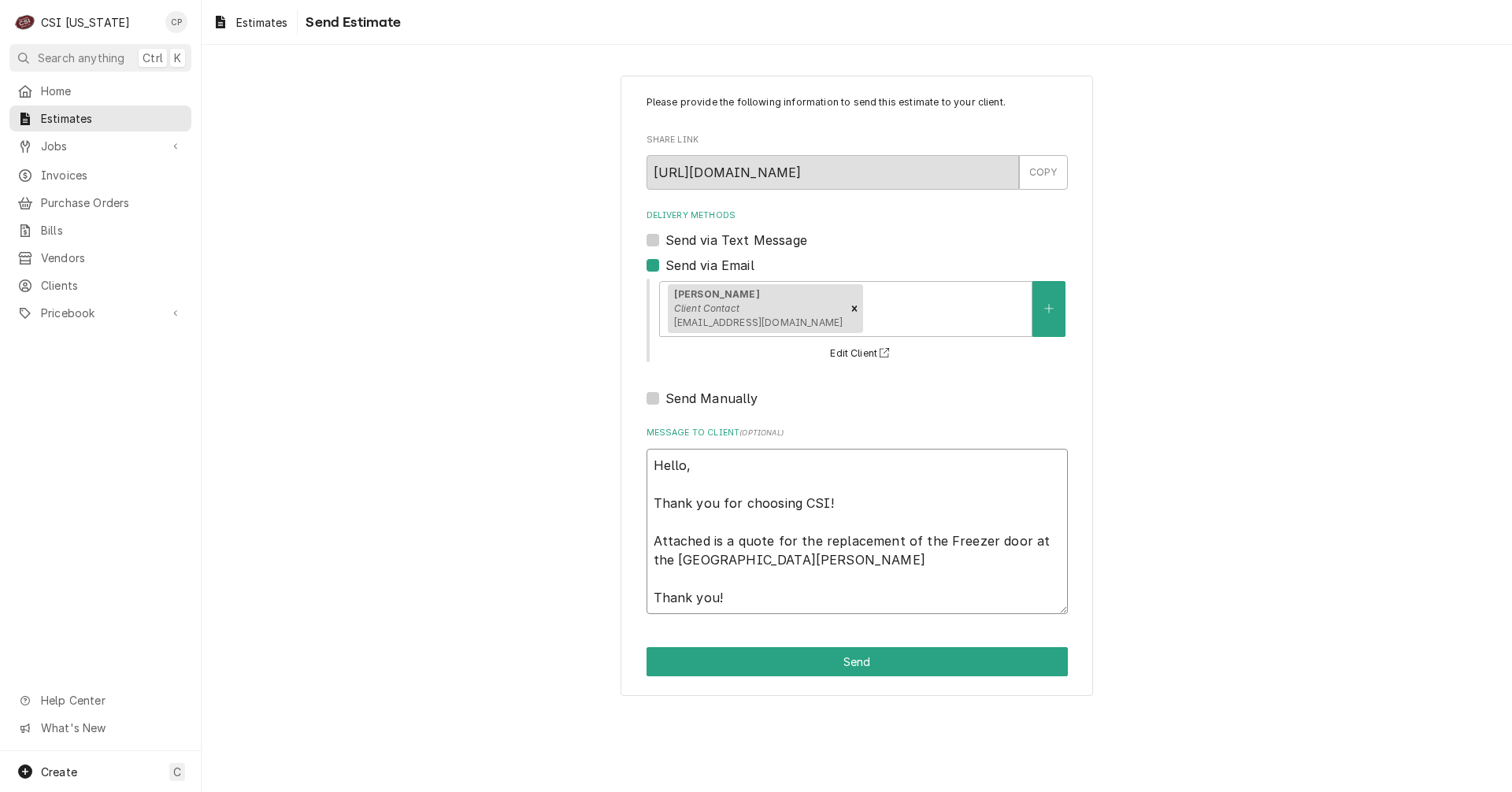
type textarea "x"
type textarea "Hello, Thank you for choosing CSI! Attached is a quote for the replacement of t…"
type textarea "x"
type textarea "Hello, Thank you for choosing CSI! Attached is a quote for the replacement of t…"
type textarea "x"
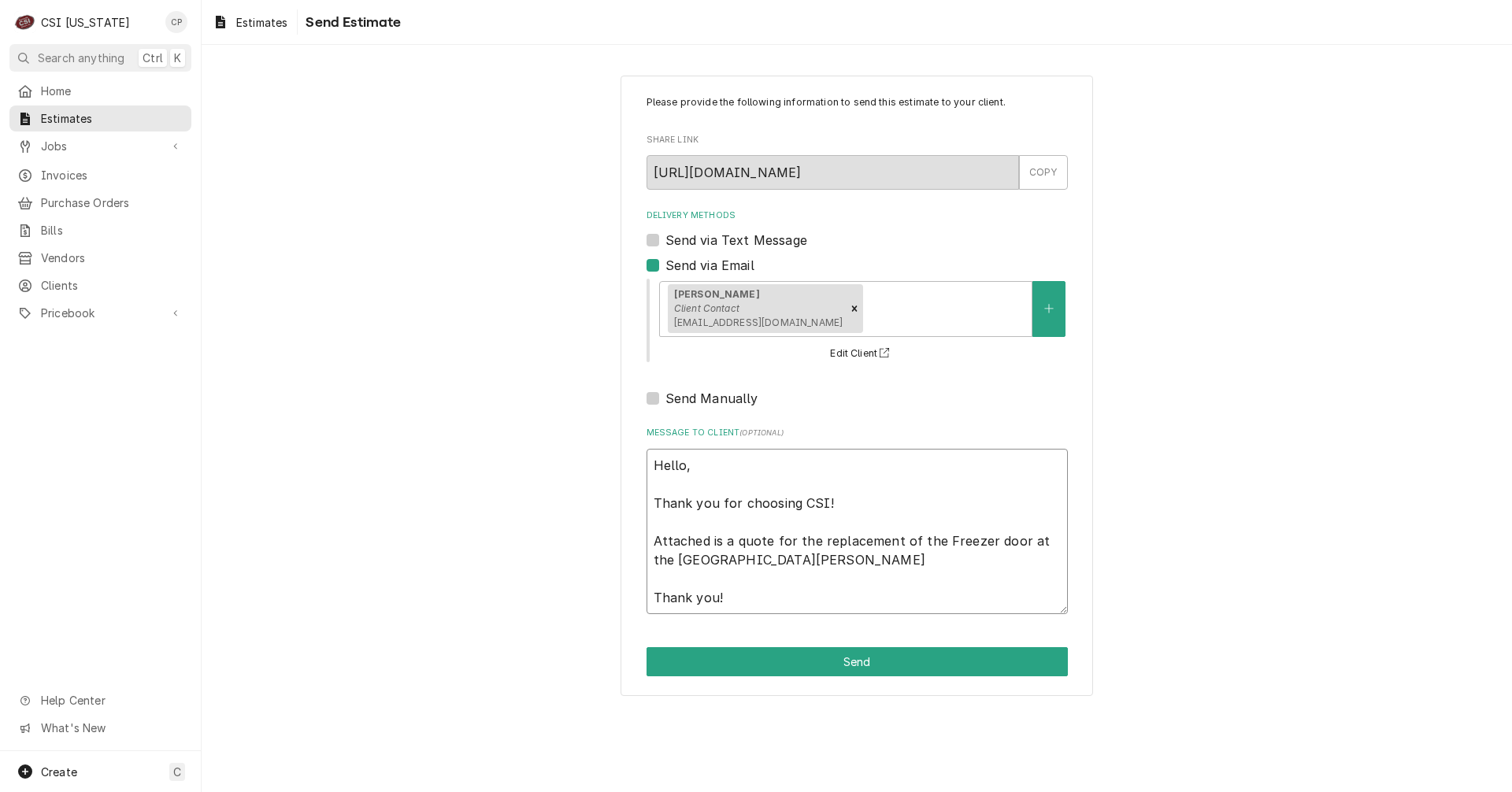
type textarea "Hello, Thank you for choosing CSI! Attached is a quote for the replacement of t…"
type textarea "x"
type textarea "Hello, Thank you for choosing CSI! Attached is a quote for the replacement of t…"
type textarea "x"
type textarea "Hello, Thank you for choosing CSI! Attached is a quote for the replacement of t…"
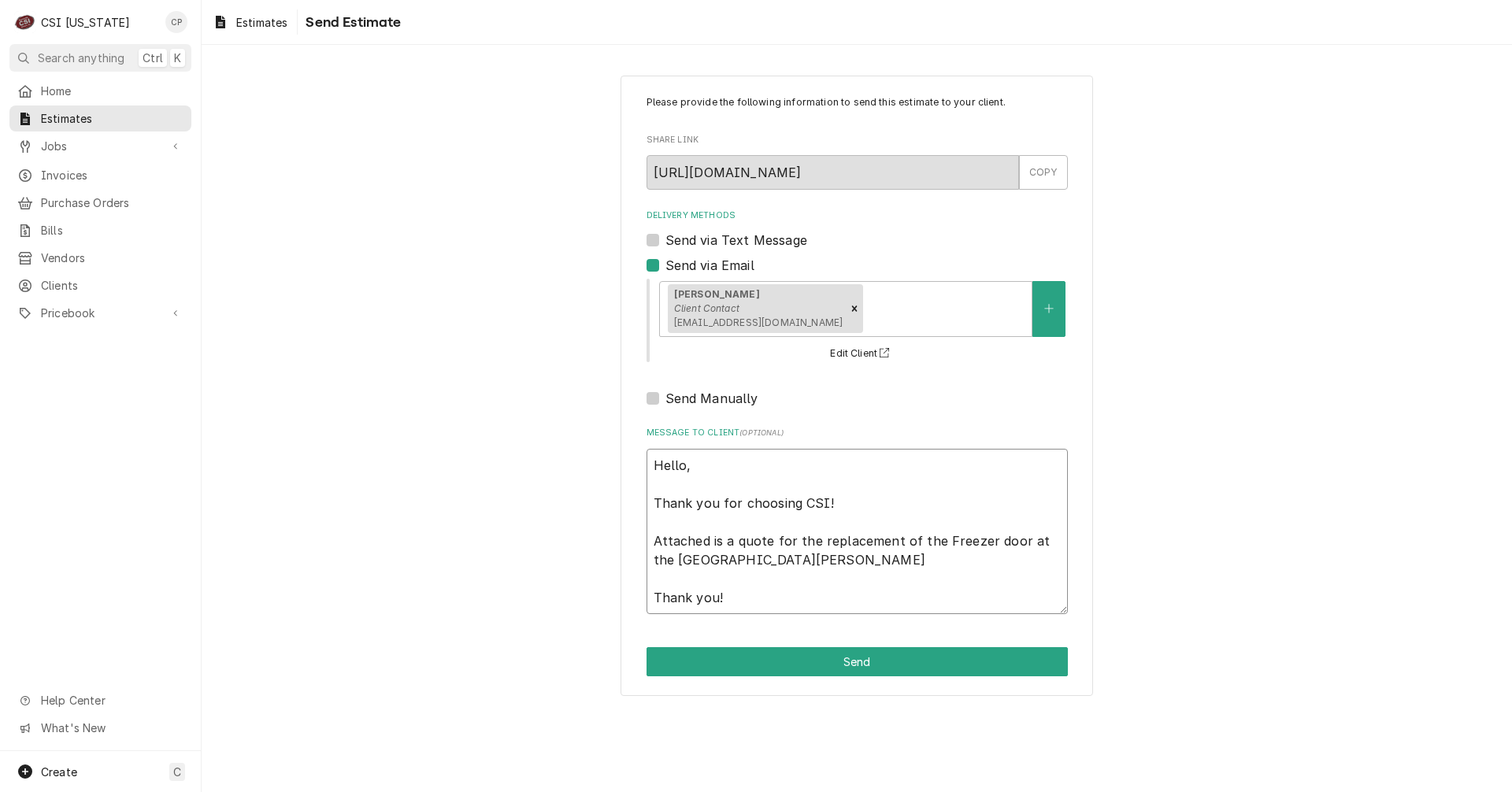
type textarea "x"
type textarea "Hello, Thank you for choosing CSI! Attached is a quote for the replacement of t…"
type textarea "x"
type textarea "Hello, Thank you for choosing CSI! Attached is a quote for the replacement of t…"
type textarea "x"
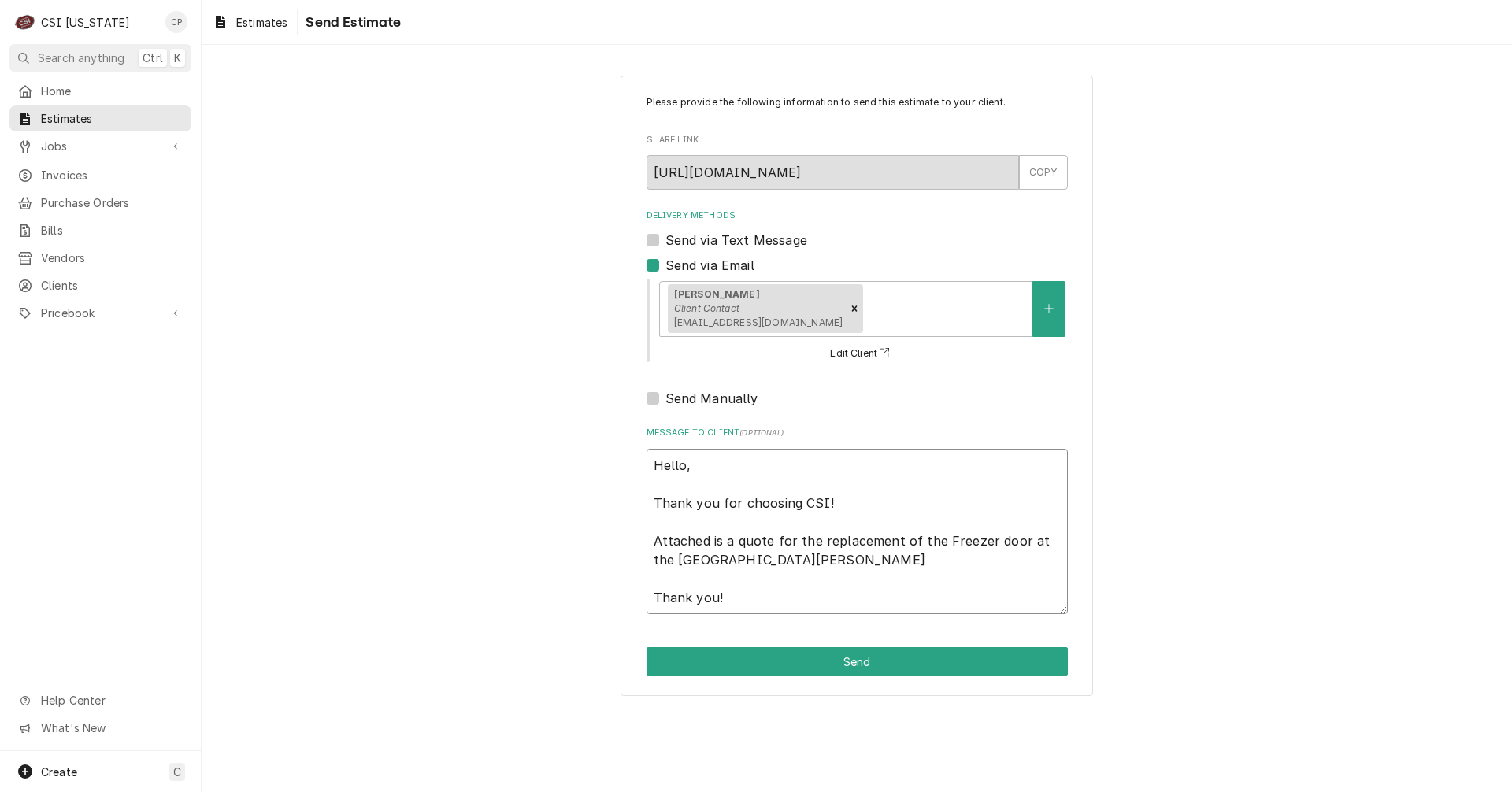
type textarea "Hello, Thank you for choosing CSI! Attached is a quote for the replacement of t…"
type textarea "x"
type textarea "Hello, Thank you for choosing CSI! Attached is a quote for the replacement of t…"
type textarea "x"
type textarea "Hello, Thank you for choosing CSI! Attached is a quote for the replacement of t…"
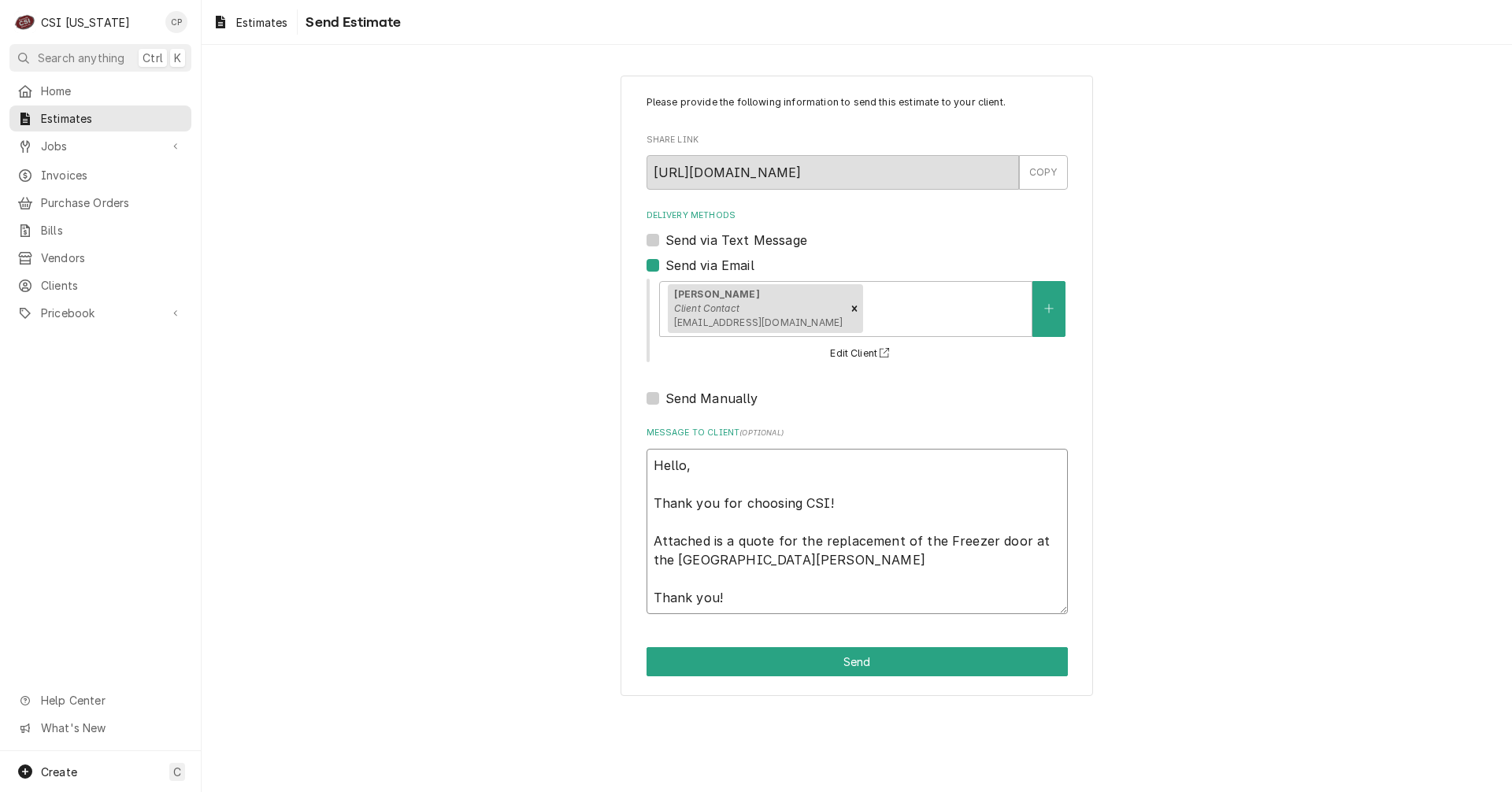
type textarea "x"
type textarea "Hello, Thank you for choosing CSI! Attached is a quote for the replacement of t…"
type textarea "x"
type textarea "Hello, Thank you for choosing CSI! Attached is a quote for the replacement of t…"
type textarea "x"
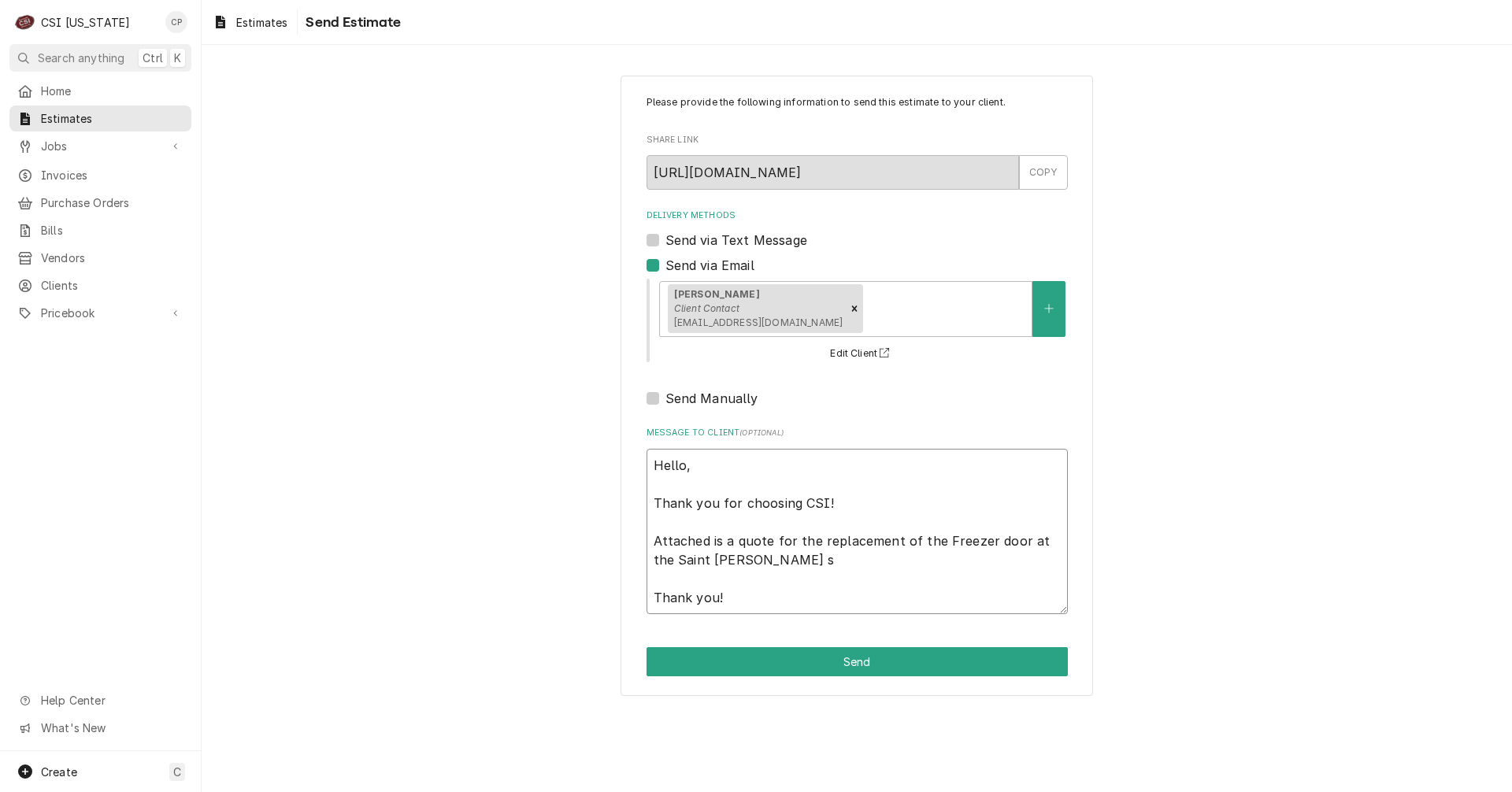
type textarea "Hello, Thank you for choosing CSI! Attached is a quote for the replacement of t…"
type textarea "x"
type textarea "Hello, Thank you for choosing CSI! Attached is a quote for the replacement of t…"
type textarea "x"
type textarea "Hello, Thank you for choosing CSI! Attached is a quote for the replacement of t…"
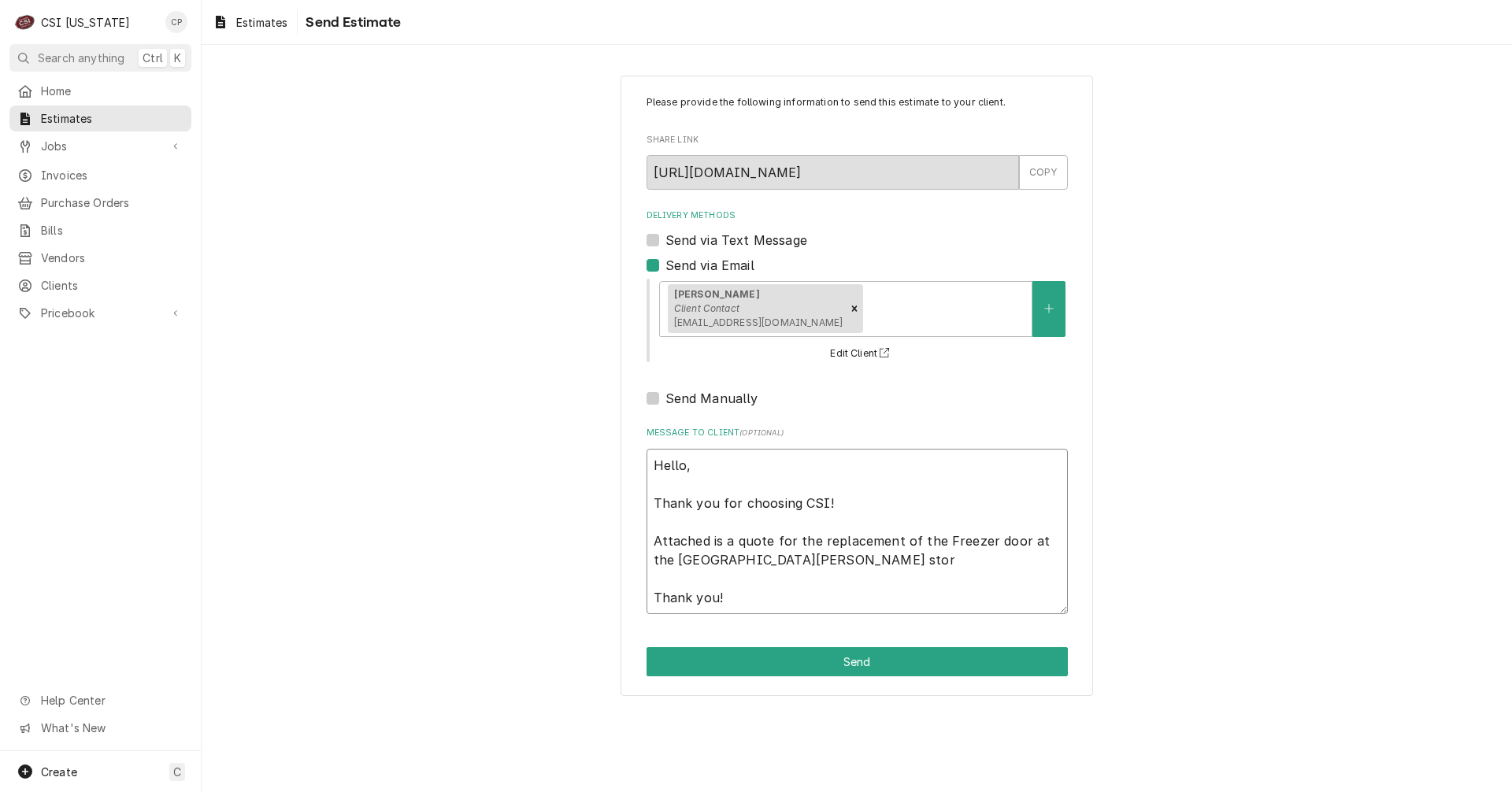
type textarea "x"
type textarea "Hello, Thank you for choosing CSI! Attached is a quote for the replacement of t…"
type textarea "x"
type textarea "Hello, Thank you for choosing CSI! Attached is a quote for the replacement of t…"
type textarea "x"
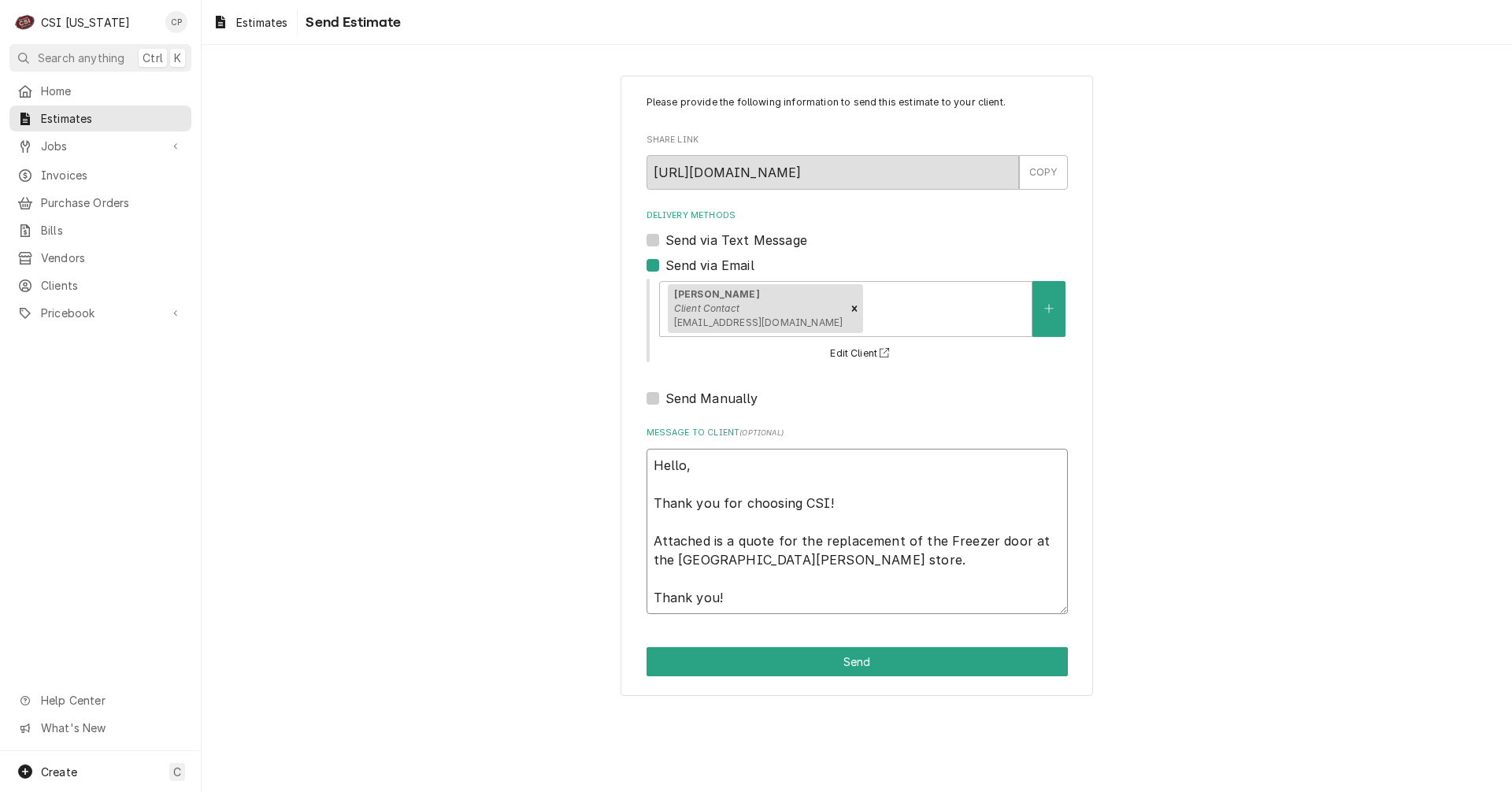
type textarea "Hello, Thank you for choosing CSI! Attached is a quote for the replacement of t…"
type textarea "x"
type textarea "Hello, Thank you for choosing CSI! Attached is a quote for the replacement of t…"
type textarea "x"
type textarea "Hello, Thank you for choosing CSI! Attached is a quote for the replacement of t…"
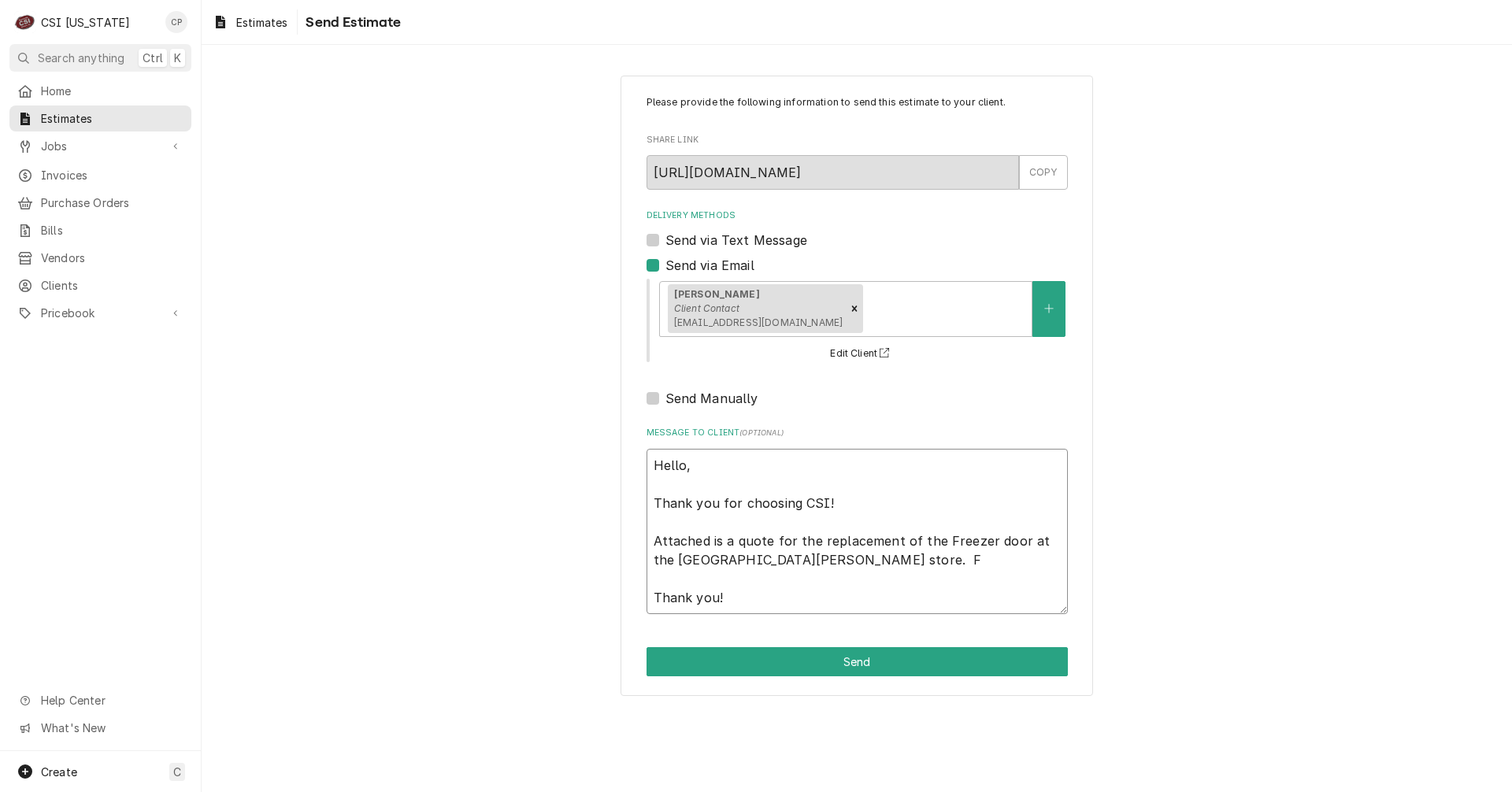
type textarea "x"
type textarea "Hello, Thank you for choosing CSI! Attached is a quote for the replacement of t…"
type textarea "x"
type textarea "Hello, Thank you for choosing CSI! Attached is a quote for the replacement of t…"
type textarea "x"
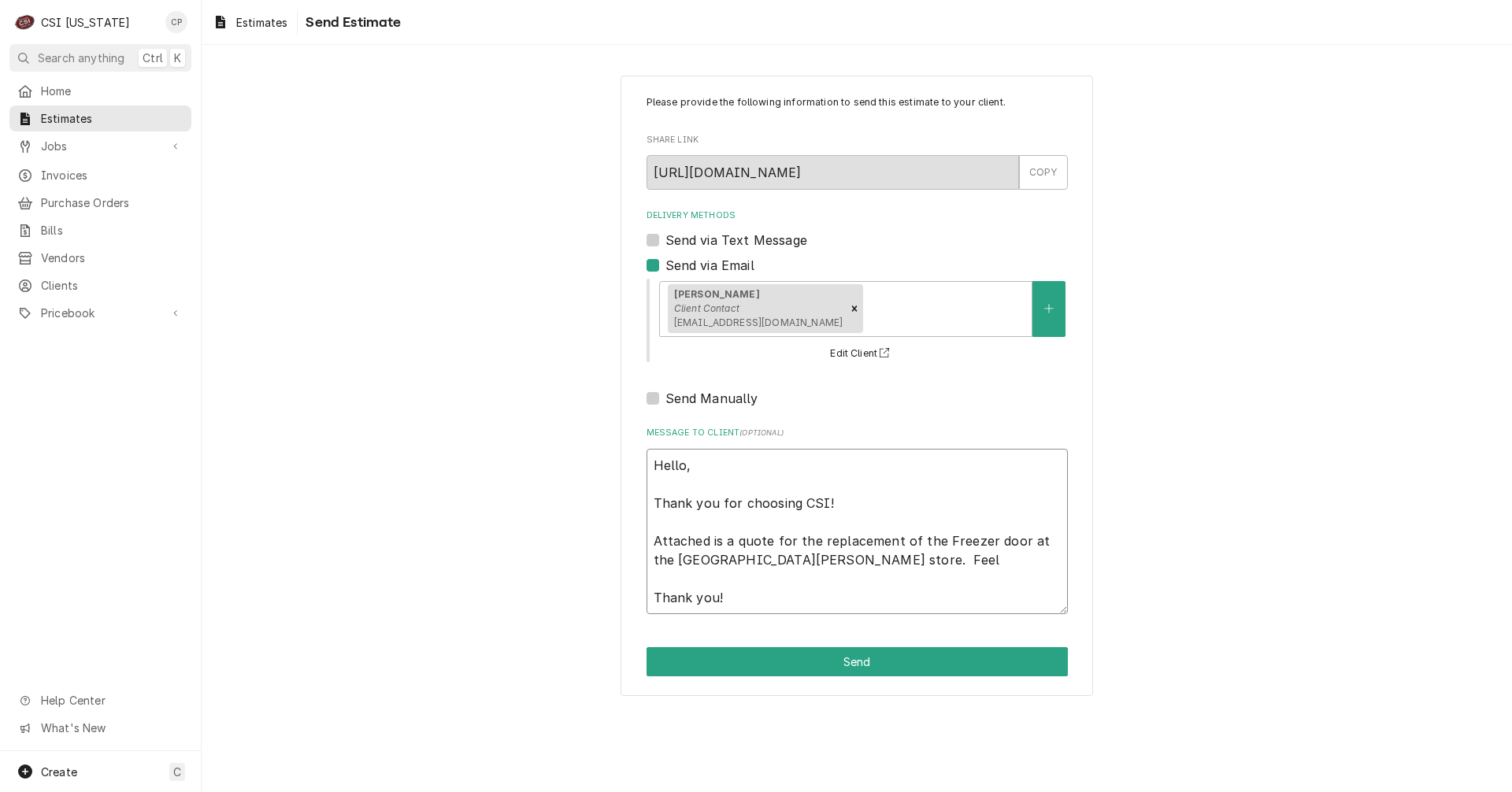
type textarea "Hello, Thank you for choosing CSI! Attached is a quote for the replacement of t…"
type textarea "x"
type textarea "Hello, Thank you for choosing CSI! Attached is a quote for the replacement of t…"
type textarea "x"
type textarea "Hello, Thank you for choosing CSI! Attached is a quote for the replacement of t…"
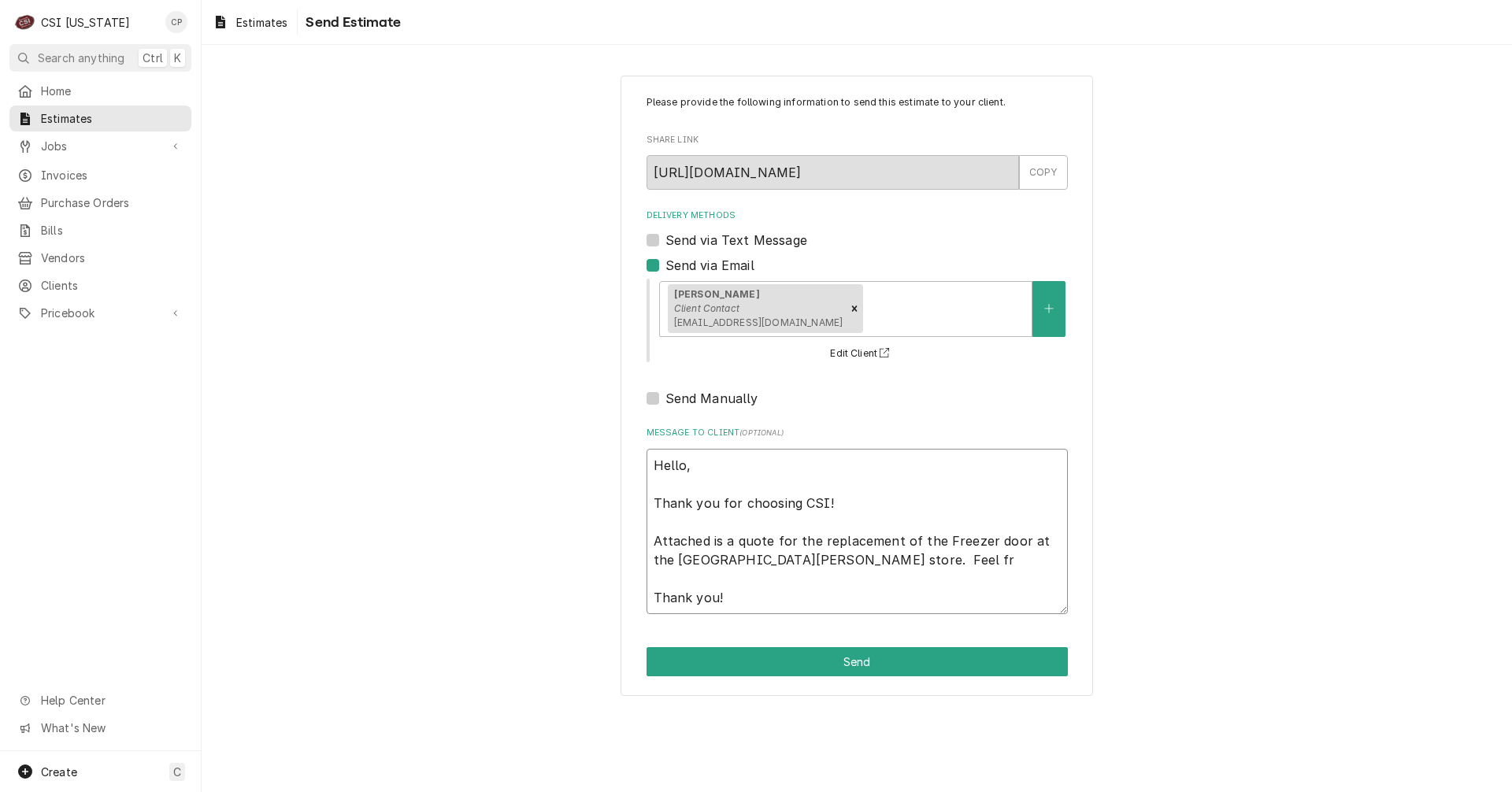
type textarea "x"
type textarea "Hello, Thank you for choosing CSI! Attached is a quote for the replacement of t…"
type textarea "x"
type textarea "Hello, Thank you for choosing CSI! Attached is a quote for the replacement of t…"
type textarea "x"
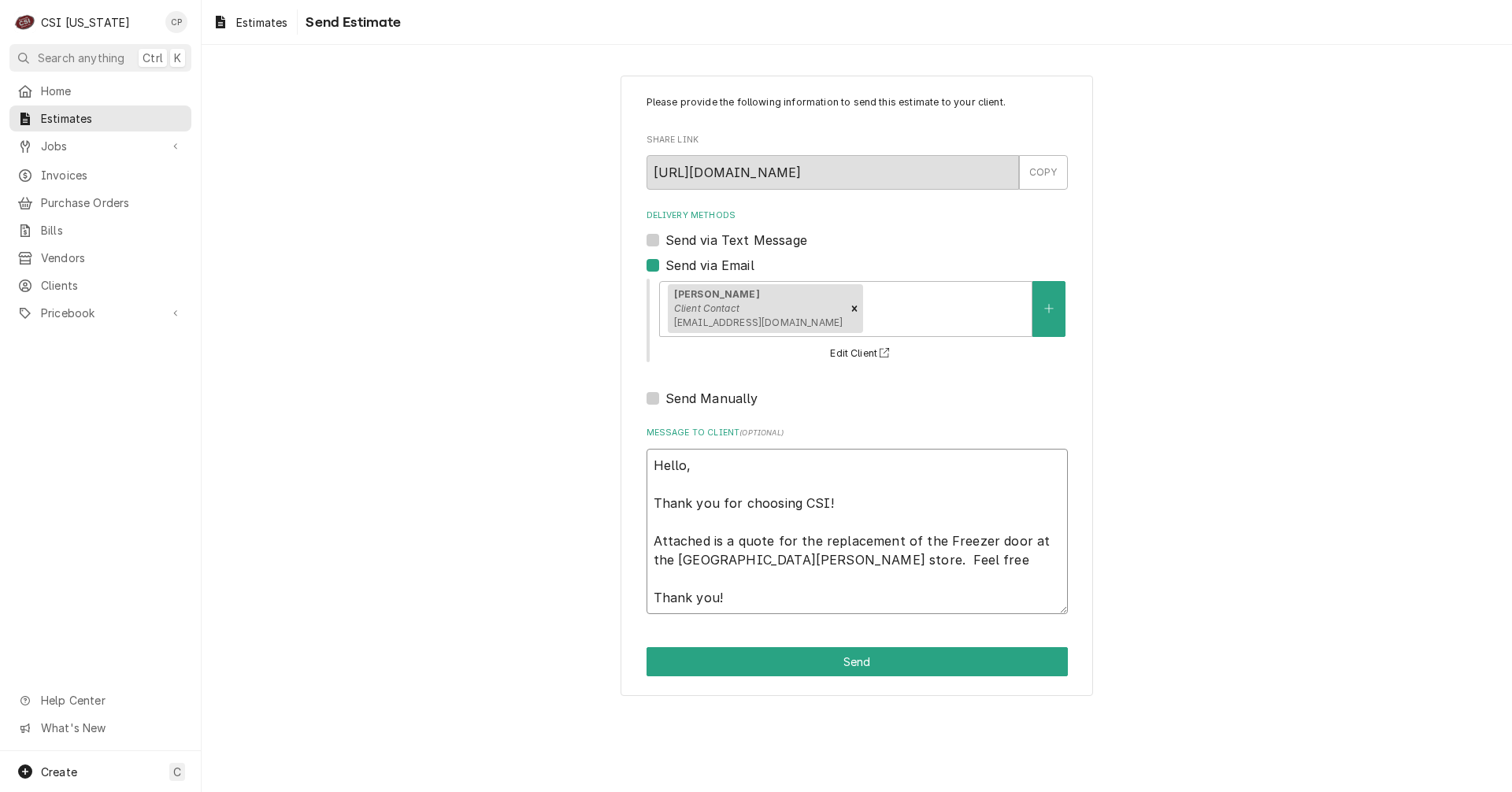
type textarea "Hello, Thank you for choosing CSI! Attached is a quote for the replacement of t…"
type textarea "x"
type textarea "Hello, Thank you for choosing CSI! Attached is a quote for the replacement of t…"
type textarea "x"
type textarea "Hello, Thank you for choosing CSI! Attached is a quote for the replacement of t…"
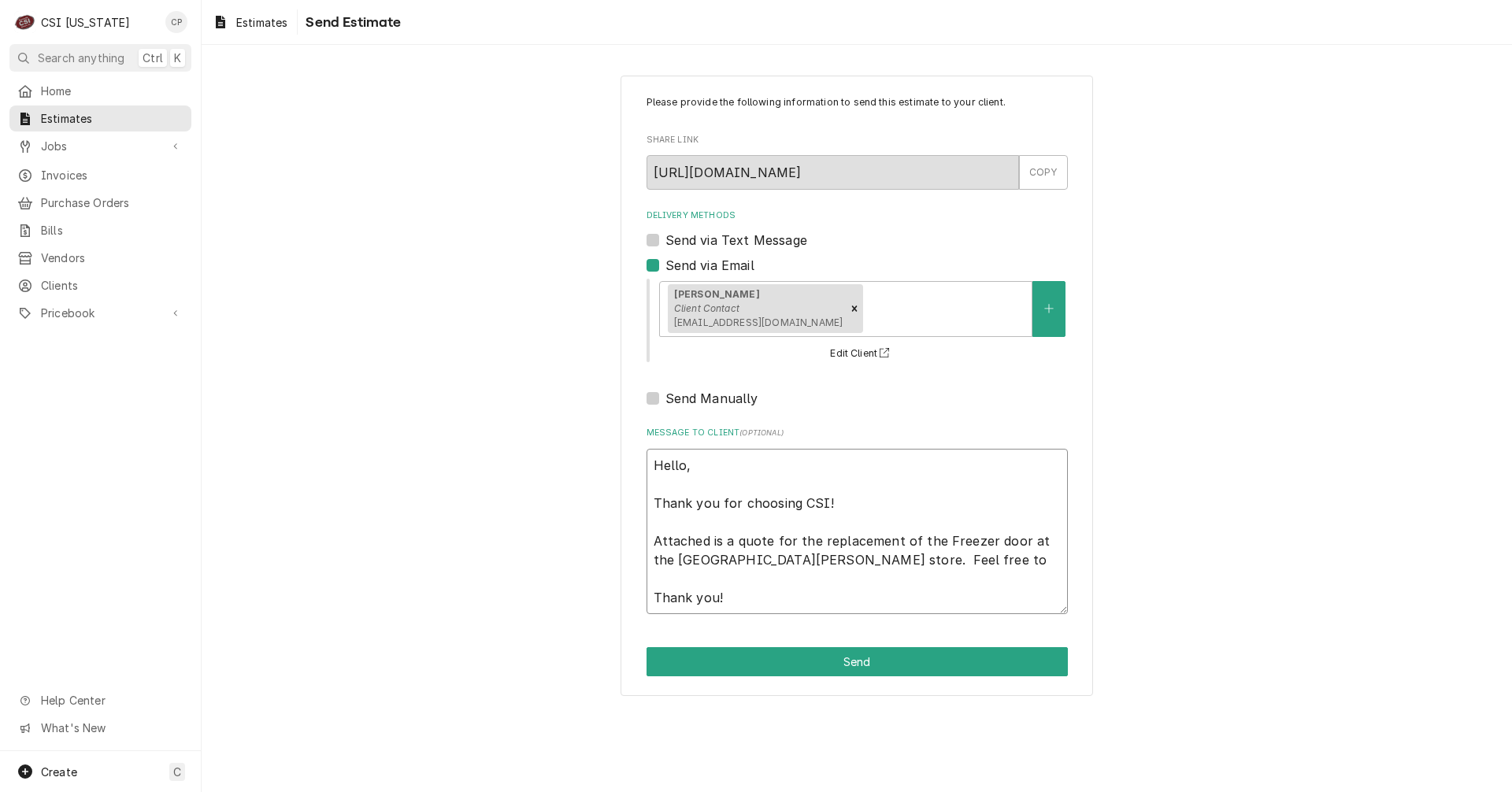
type textarea "x"
type textarea "Hello, Thank you for choosing CSI! Attached is a quote for the replacement of t…"
type textarea "x"
type textarea "Hello, Thank you for choosing CSI! Attached is a quote for the replacement of t…"
type textarea "x"
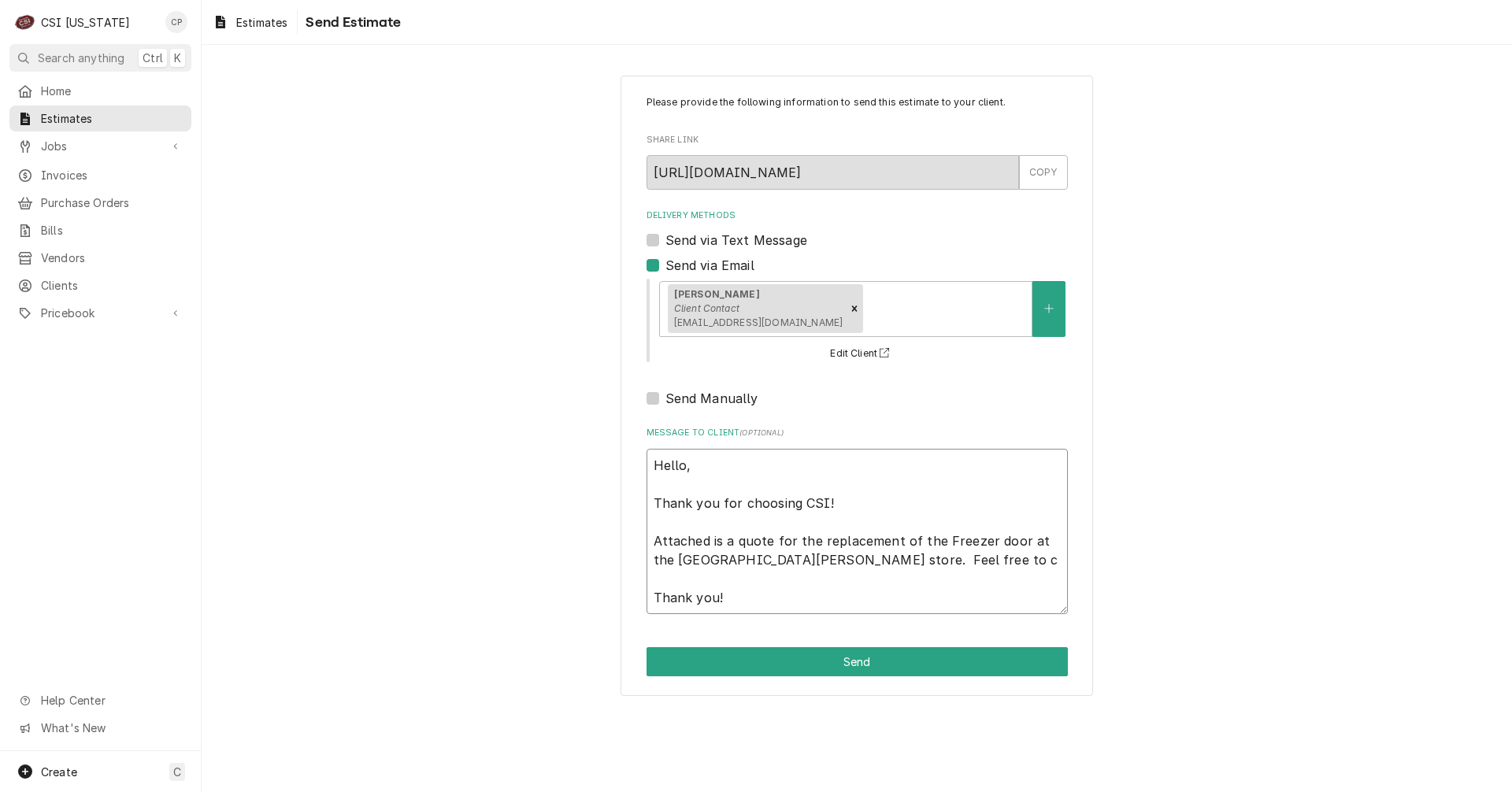
type textarea "Hello, Thank you for choosing CSI! Attached is a quote for the replacement of t…"
type textarea "x"
type textarea "Hello, Thank you for choosing CSI! Attached is a quote for the replacement of t…"
type textarea "x"
type textarea "Hello, Thank you for choosing CSI! Attached is a quote for the replacement of t…"
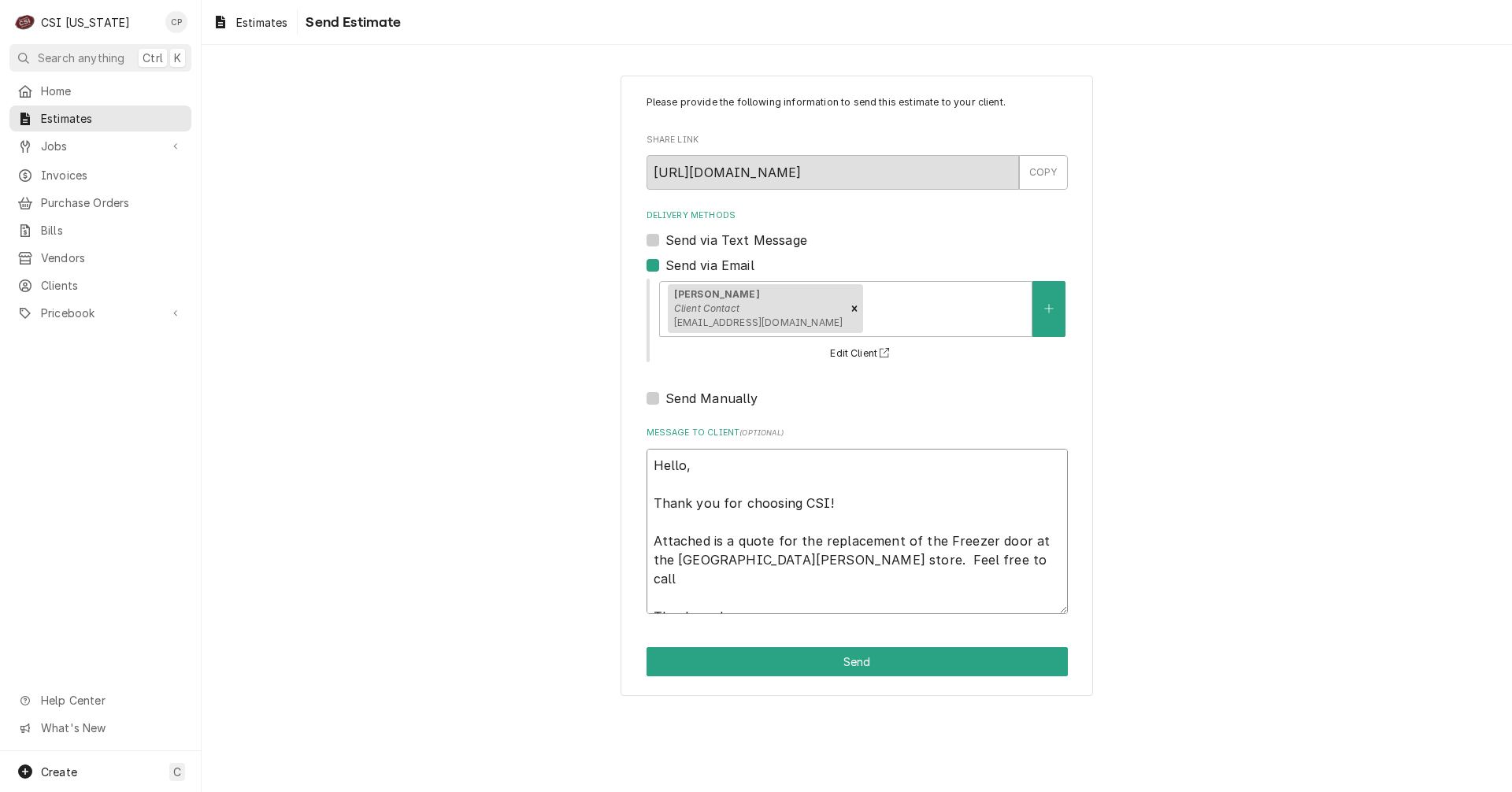
type textarea "x"
type textarea "Hello, Thank you for choosing CSI! Attached is a quote for the replacement of t…"
type textarea "x"
type textarea "Hello, Thank you for choosing CSI! Attached is a quote for the replacement of t…"
drag, startPoint x: 1062, startPoint y: 564, endPoint x: 615, endPoint y: 545, distance: 447.4
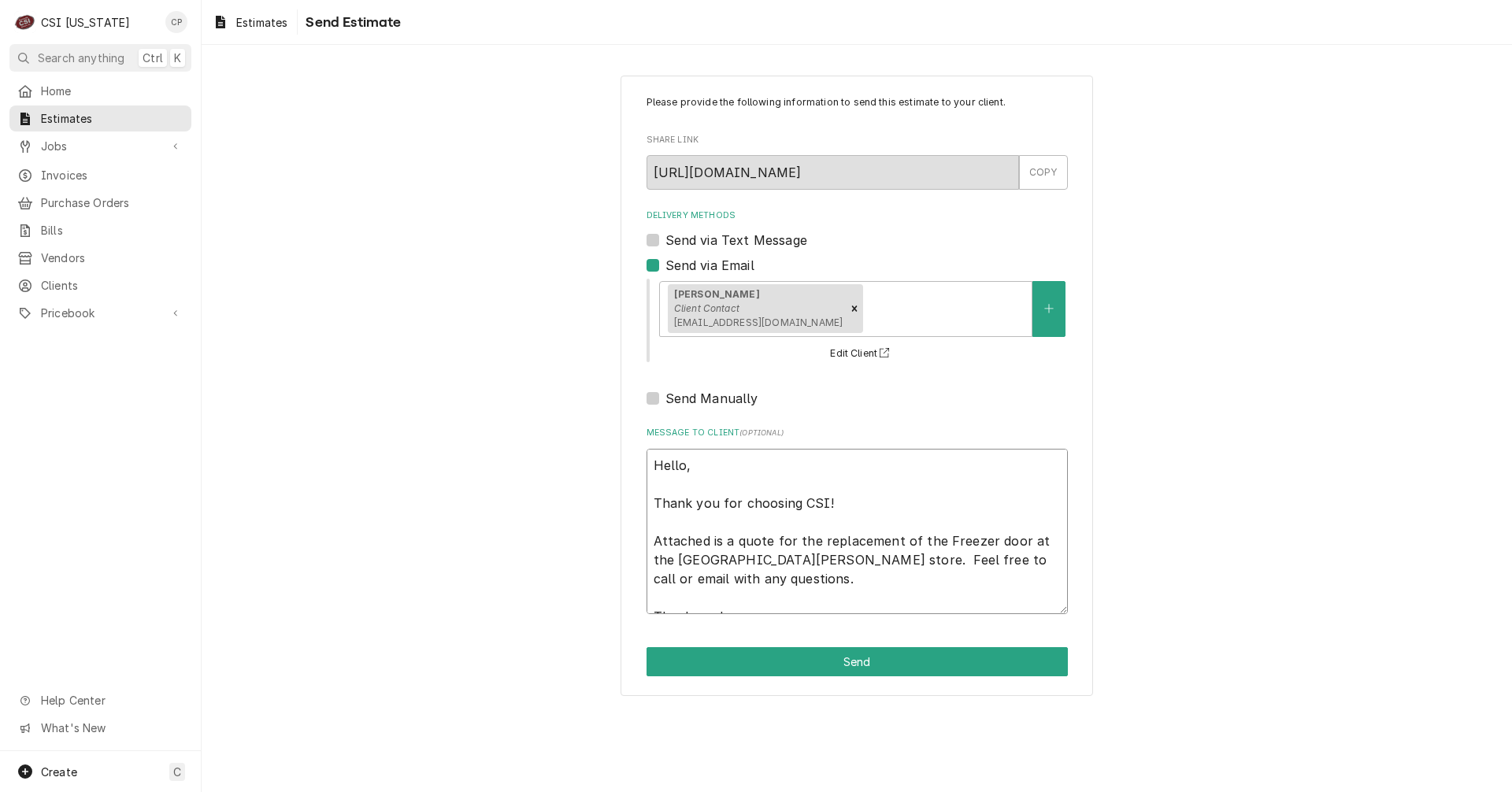
click at [615, 545] on div "Please provide the following information to send this estimate to your client. …" at bounding box center [856, 385] width 1310 height 649
click at [879, 656] on button "Send" at bounding box center [857, 662] width 421 height 29
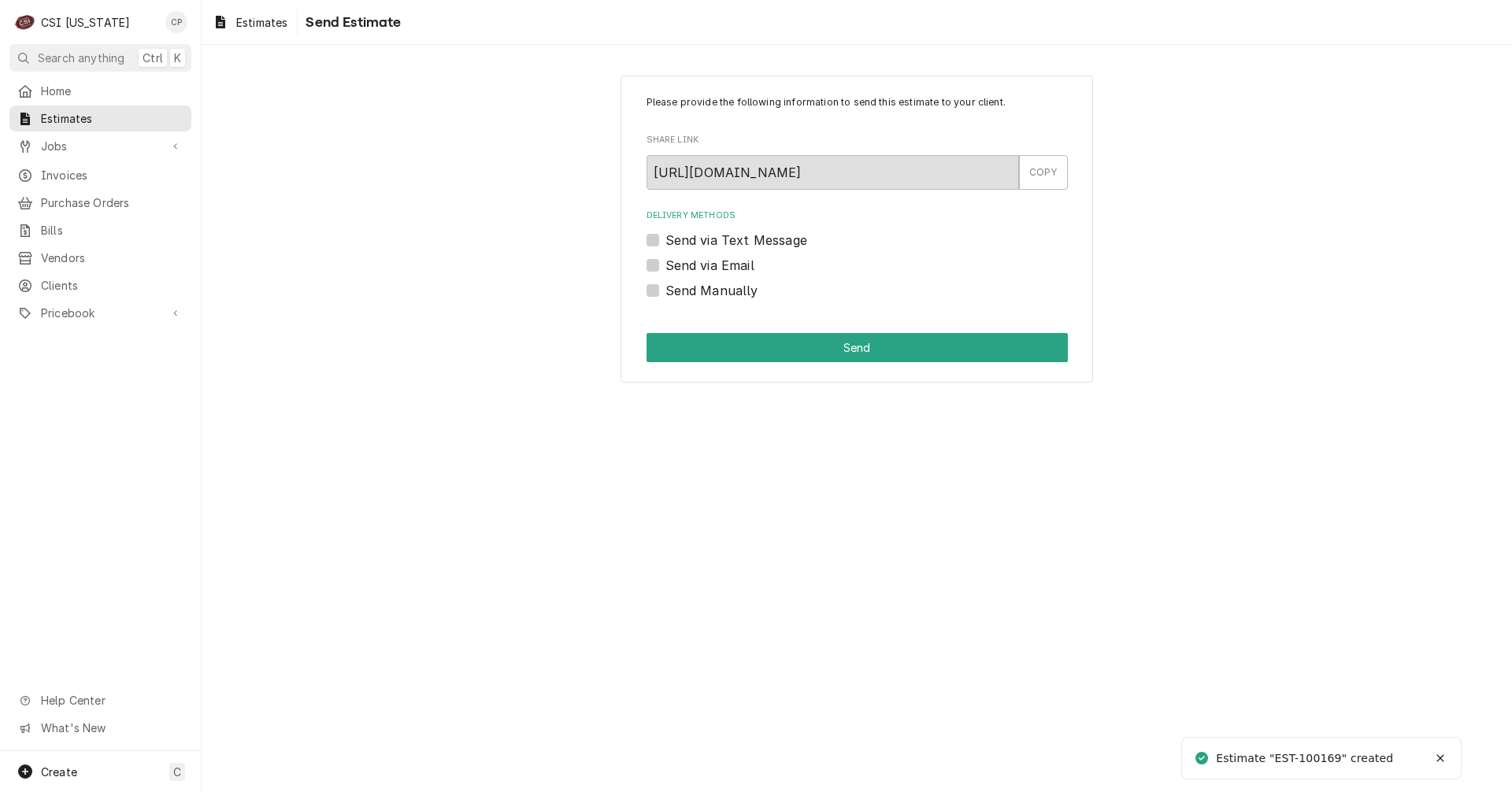
click at [665, 265] on label "Send via Email" at bounding box center [710, 265] width 89 height 19
click at [665, 265] on input "Send via Email" at bounding box center [876, 273] width 421 height 35
checkbox input "true"
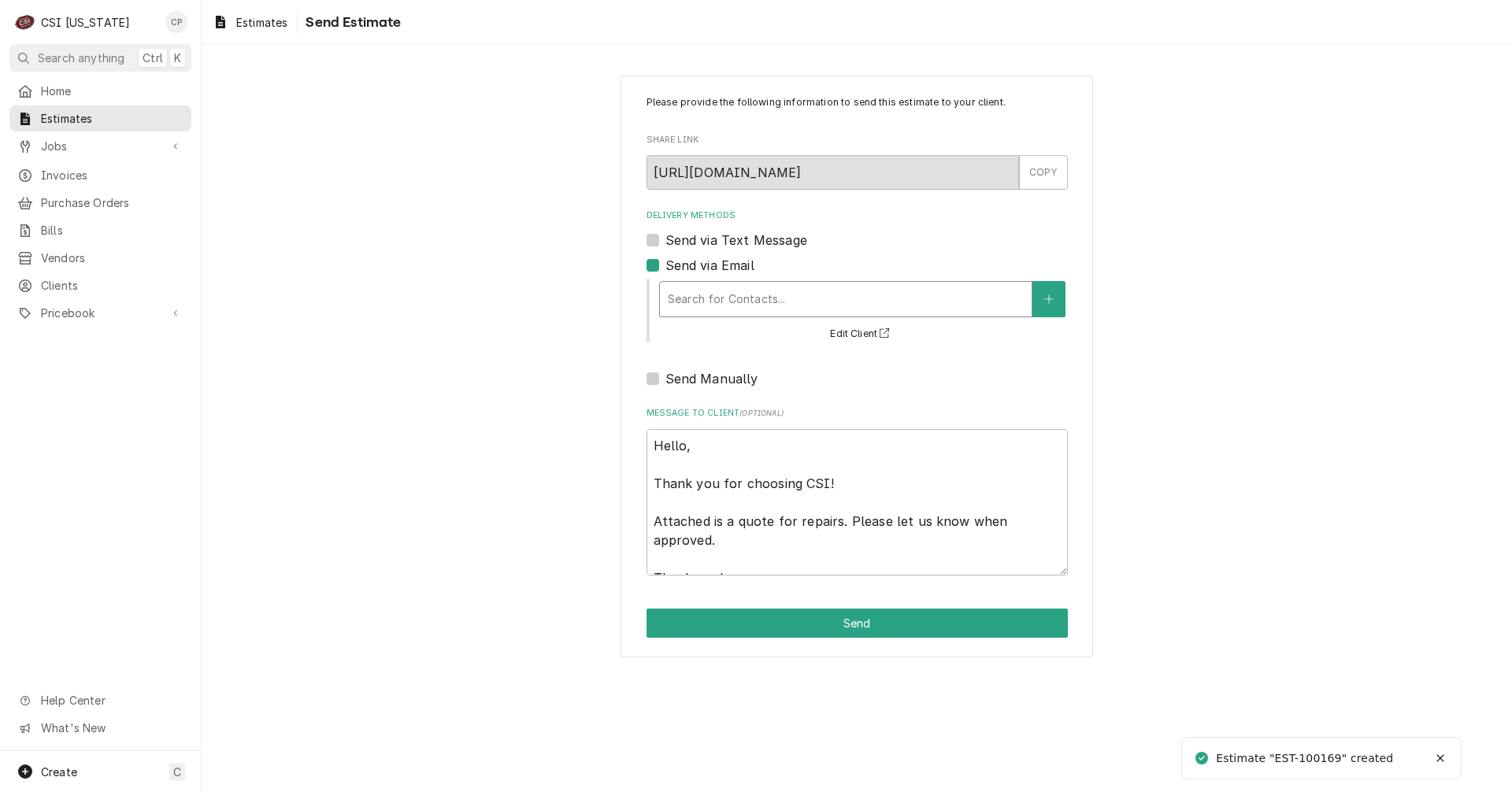
click at [759, 295] on div "Delivery Methods" at bounding box center [845, 300] width 356 height 29
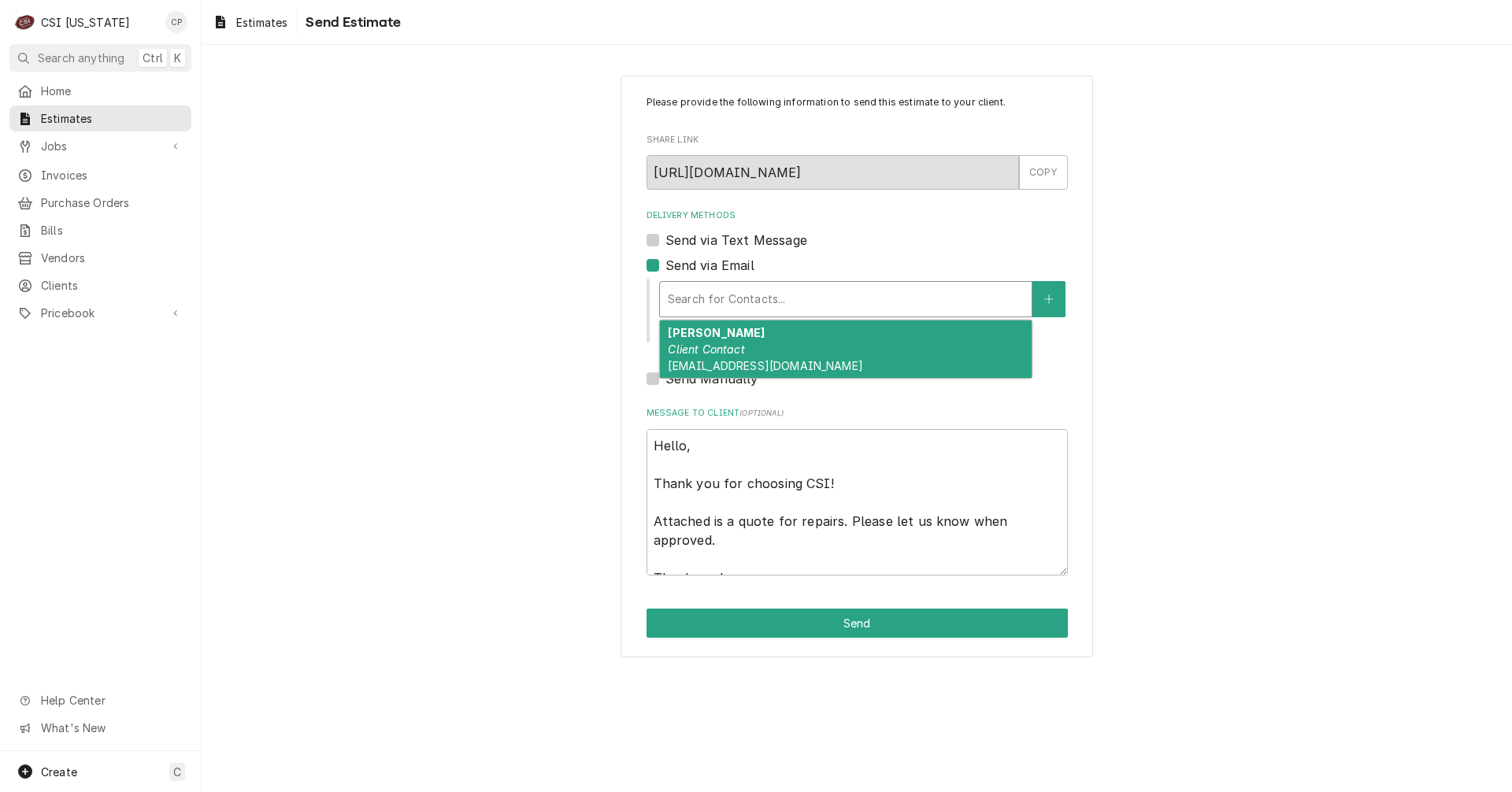
click at [741, 349] on em "Client Contact" at bounding box center [705, 349] width 77 height 13
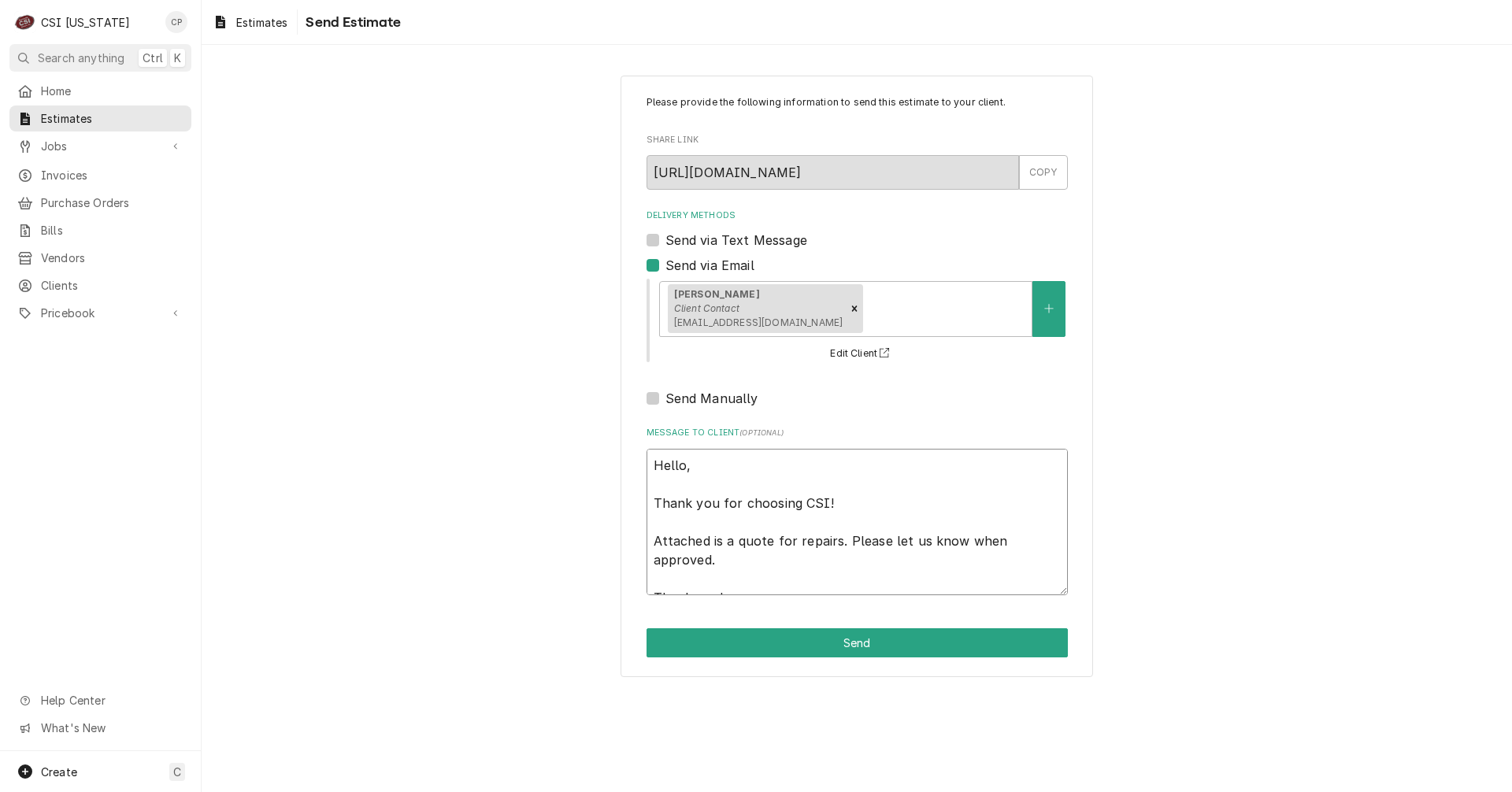
drag, startPoint x: 652, startPoint y: 539, endPoint x: 722, endPoint y: 558, distance: 72.5
click at [722, 558] on textarea "Hello, Thank you for choosing CSI! Attached is a quote for repairs. Please let …" at bounding box center [857, 522] width 421 height 146
paste textarea "the replacement of the Freezer door at the [GEOGRAPHIC_DATA][PERSON_NAME] store…"
type textarea "x"
type textarea "Hello, Thank you for choosing CSI! Attached is a quote for the replacement of t…"
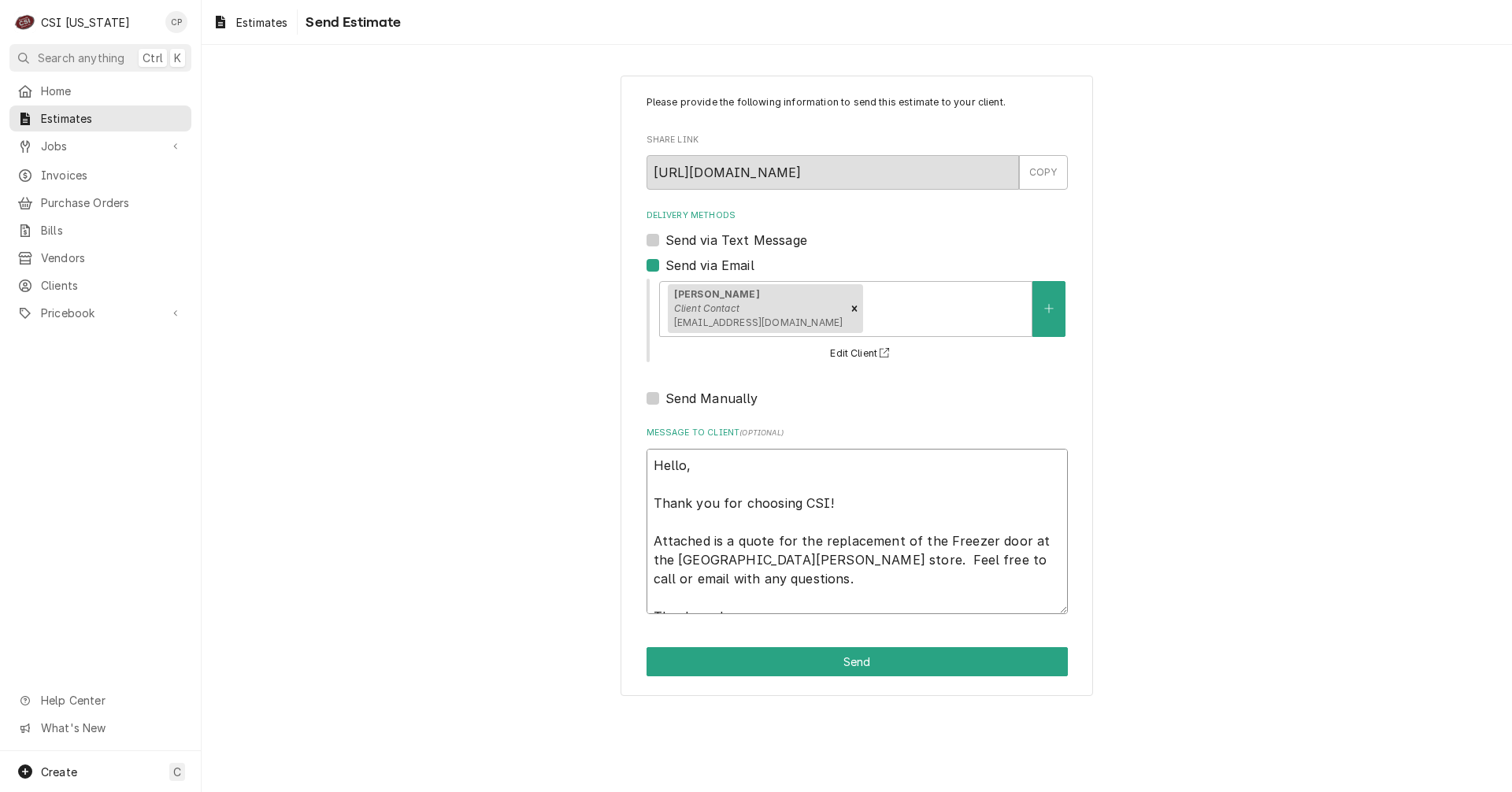
drag, startPoint x: 768, startPoint y: 560, endPoint x: 679, endPoint y: 552, distance: 89.4
click at [679, 552] on textarea "Hello, Thank you for choosing CSI! Attached is a quote for the replacement of t…" at bounding box center [857, 531] width 421 height 165
type textarea "x"
type textarea "Hello, Thank you for choosing CSI! Attached is a quote for the replacement of t…"
type textarea "x"
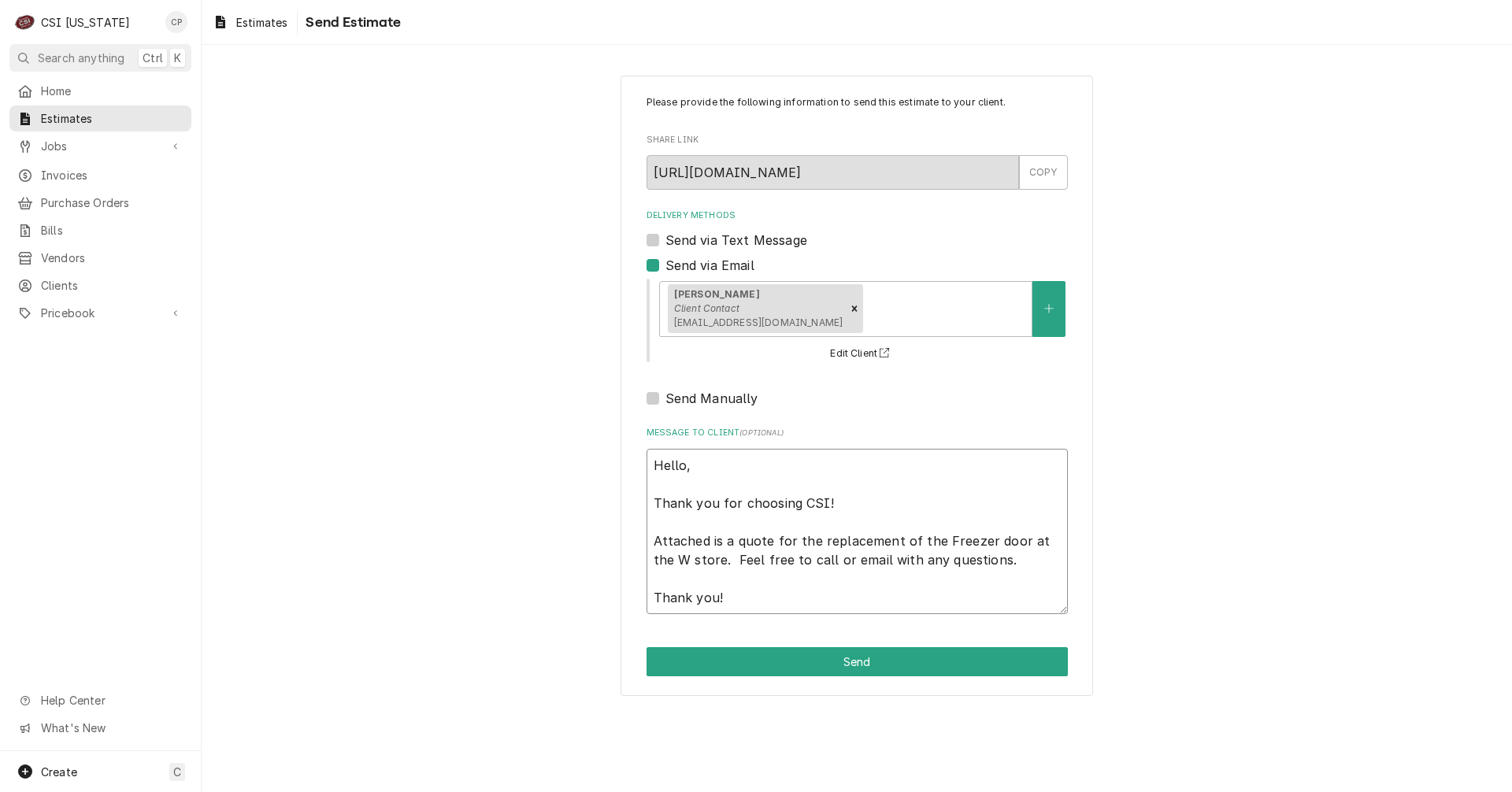
type textarea "Hello, Thank you for choosing CSI! Attached is a quote for the replacement of t…"
type textarea "x"
type textarea "Hello, Thank you for choosing CSI! Attached is a quote for the replacement of t…"
type textarea "x"
type textarea "Hello, Thank you for choosing CSI! Attached is a quote for the replacement of t…"
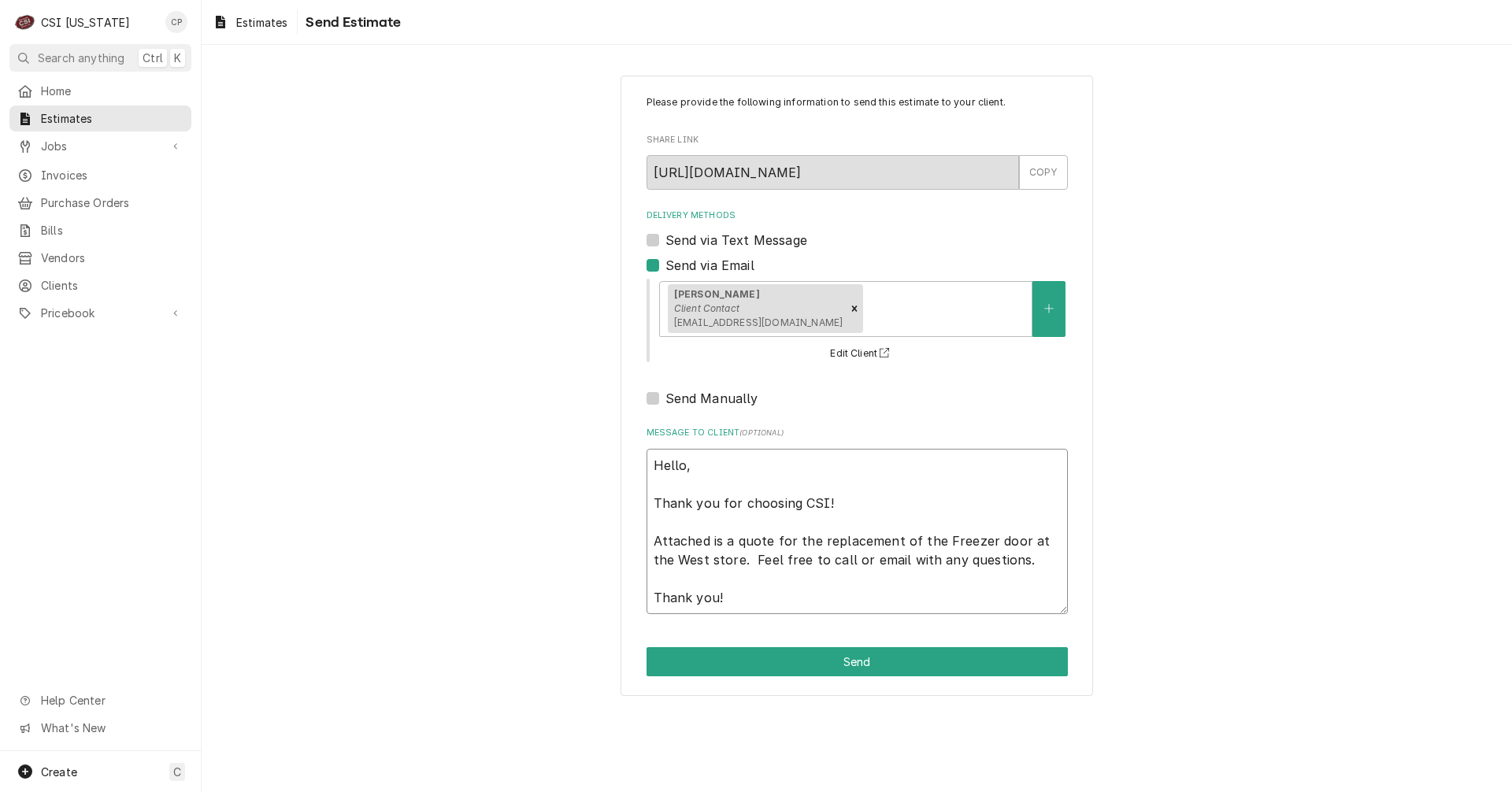
type textarea "x"
type textarea "Hello, Thank you for choosing CSI! Attached is a quote for the replacement of t…"
type textarea "x"
type textarea "Hello, Thank you for choosing CSI! Attached is a quote for the replacement of t…"
type textarea "x"
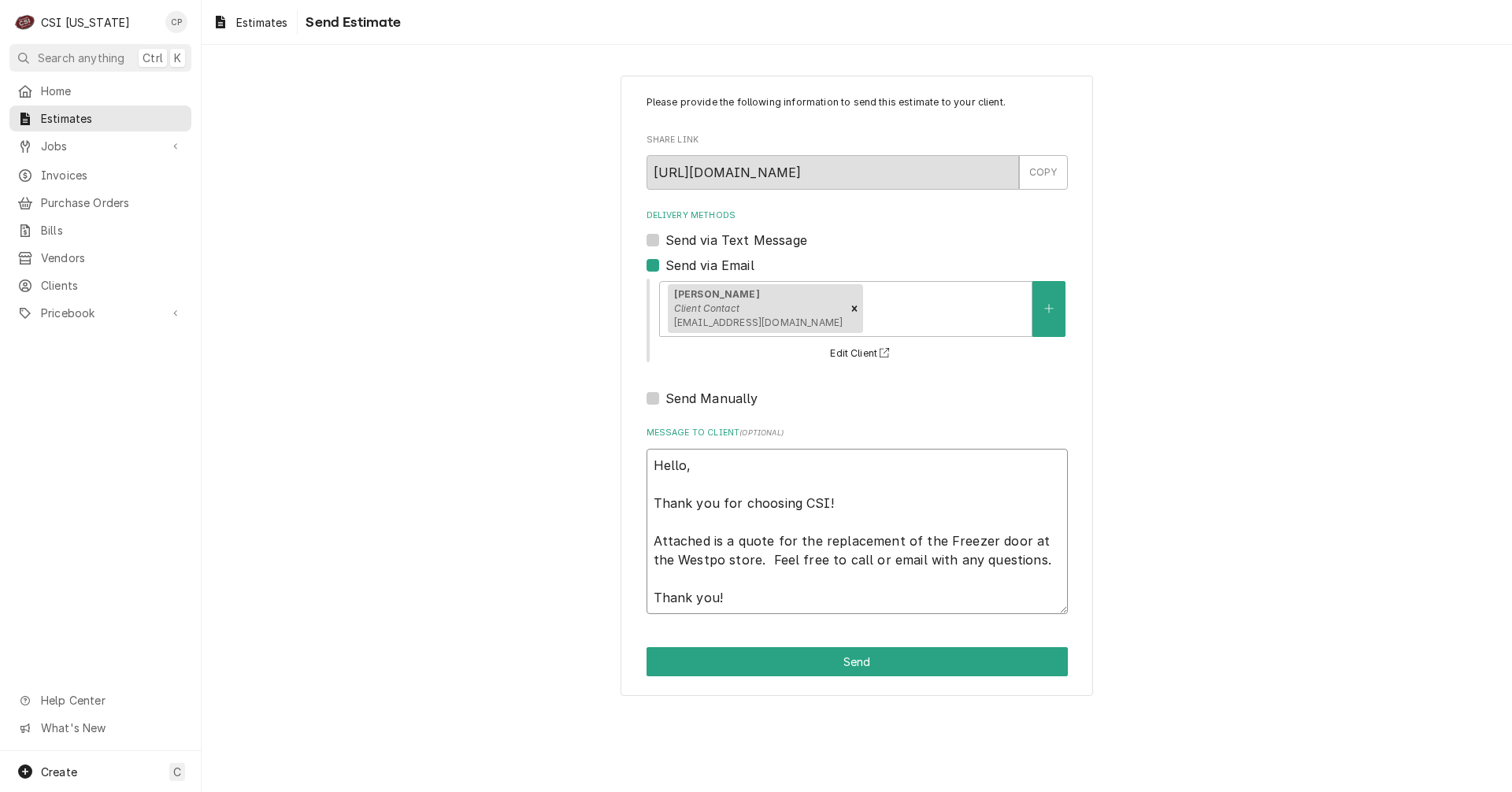
type textarea "Hello, Thank you for choosing CSI! Attached is a quote for the replacement of t…"
type textarea "x"
type textarea "Hello, Thank you for choosing CSI! Attached is a quote for the replacement of t…"
type textarea "x"
type textarea "Hello, Thank you for choosing CSI! Attached is a quote for the replacement of t…"
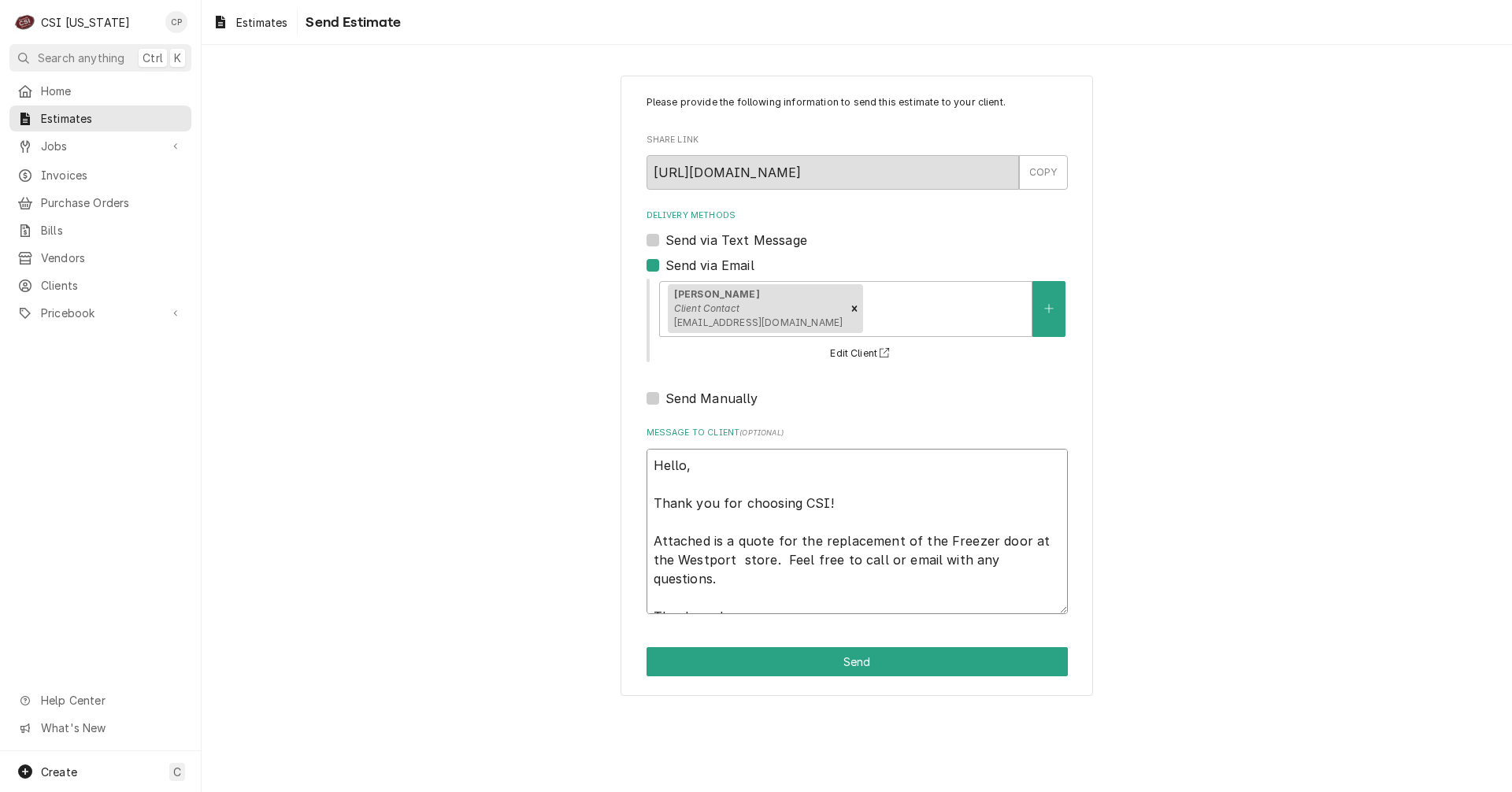
type textarea "x"
type textarea "Hello, Thank you for choosing CSI! Attached is a quote for the replacement of t…"
type textarea "x"
type textarea "Hello, Thank you for choosing CSI! Attached is a quote for the replacement of t…"
type textarea "x"
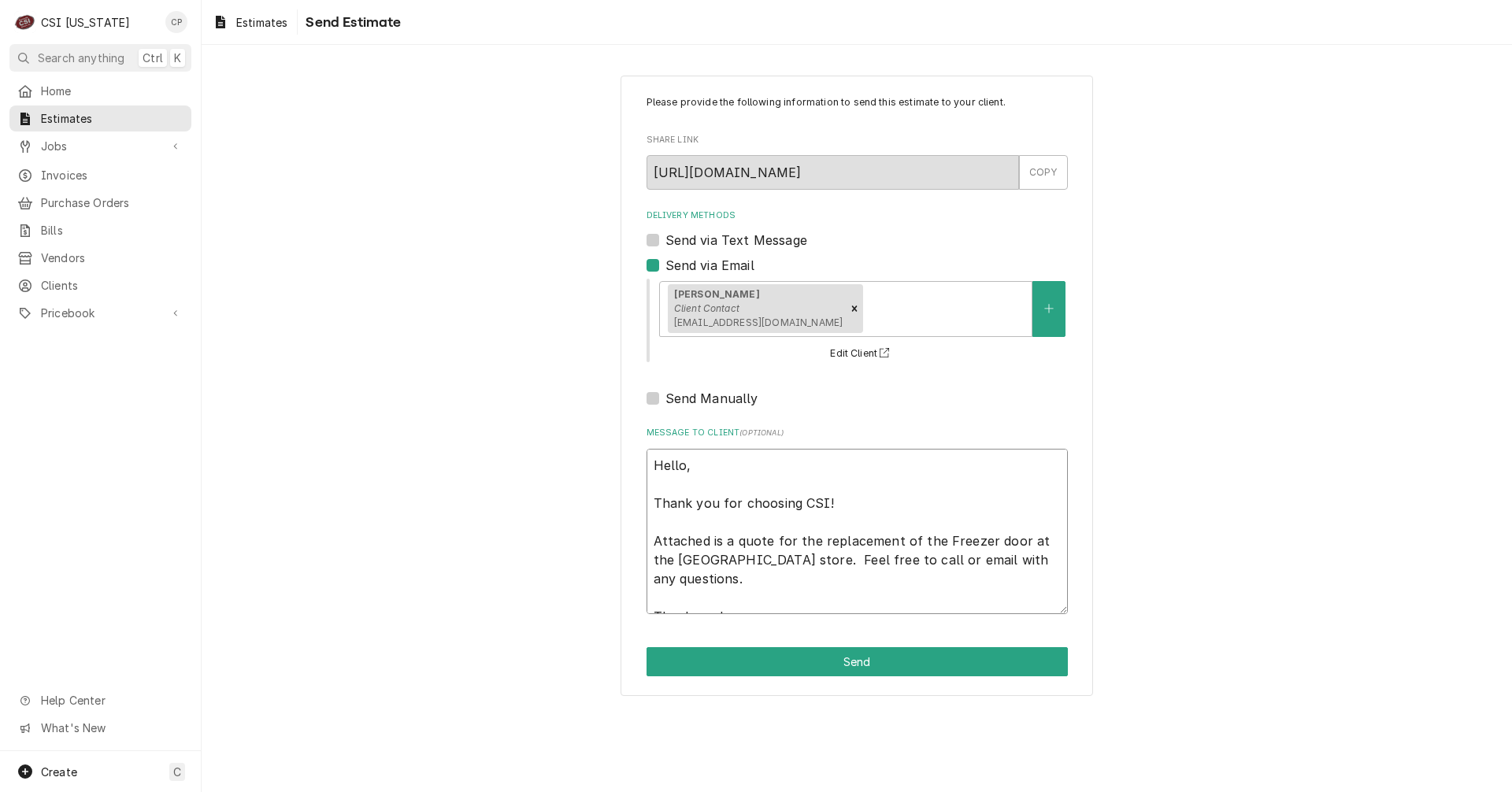
type textarea "Hello, Thank you for choosing CSI! Attached is a quote for the replacement of t…"
type textarea "x"
type textarea "Hello, Thank you for choosing CSI! Attached is a quote for the replacement of t…"
type textarea "x"
type textarea "Hello, Thank you for choosing CSI! Attached is a quote for the replacement of t…"
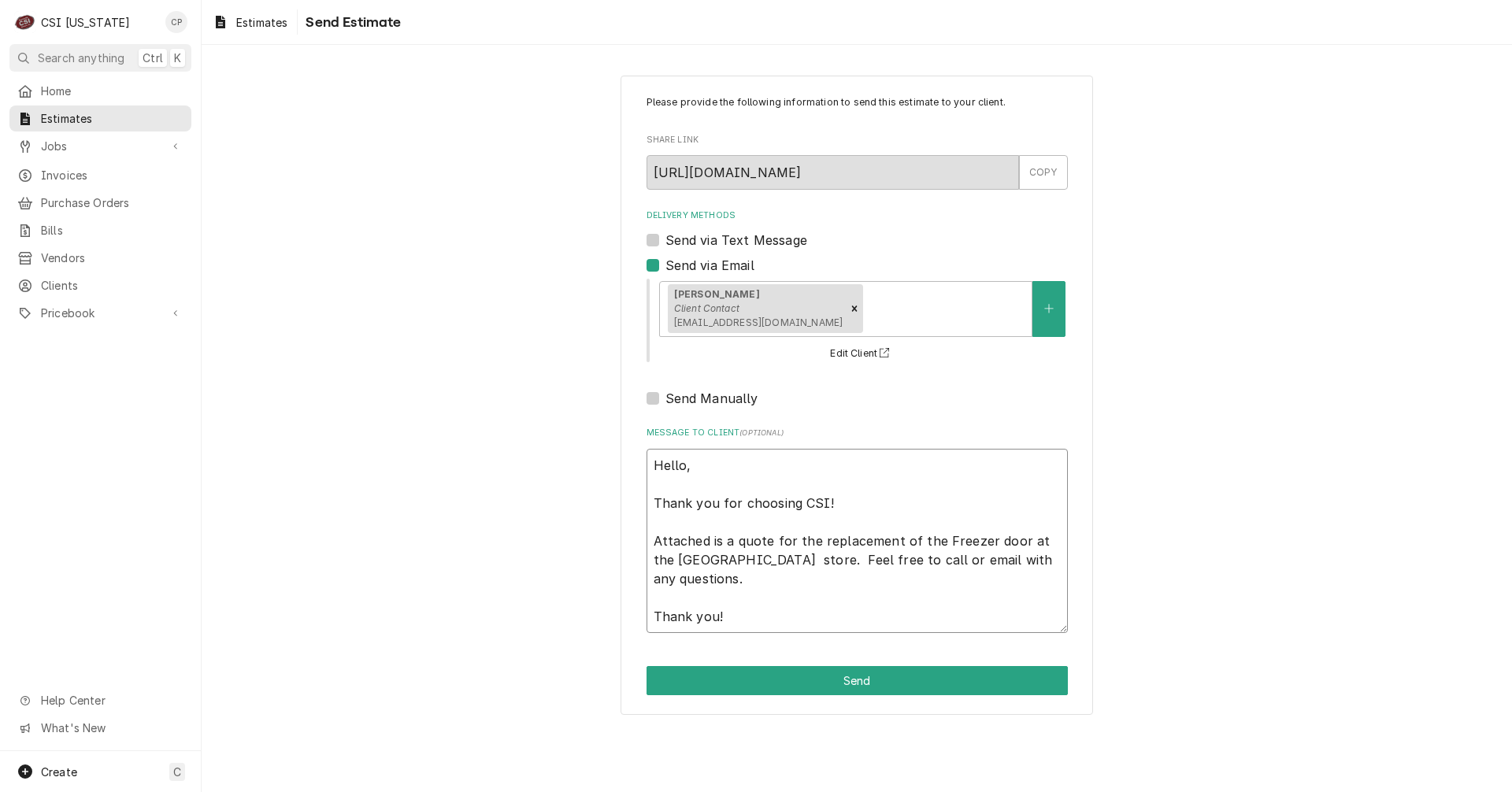
type textarea "x"
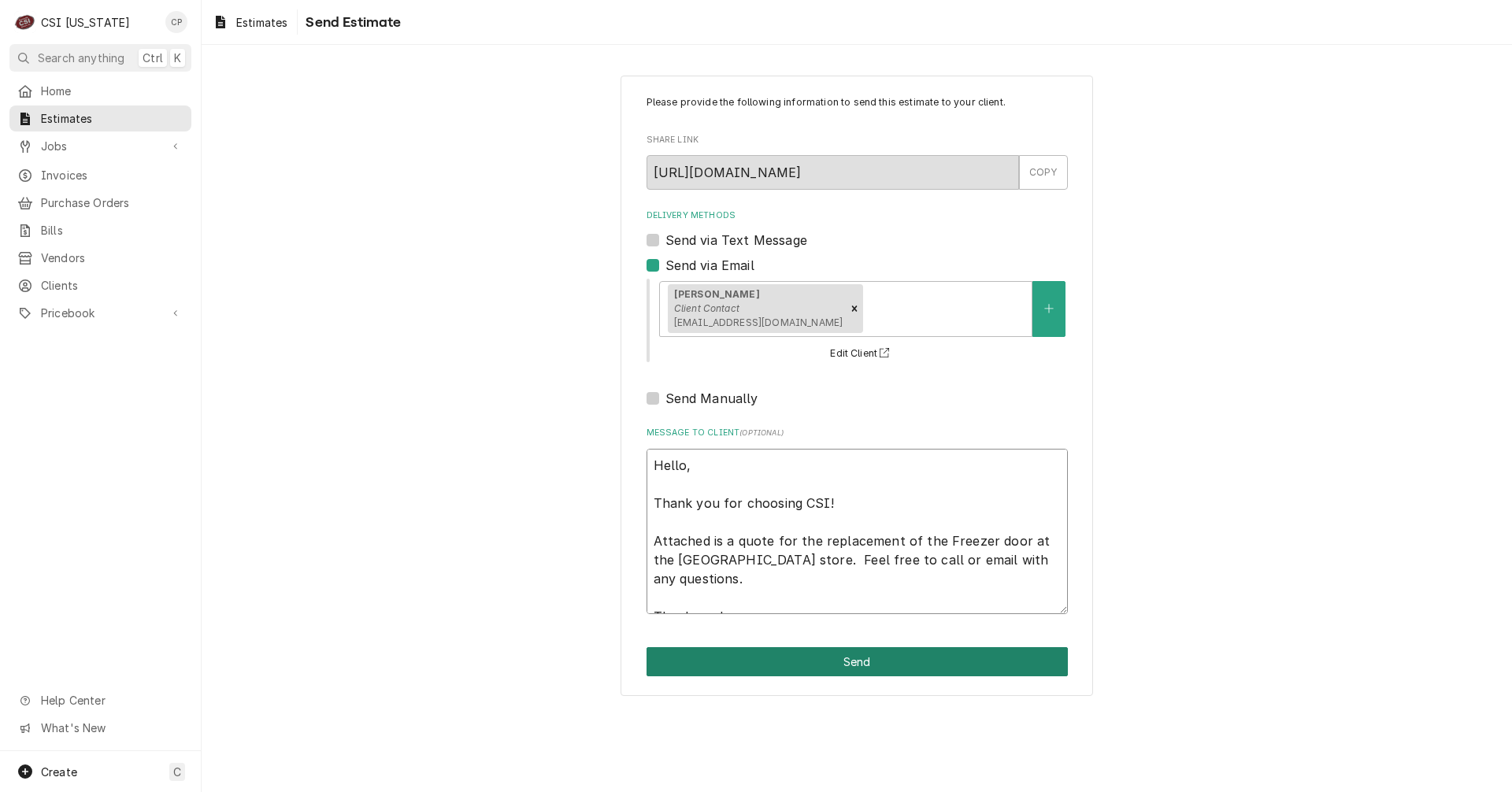
type textarea "Hello, Thank you for choosing CSI! Attached is a quote for the replacement of t…"
click at [871, 658] on button "Send" at bounding box center [857, 662] width 421 height 29
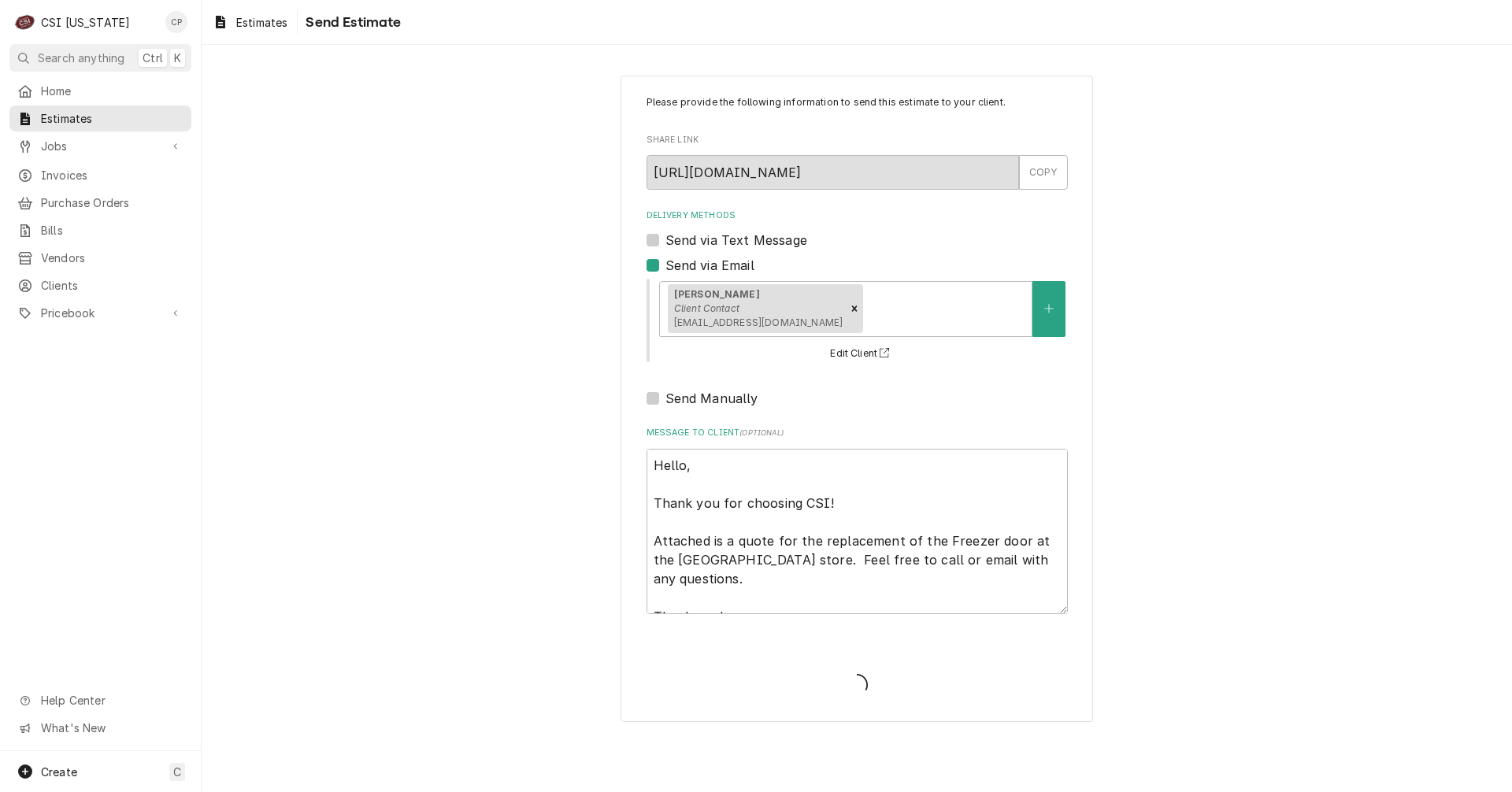
type textarea "x"
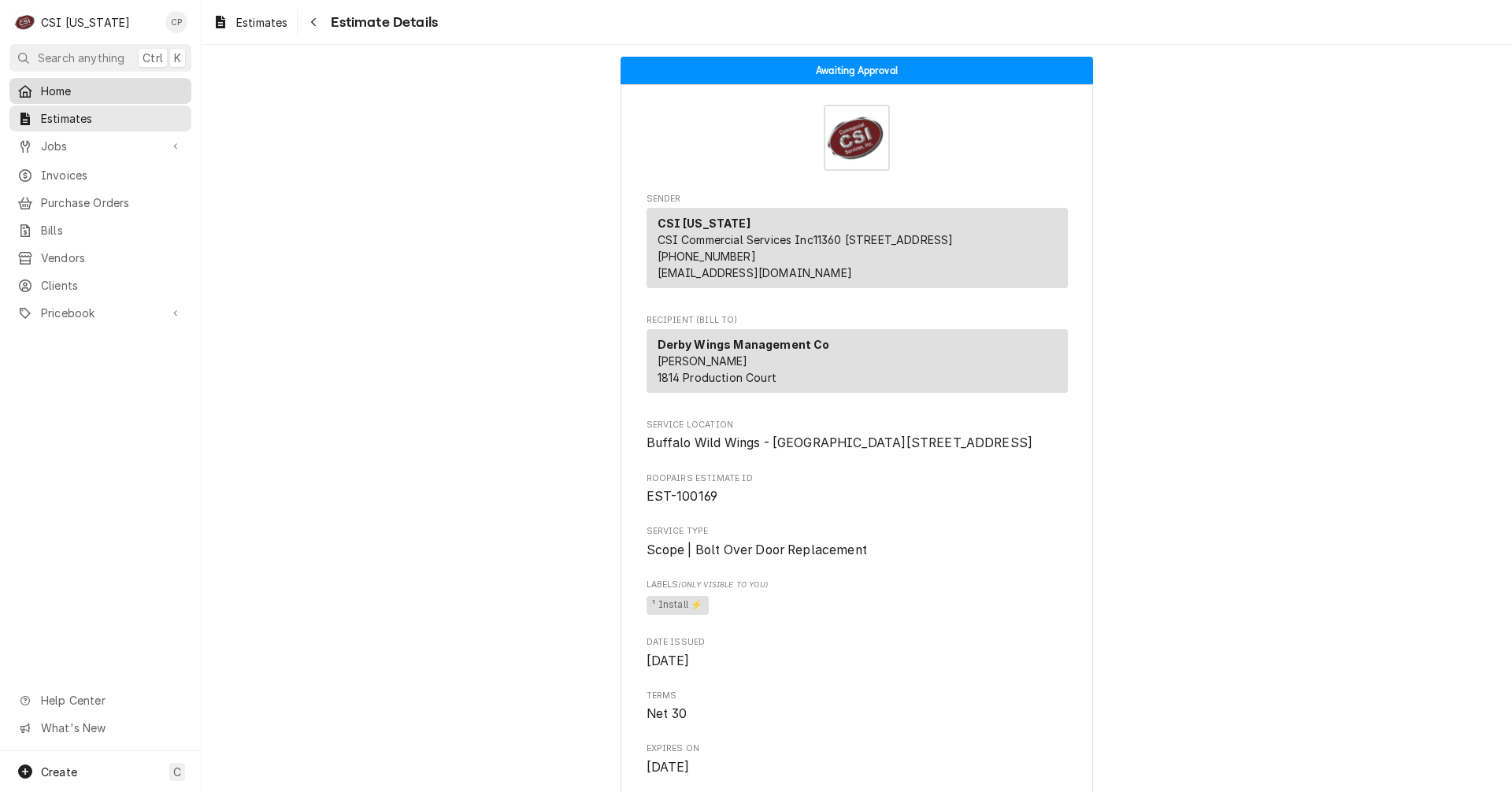
click at [65, 89] on span "Home" at bounding box center [112, 91] width 142 height 17
